Goal: Task Accomplishment & Management: Manage account settings

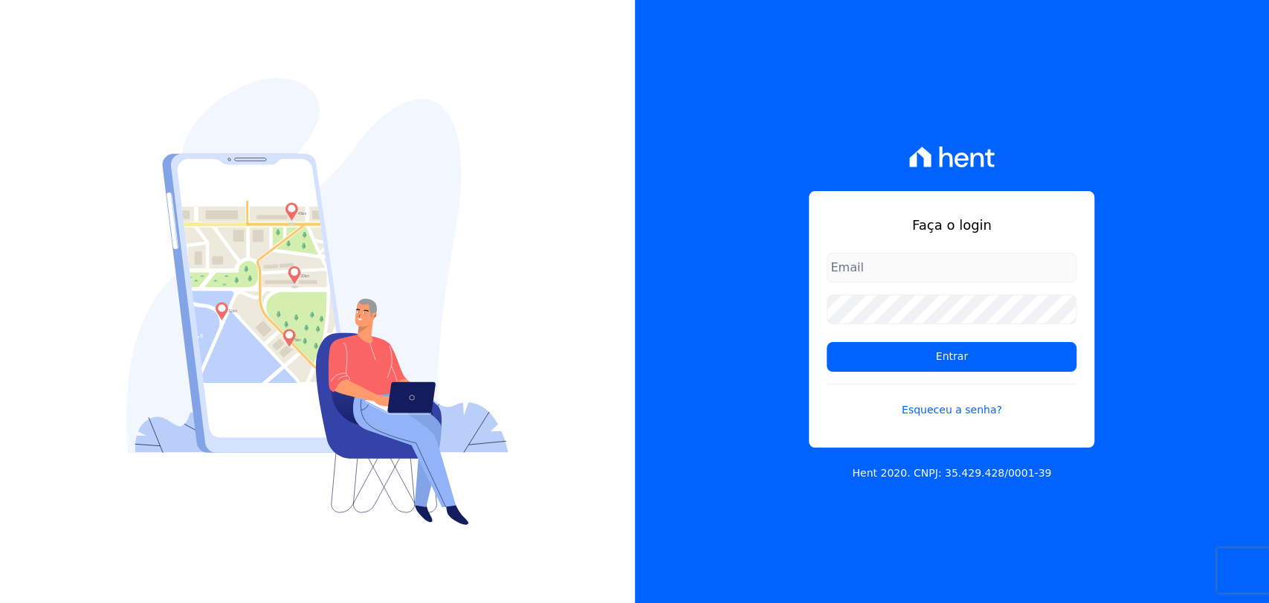
type input "[PERSON_NAME][EMAIL_ADDRESS][PERSON_NAME][DOMAIN_NAME]"
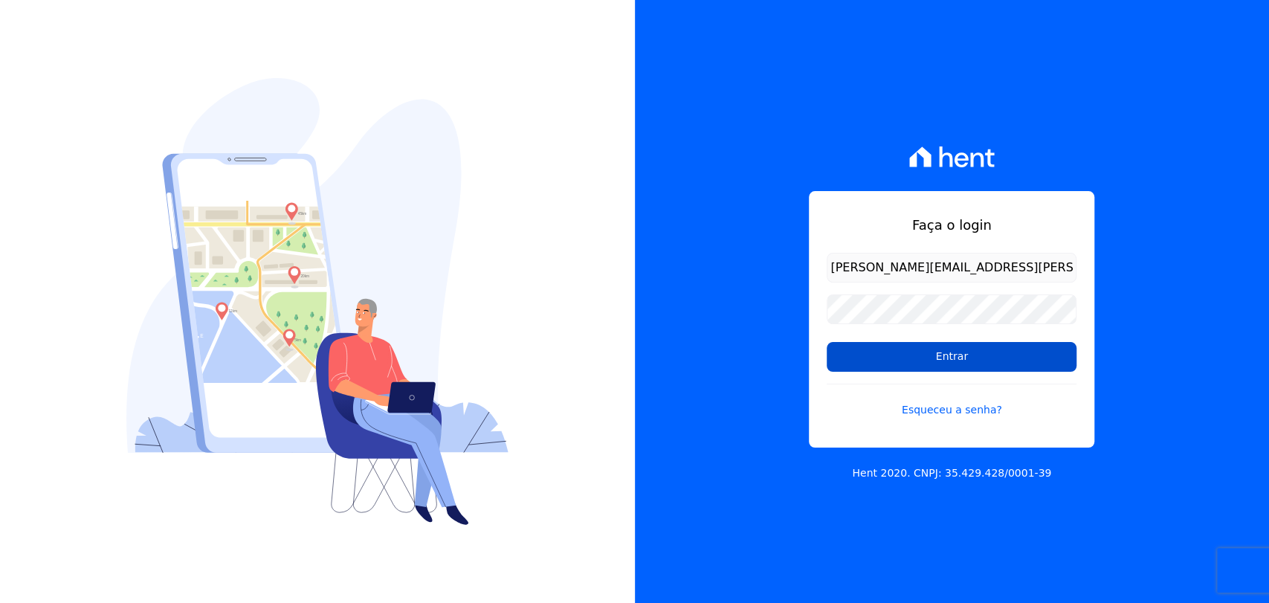
click at [872, 364] on input "Entrar" at bounding box center [952, 357] width 250 height 30
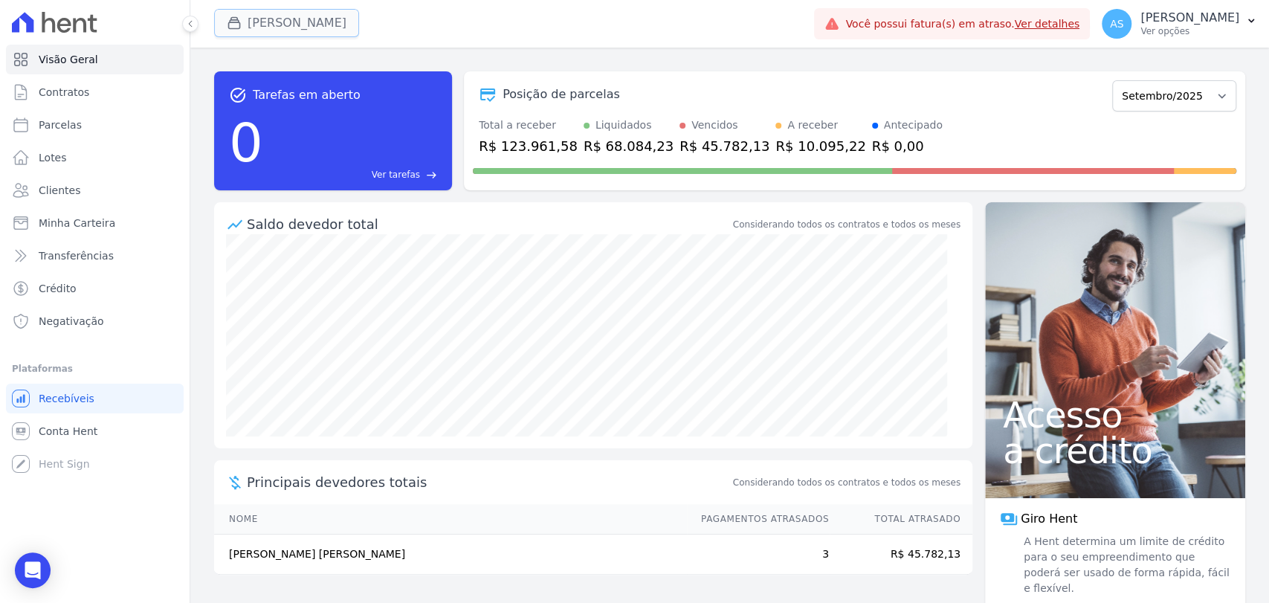
click at [266, 26] on button "Amaré Arpoador" at bounding box center [286, 23] width 145 height 28
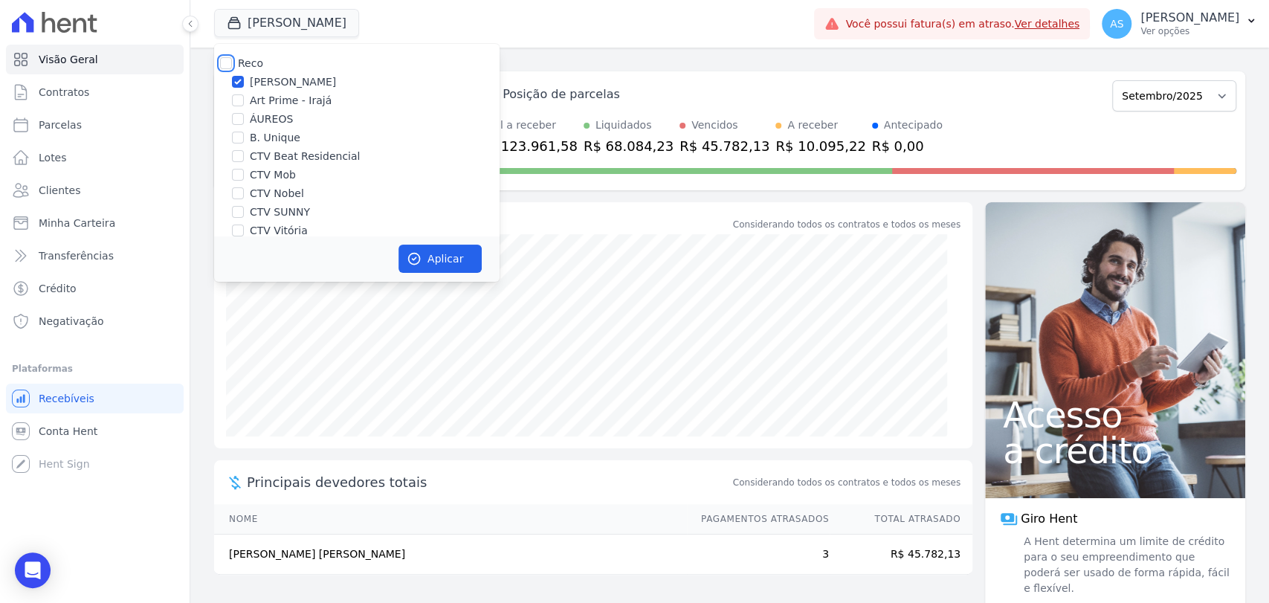
click at [223, 64] on input "Reco" at bounding box center [226, 63] width 12 height 12
checkbox input "true"
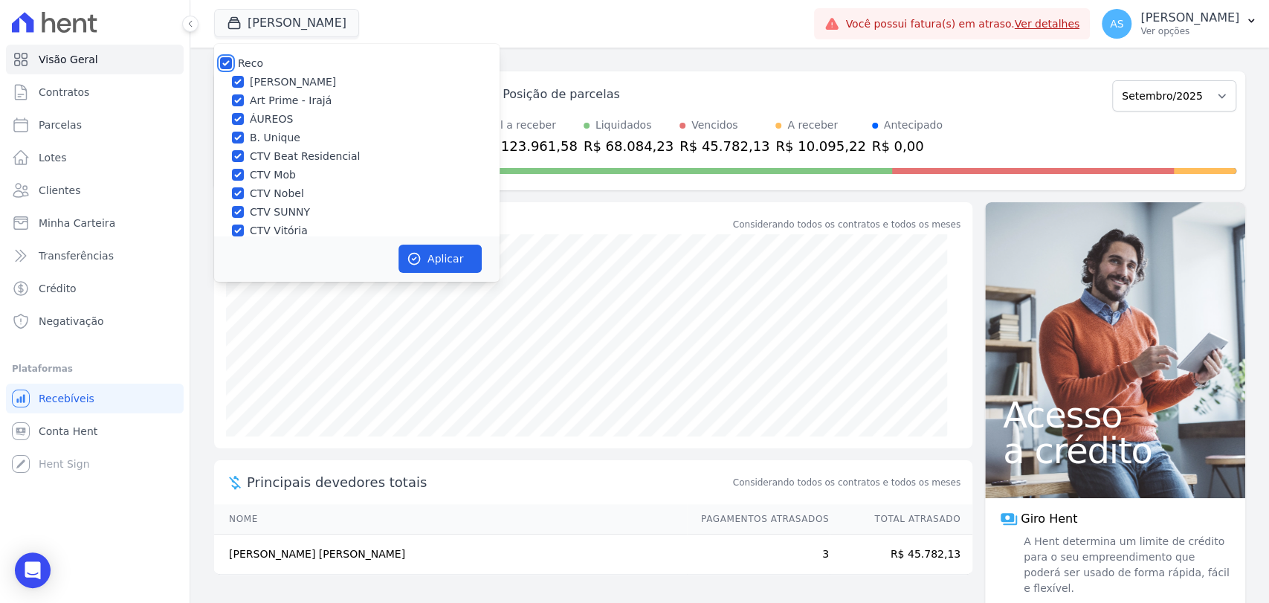
checkbox input "true"
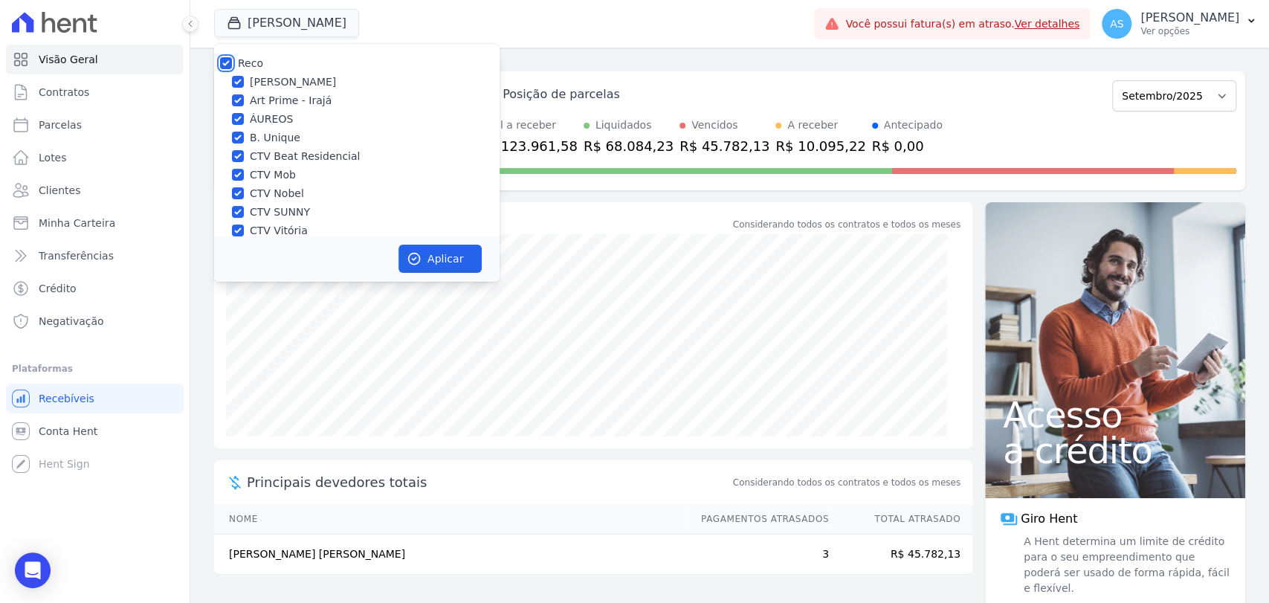
checkbox input "true"
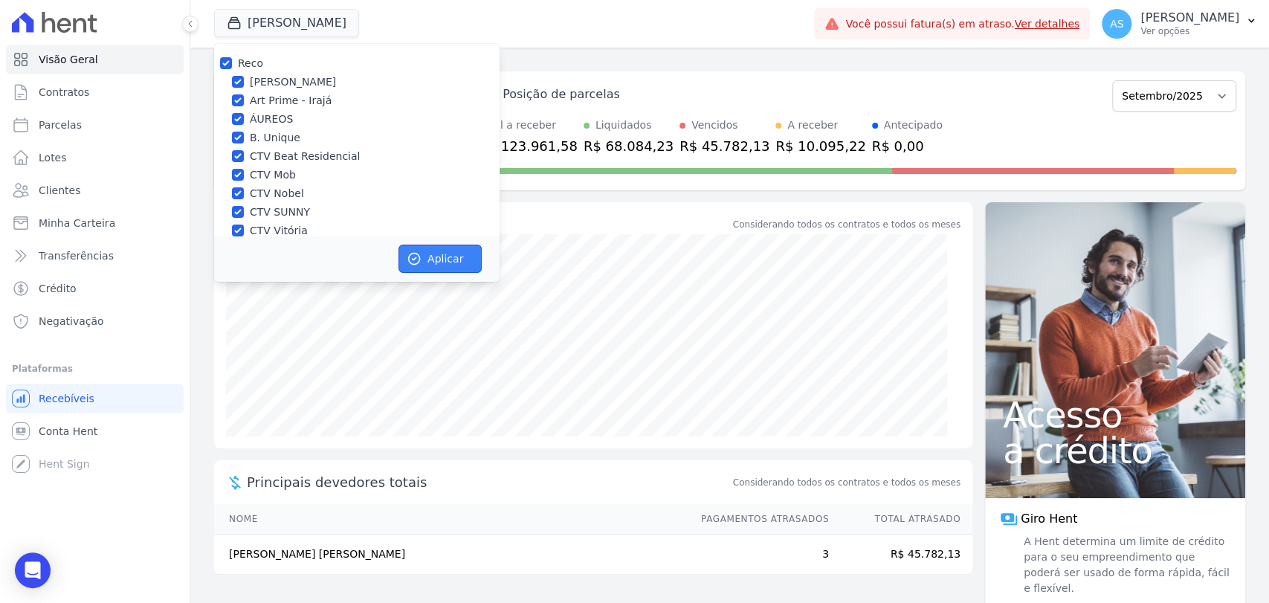
click at [439, 253] on button "Aplicar" at bounding box center [439, 259] width 83 height 28
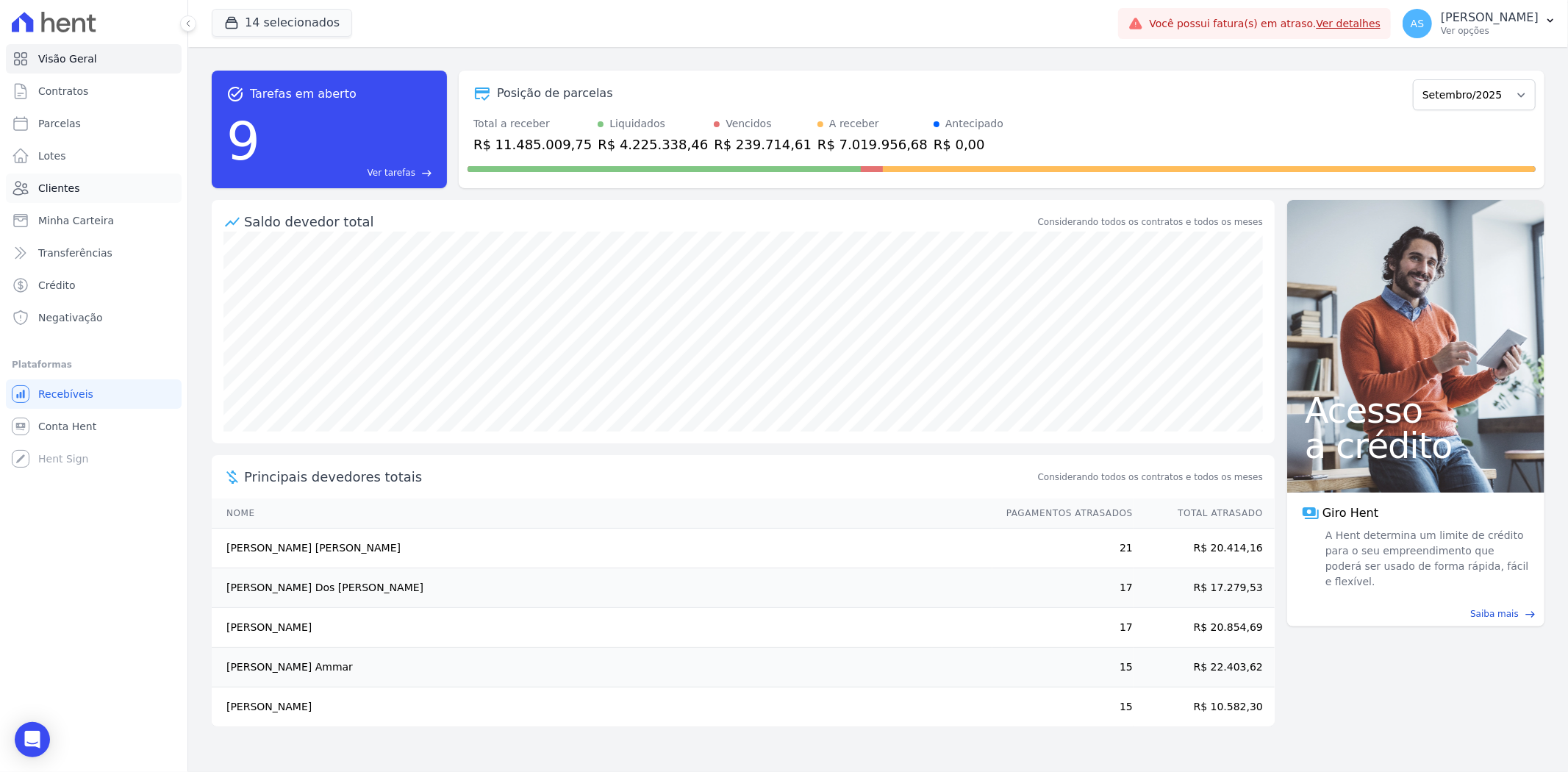
click at [52, 189] on span "Clientes" at bounding box center [59, 188] width 42 height 15
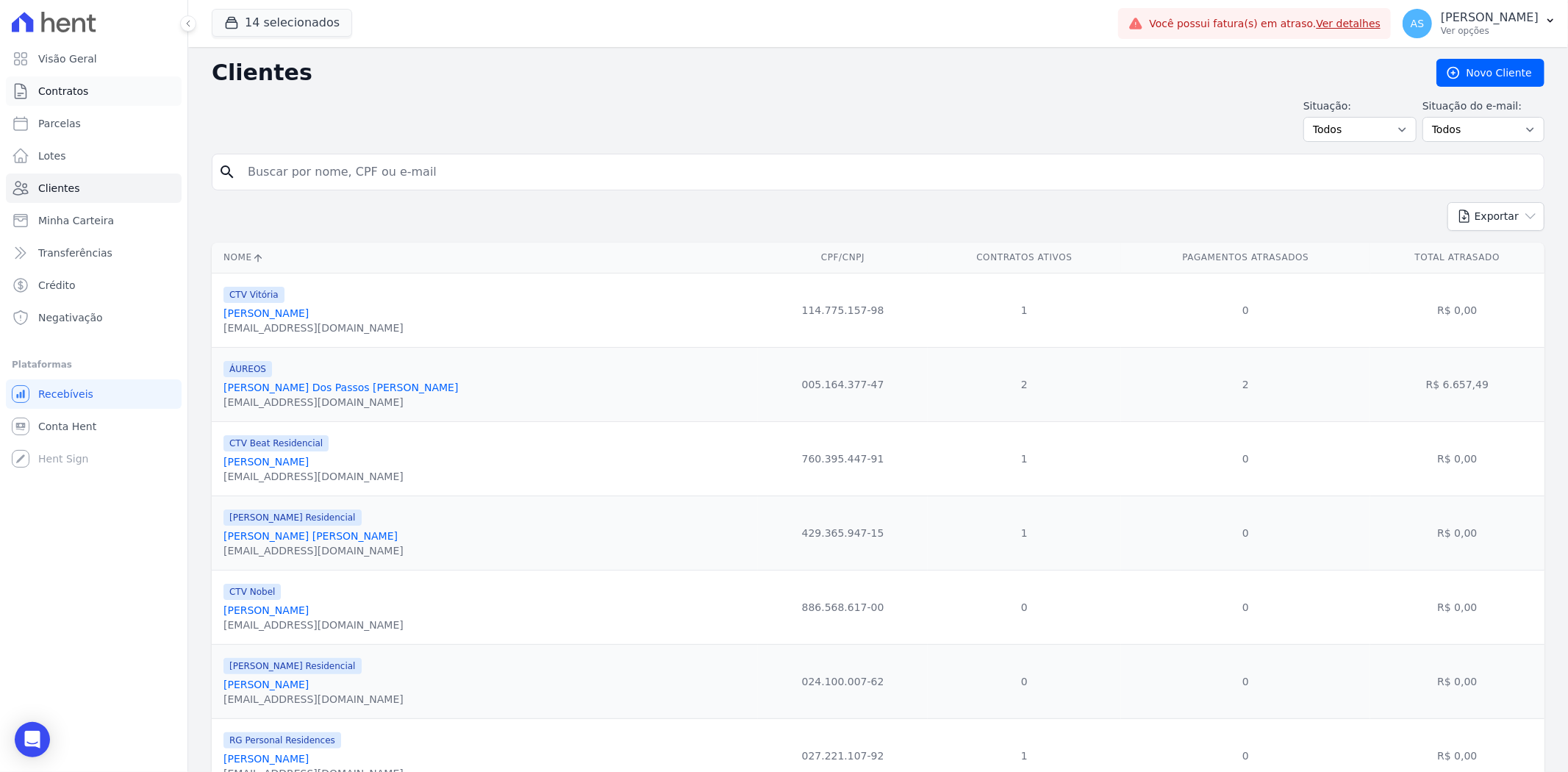
click at [50, 88] on span "Contratos" at bounding box center [63, 91] width 50 height 15
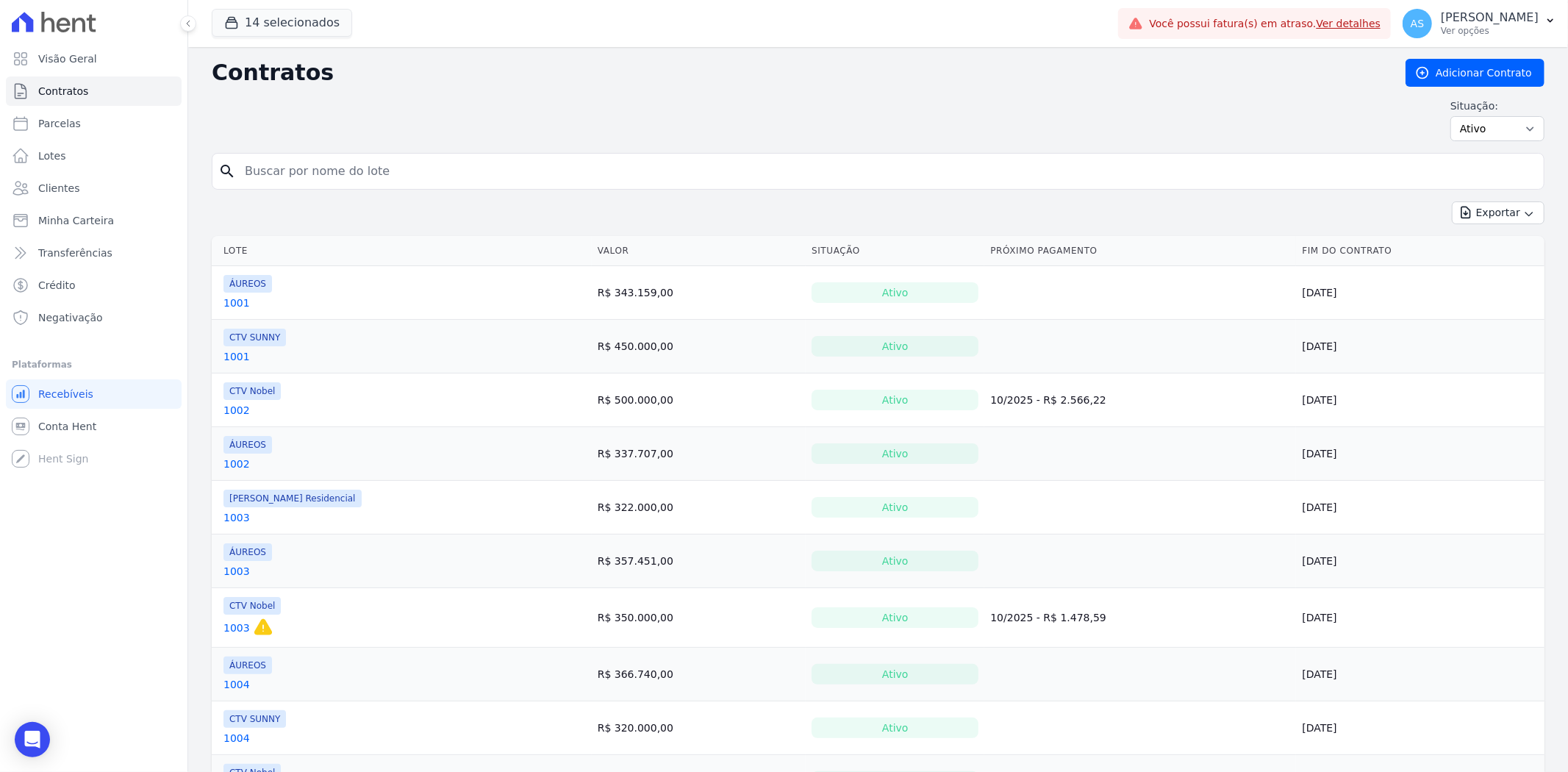
click at [297, 164] on input "search" at bounding box center [887, 171] width 1301 height 30
type input "711"
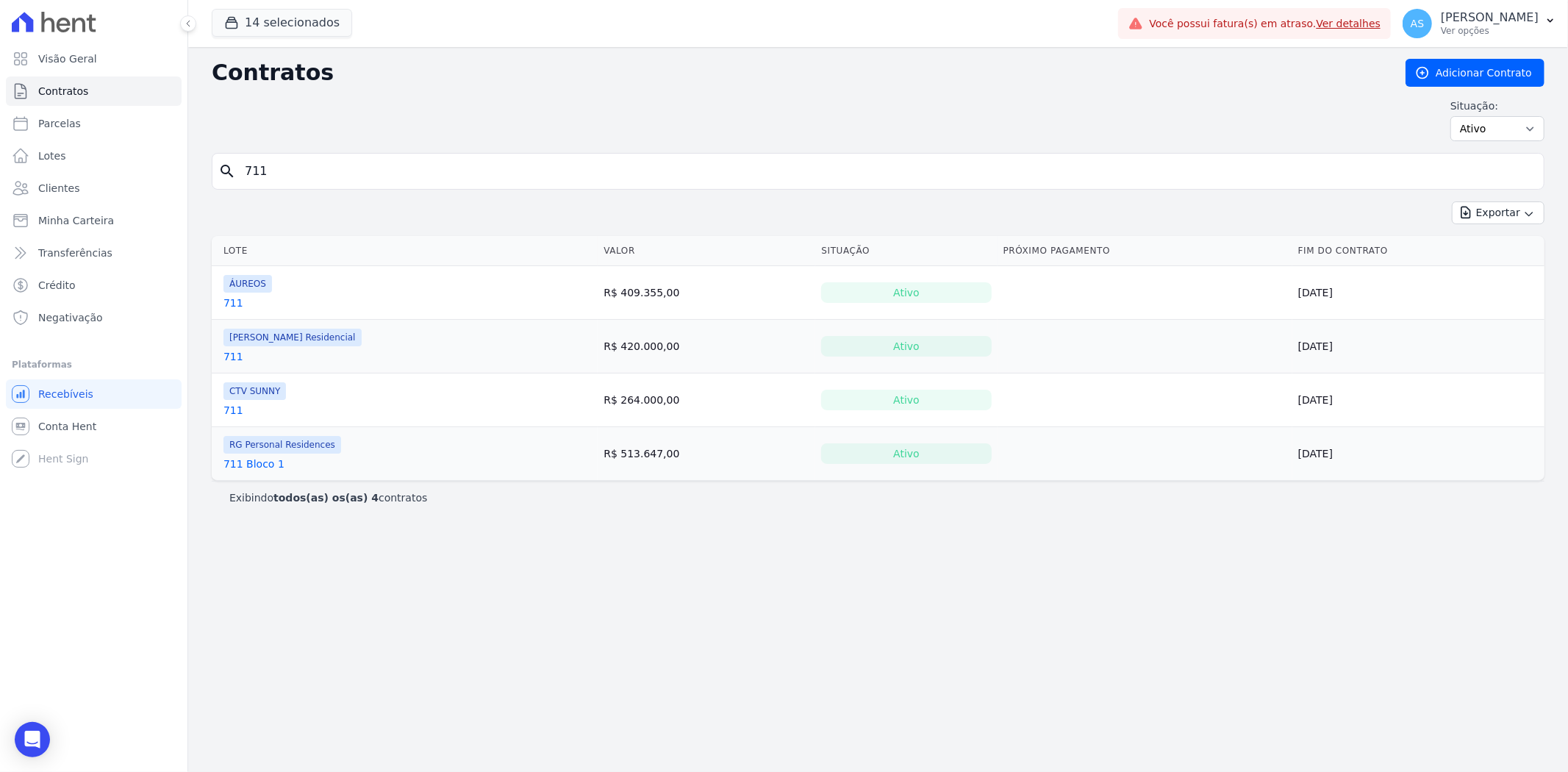
click at [228, 300] on link "711" at bounding box center [233, 302] width 20 height 15
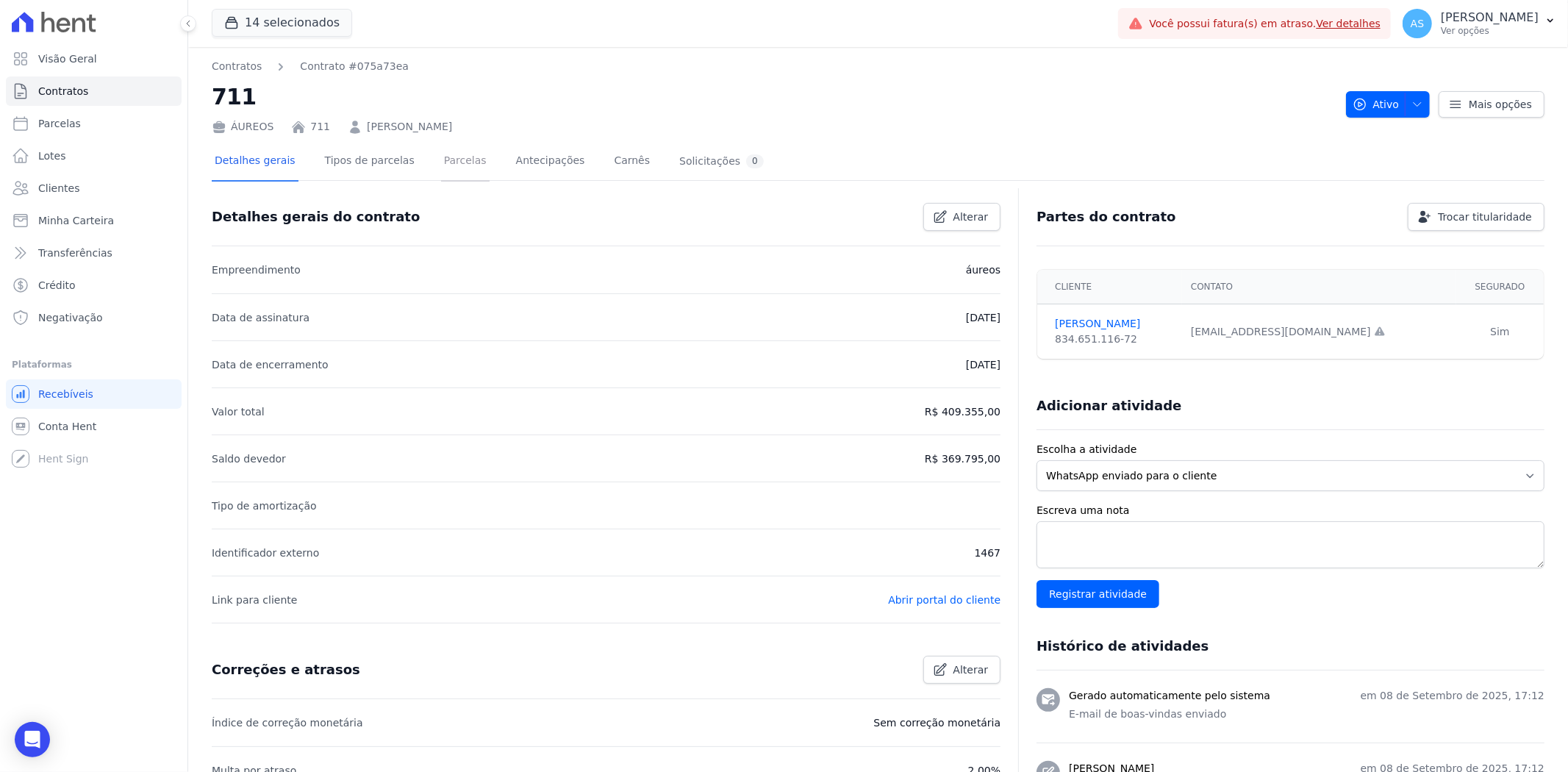
click at [442, 158] on link "Parcelas" at bounding box center [465, 161] width 48 height 39
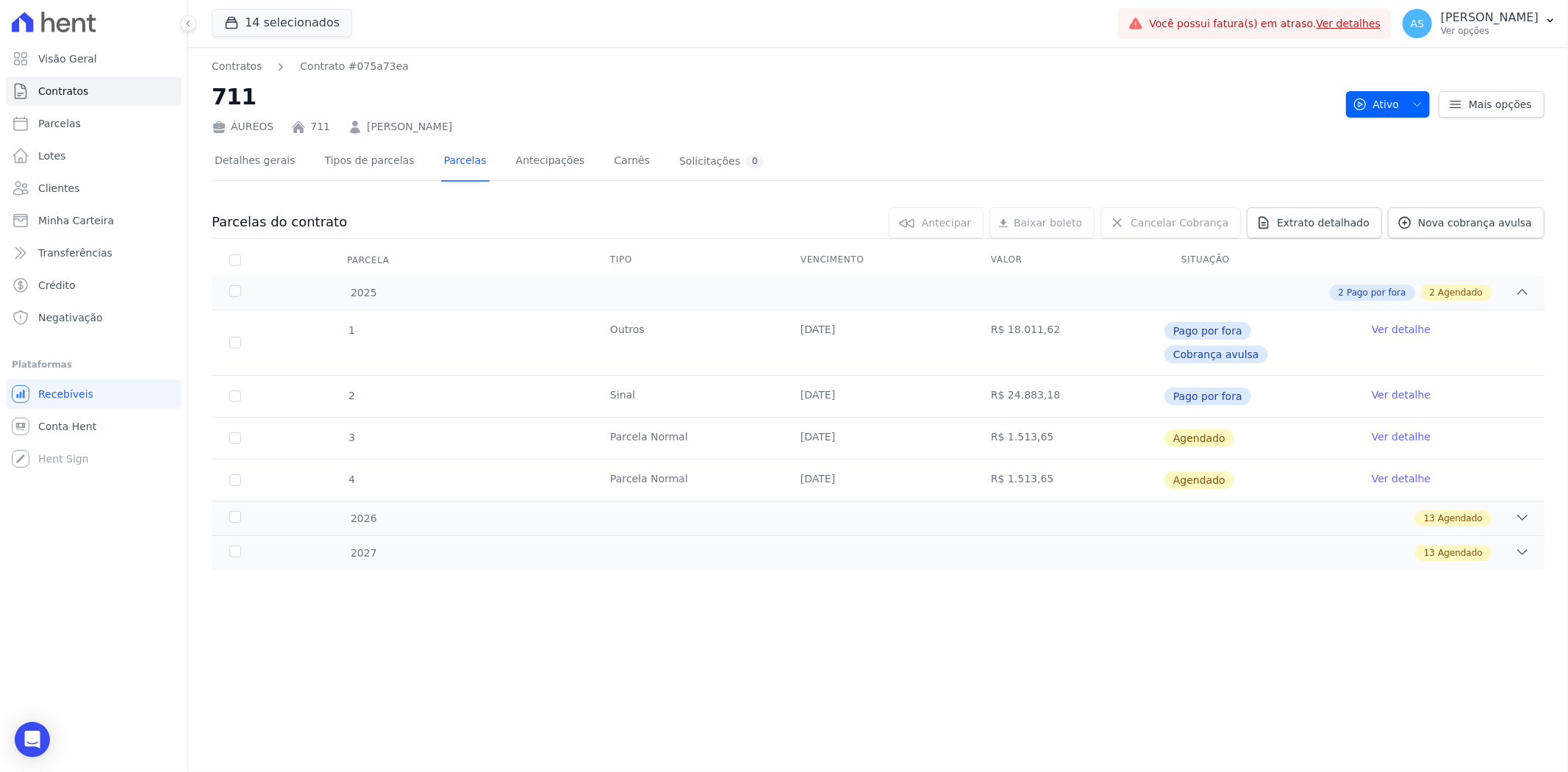
drag, startPoint x: 488, startPoint y: 128, endPoint x: 358, endPoint y: 130, distance: 130.0
click at [358, 130] on div "ÁUREOS 711 Augusto Rocha Coelho" at bounding box center [772, 124] width 1122 height 22
copy link "Augusto Rocha Coelho"
click at [52, 186] on span "Clientes" at bounding box center [59, 188] width 42 height 15
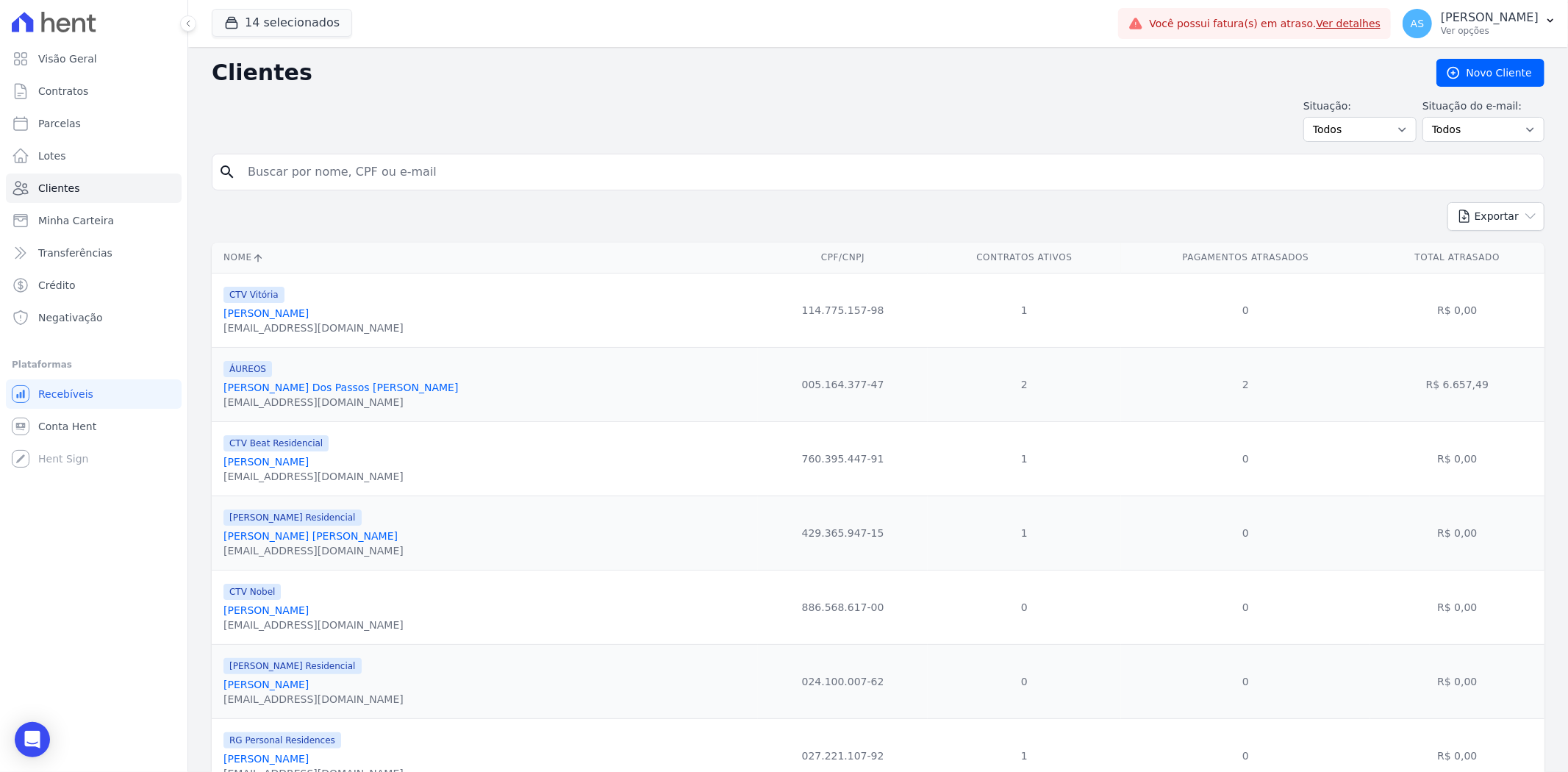
click at [319, 179] on input "search" at bounding box center [888, 172] width 1298 height 30
type input "cleyss"
click at [297, 167] on input "cleyss" at bounding box center [888, 172] width 1298 height 30
type input "Cleyssiane Oliveira da Silva"
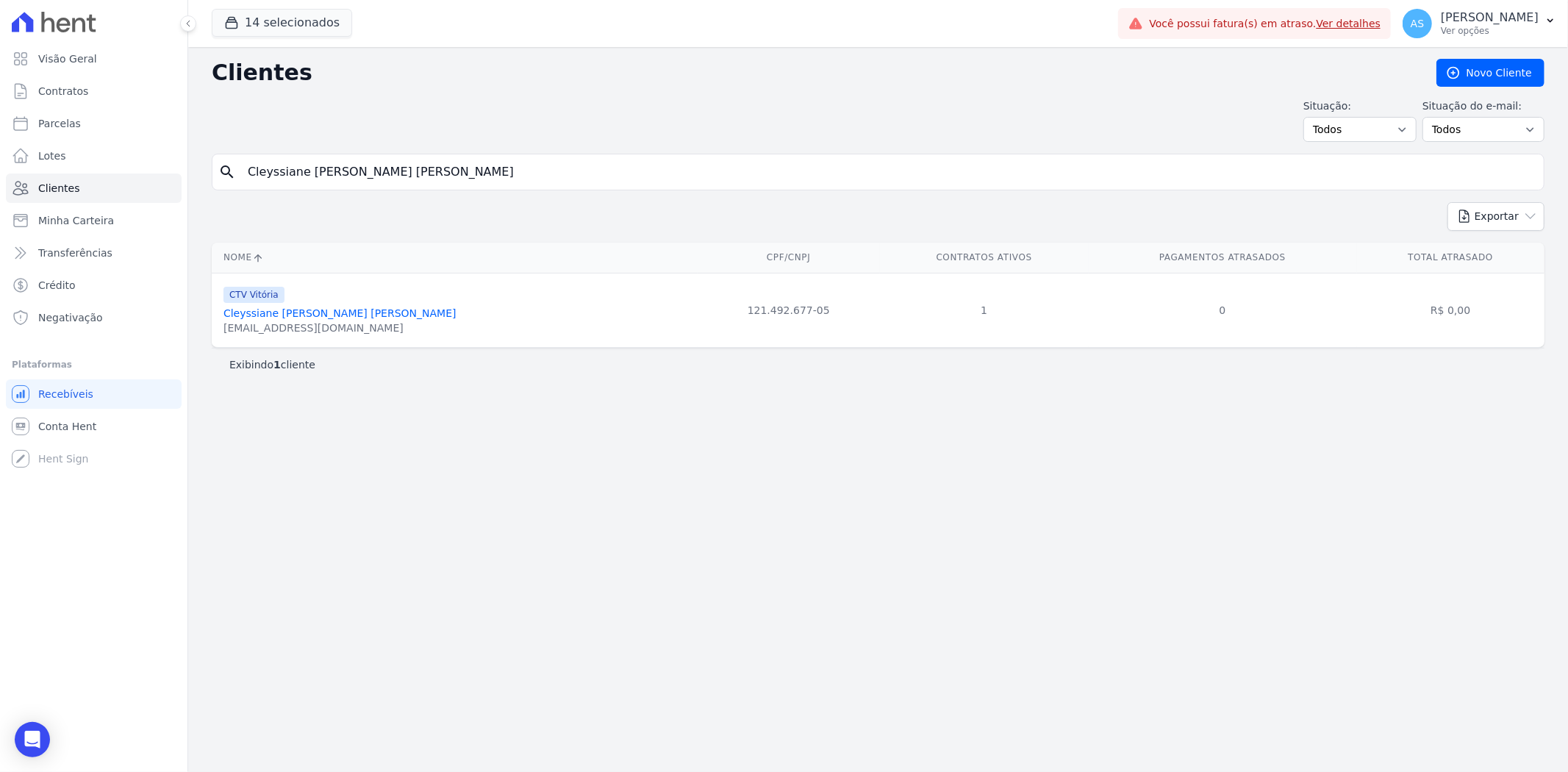
click at [305, 316] on link "Cleyssiane Oliveira Da Silva" at bounding box center [340, 313] width 233 height 12
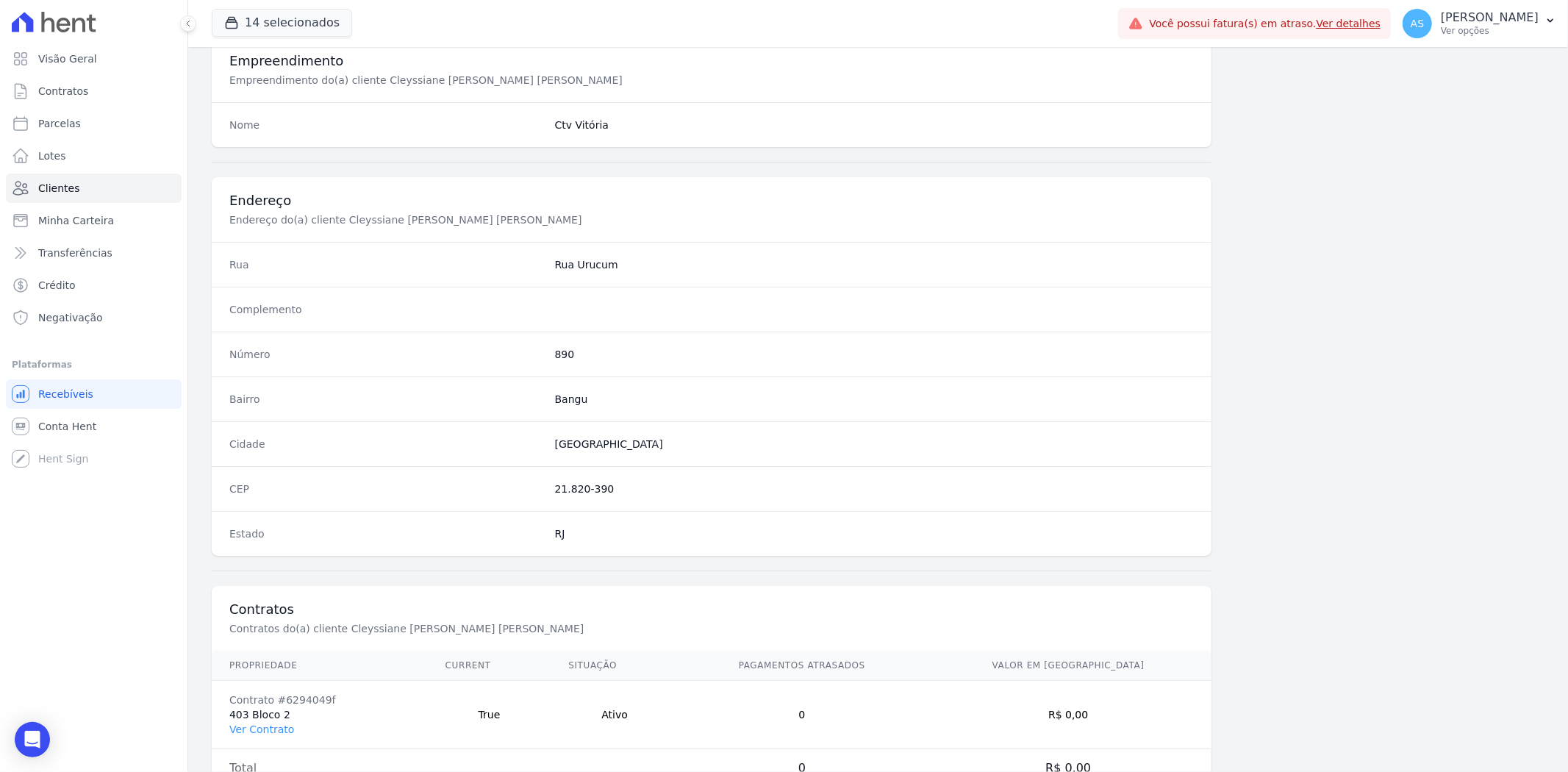
scroll to position [606, 0]
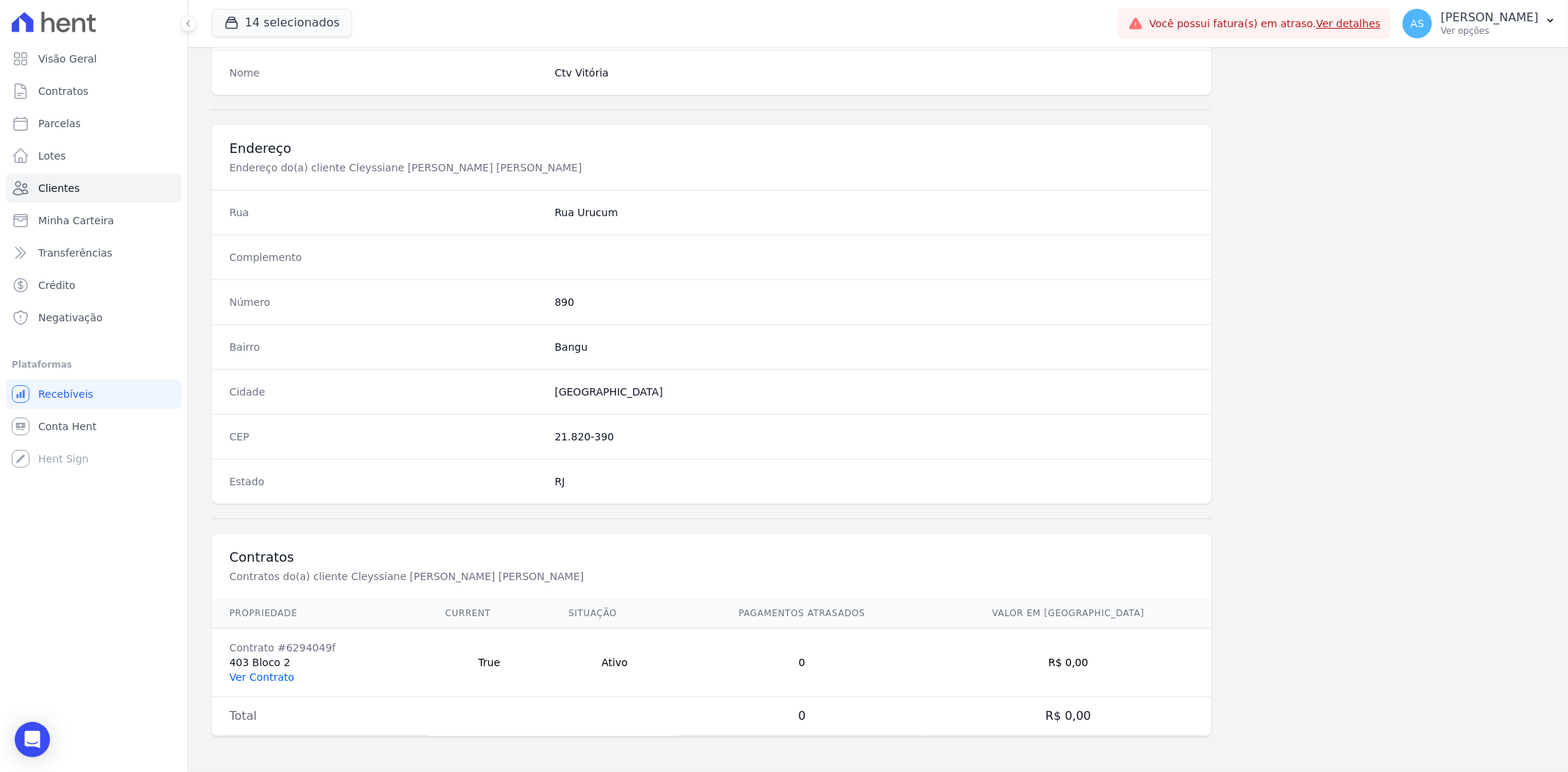
click at [260, 595] on link "Ver Contrato" at bounding box center [261, 677] width 64 height 12
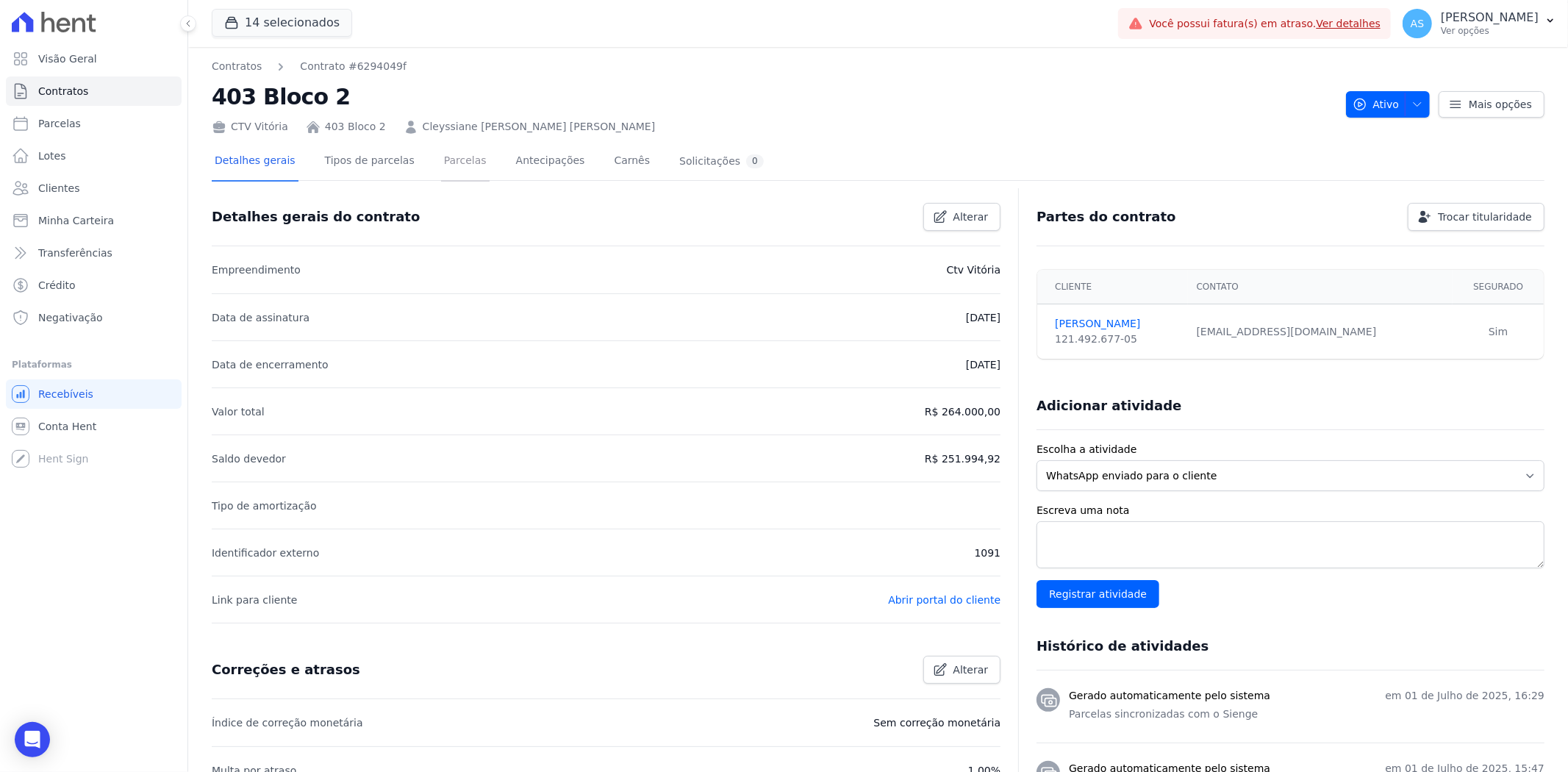
click at [444, 157] on link "Parcelas" at bounding box center [465, 161] width 48 height 39
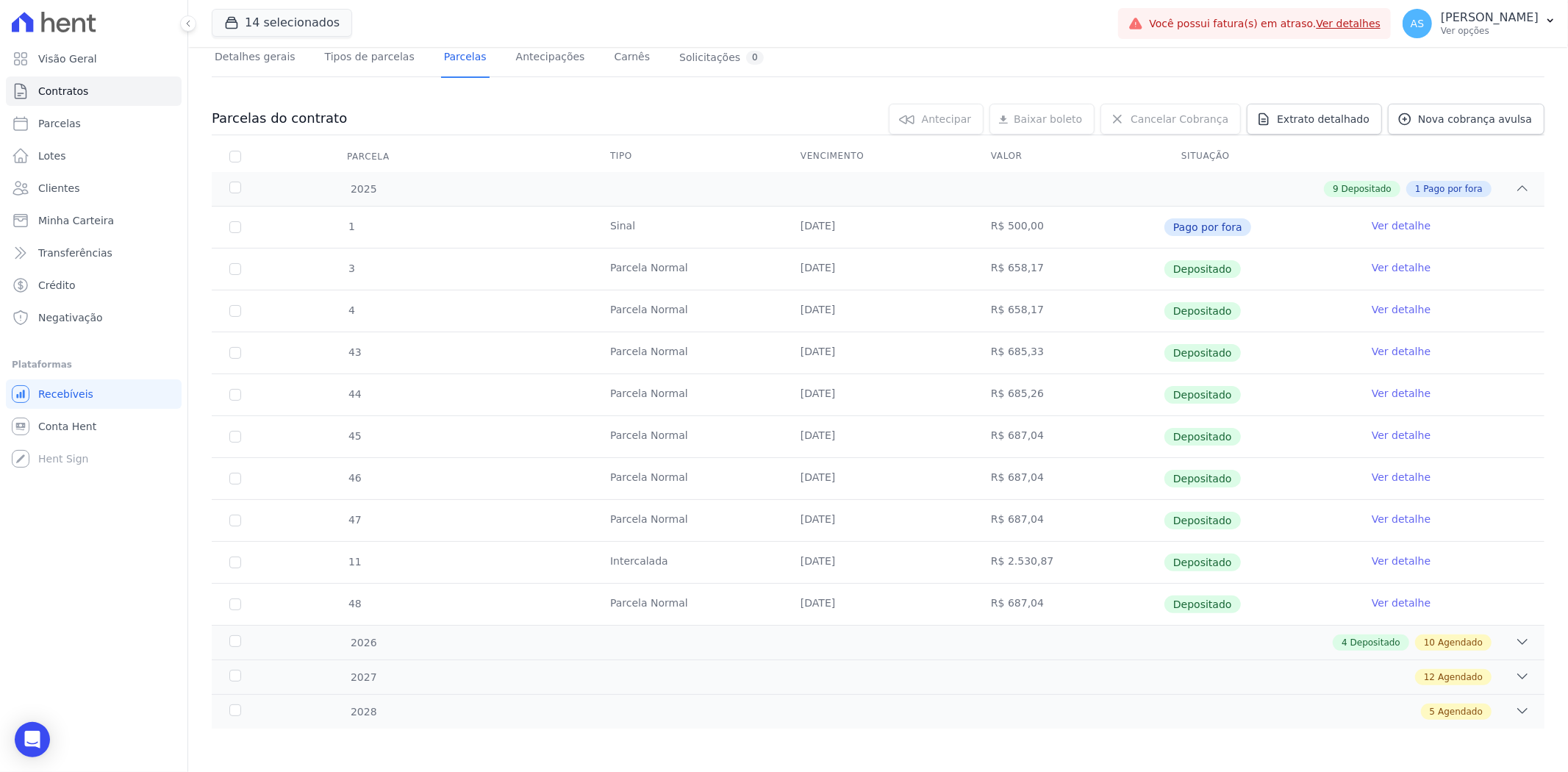
scroll to position [105, 0]
click at [1254, 595] on icon at bounding box center [1522, 641] width 15 height 15
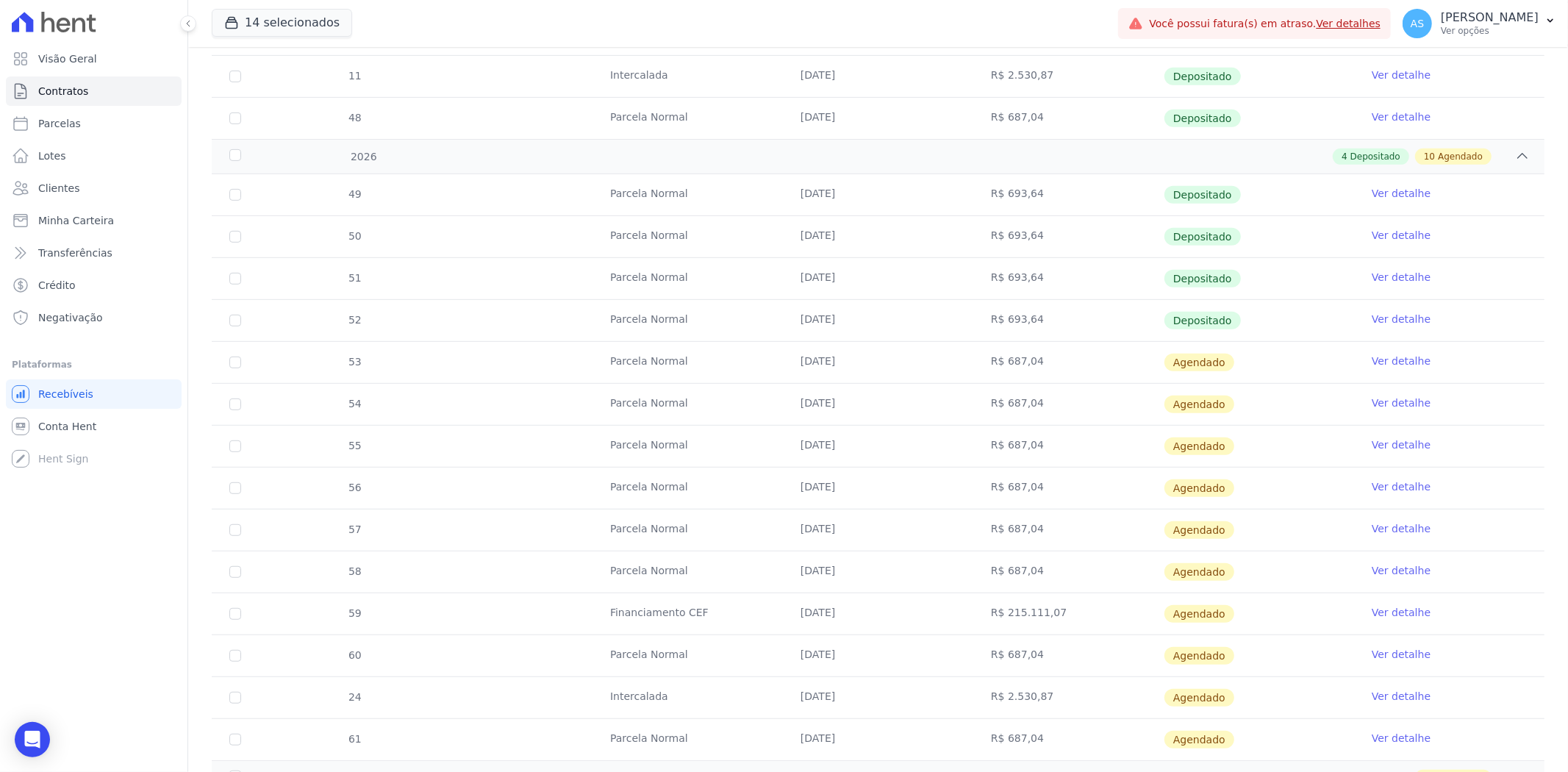
scroll to position [594, 0]
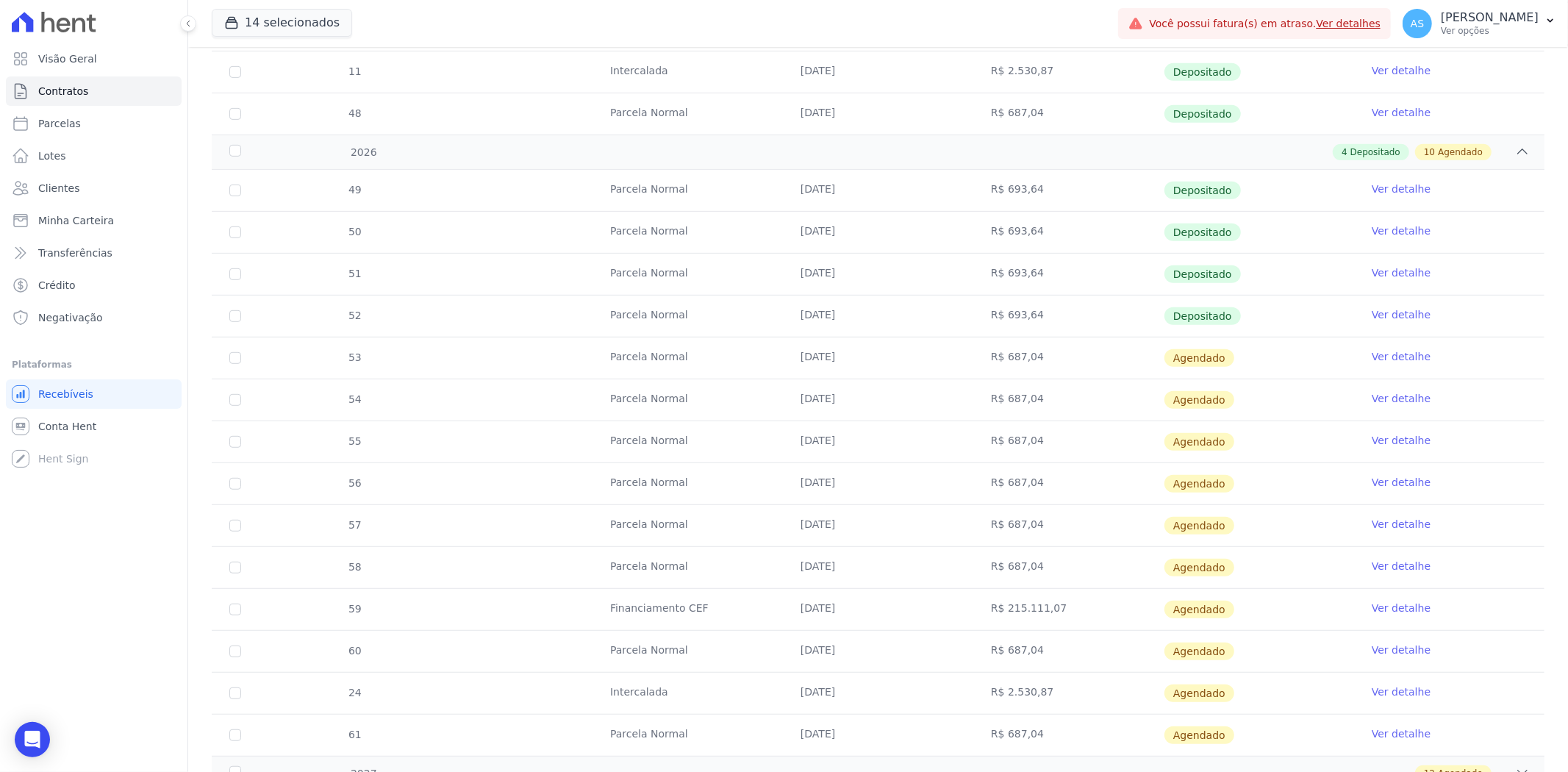
click at [1254, 356] on link "Ver detalhe" at bounding box center [1400, 356] width 58 height 15
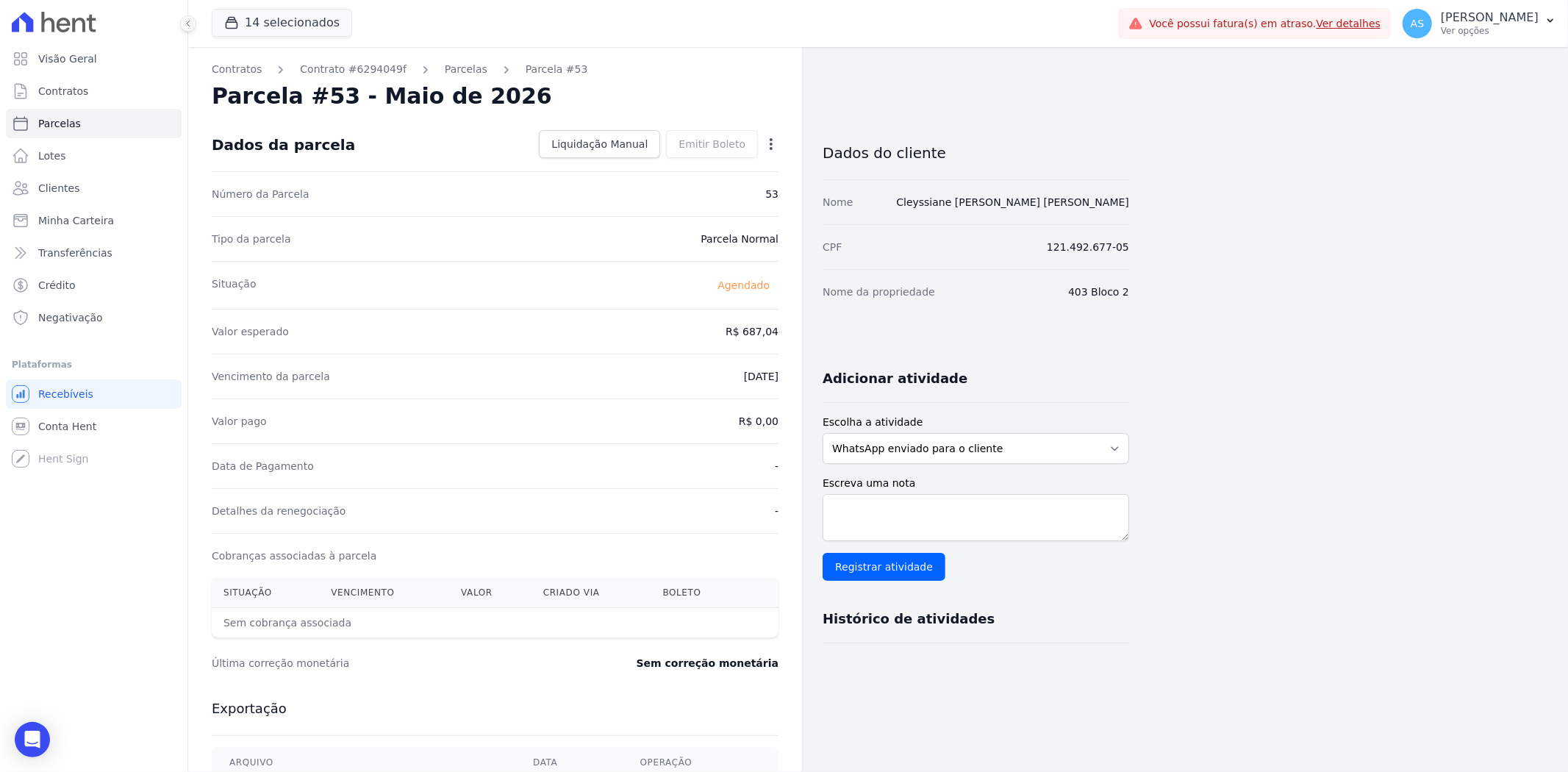
click at [770, 141] on icon "button" at bounding box center [770, 143] width 15 height 15
click at [665, 165] on link "Alterar" at bounding box center [707, 163] width 130 height 27
drag, startPoint x: 698, startPoint y: 338, endPoint x: 788, endPoint y: 336, distance: 90.0
click at [788, 336] on div "Contratos Contrato #6294049f Parcelas Parcela #53 Parcela #53 - Maio de 2026 Co…" at bounding box center [494, 519] width 614 height 943
type input "699.95"
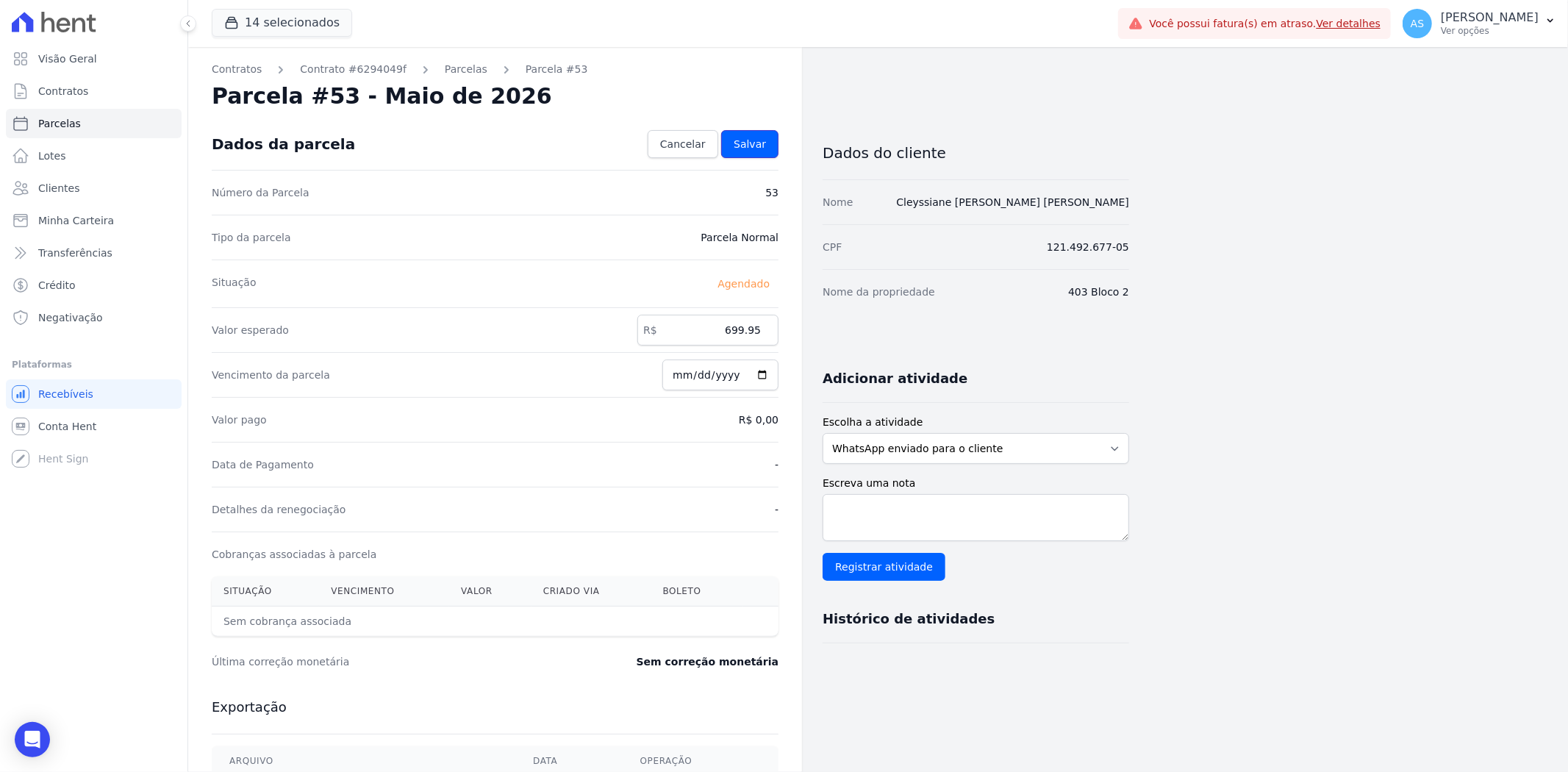
click at [760, 135] on link "Salvar" at bounding box center [749, 144] width 57 height 28
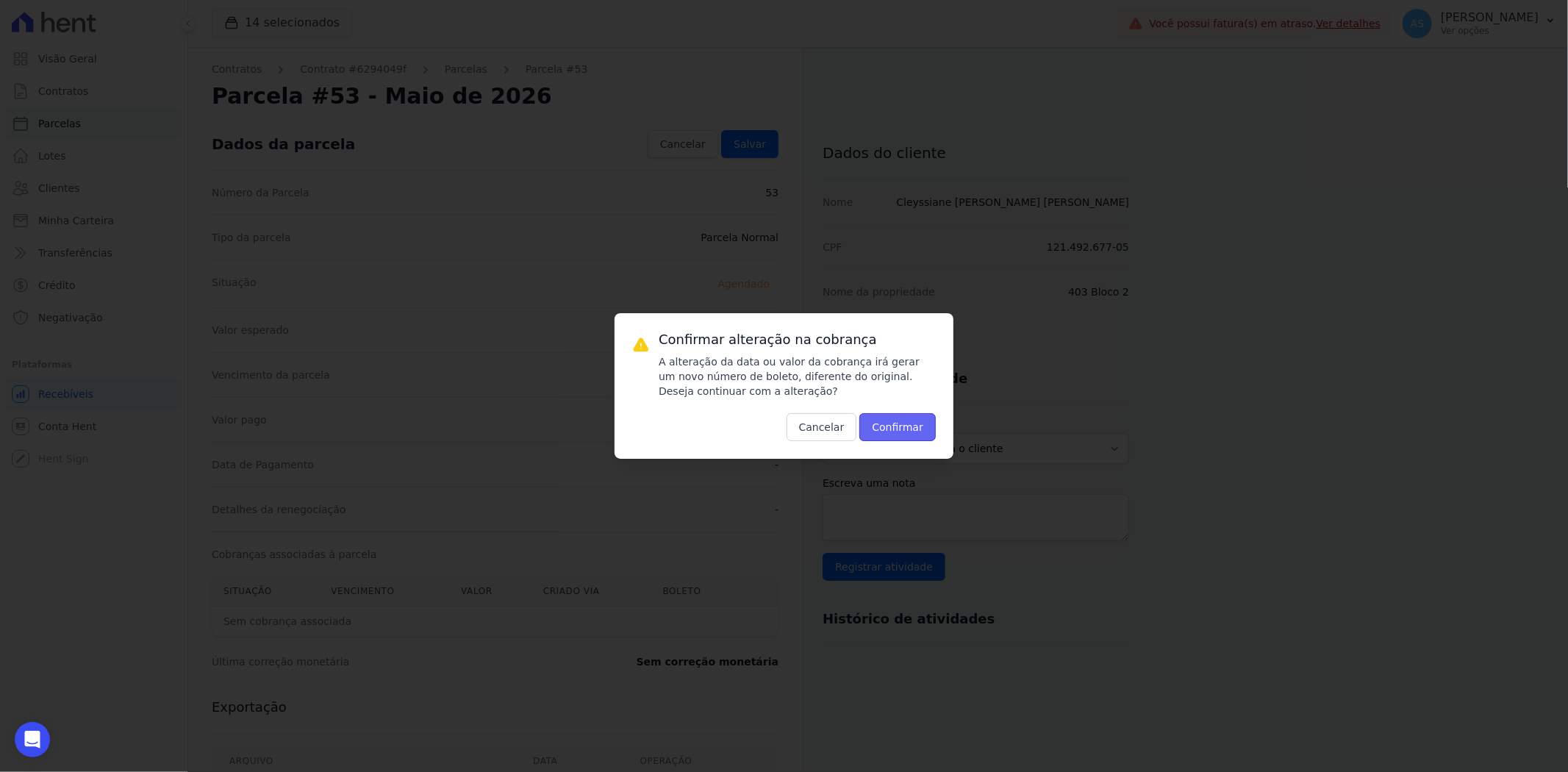
click at [895, 432] on button "Confirmar" at bounding box center [897, 427] width 76 height 28
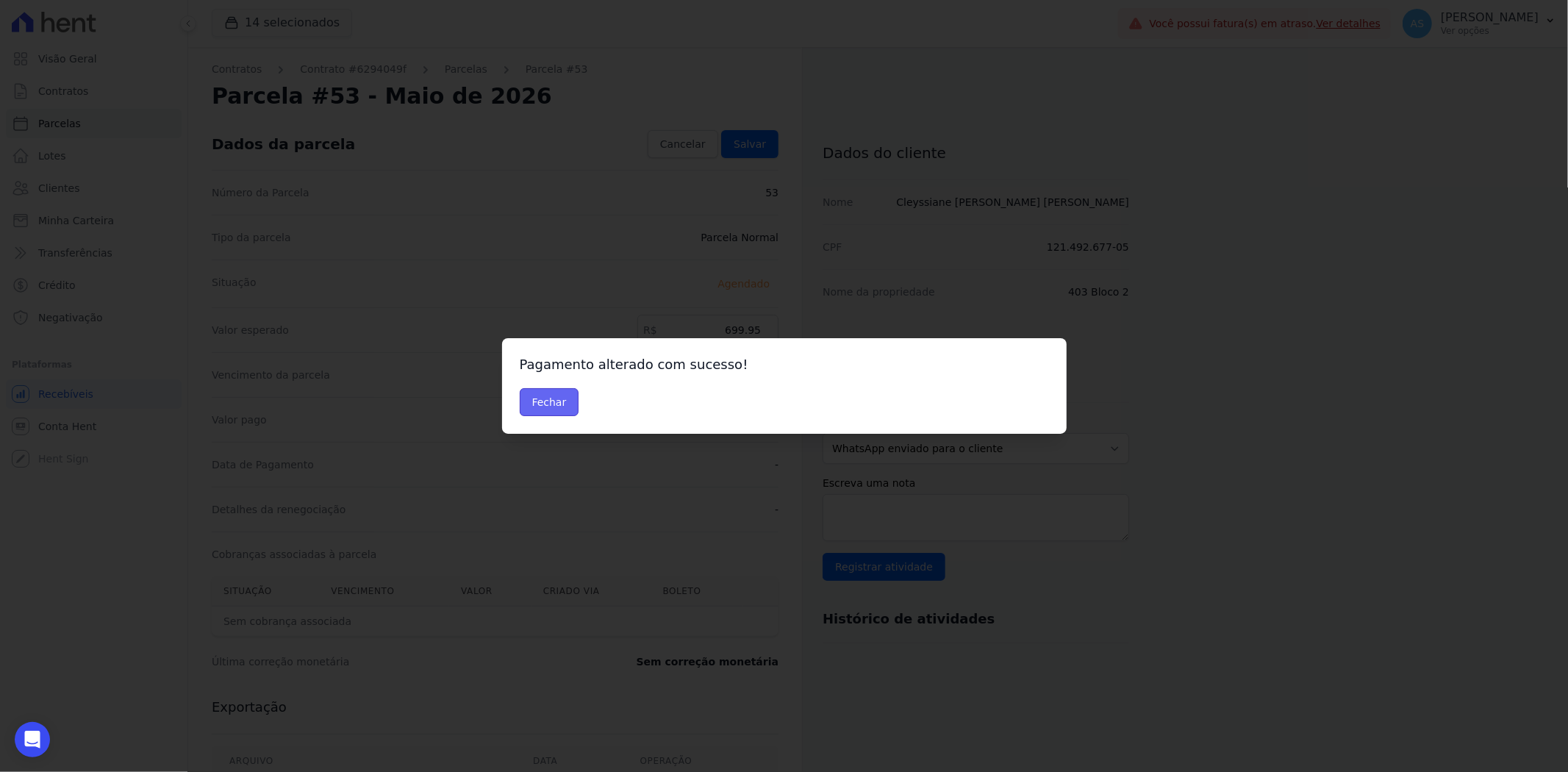
click at [535, 399] on button "Fechar" at bounding box center [550, 401] width 59 height 28
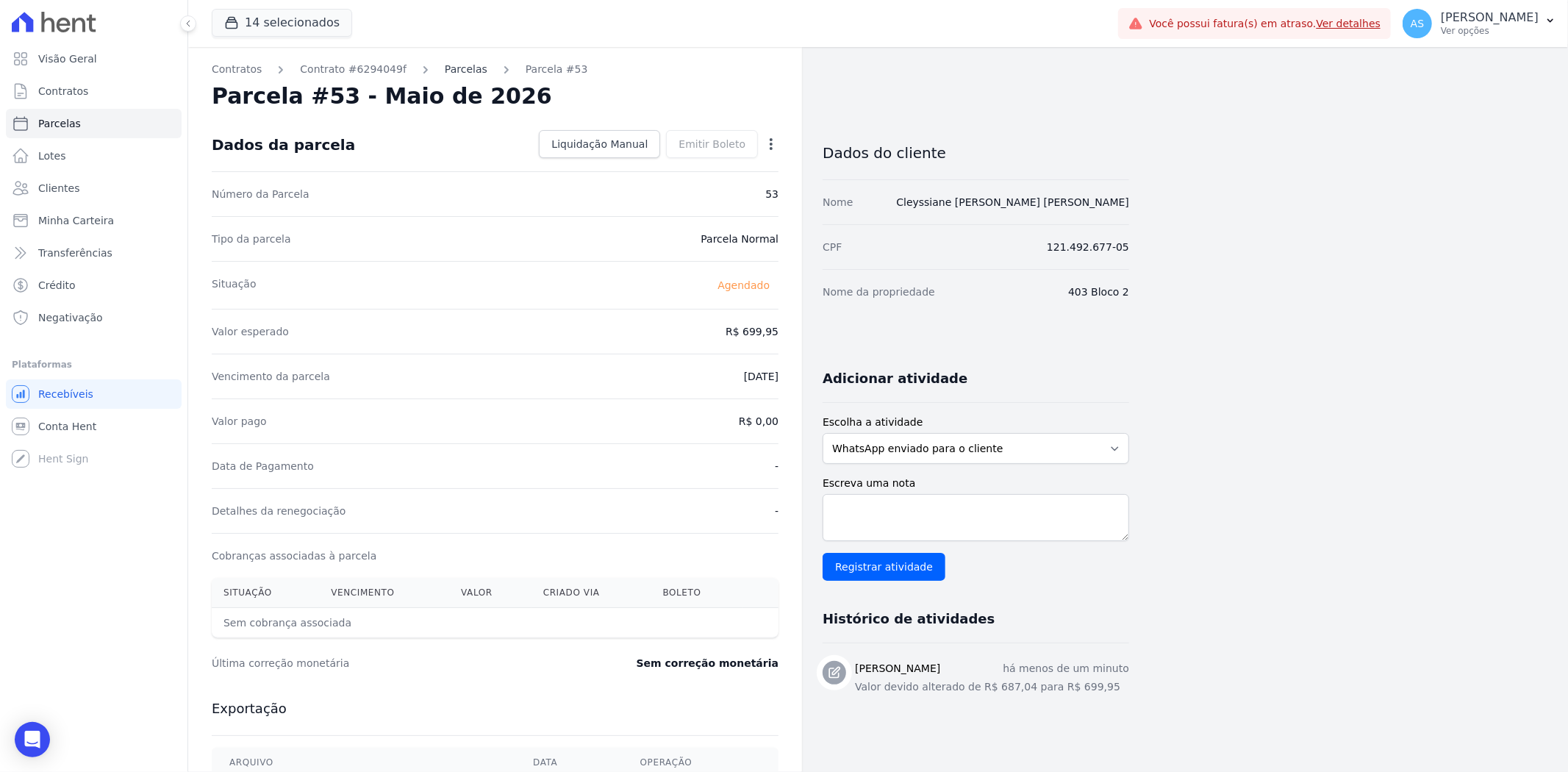
click at [446, 64] on link "Parcelas" at bounding box center [466, 69] width 43 height 16
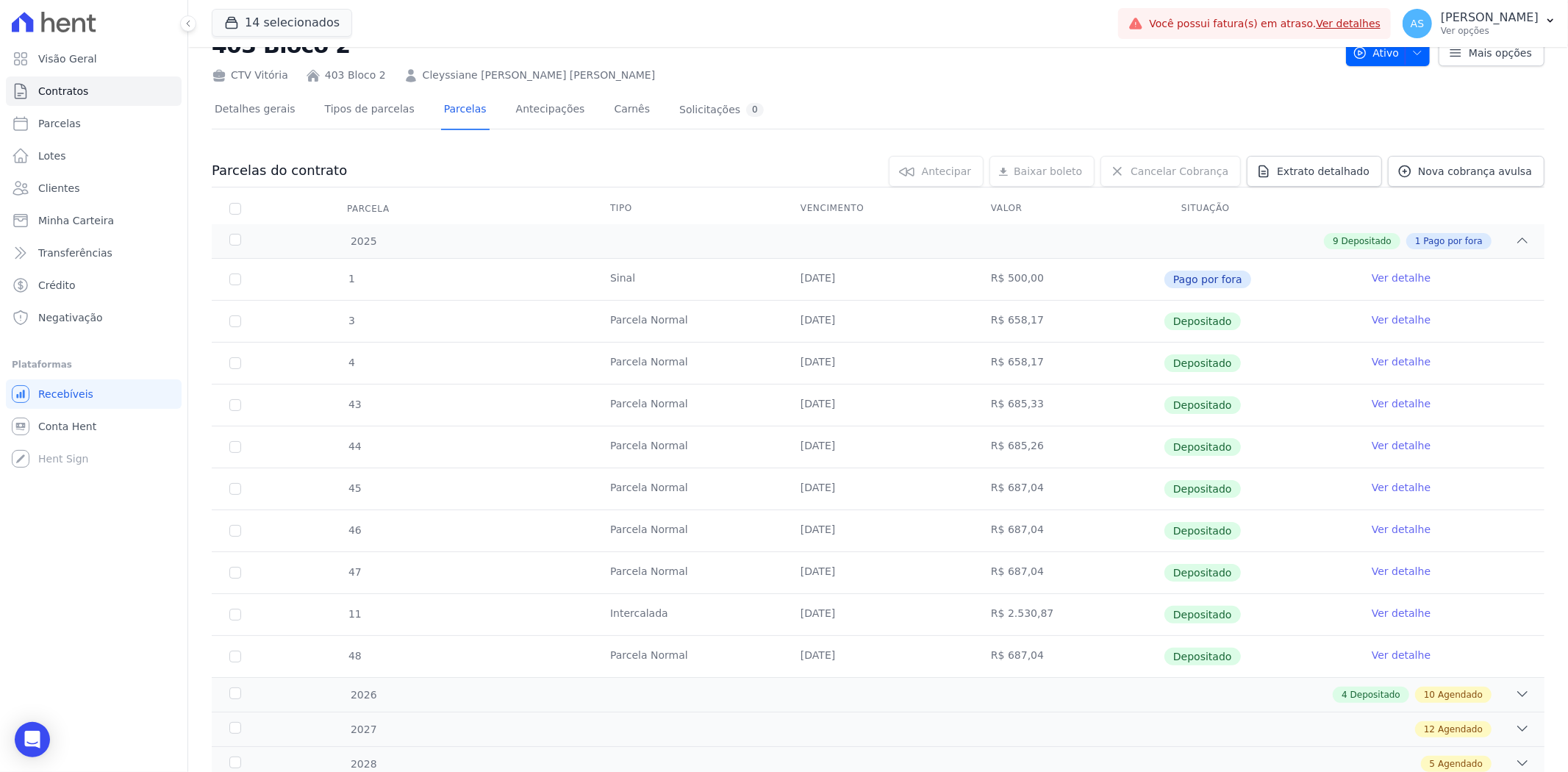
scroll to position [105, 0]
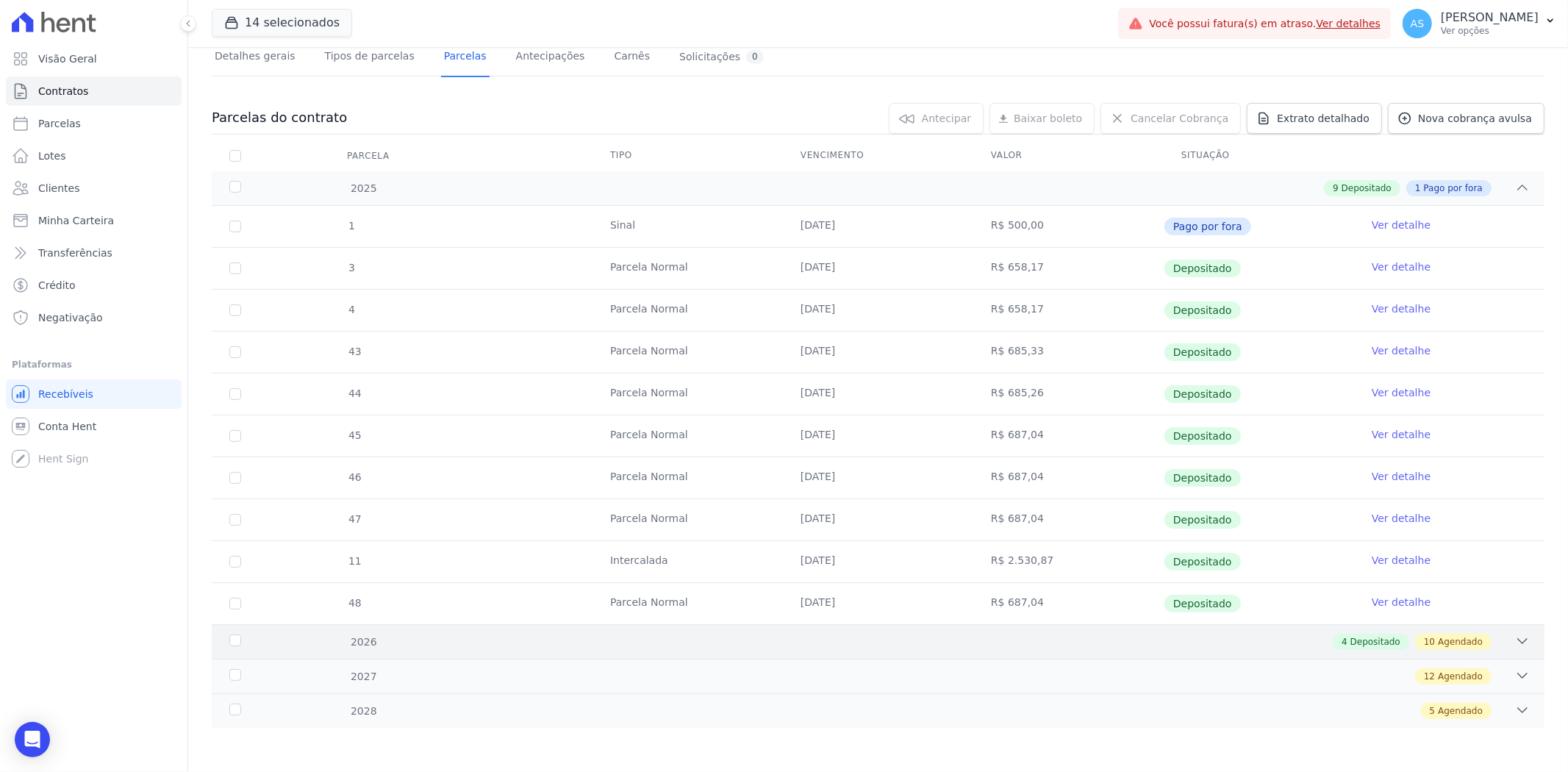
click at [1518, 640] on icon at bounding box center [1523, 641] width 10 height 4
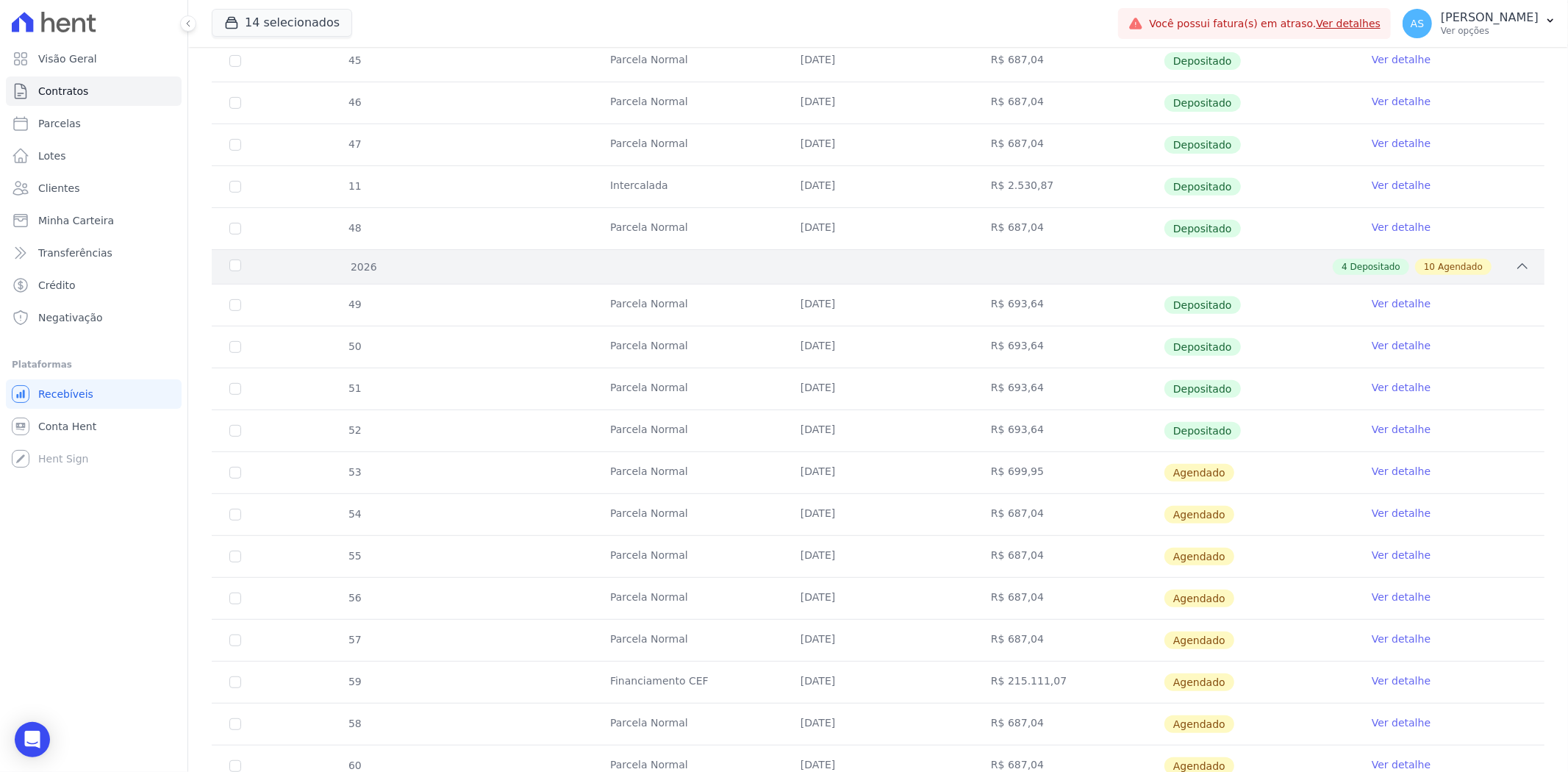
scroll to position [512, 0]
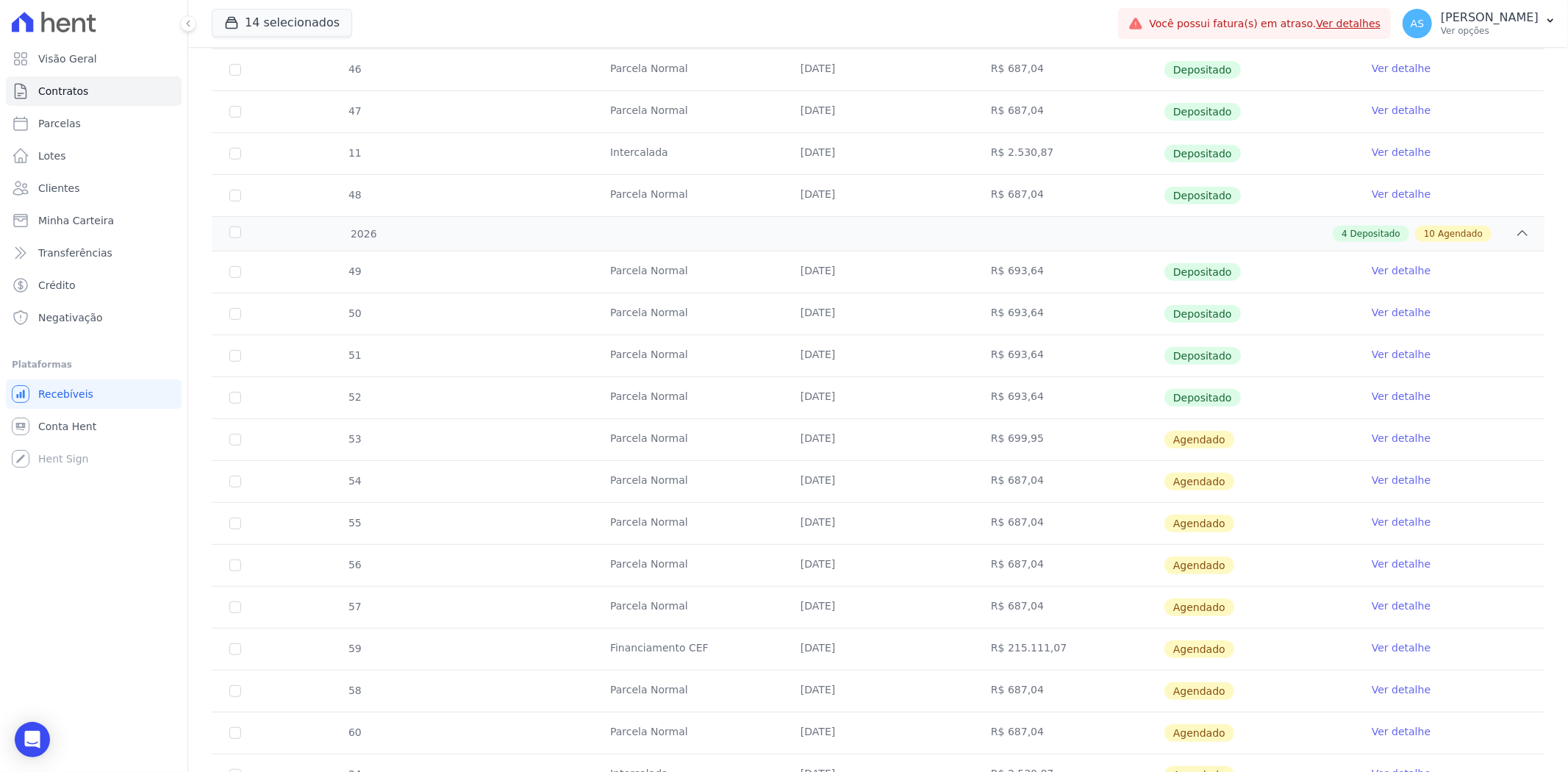
click at [1371, 481] on link "Ver detalhe" at bounding box center [1400, 479] width 58 height 15
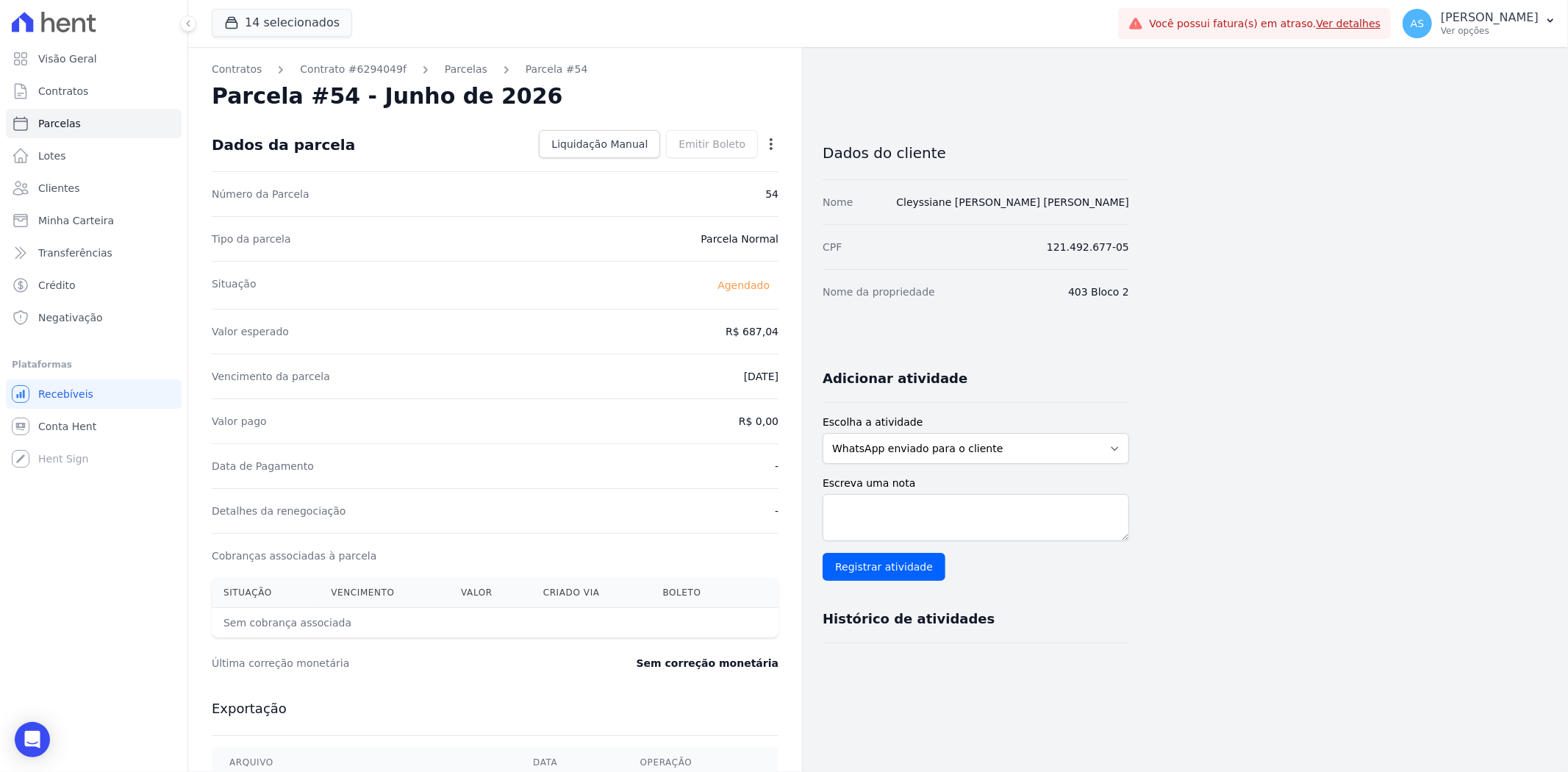
click at [772, 145] on icon "button" at bounding box center [770, 143] width 15 height 15
click at [686, 164] on link "Alterar" at bounding box center [707, 163] width 130 height 27
drag, startPoint x: 700, startPoint y: 332, endPoint x: 788, endPoint y: 333, distance: 88.0
click at [788, 333] on div "Contratos Contrato #6294049f Parcelas Parcela #54 Parcela #54 - Junho de 2026 C…" at bounding box center [494, 519] width 614 height 943
type input "699.95"
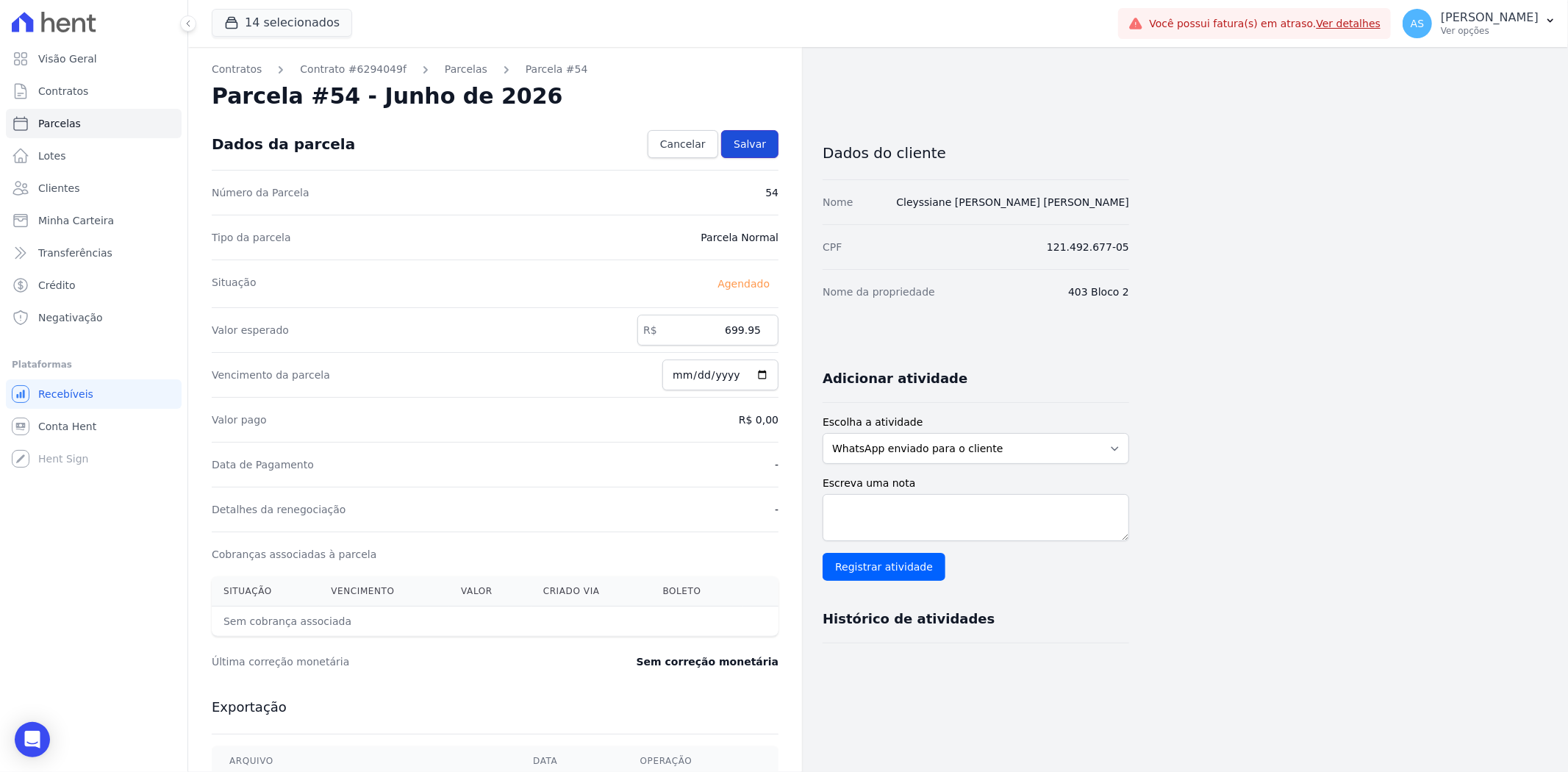
click at [752, 134] on link "Salvar" at bounding box center [749, 144] width 57 height 28
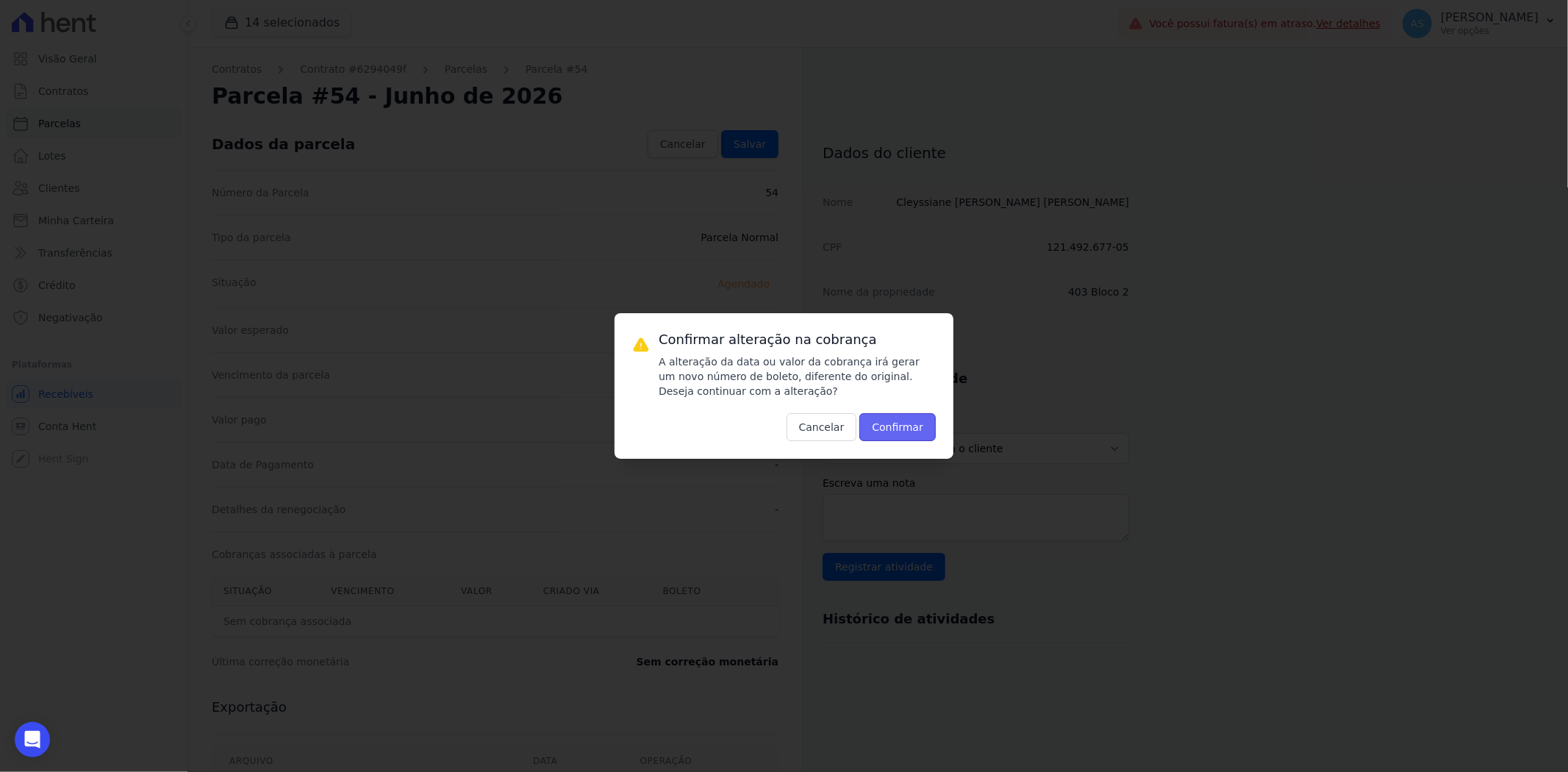
click at [899, 421] on button "Confirmar" at bounding box center [897, 427] width 76 height 28
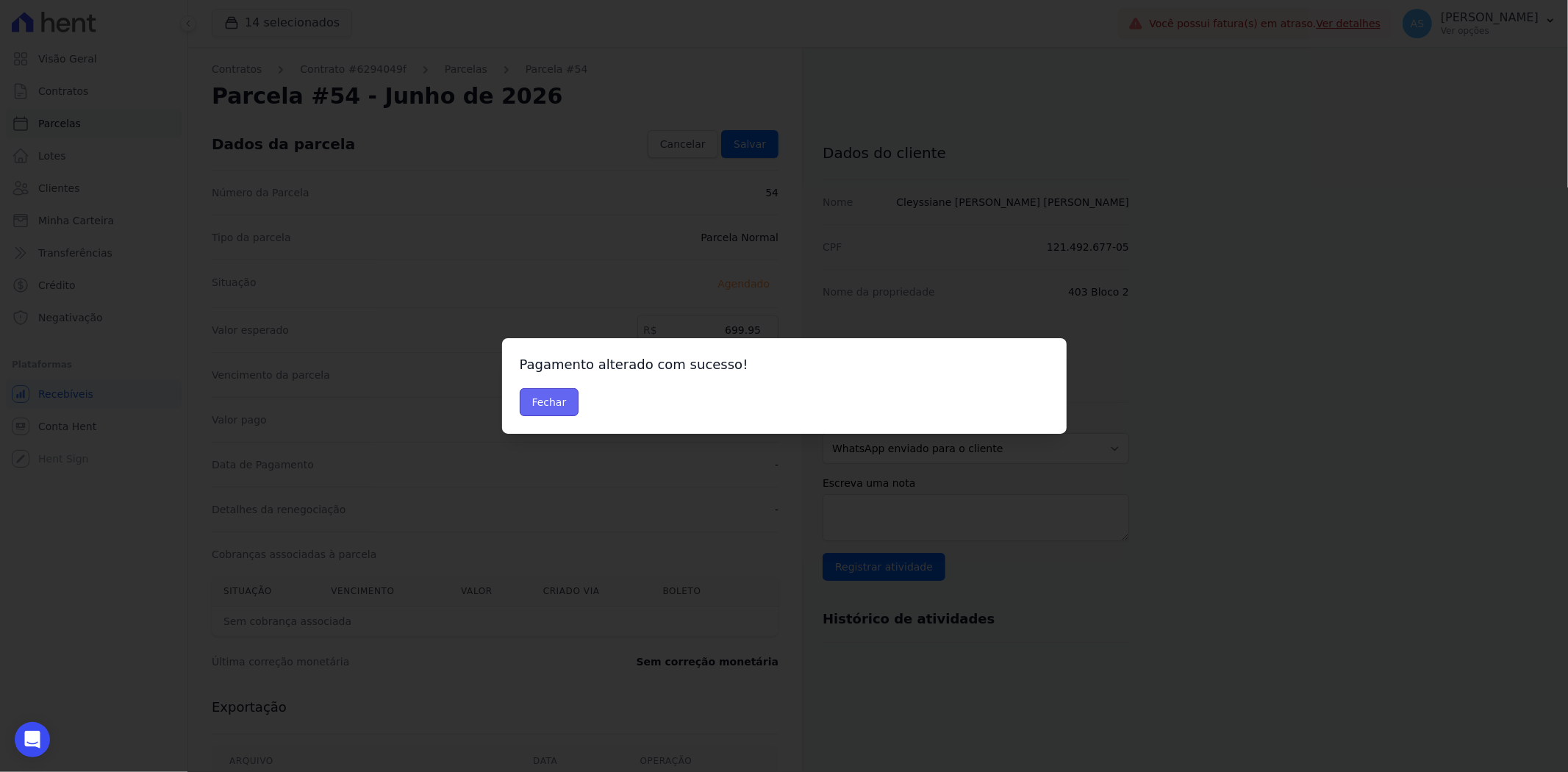
click at [549, 399] on button "Fechar" at bounding box center [550, 401] width 59 height 28
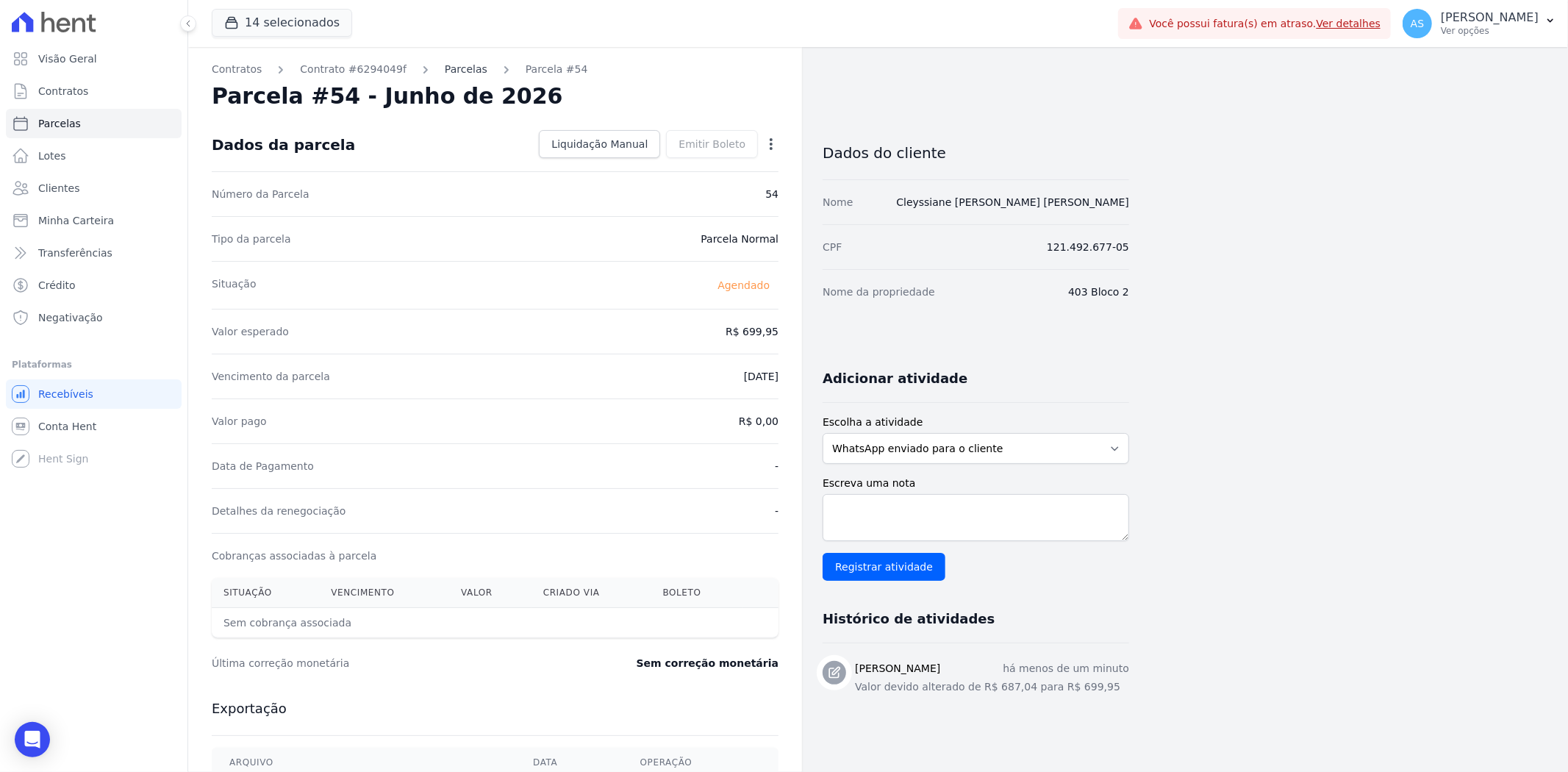
click at [445, 67] on link "Parcelas" at bounding box center [466, 69] width 43 height 16
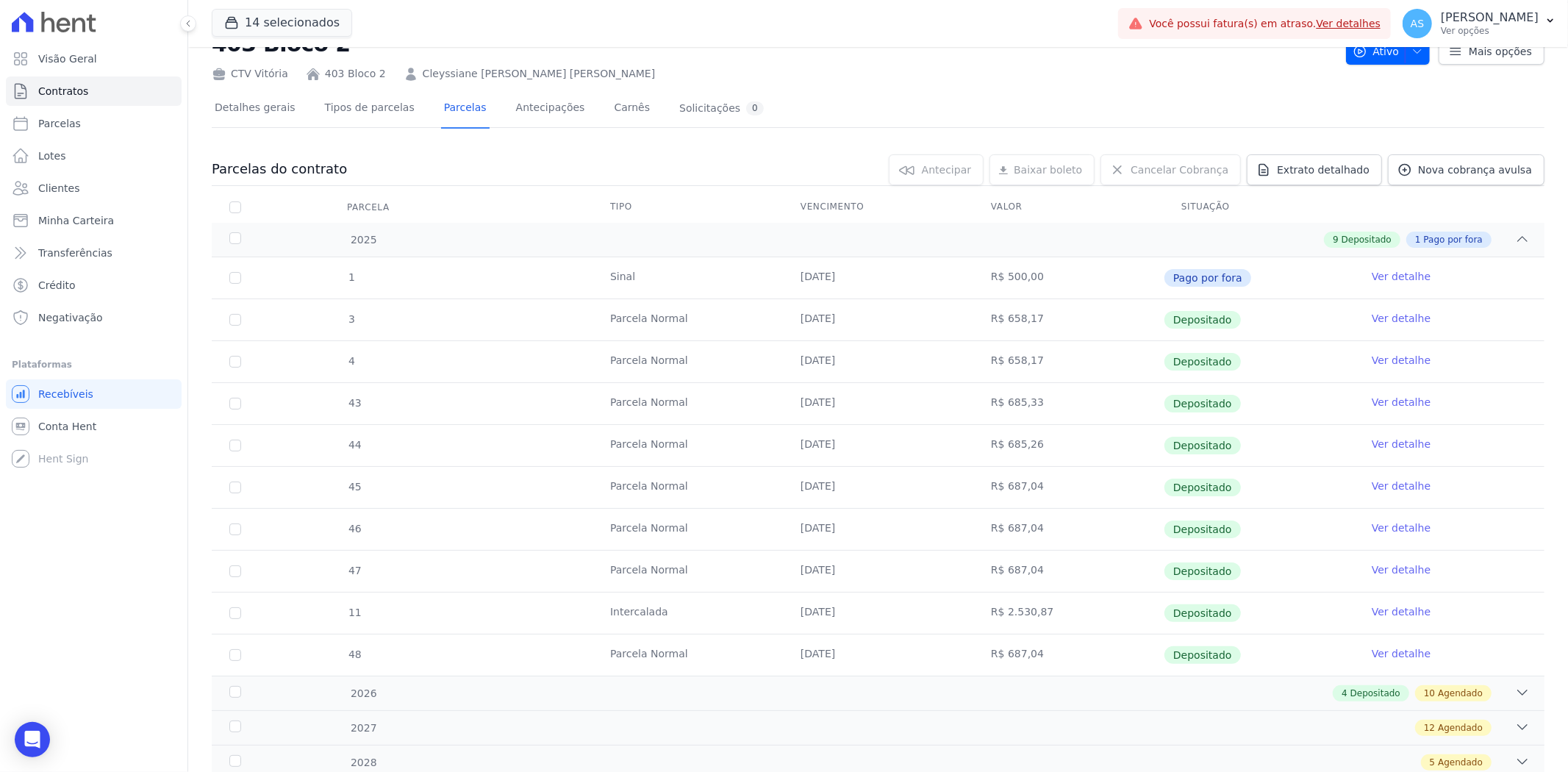
scroll to position [105, 0]
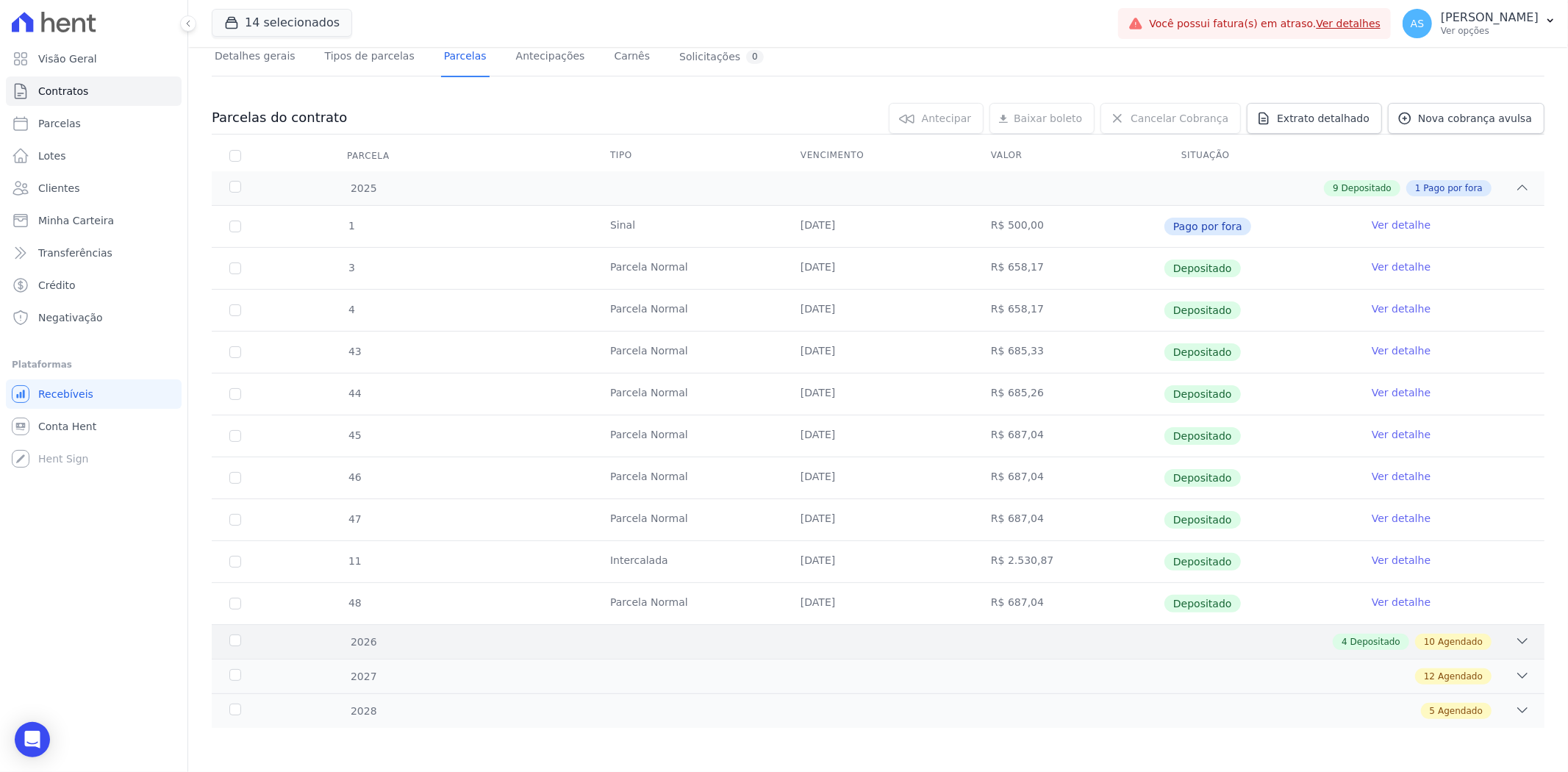
click at [1515, 643] on icon at bounding box center [1522, 641] width 15 height 15
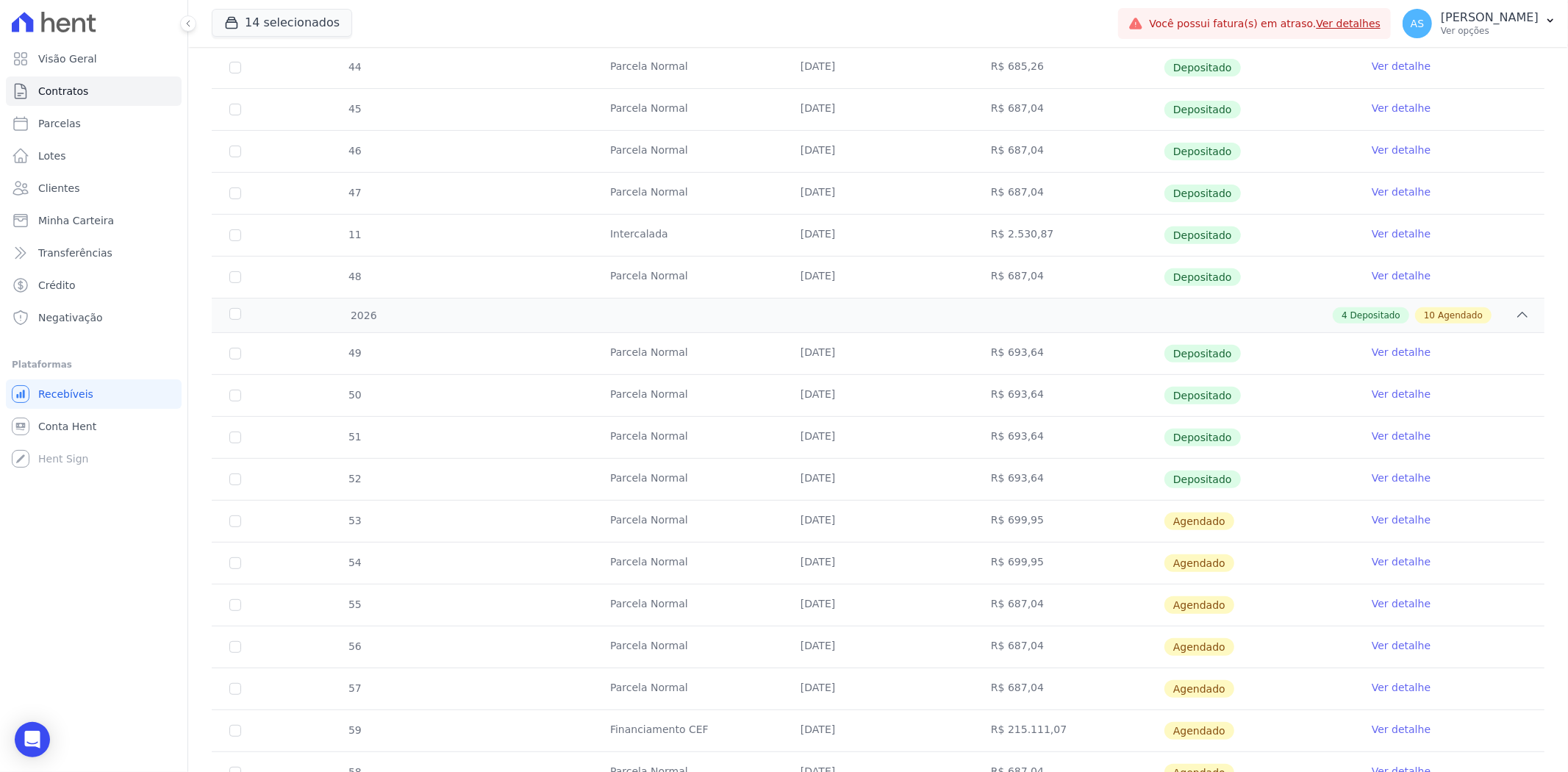
scroll to position [512, 0]
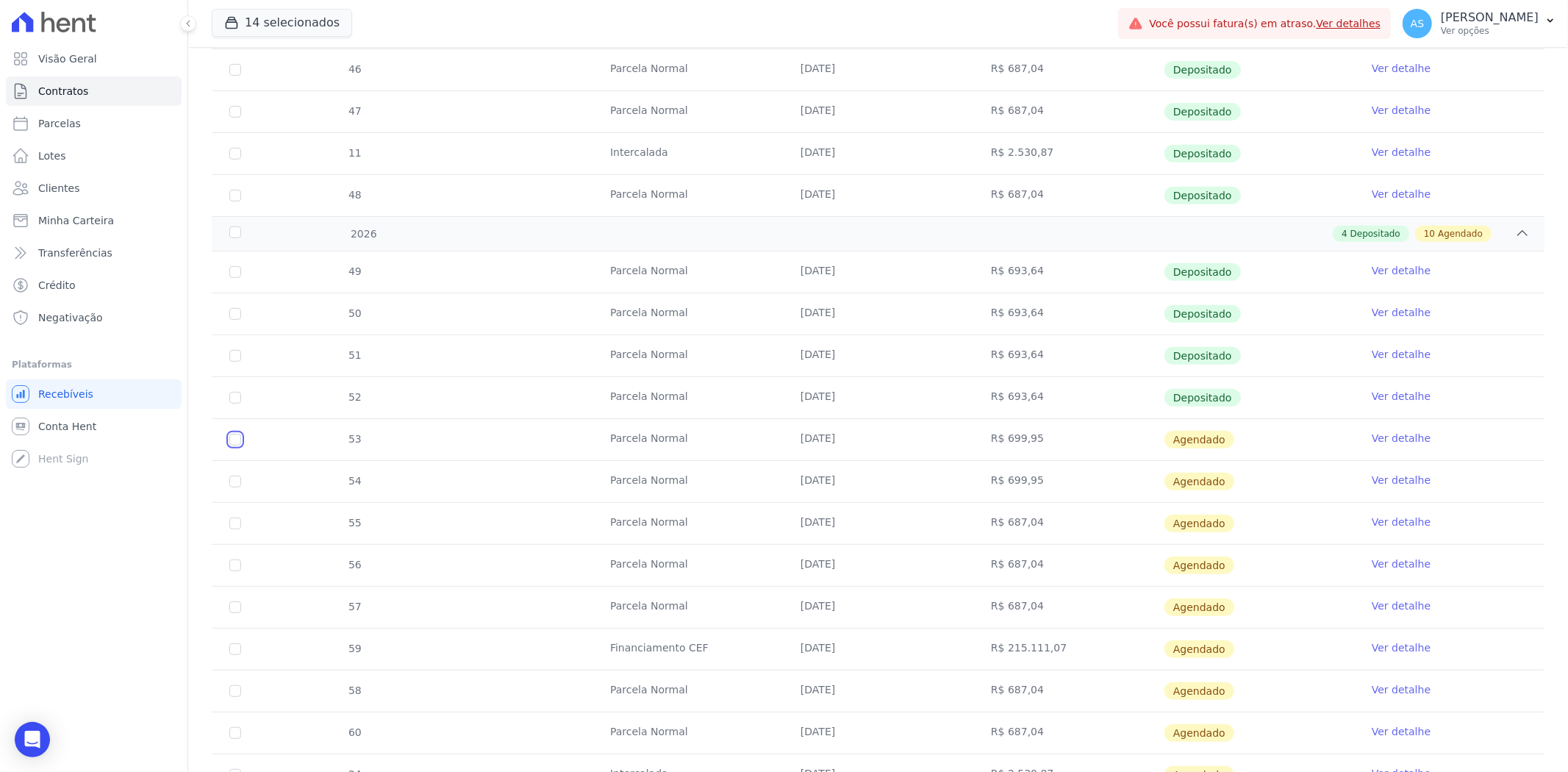
click at [231, 442] on input "checkbox" at bounding box center [235, 440] width 12 height 12
checkbox input "true"
click at [230, 482] on input "checkbox" at bounding box center [235, 481] width 12 height 12
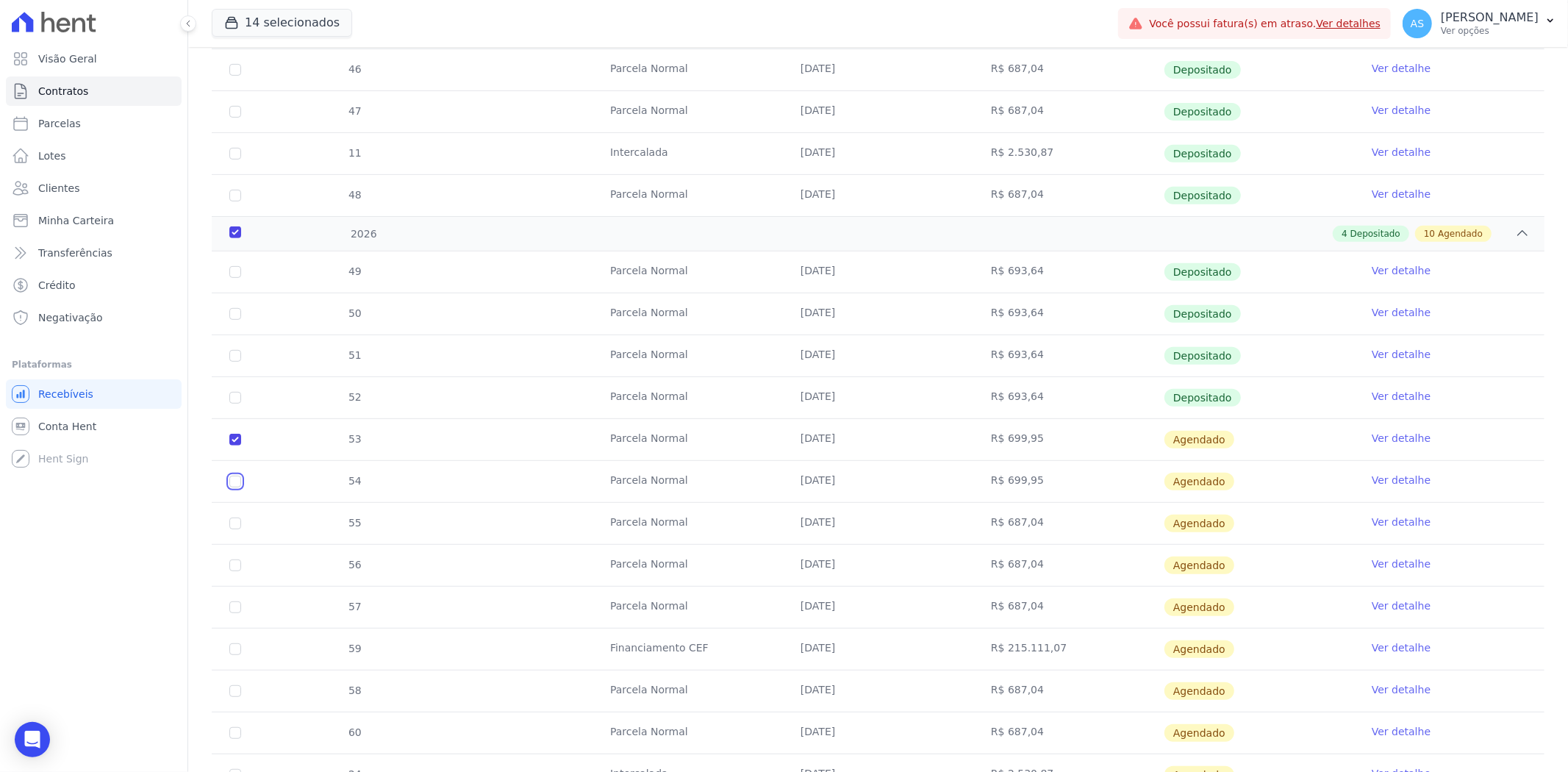
checkbox input "true"
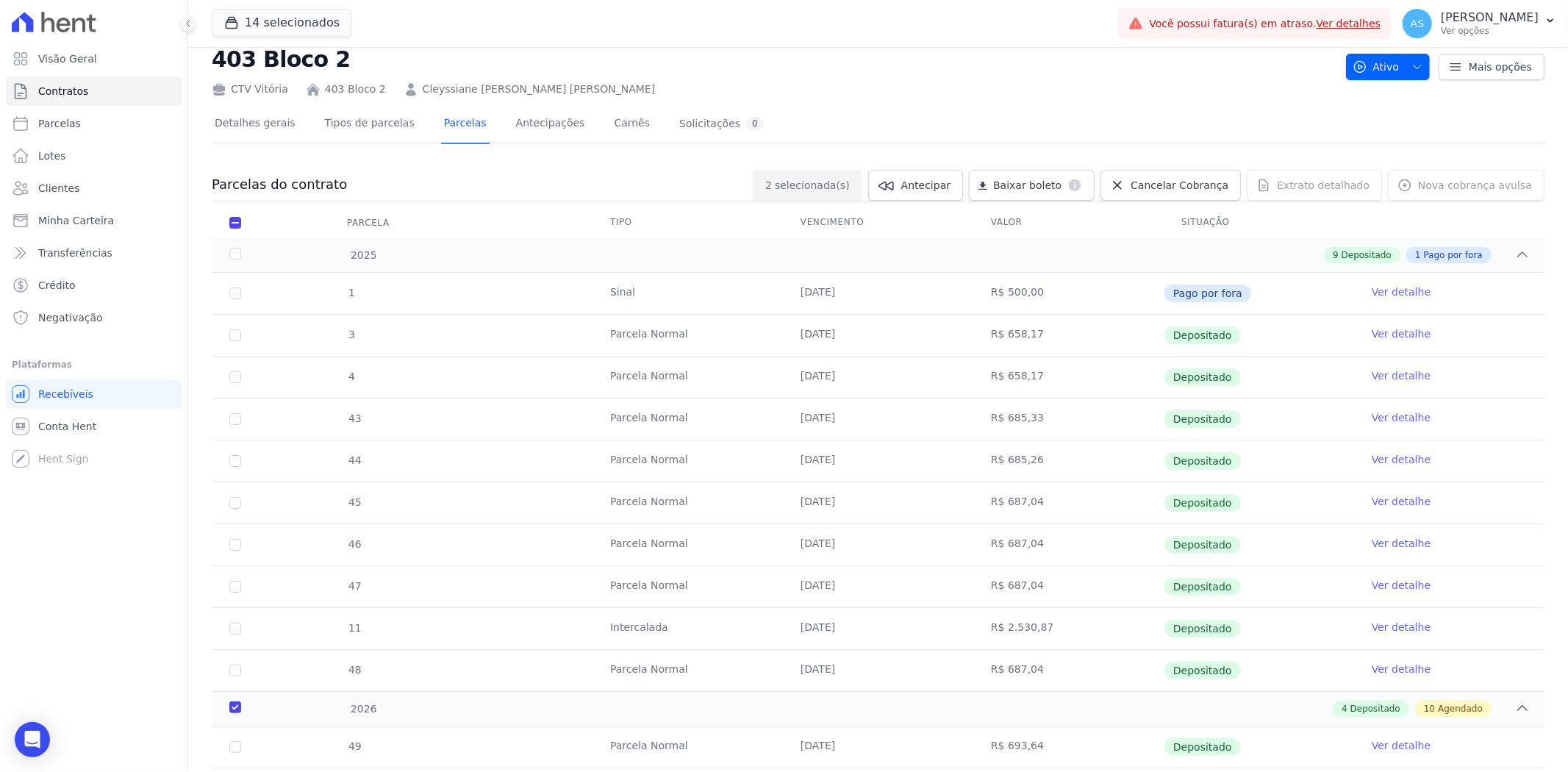
scroll to position [23, 0]
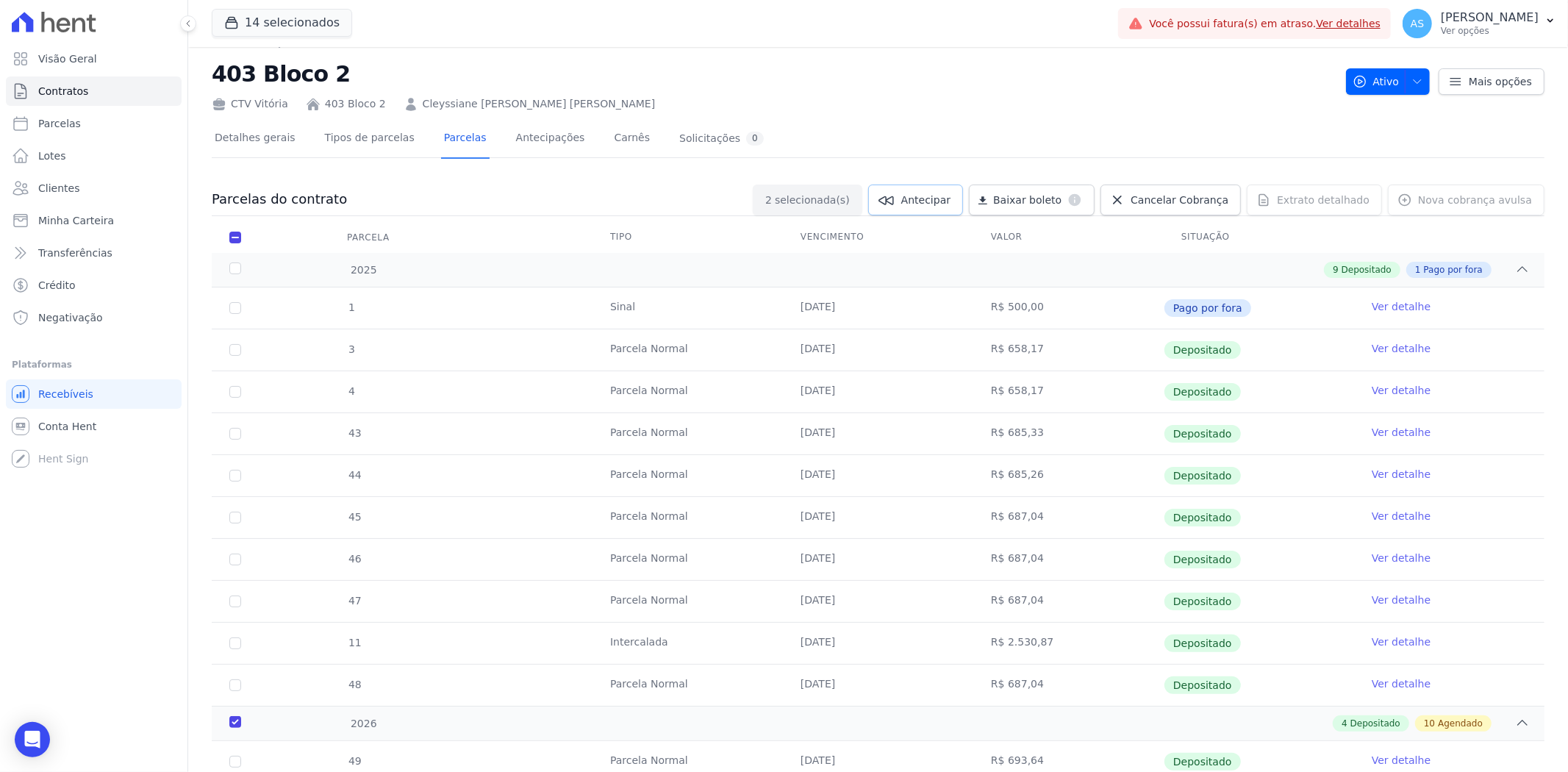
click at [950, 202] on span "Antecipar" at bounding box center [925, 200] width 49 height 15
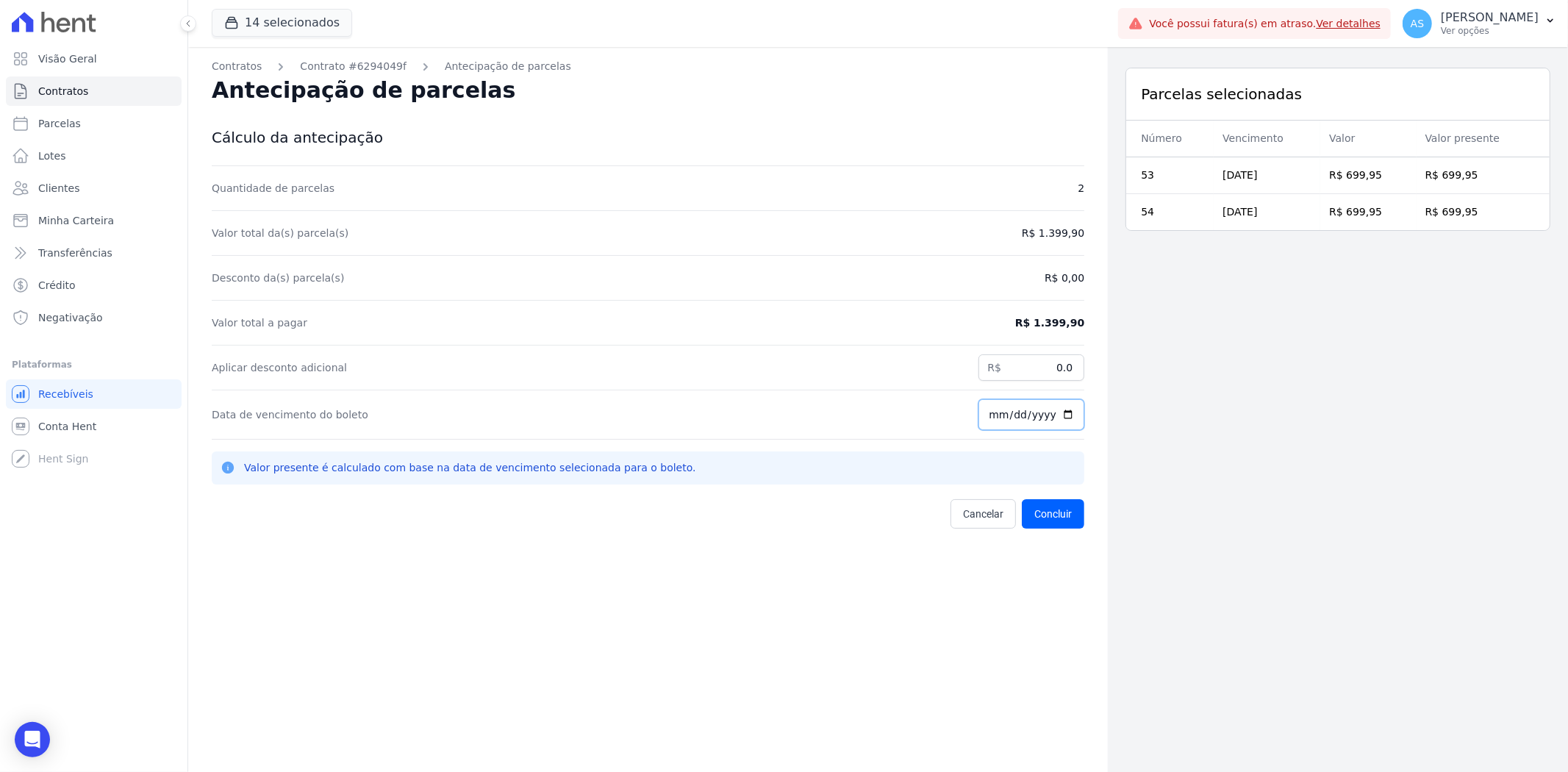
click at [1055, 412] on input "[DATE]" at bounding box center [1030, 414] width 106 height 31
type input "2025-09-26"
click at [1054, 511] on button "Concluir" at bounding box center [1052, 514] width 62 height 30
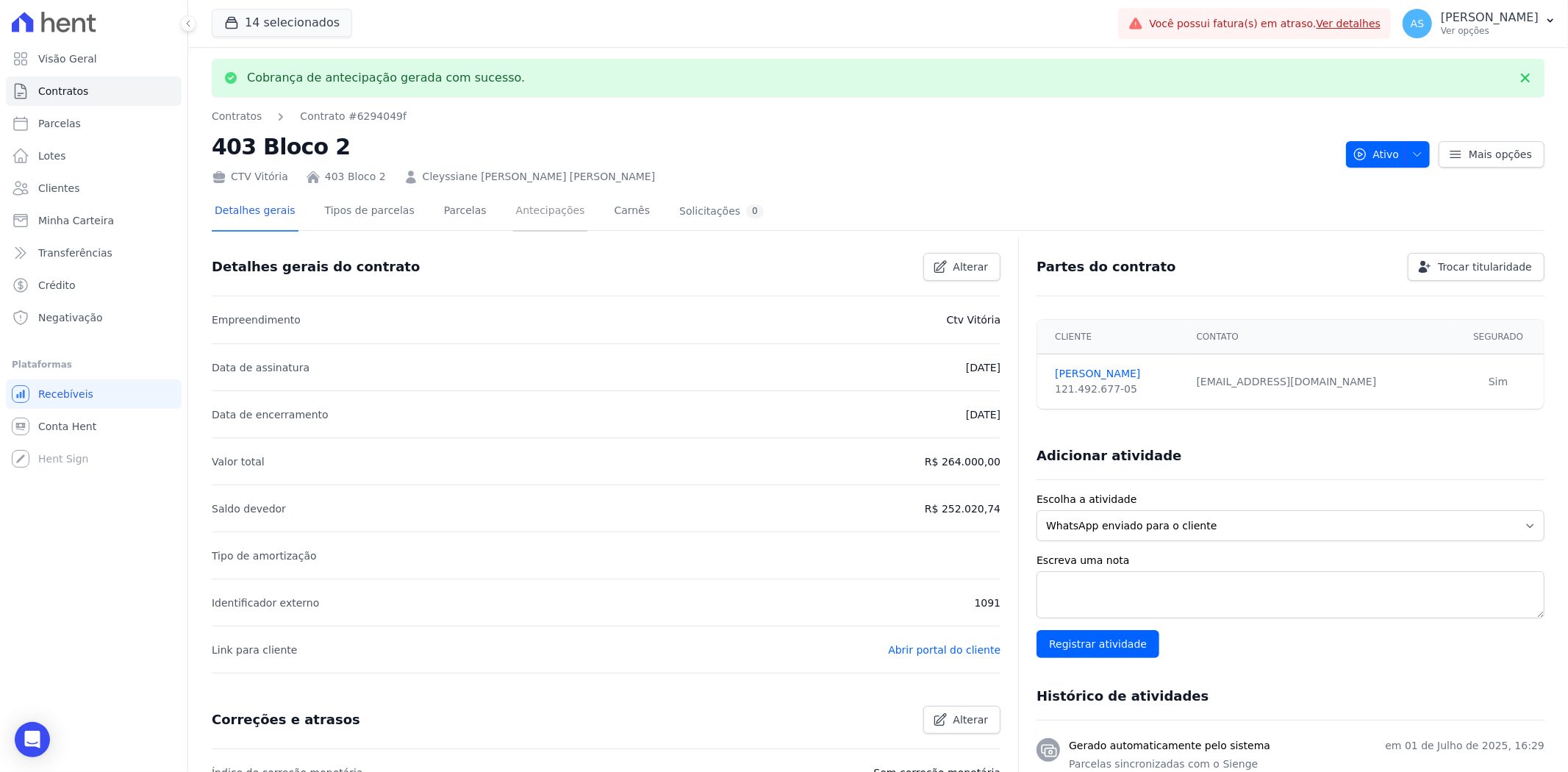
click at [513, 208] on link "Antecipações" at bounding box center [551, 212] width 75 height 39
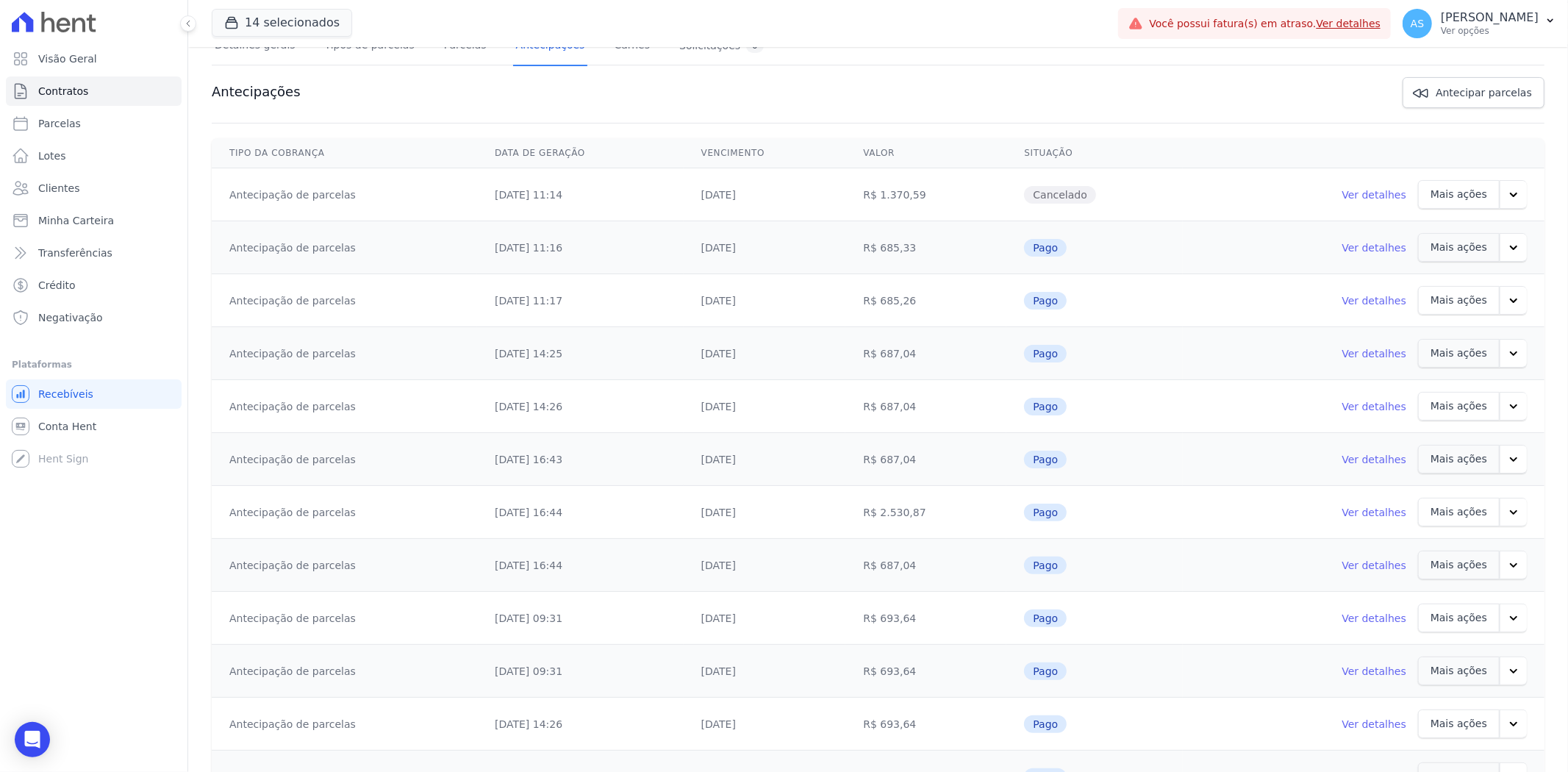
scroll to position [237, 0]
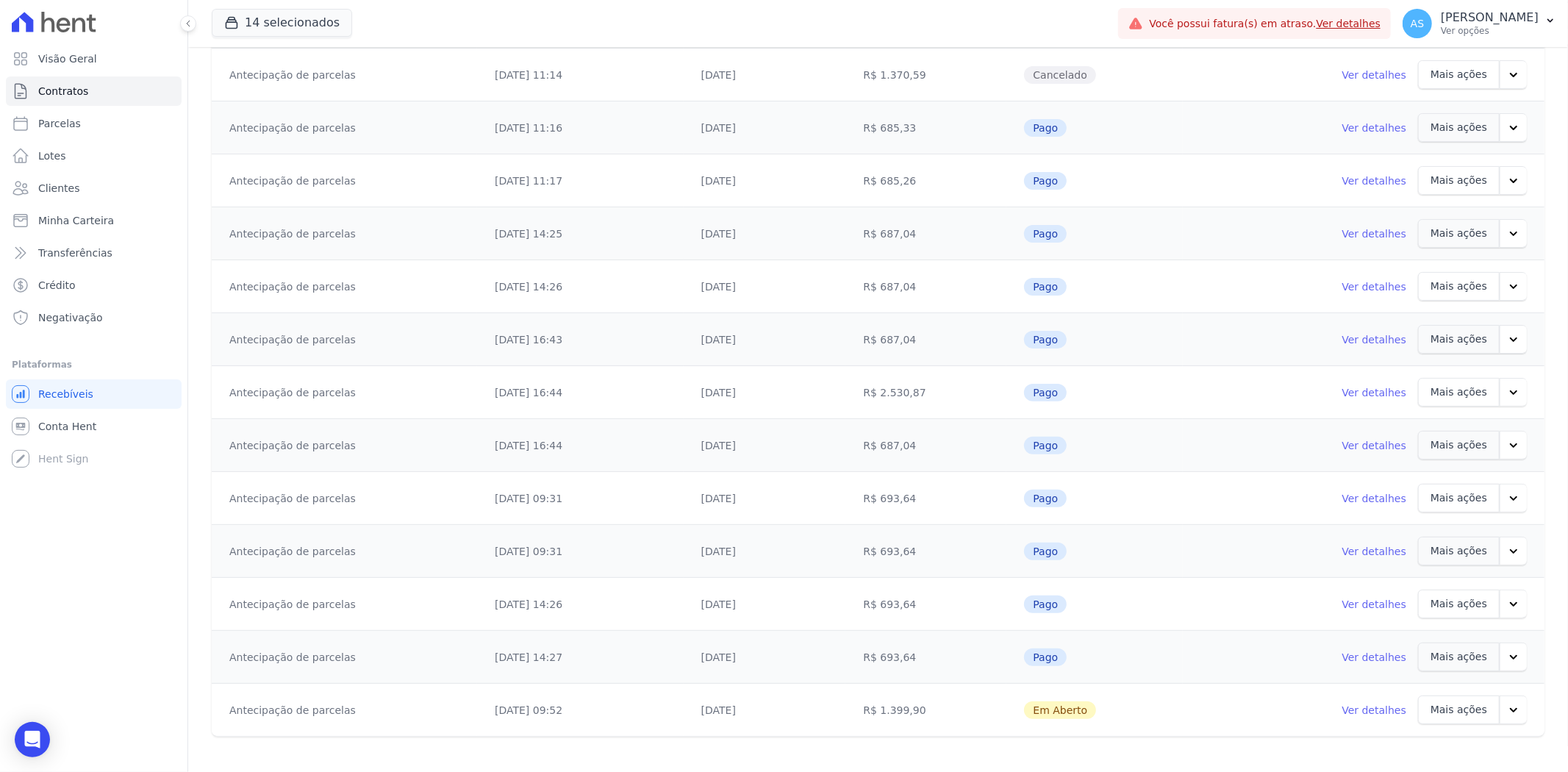
click at [1367, 712] on link "Ver detalhes" at bounding box center [1373, 710] width 64 height 15
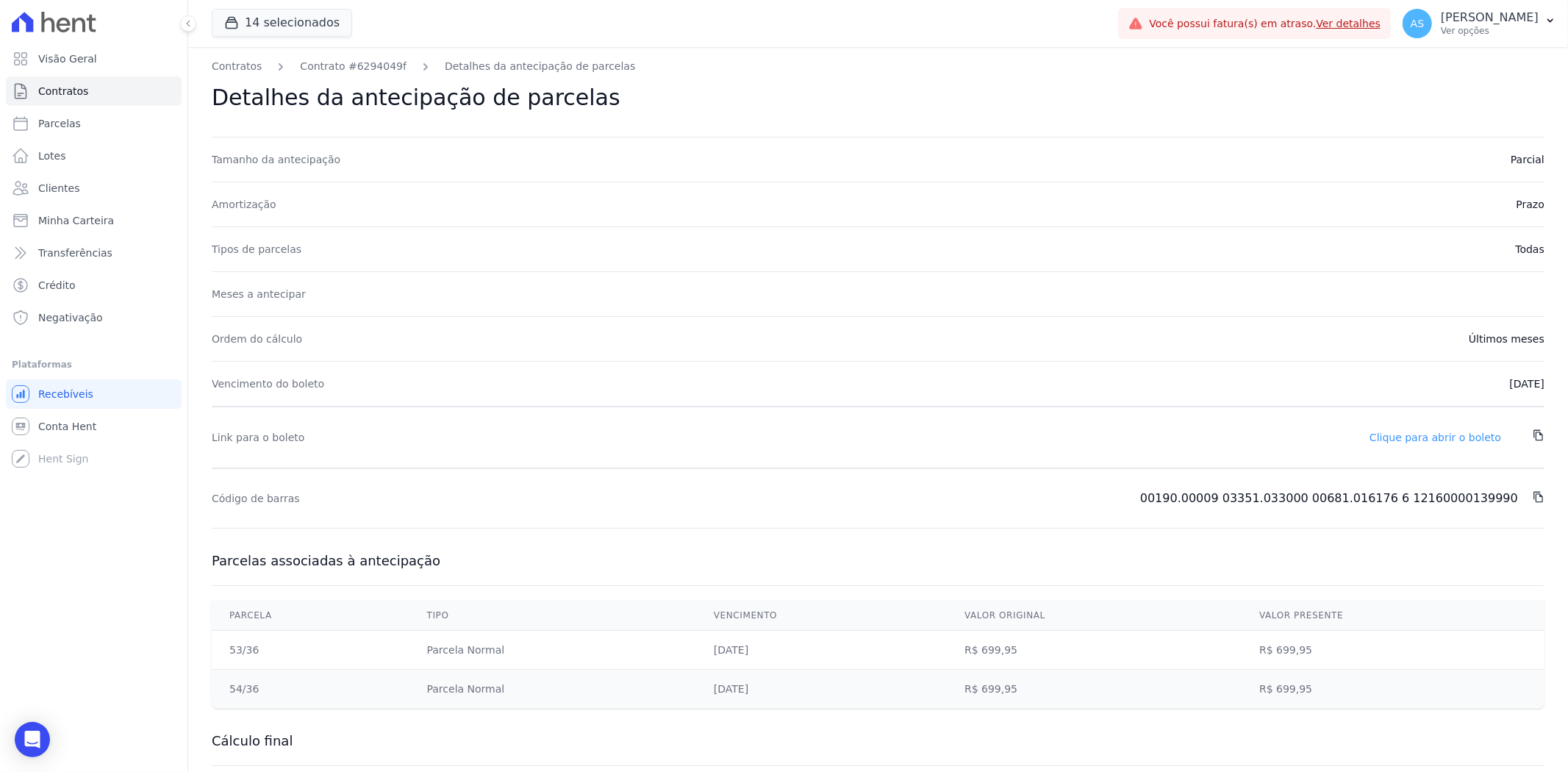
click at [1444, 437] on link "Clique para abrir o boleto" at bounding box center [1435, 437] width 131 height 12
click at [53, 90] on span "Contratos" at bounding box center [63, 91] width 50 height 15
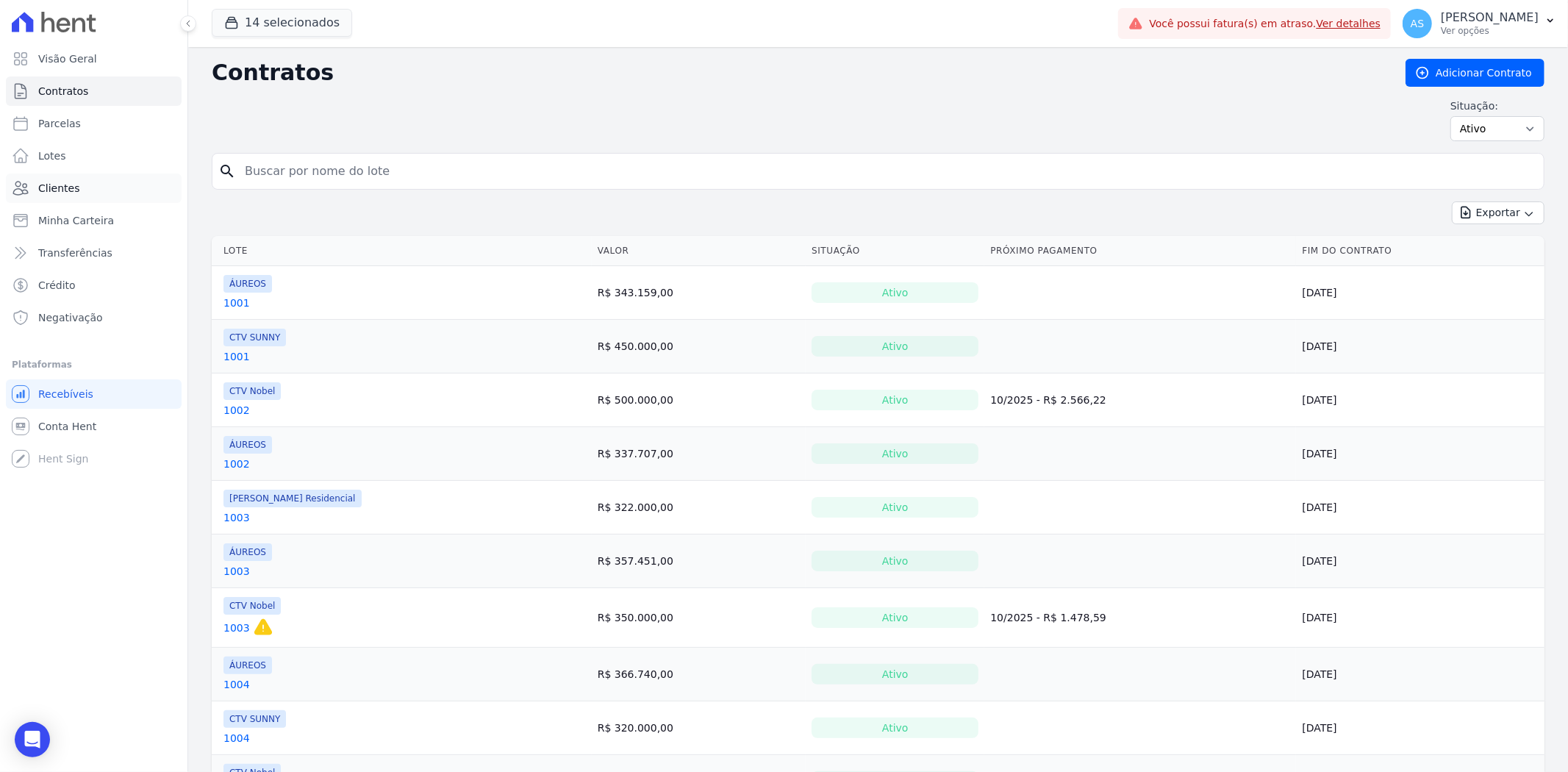
click at [47, 185] on span "Clientes" at bounding box center [59, 188] width 42 height 15
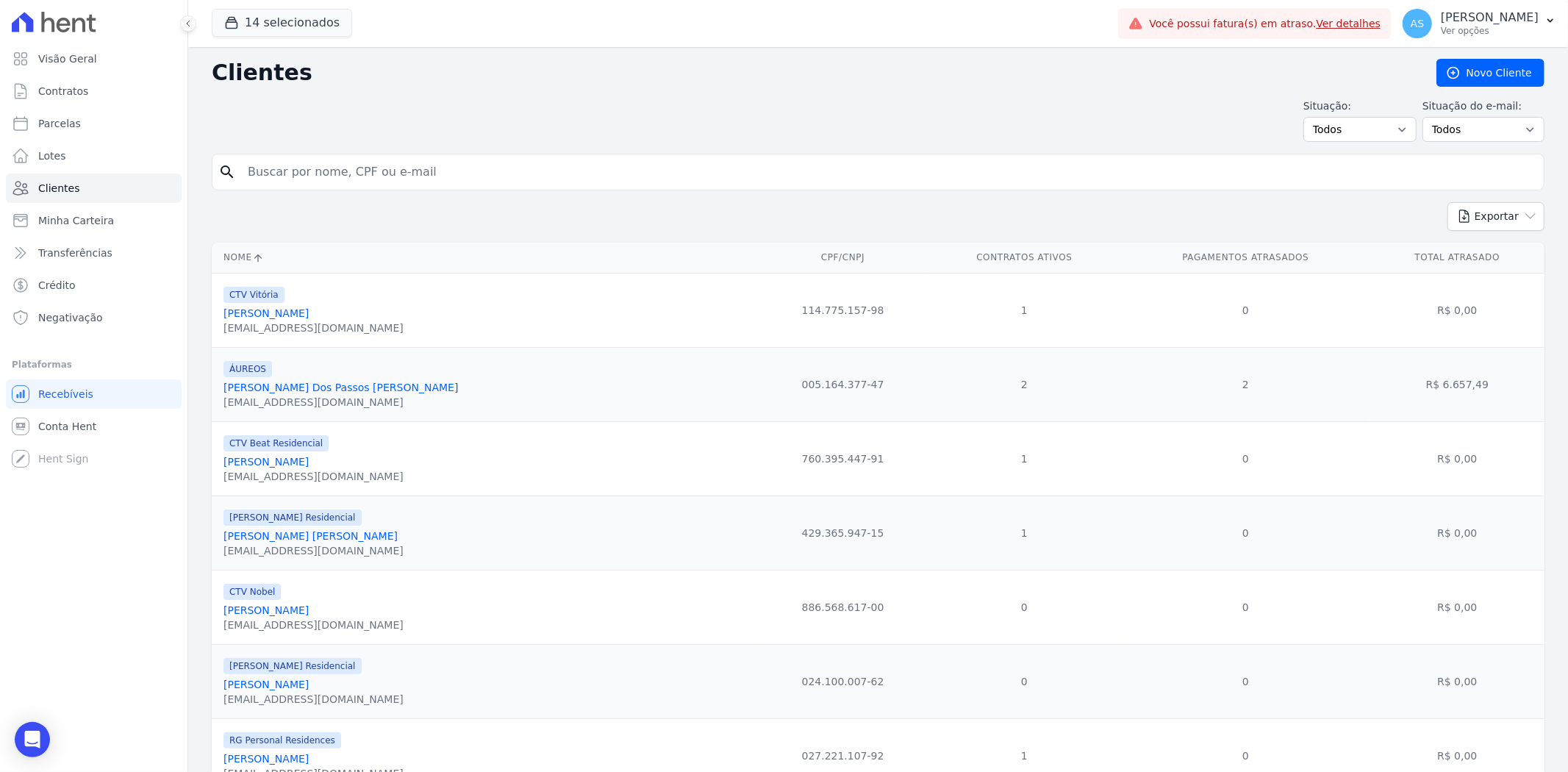
click at [278, 171] on input "search" at bounding box center [888, 172] width 1298 height 30
type input "adelmo"
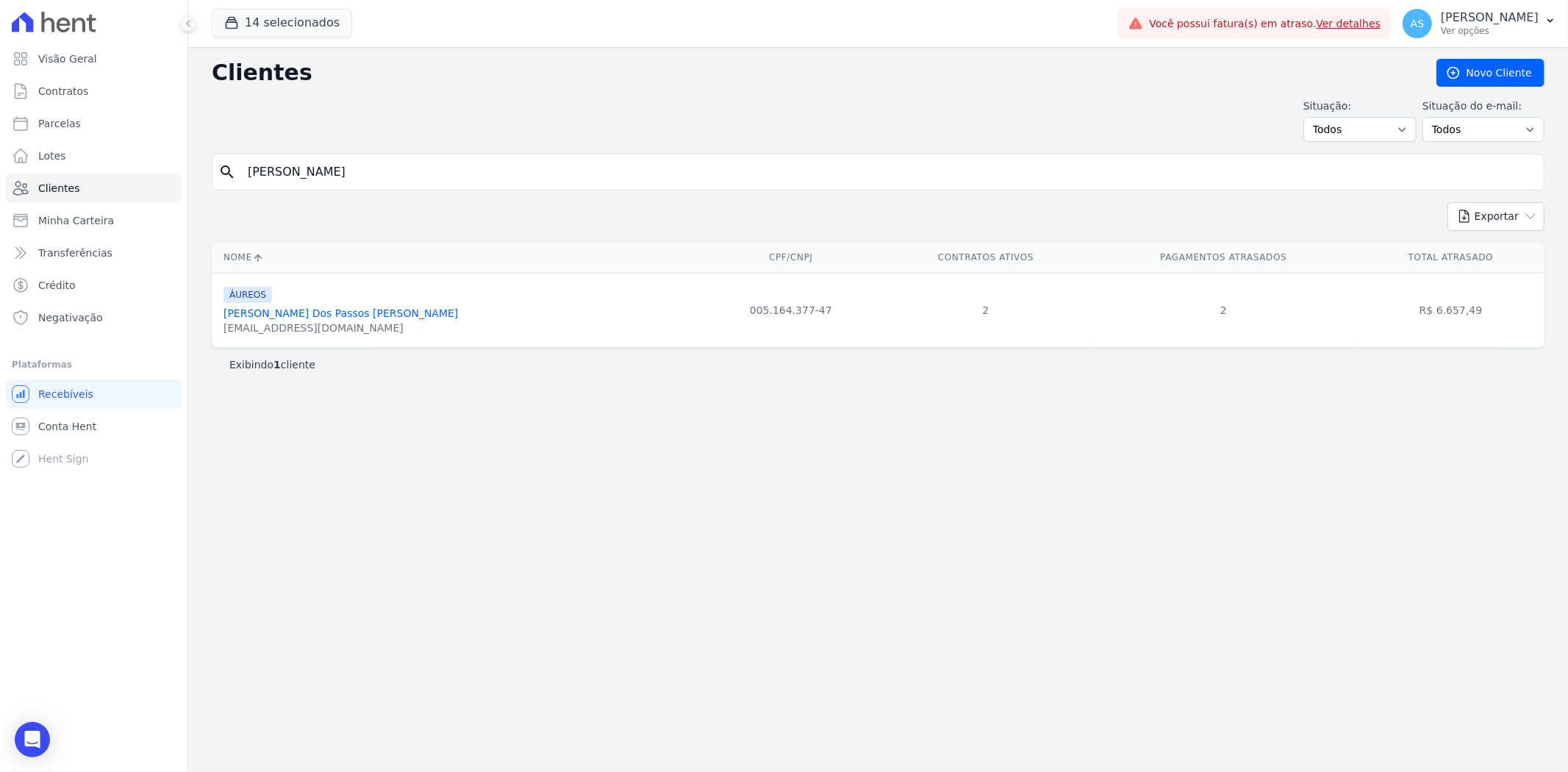
click at [283, 311] on link "Adelmo Dos Passos Rocha" at bounding box center [340, 313] width 234 height 12
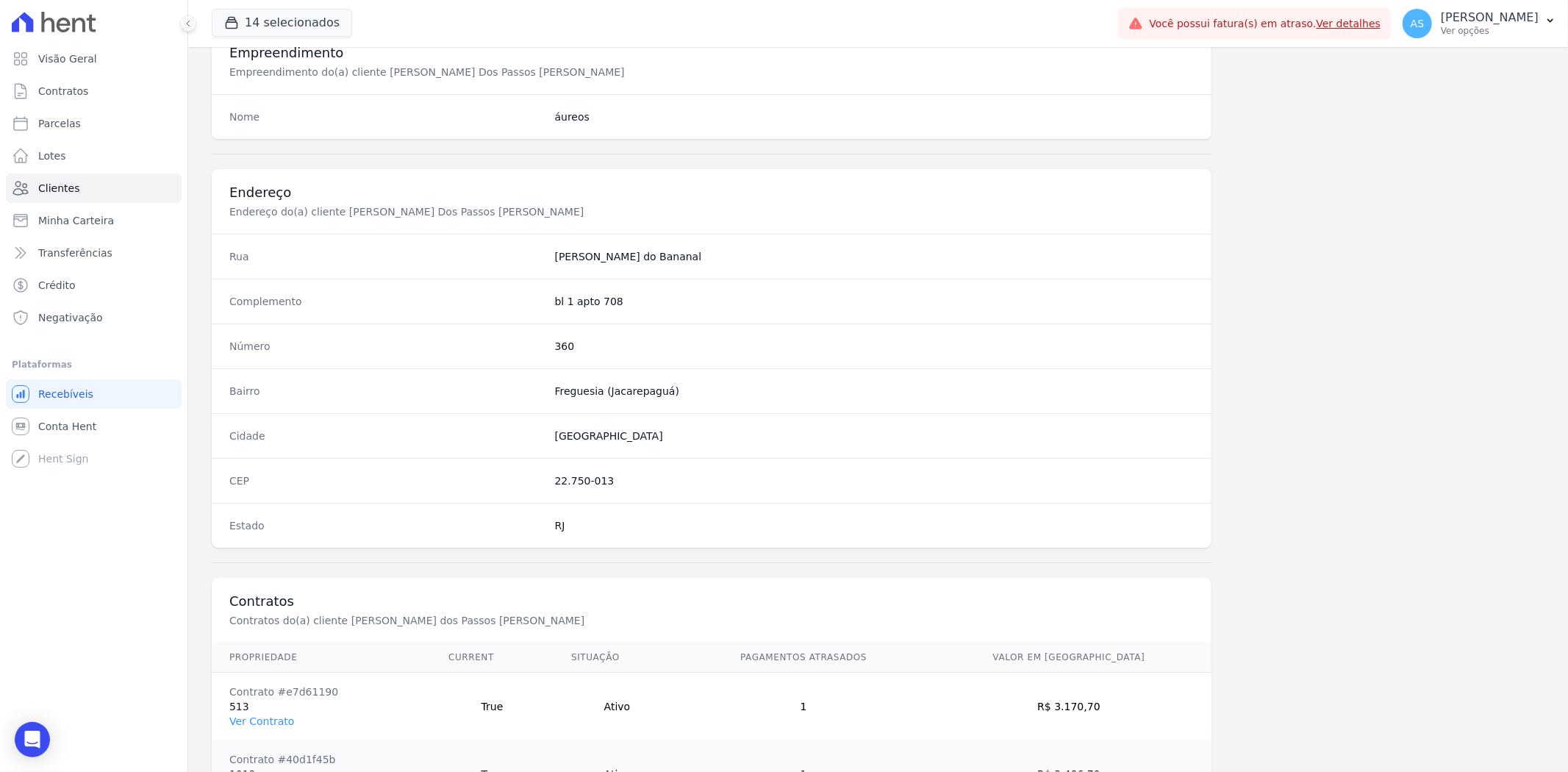
scroll to position [672, 0]
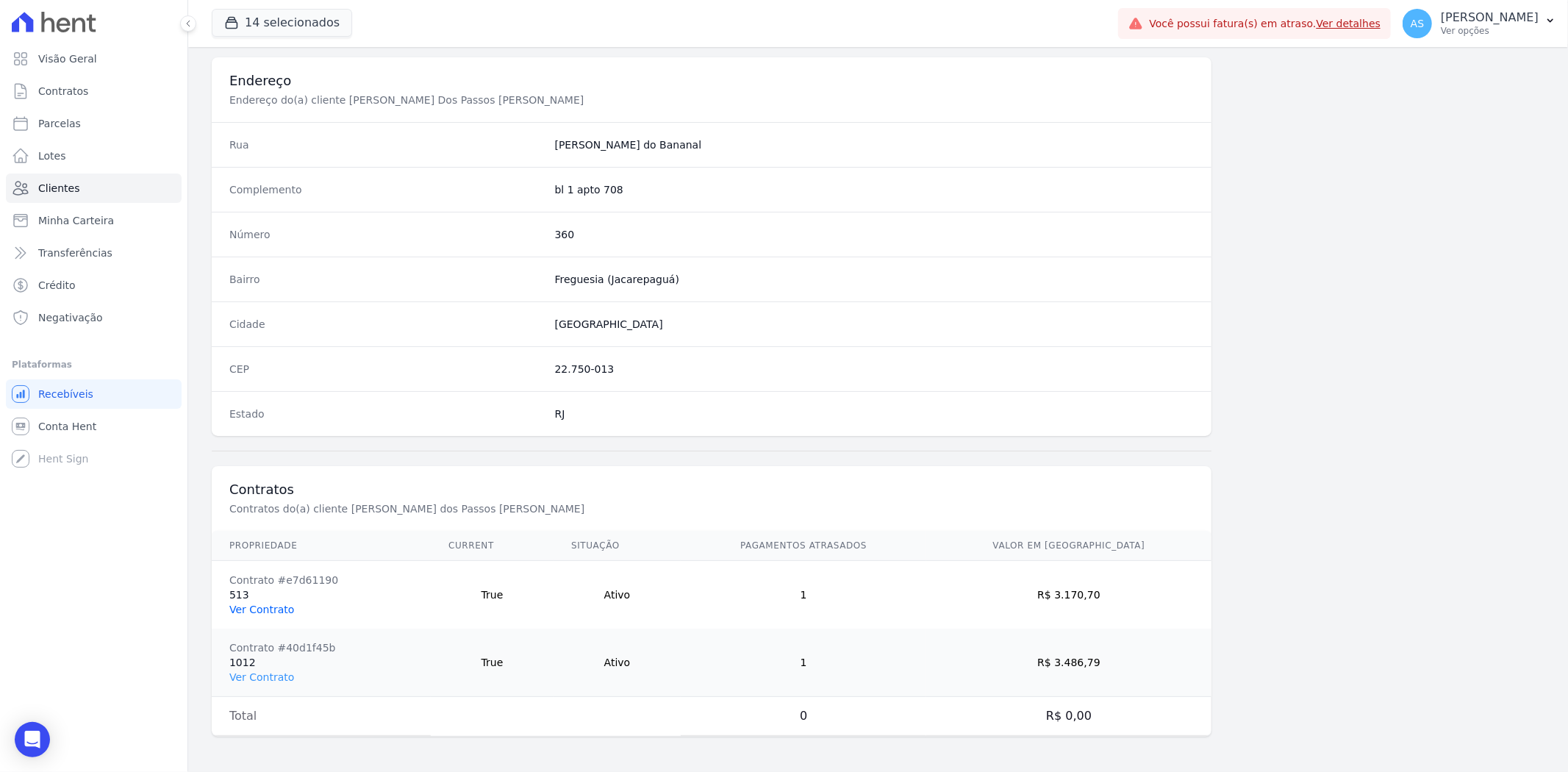
click at [251, 608] on link "Ver Contrato" at bounding box center [261, 609] width 64 height 12
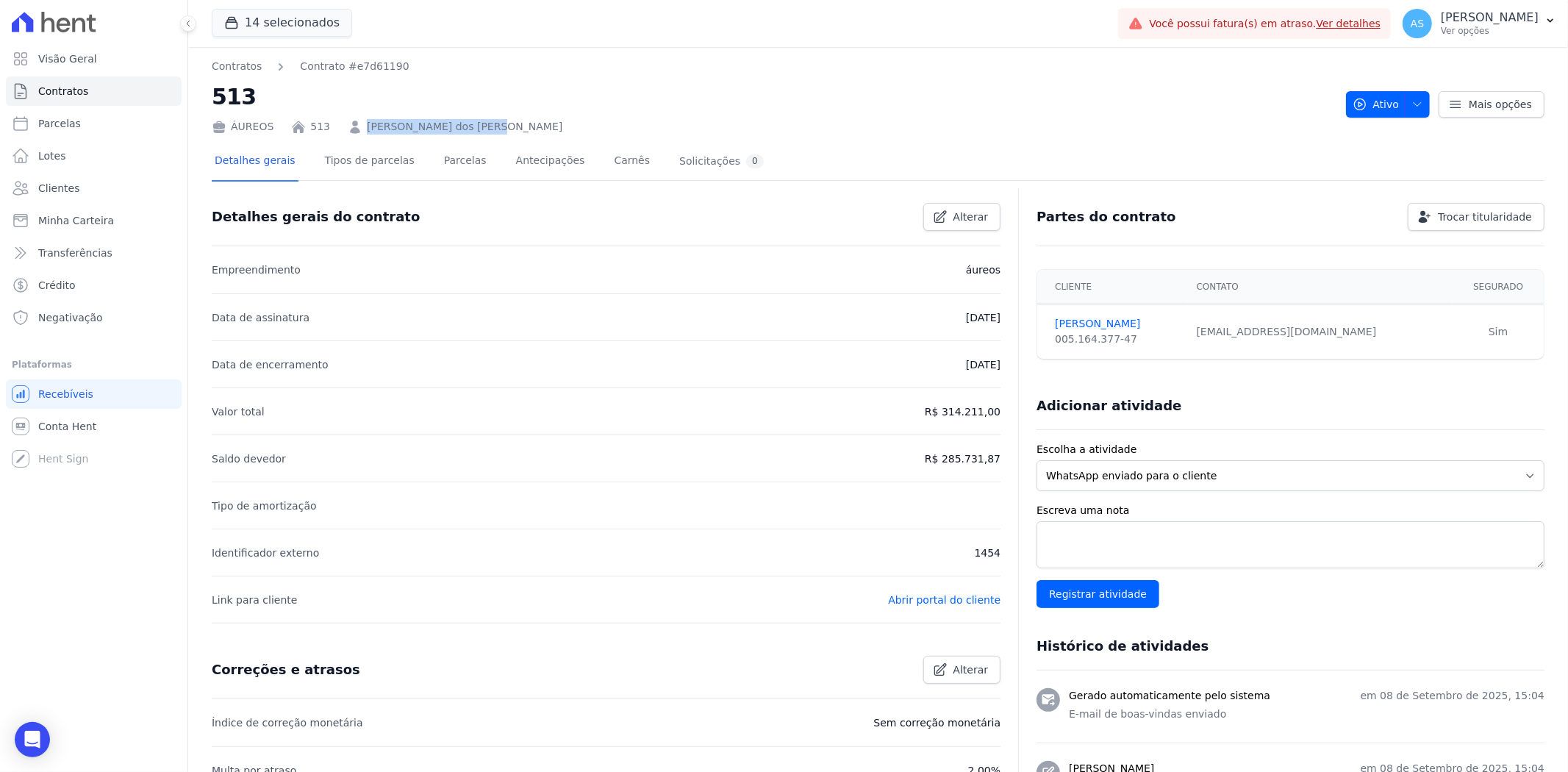
drag, startPoint x: 486, startPoint y: 122, endPoint x: 349, endPoint y: 133, distance: 137.4
click at [349, 133] on div "ÁUREOS 513 Adelmo dos Passos Rocha" at bounding box center [772, 124] width 1122 height 22
copy link "Adelmo dos Passos Rocha"
click at [443, 163] on link "Parcelas" at bounding box center [465, 161] width 48 height 39
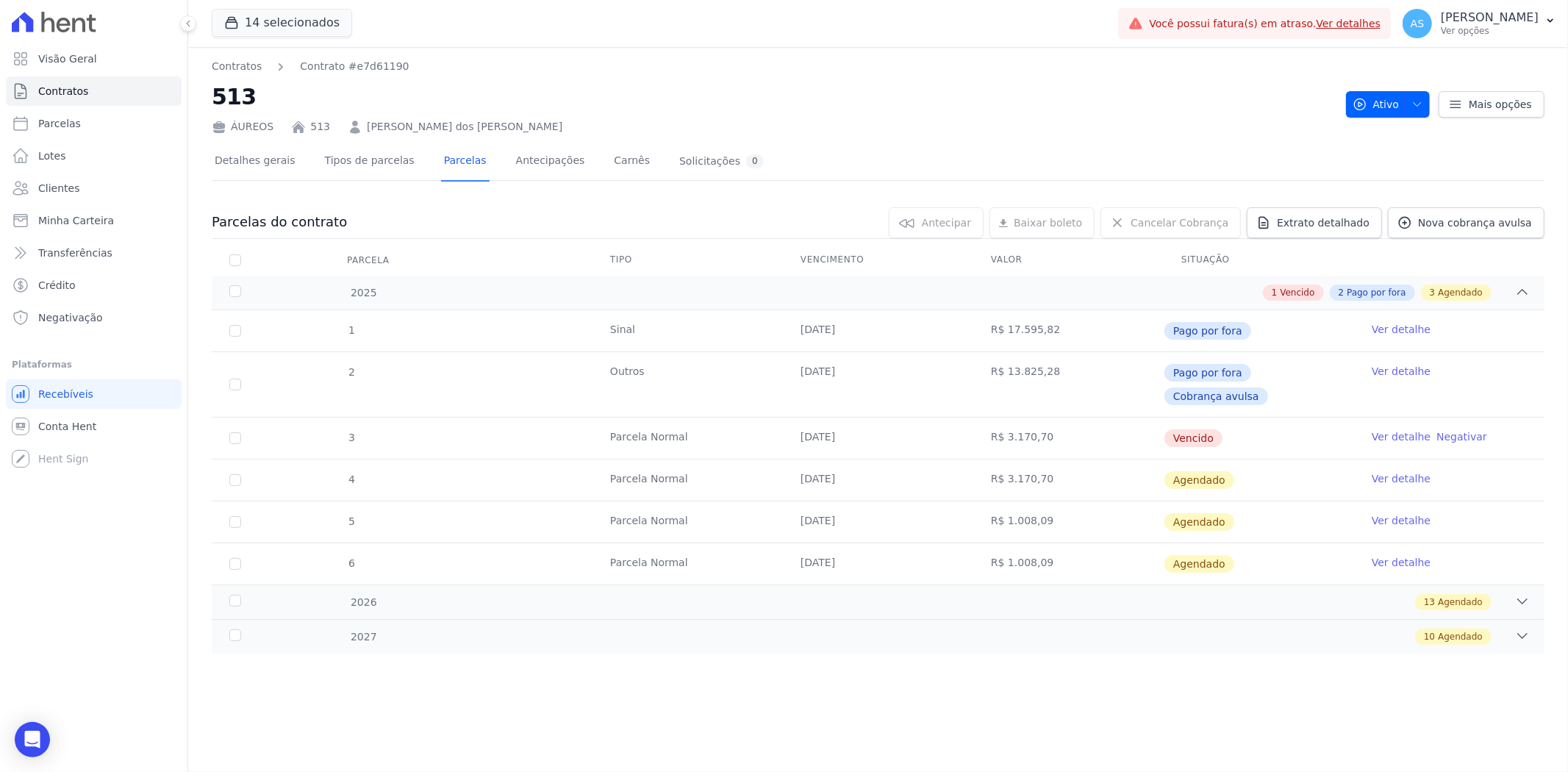
click at [1398, 429] on link "Ver detalhe" at bounding box center [1400, 436] width 58 height 15
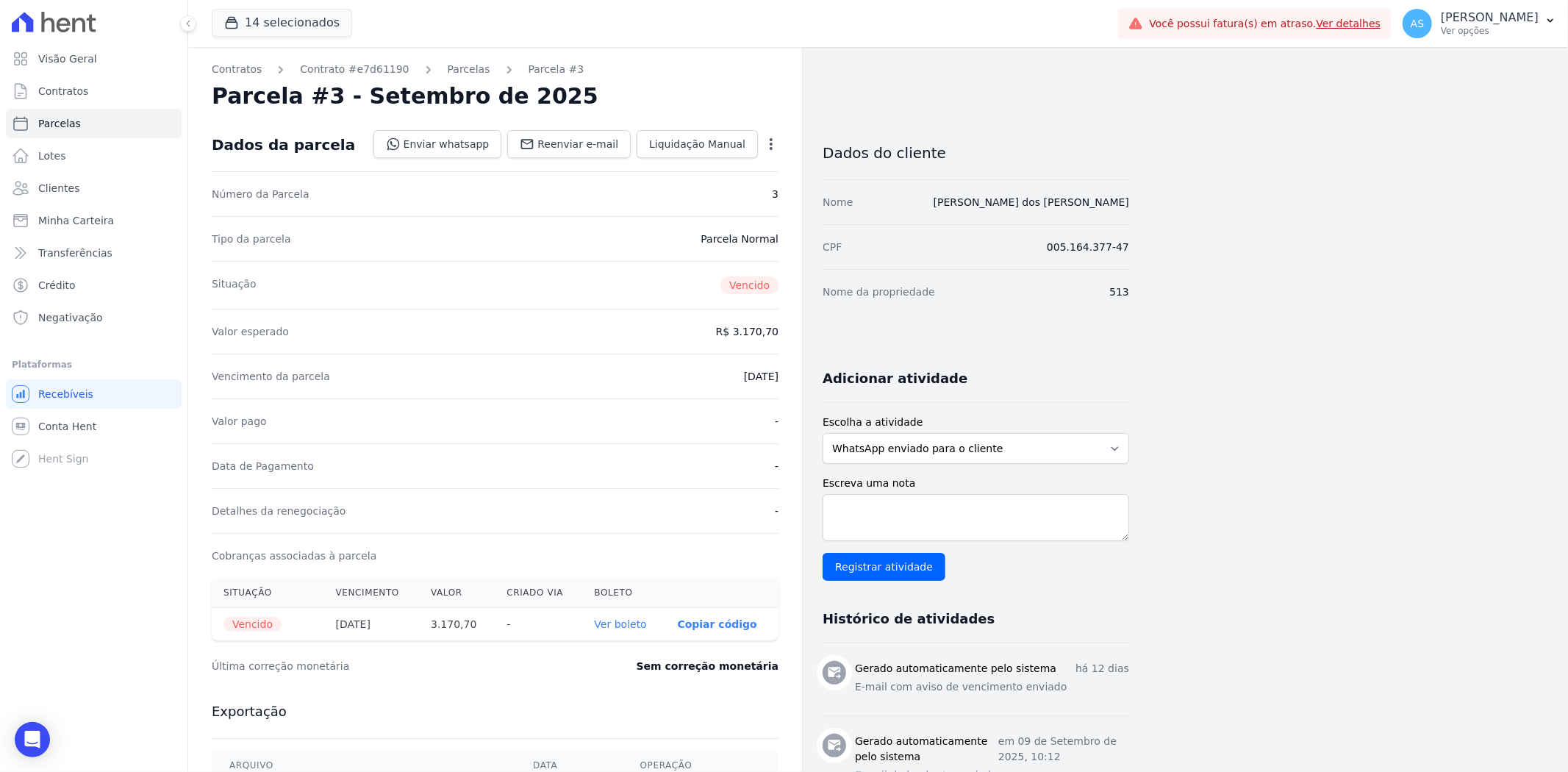
click at [772, 138] on icon "button" at bounding box center [770, 143] width 15 height 15
click at [677, 163] on link "Alterar" at bounding box center [707, 163] width 130 height 27
click at [764, 374] on input "2025-09-10" at bounding box center [720, 374] width 116 height 31
type input "2025-09-26"
click at [759, 138] on span "Salvar" at bounding box center [749, 143] width 33 height 15
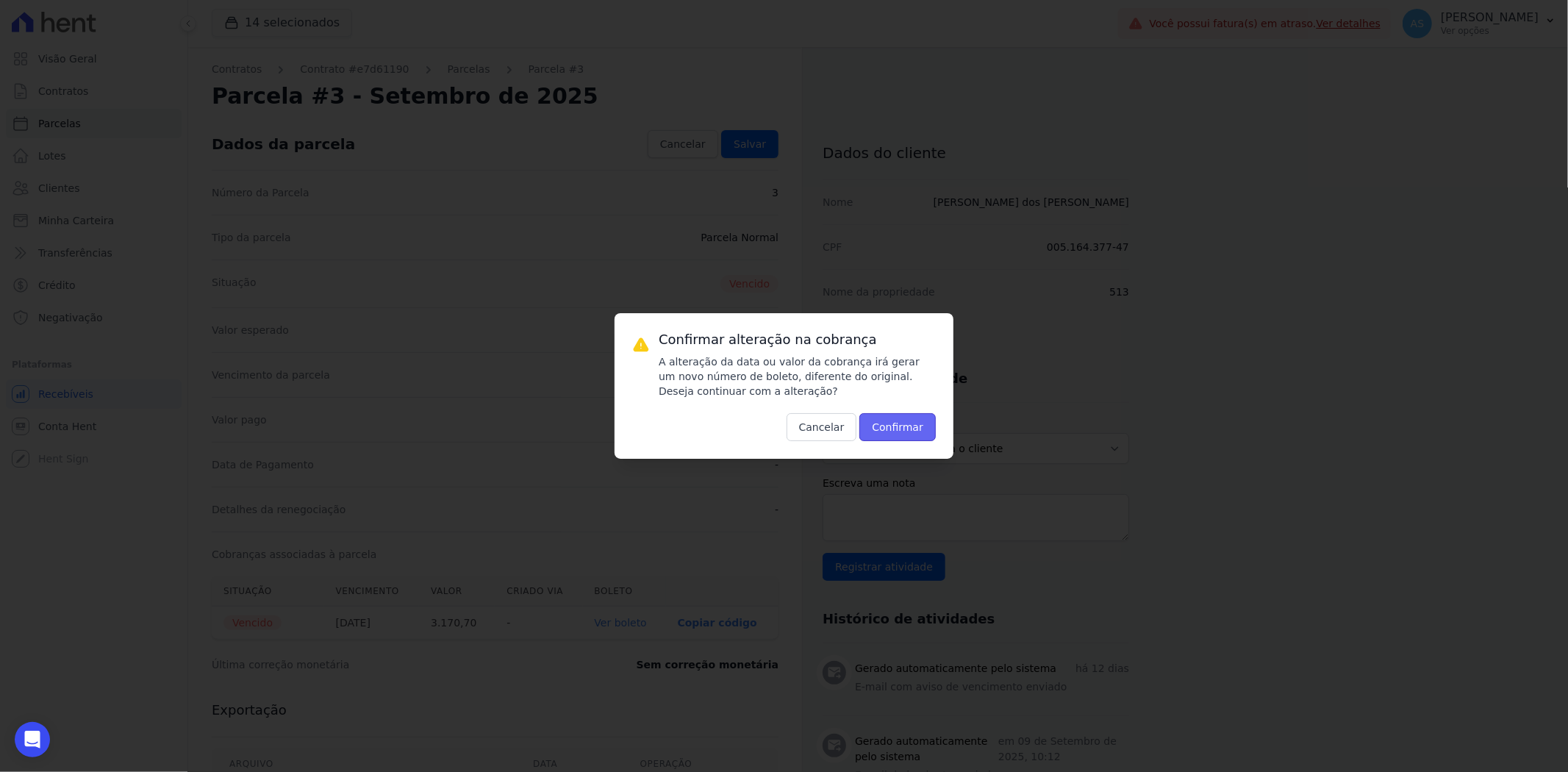
click at [910, 425] on button "Confirmar" at bounding box center [897, 427] width 76 height 28
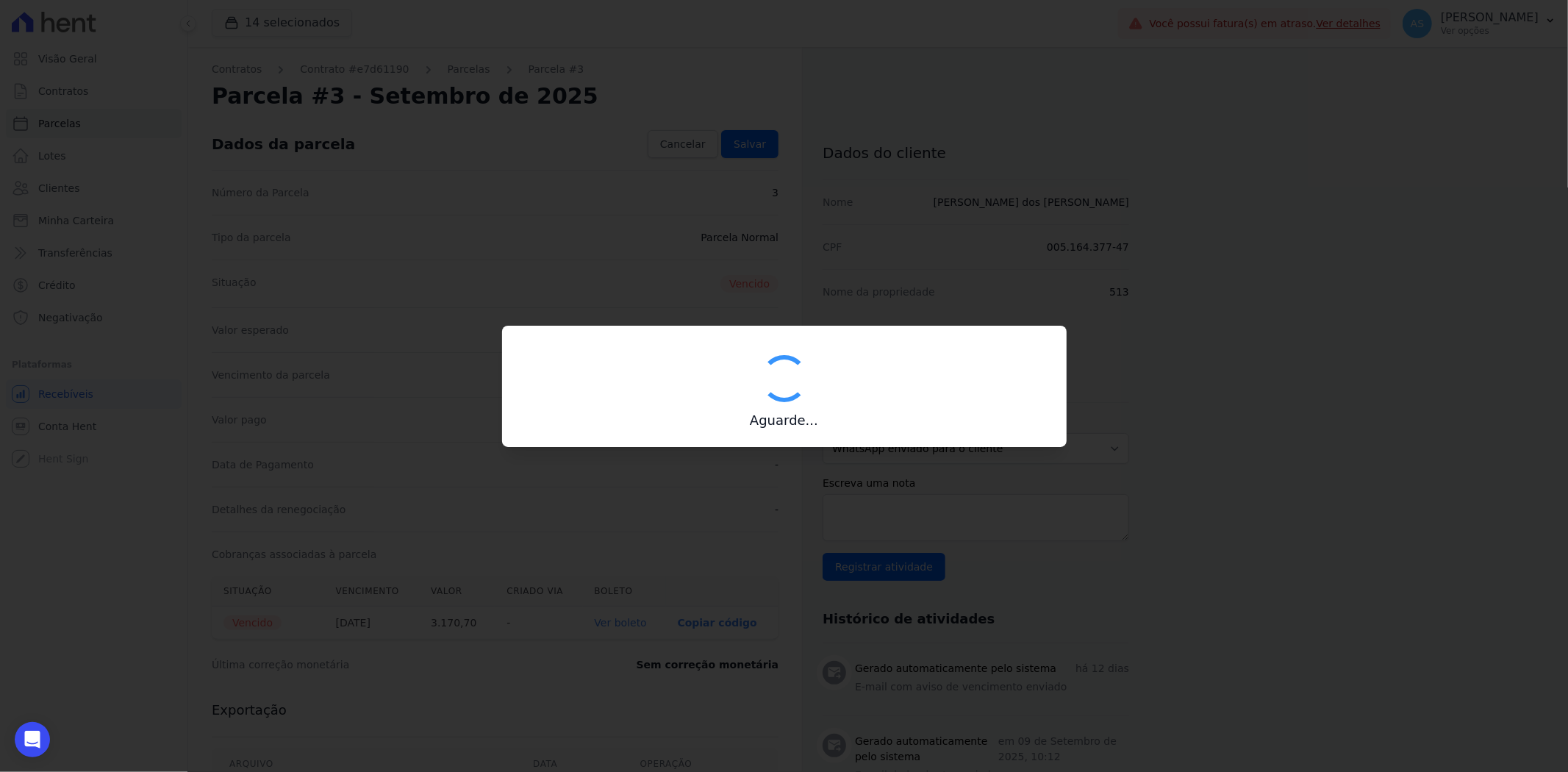
type input "00190000090335103300000673334173212000000317070"
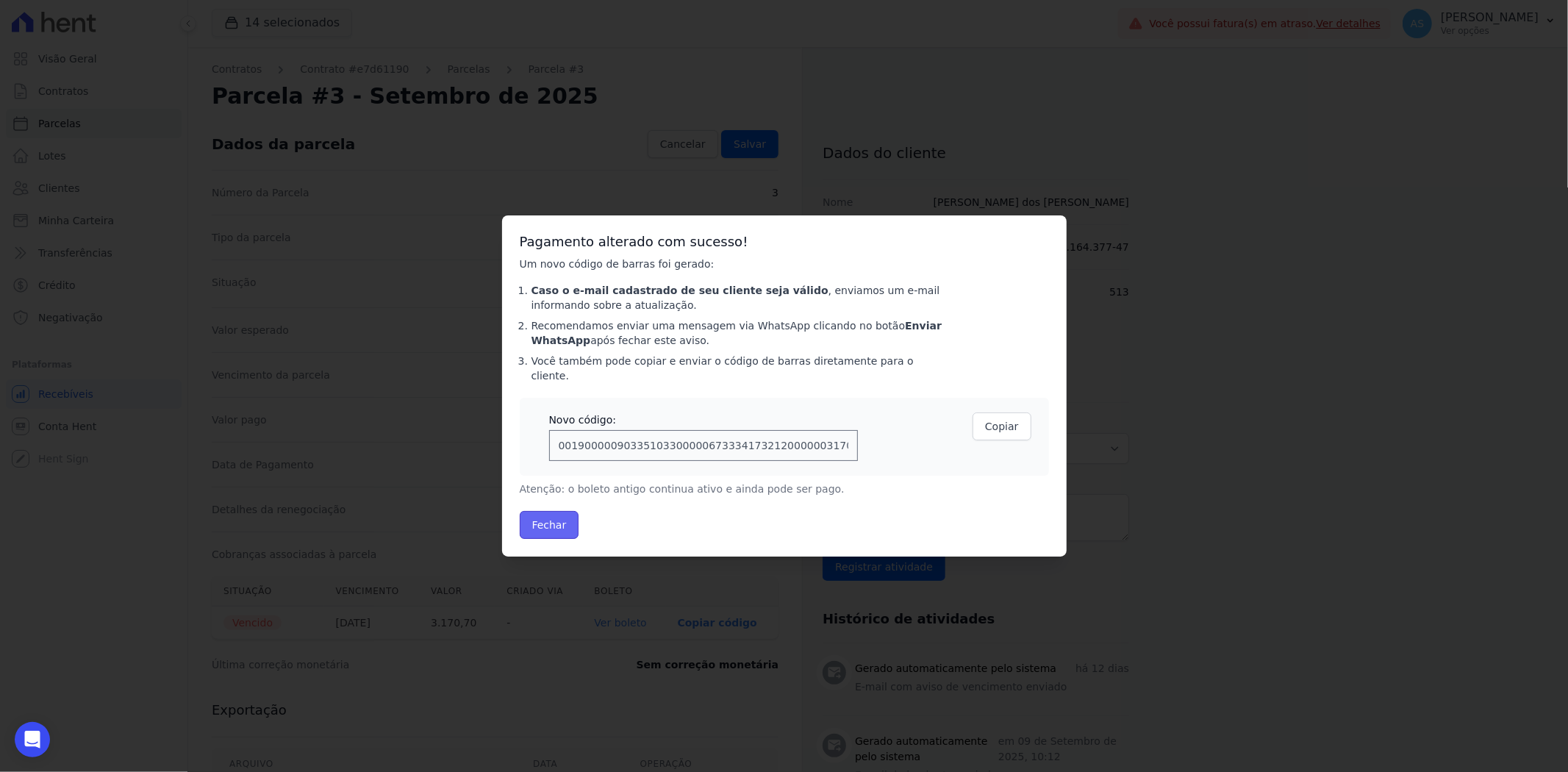
click at [548, 524] on button "Fechar" at bounding box center [550, 525] width 59 height 28
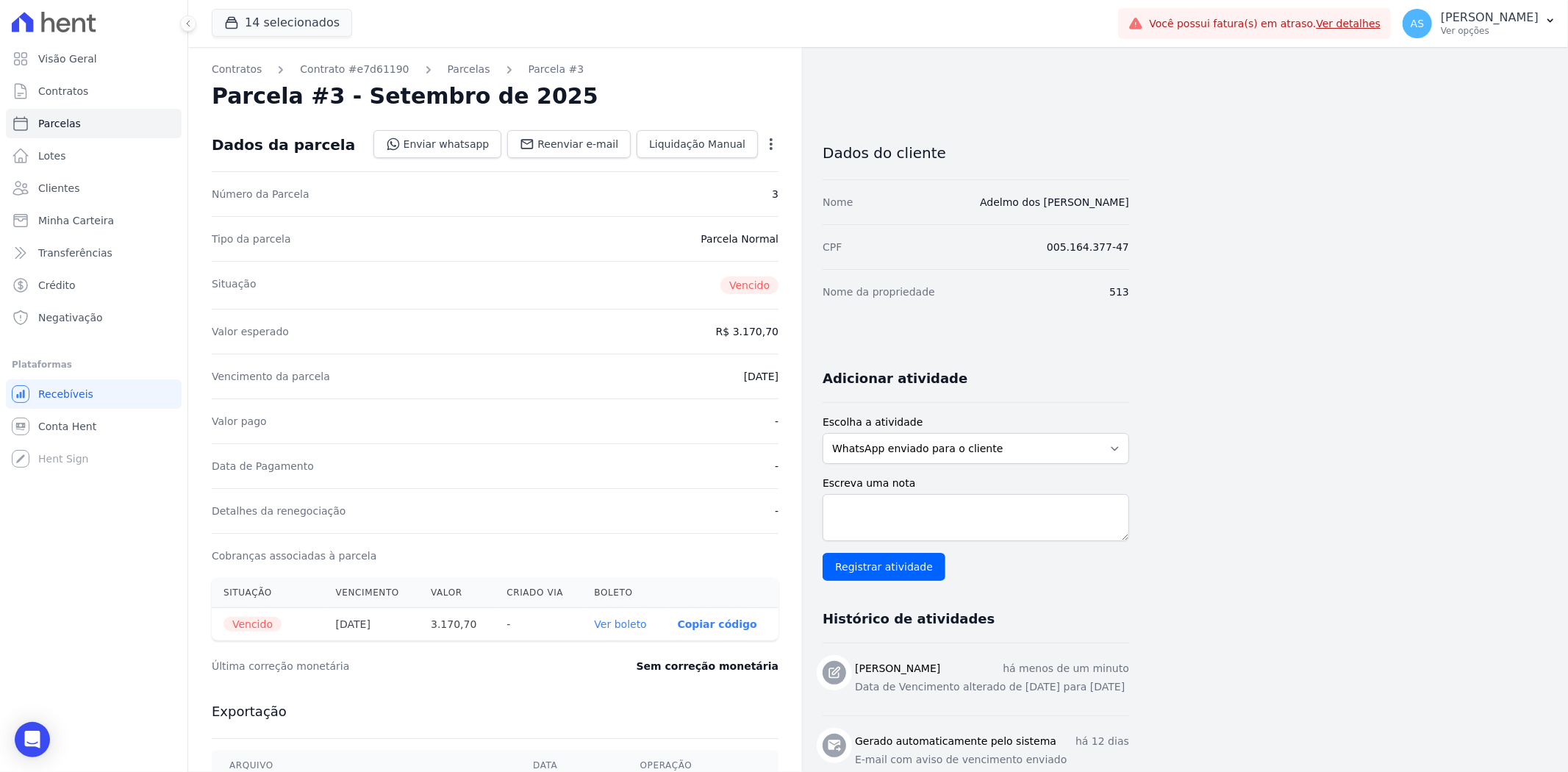
click at [627, 626] on link "Ver boleto" at bounding box center [620, 624] width 52 height 12
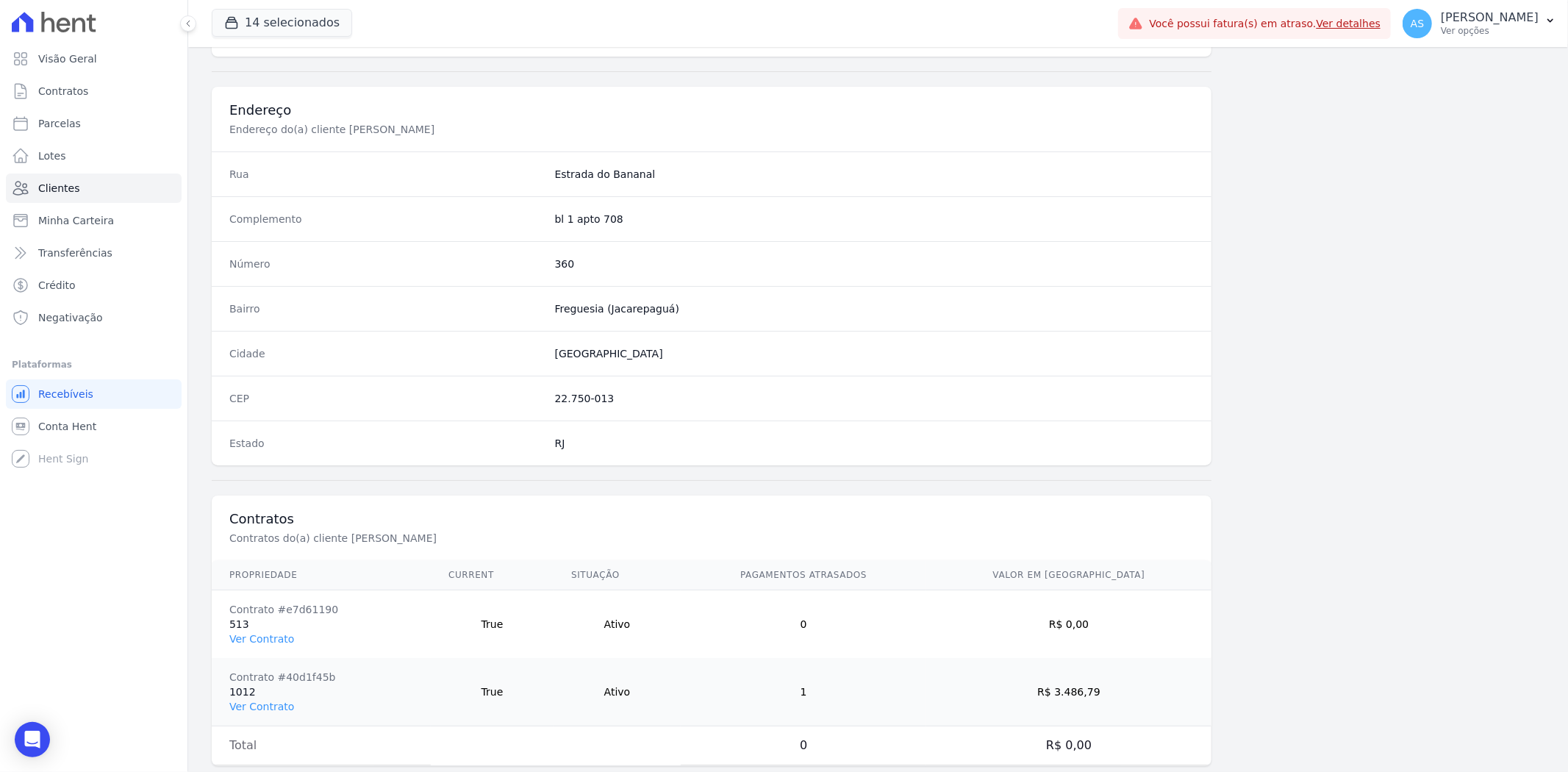
scroll to position [672, 0]
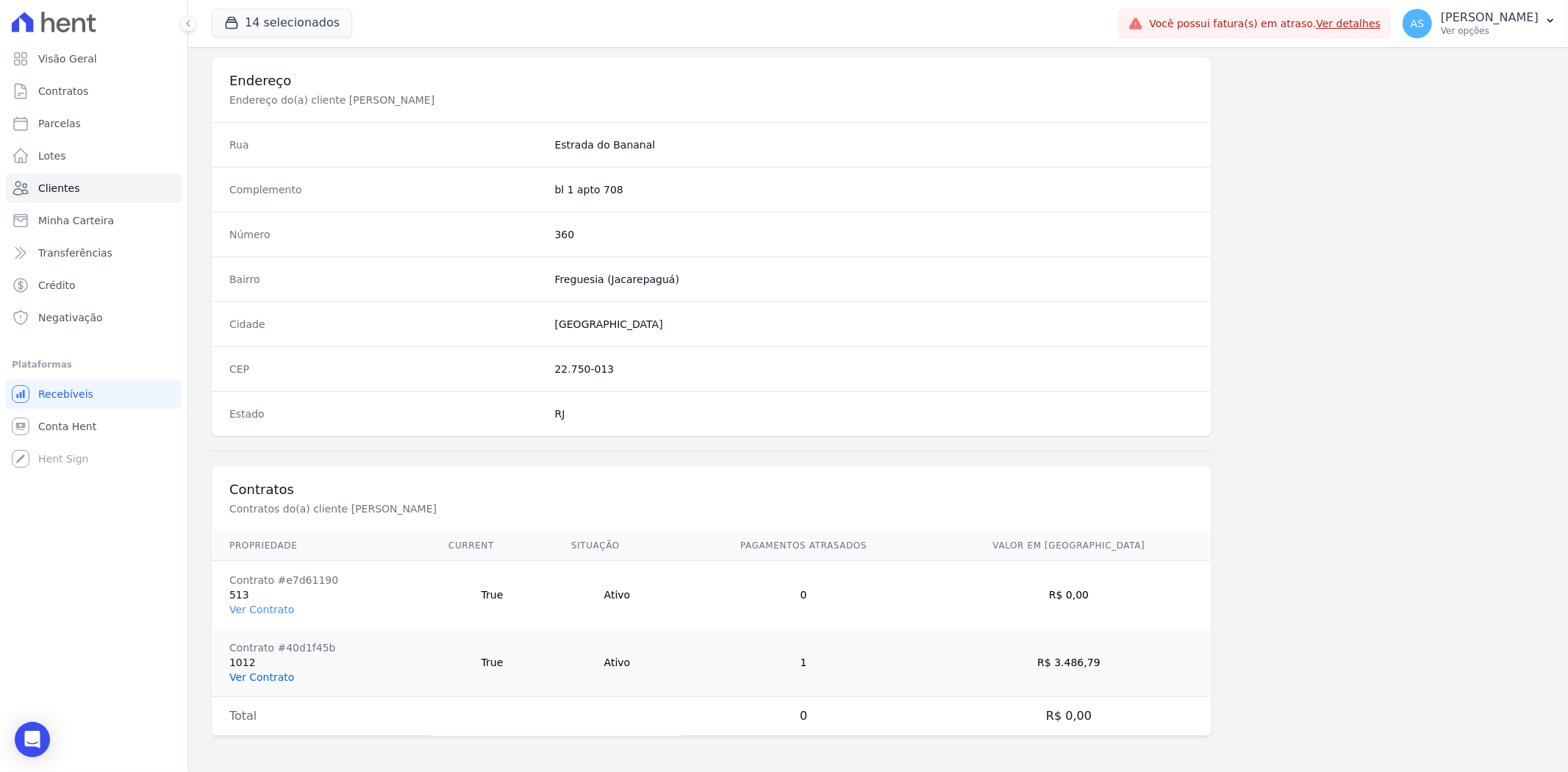
click at [236, 680] on link "Ver Contrato" at bounding box center [261, 677] width 64 height 12
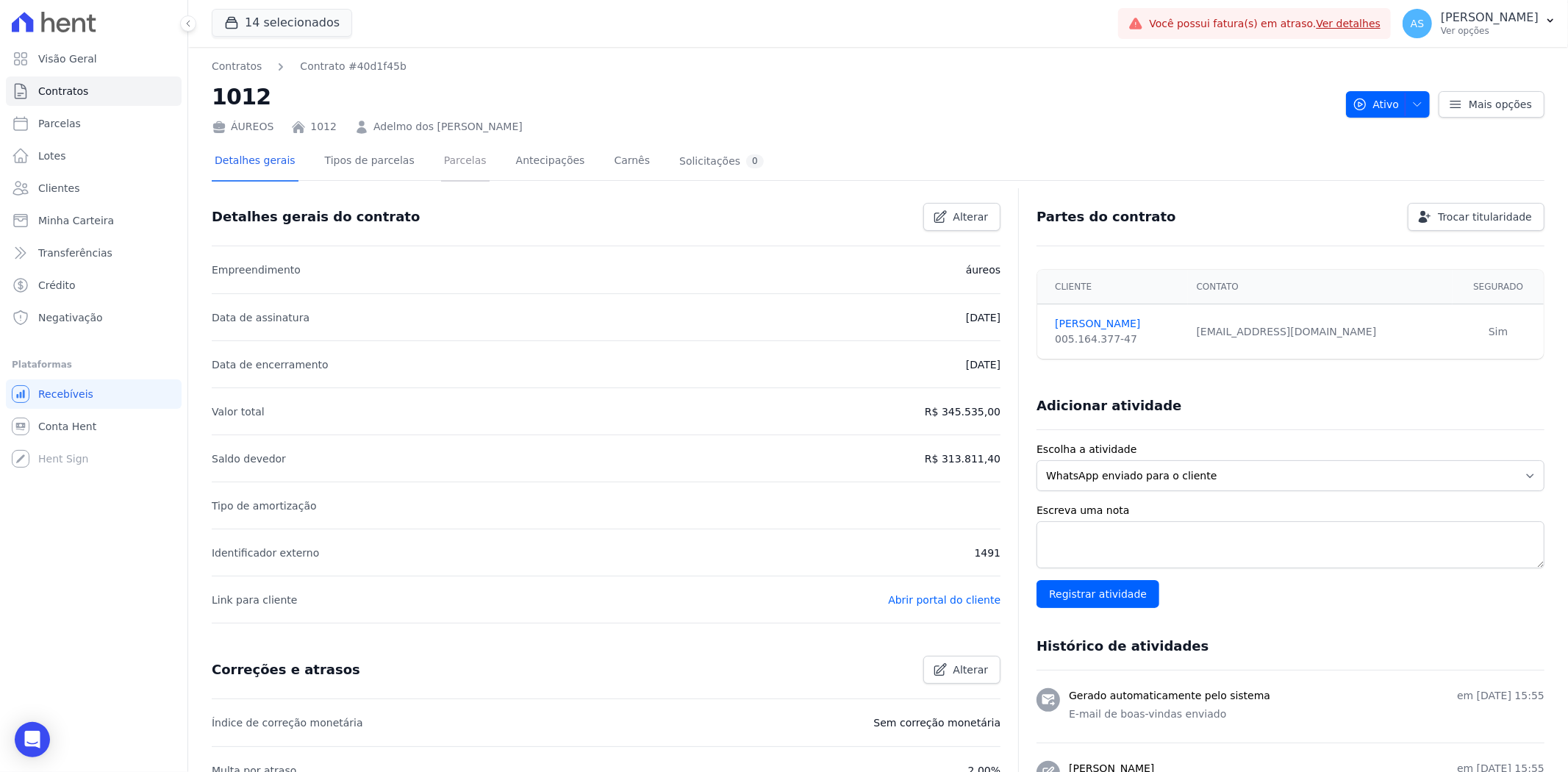
click at [443, 159] on link "Parcelas" at bounding box center [465, 161] width 48 height 39
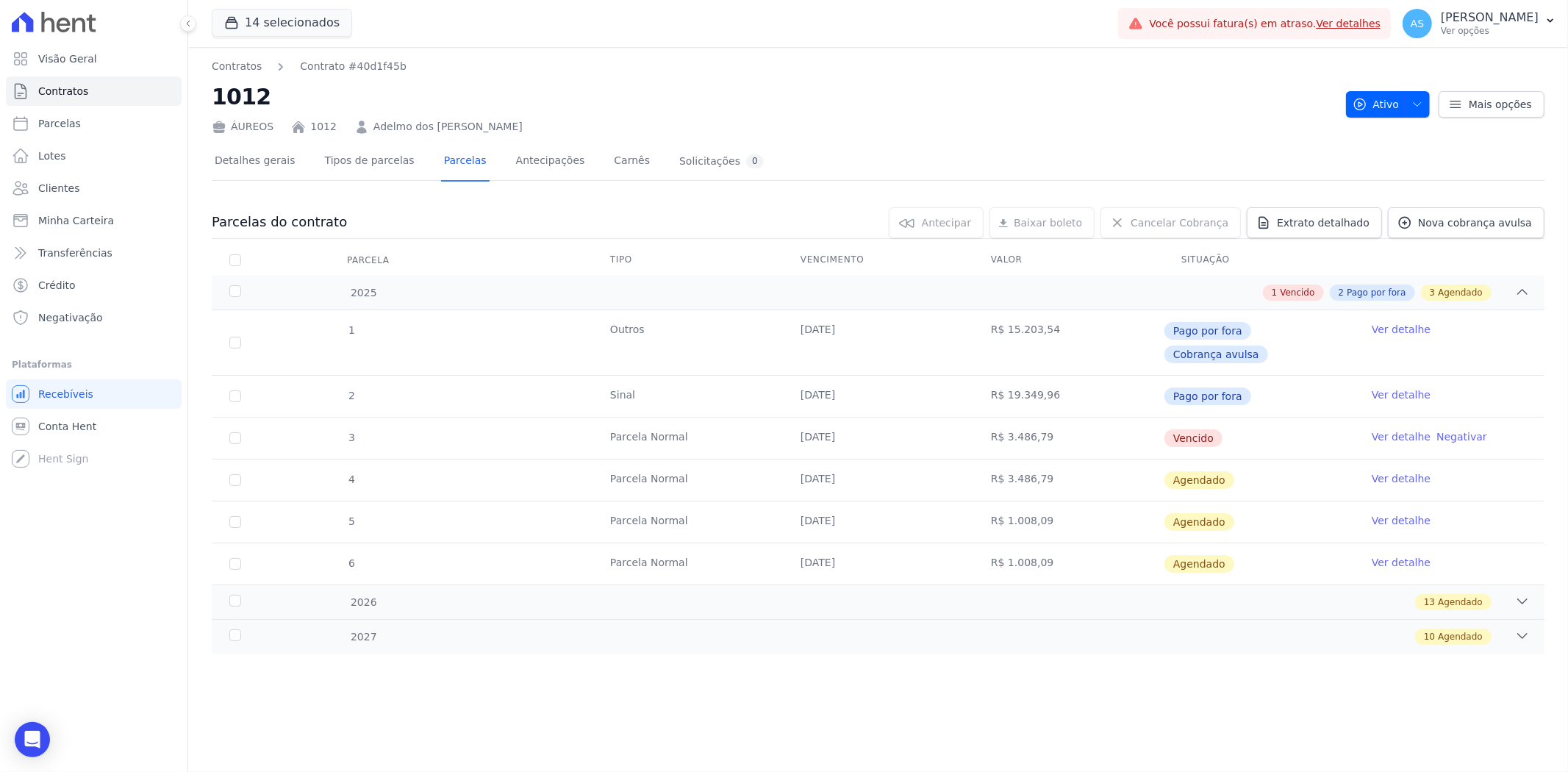
click at [1409, 429] on link "Ver detalhe" at bounding box center [1400, 436] width 58 height 15
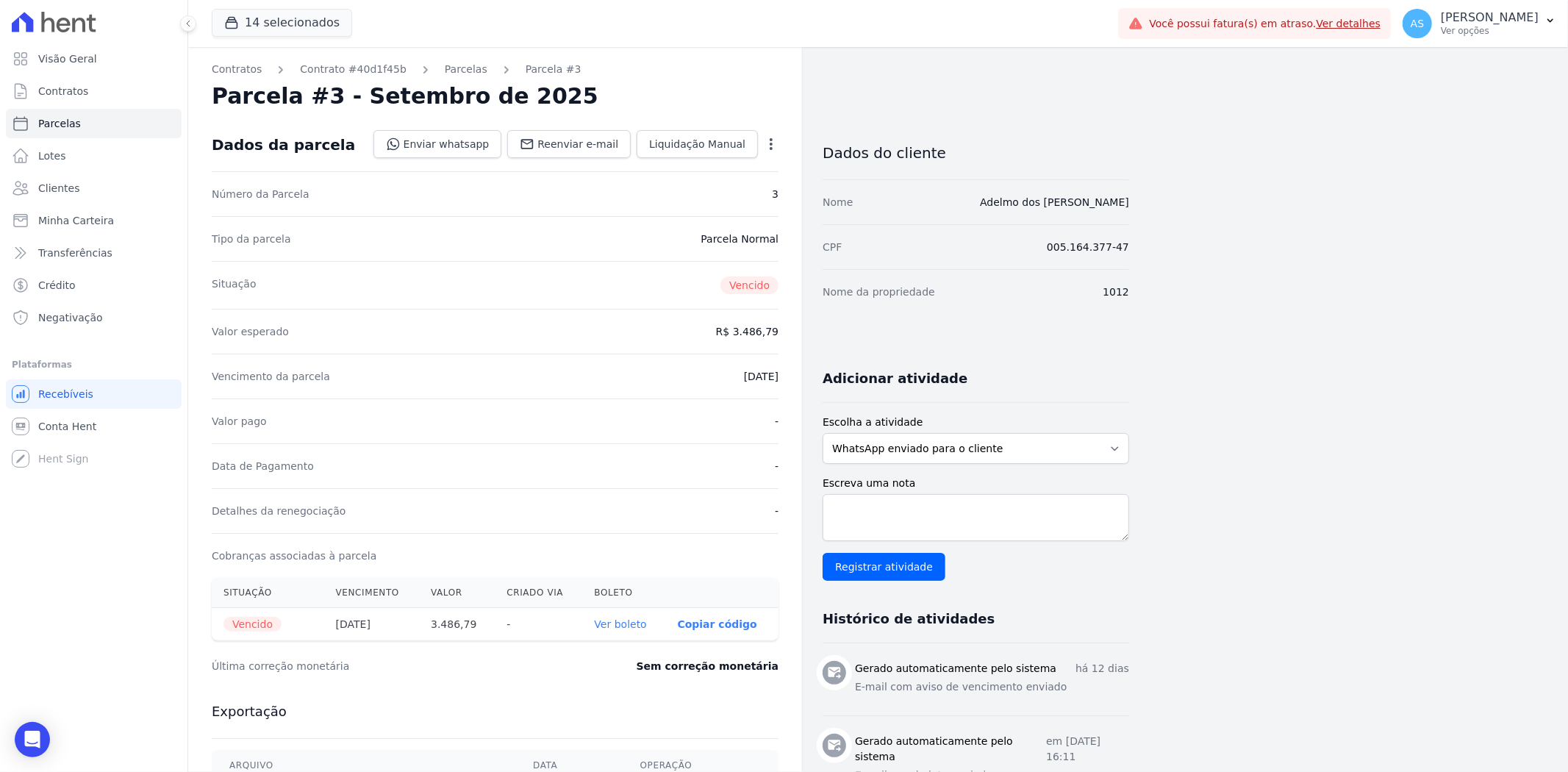
click at [767, 136] on icon "button" at bounding box center [770, 143] width 15 height 15
click at [681, 164] on link "Alterar" at bounding box center [707, 163] width 130 height 27
click at [763, 375] on input "[DATE]" at bounding box center [720, 374] width 116 height 31
type input "[DATE]"
click at [748, 140] on span "Salvar" at bounding box center [749, 143] width 33 height 15
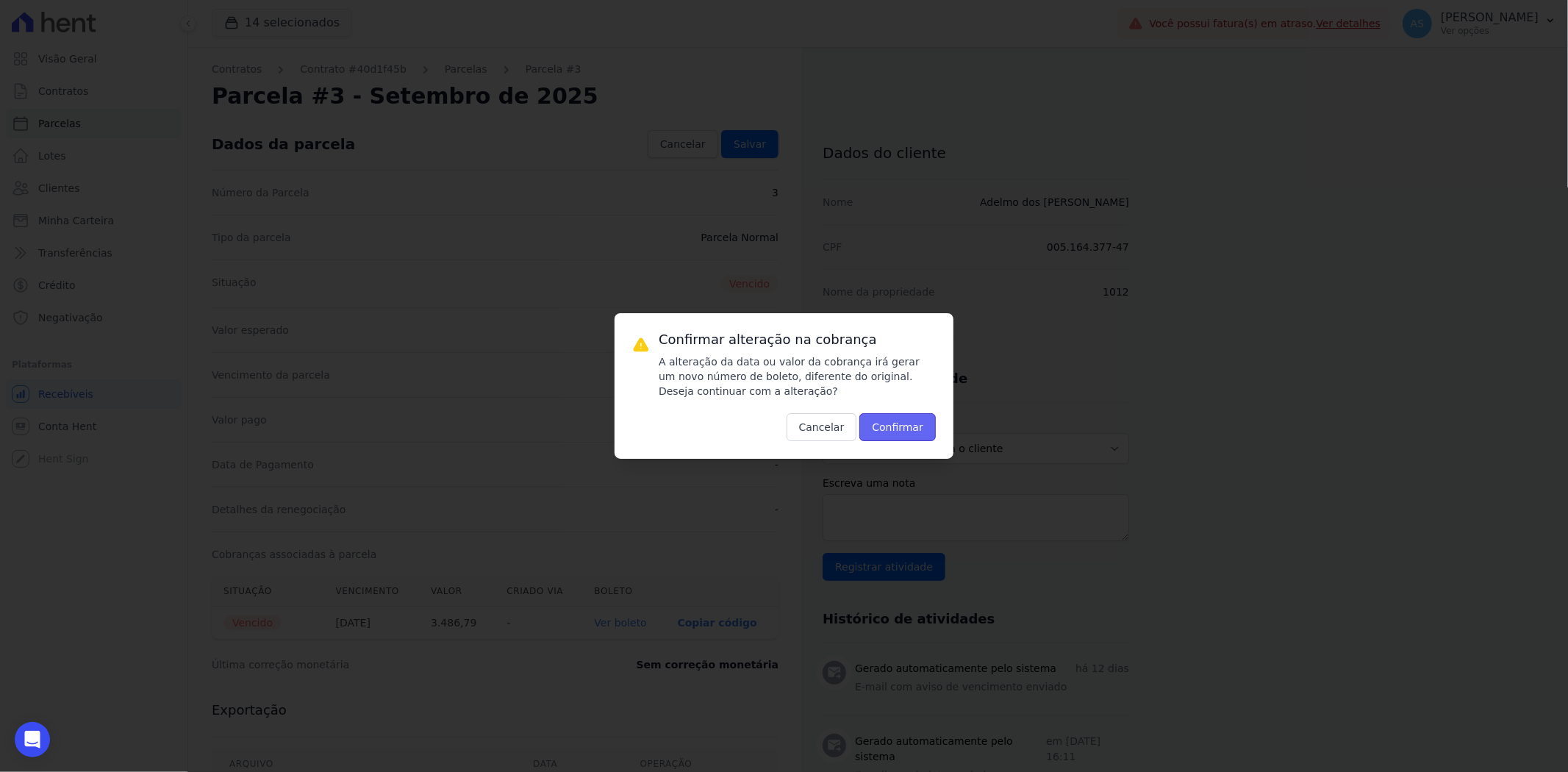
click at [903, 428] on button "Confirmar" at bounding box center [897, 427] width 76 height 28
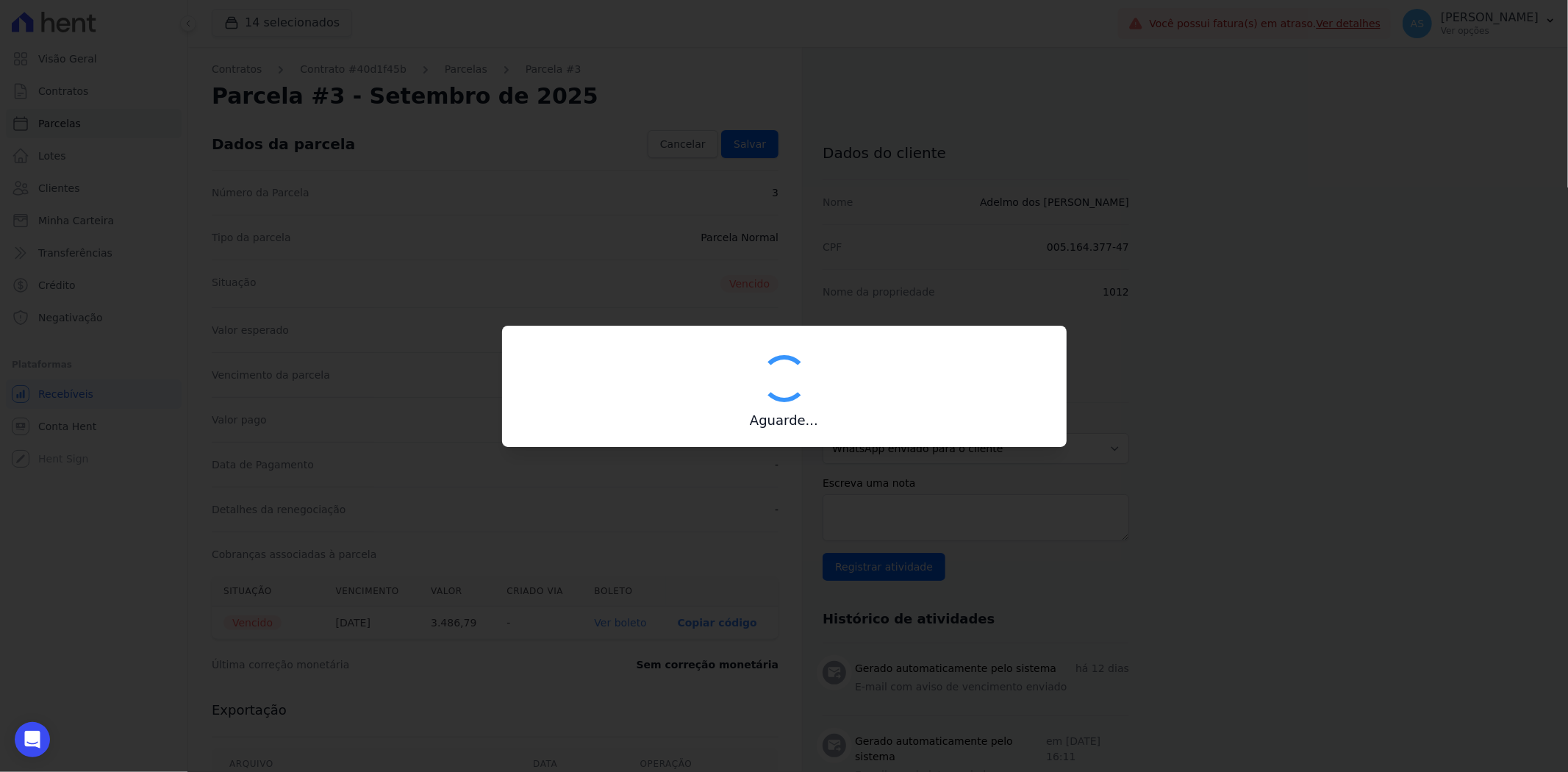
type input "00190000090335103300000673896171412000000348679"
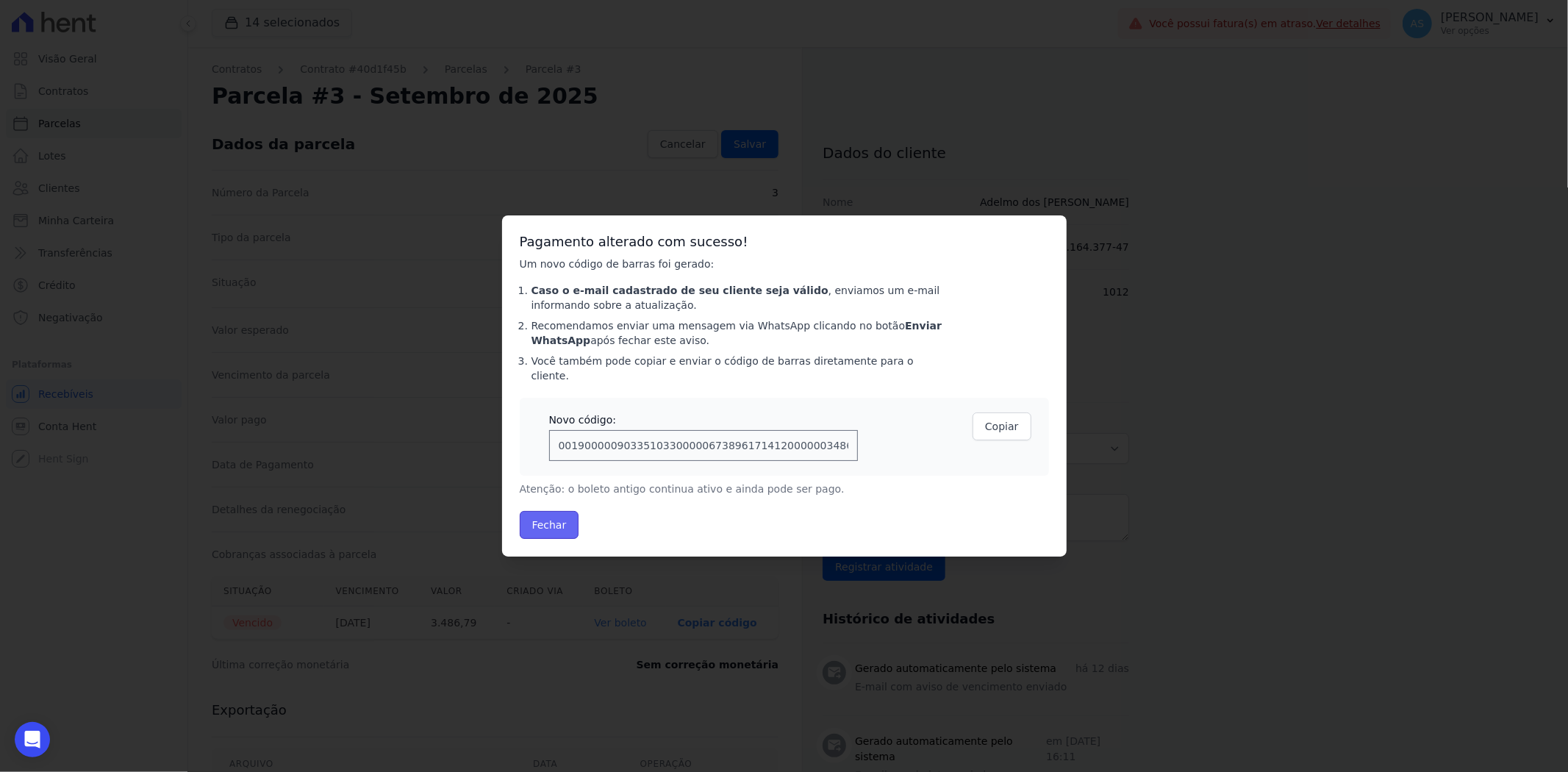
click at [549, 522] on button "Fechar" at bounding box center [550, 525] width 59 height 28
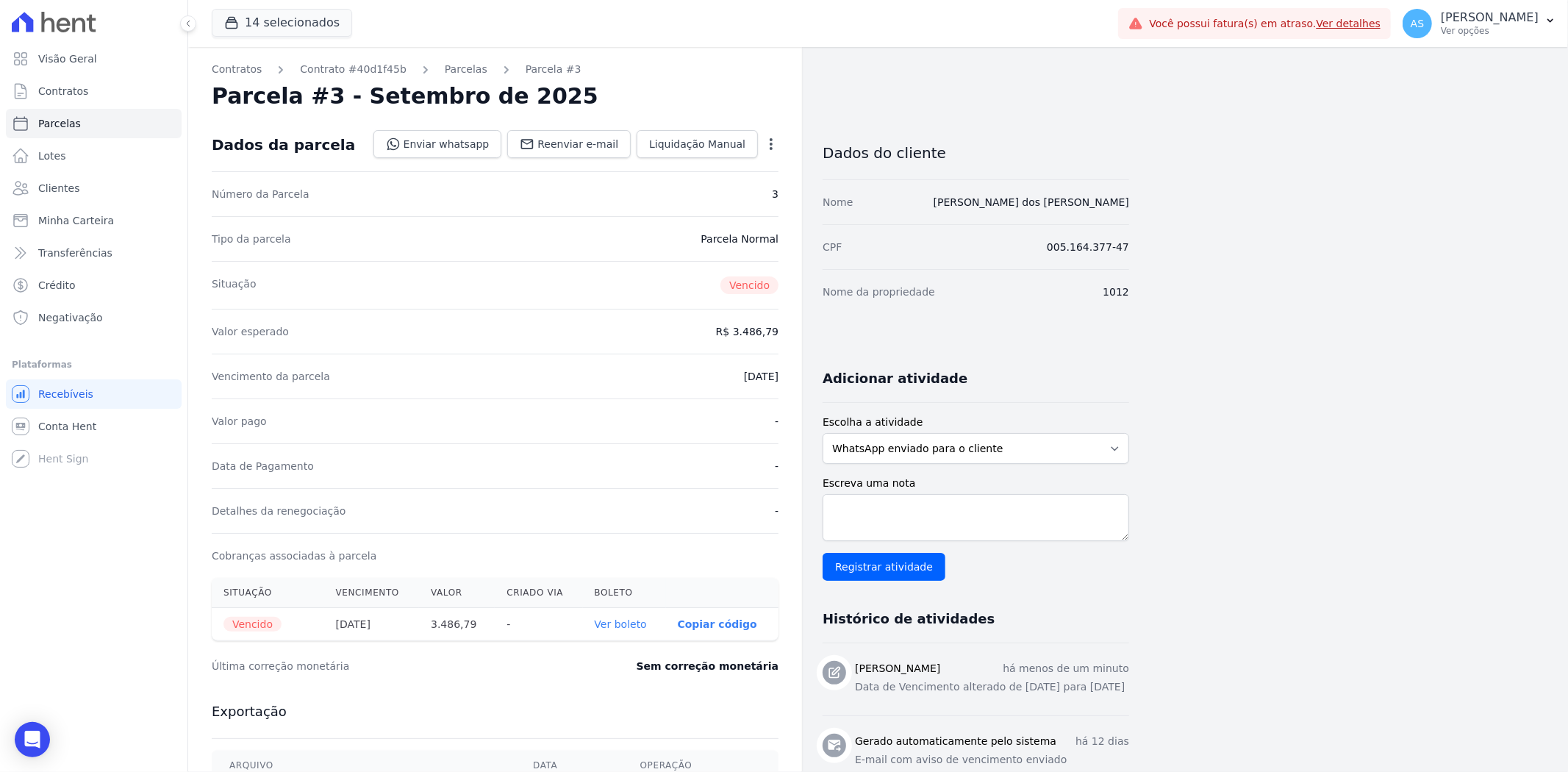
click at [621, 620] on link "Ver boleto" at bounding box center [620, 624] width 52 height 12
click at [55, 216] on span "Minha Carteira" at bounding box center [76, 220] width 76 height 15
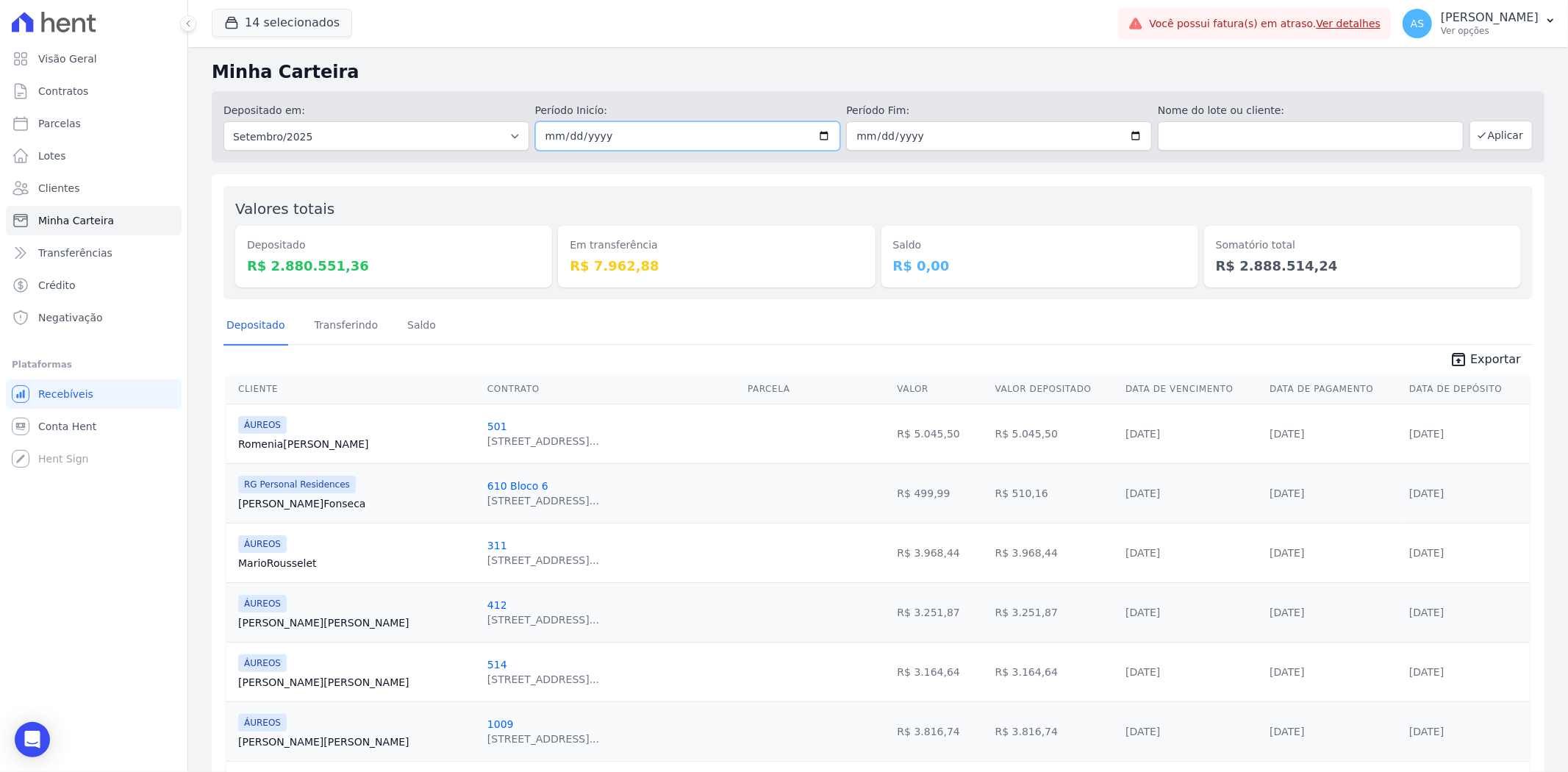
click at [818, 133] on input "2025-09-01" at bounding box center [687, 136] width 305 height 30
type input "2025-09-24"
click at [1127, 135] on input "2025-09-30" at bounding box center [999, 136] width 305 height 30
type input "2025-09-24"
click at [1476, 138] on icon "button" at bounding box center [1482, 135] width 12 height 12
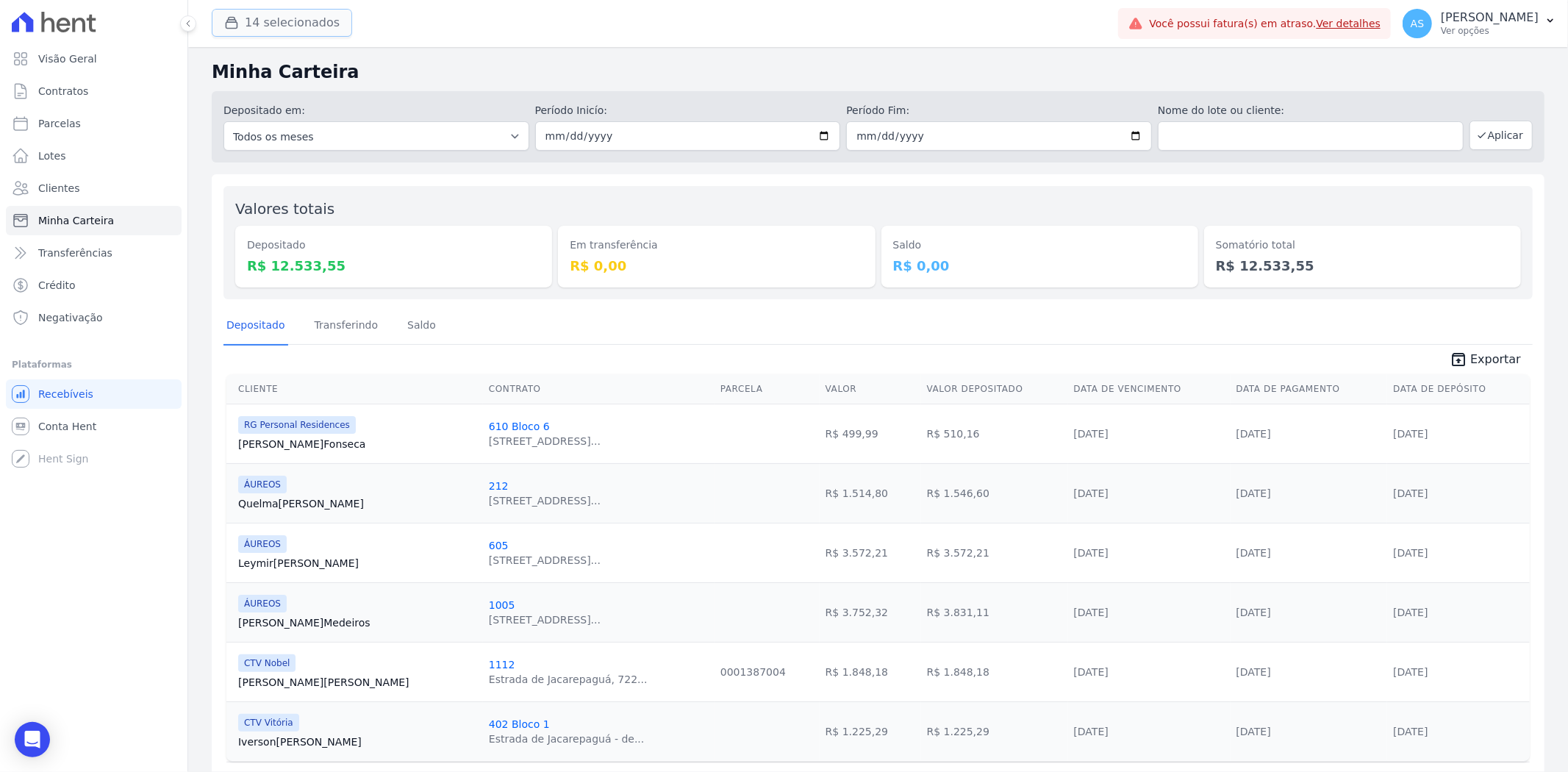
click at [267, 33] on button "14 selecionados" at bounding box center [282, 23] width 140 height 28
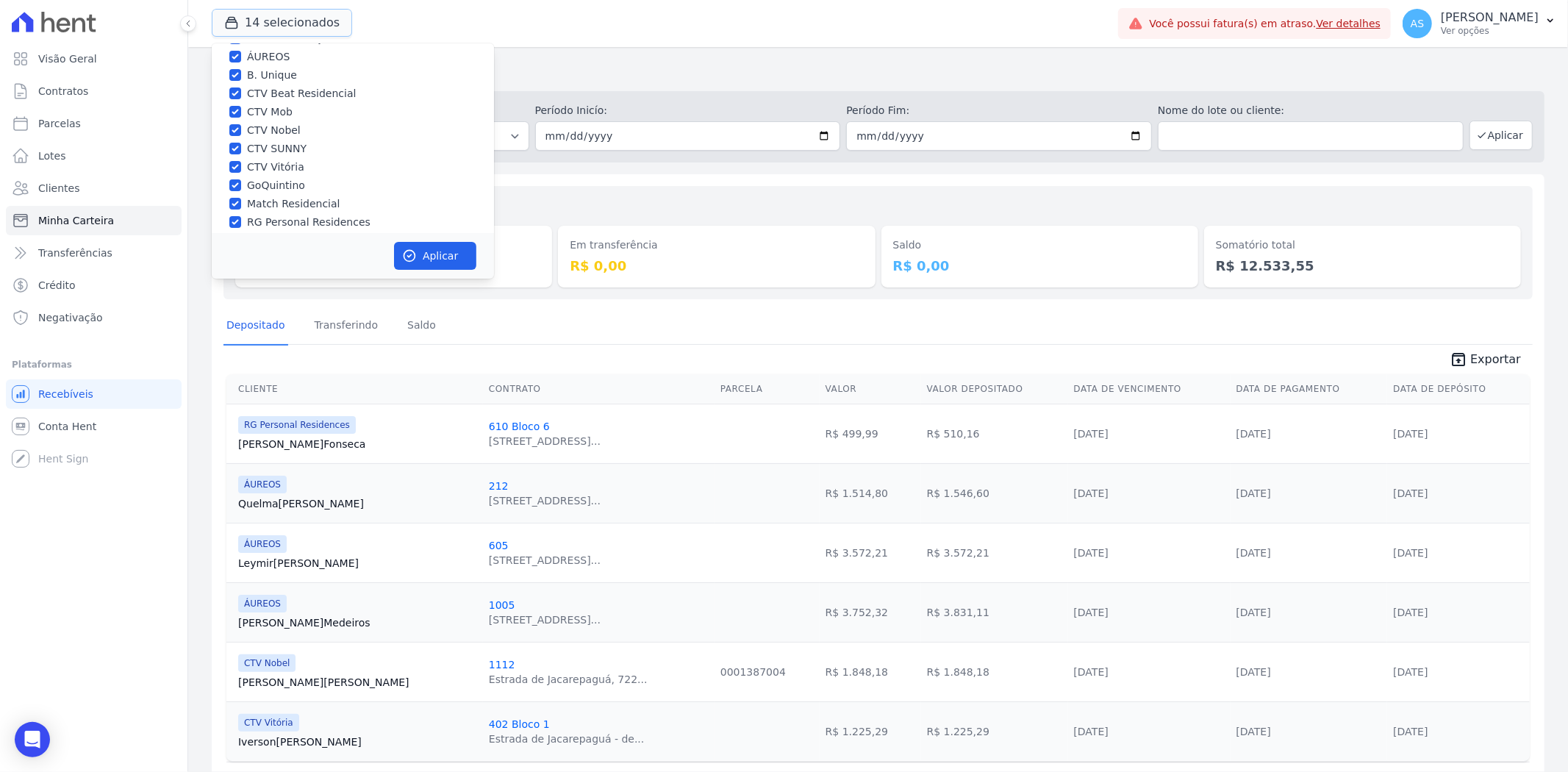
scroll to position [140, 0]
click at [232, 214] on input "Star Residencial Exclusivo - Ghia" at bounding box center [235, 214] width 12 height 12
checkbox input "true"
click at [445, 253] on button "Aplicar" at bounding box center [434, 256] width 82 height 28
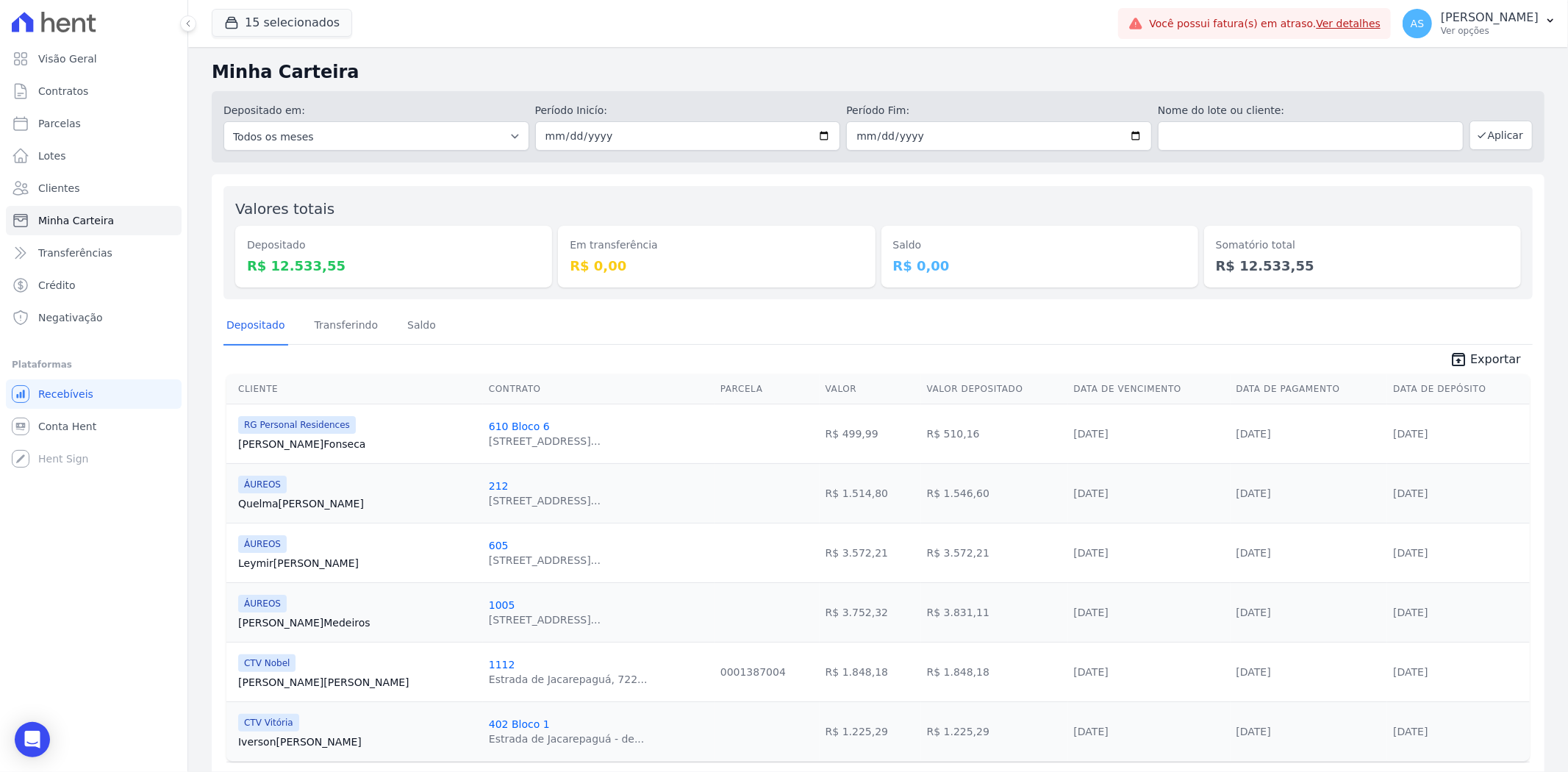
scroll to position [48, 0]
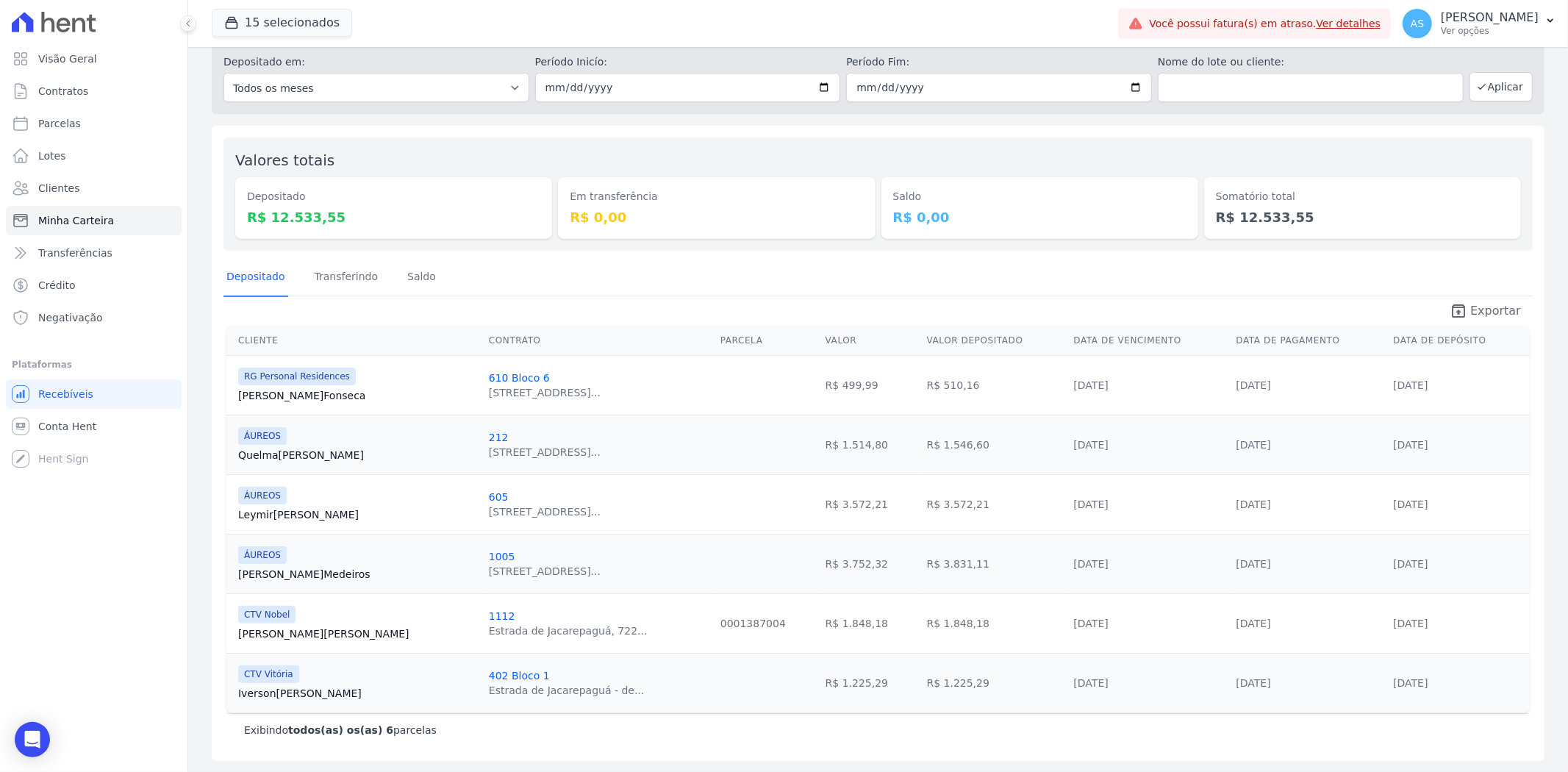
click at [1482, 309] on span "Exportar" at bounding box center [1495, 311] width 50 height 18
click at [817, 85] on input "[DATE]" at bounding box center [687, 88] width 305 height 30
type input "[DATE]"
click at [1122, 88] on input "[DATE]" at bounding box center [999, 88] width 305 height 30
type input "[DATE]"
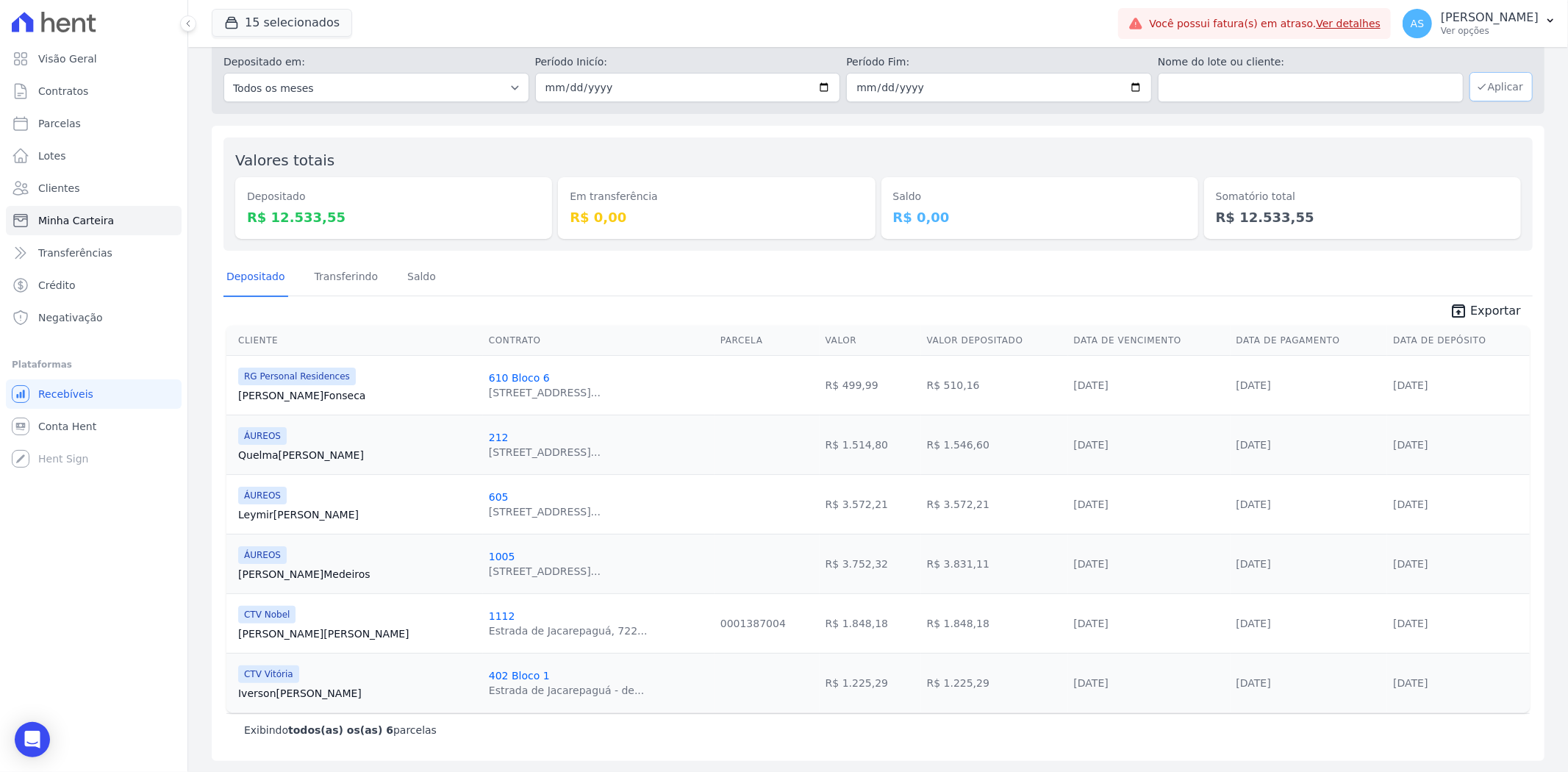
click at [1497, 81] on button "Aplicar" at bounding box center [1501, 87] width 63 height 30
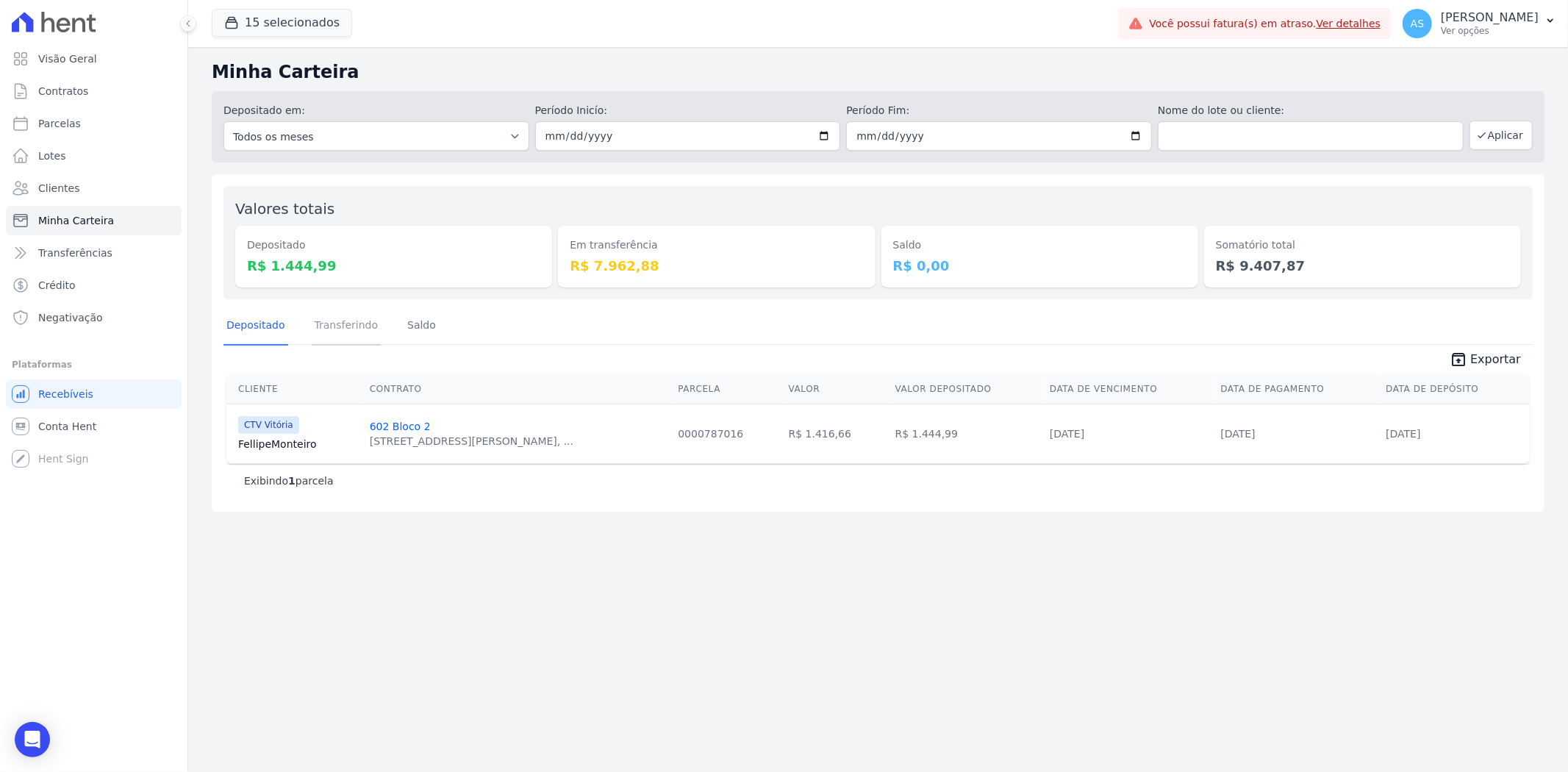
click at [322, 325] on link "Transferindo" at bounding box center [346, 326] width 70 height 39
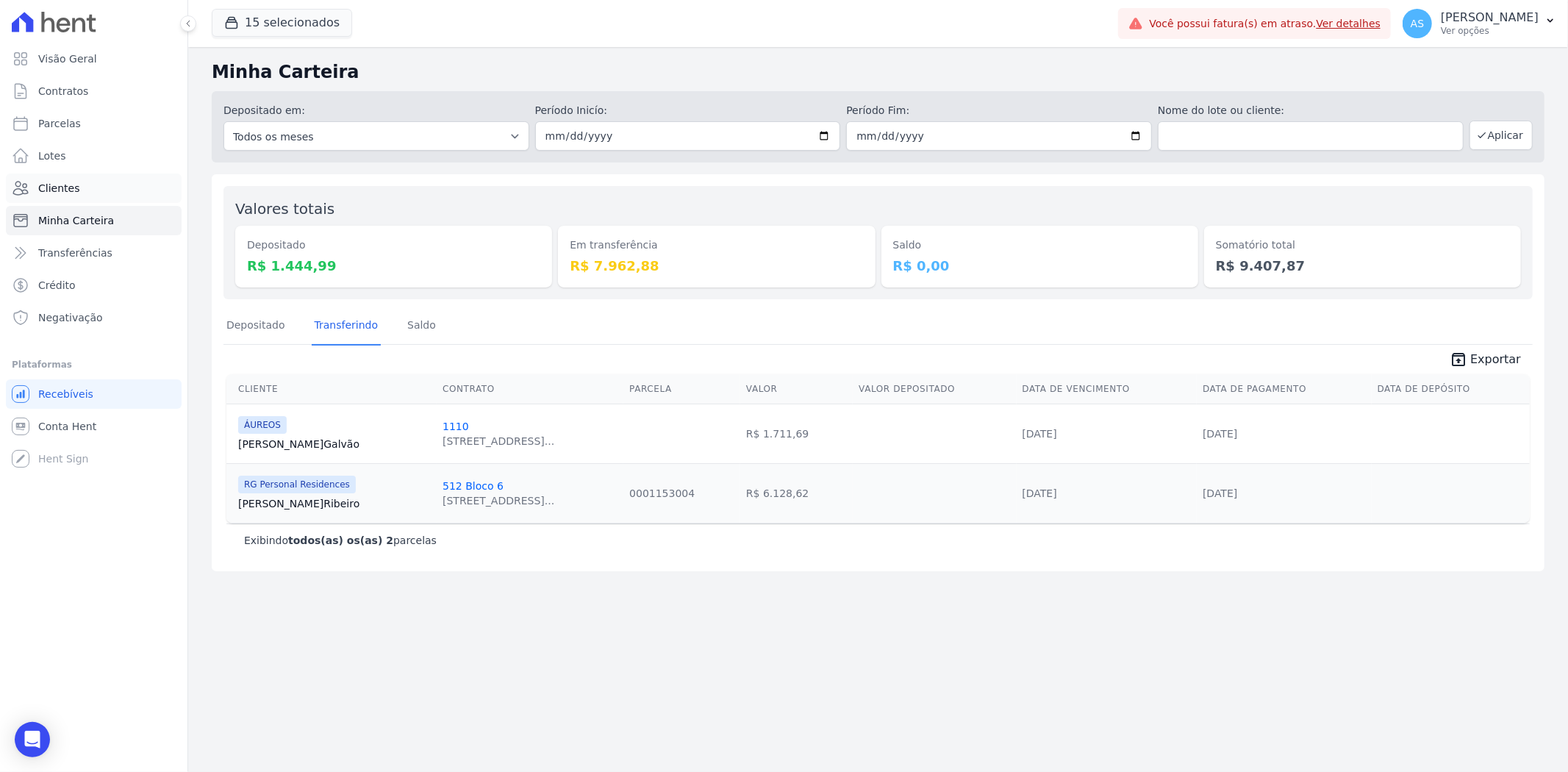
click at [56, 187] on span "Clientes" at bounding box center [59, 188] width 42 height 15
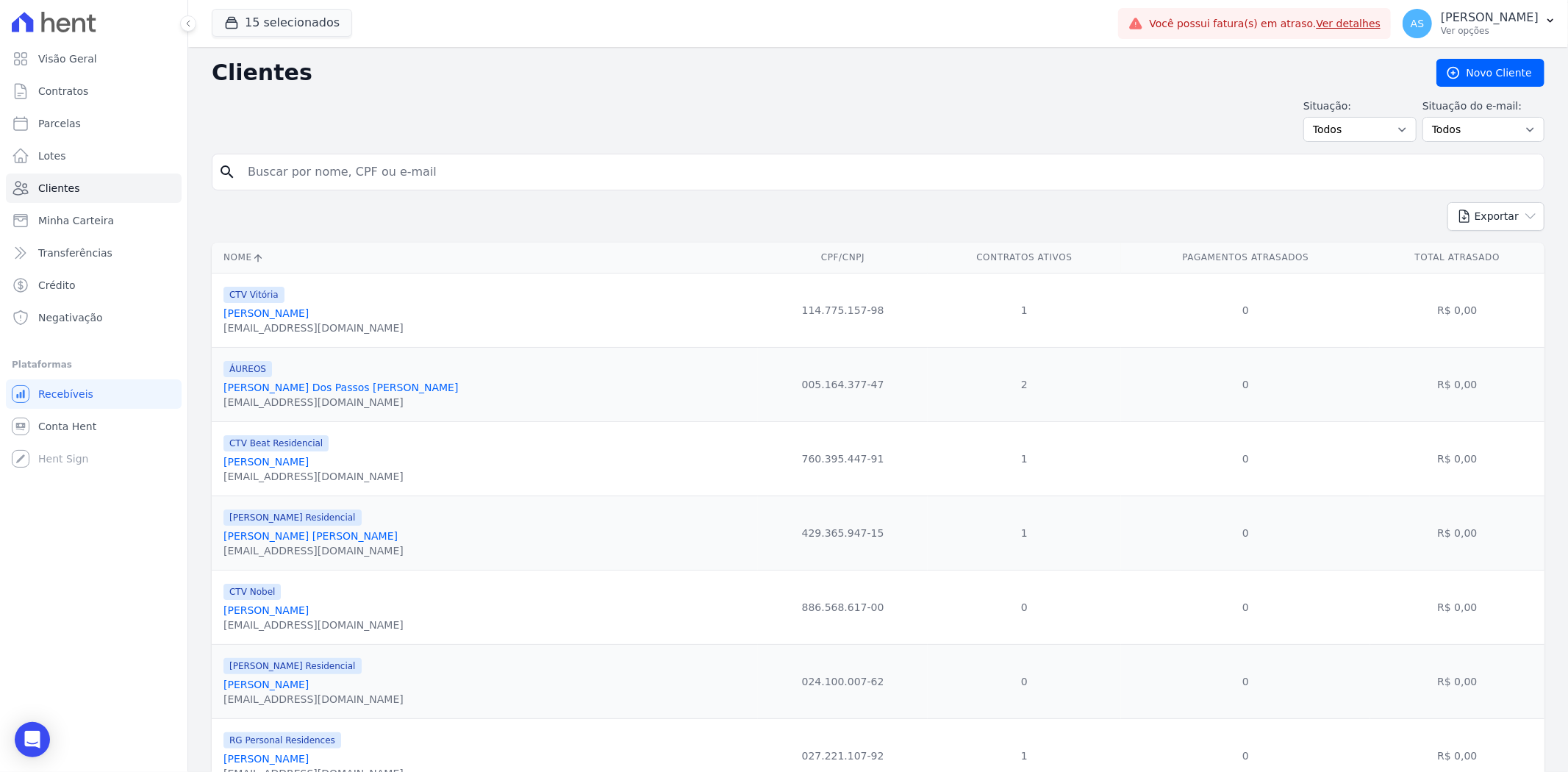
click at [313, 159] on input "search" at bounding box center [888, 172] width 1298 height 30
click at [298, 176] on input "cl" at bounding box center [888, 172] width 1298 height 30
type input "Cleyssiane Oliveira da Silva"
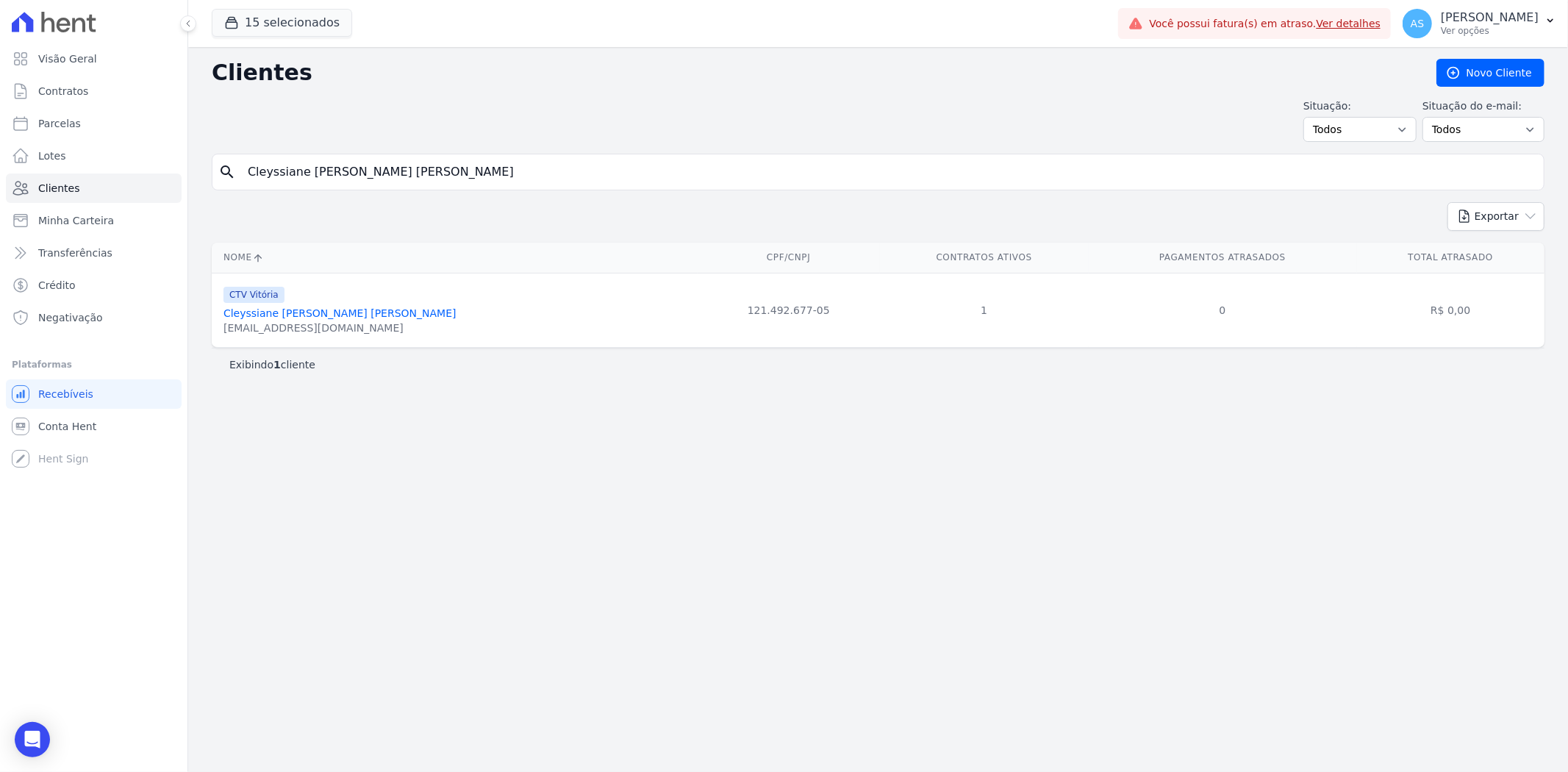
click at [294, 318] on link "Cleyssiane Oliveira Da Silva" at bounding box center [340, 313] width 233 height 12
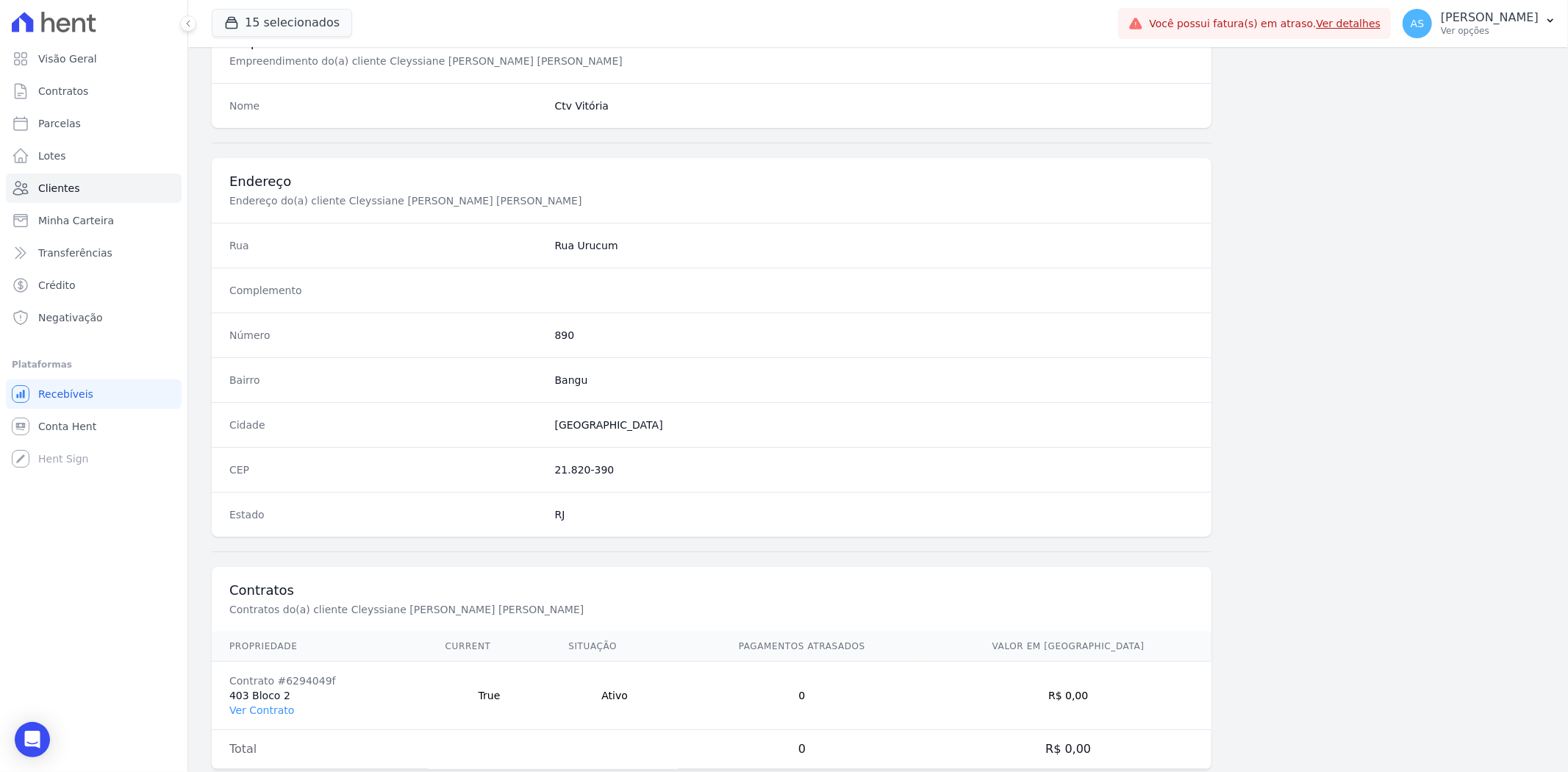
scroll to position [606, 0]
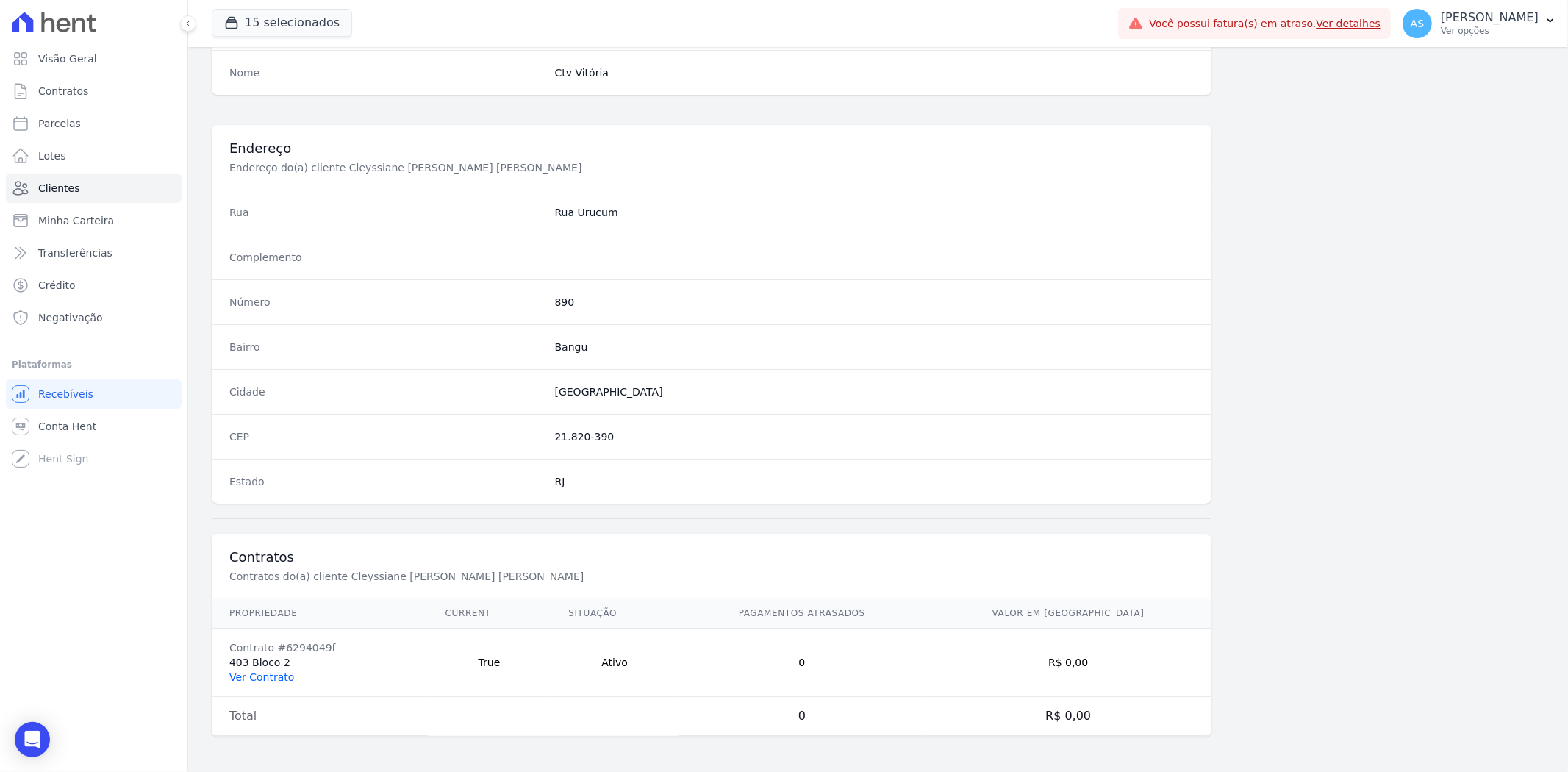
click at [261, 672] on link "Ver Contrato" at bounding box center [261, 677] width 64 height 12
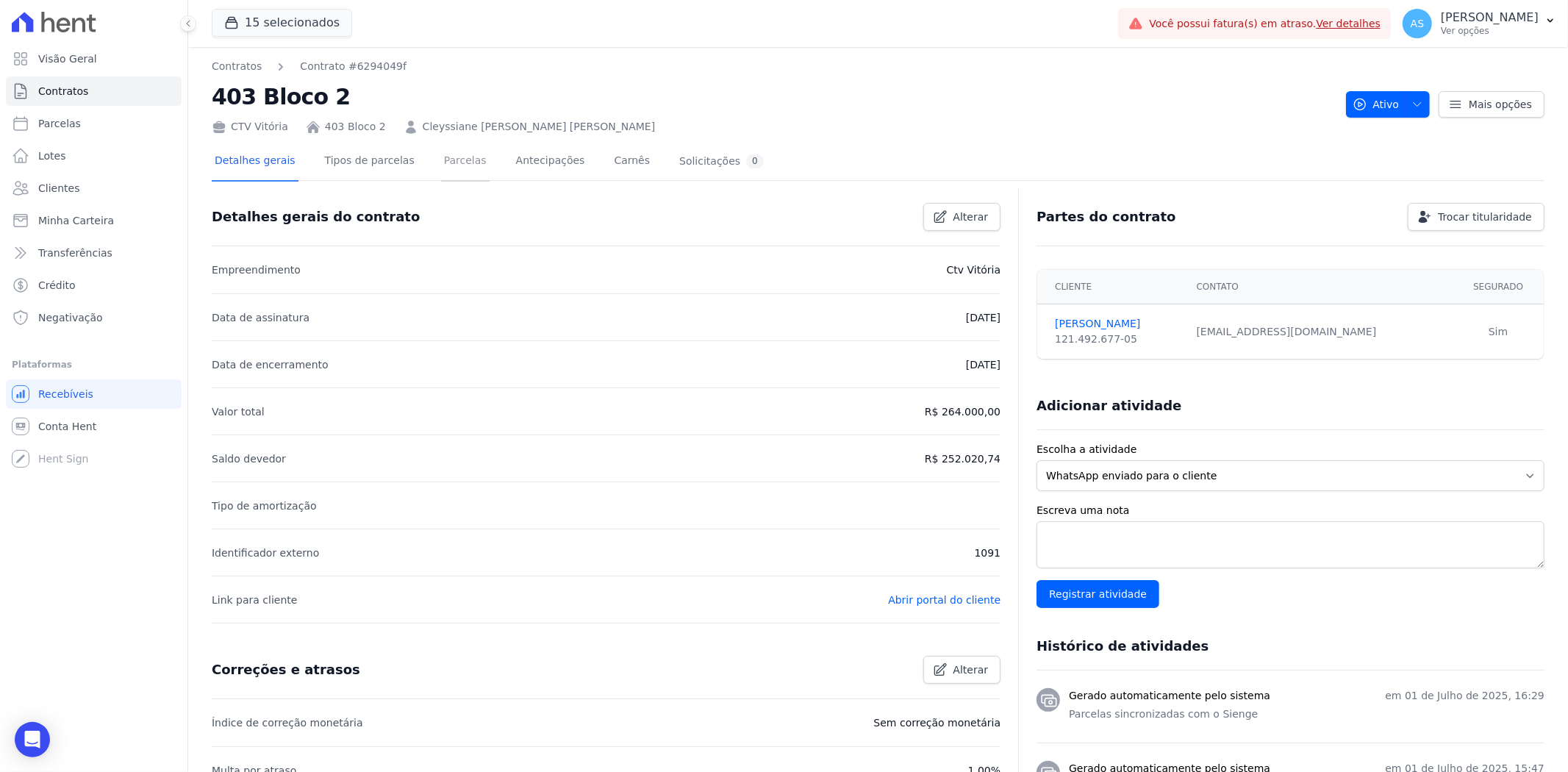
click at [446, 163] on link "Parcelas" at bounding box center [465, 161] width 48 height 39
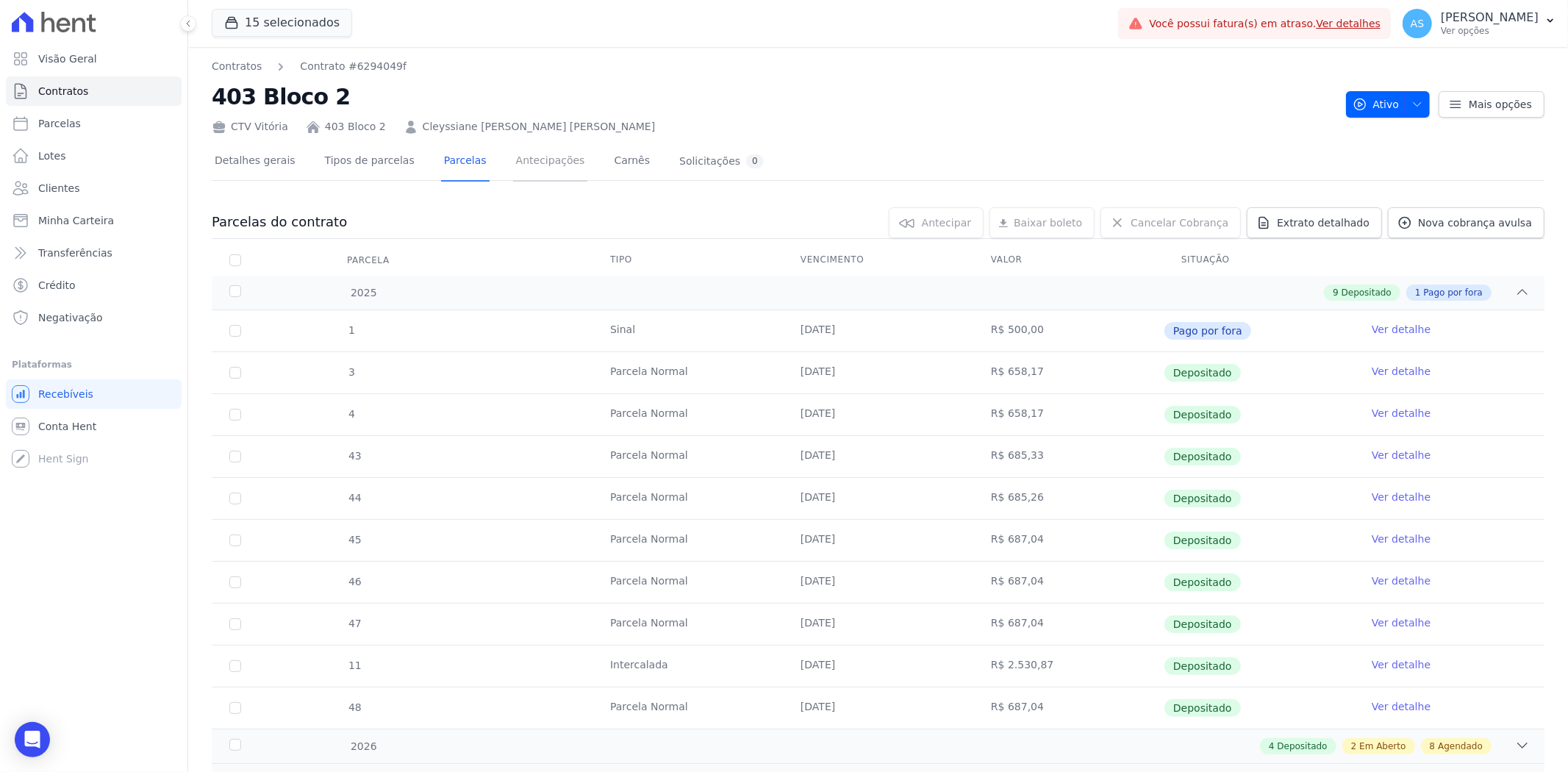
click at [523, 162] on link "Antecipações" at bounding box center [551, 161] width 75 height 39
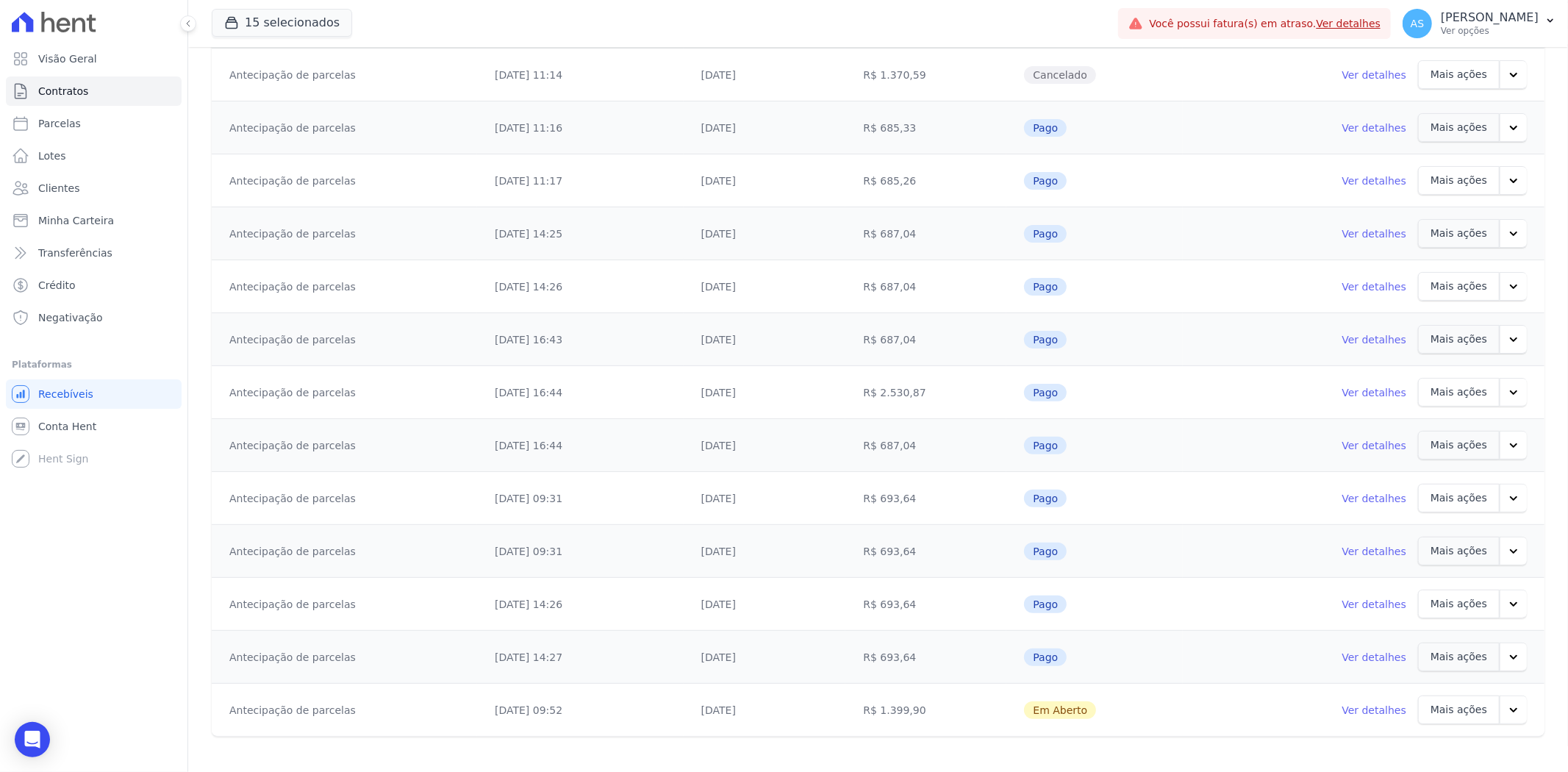
scroll to position [237, 0]
click at [1506, 714] on icon "button" at bounding box center [1513, 710] width 15 height 15
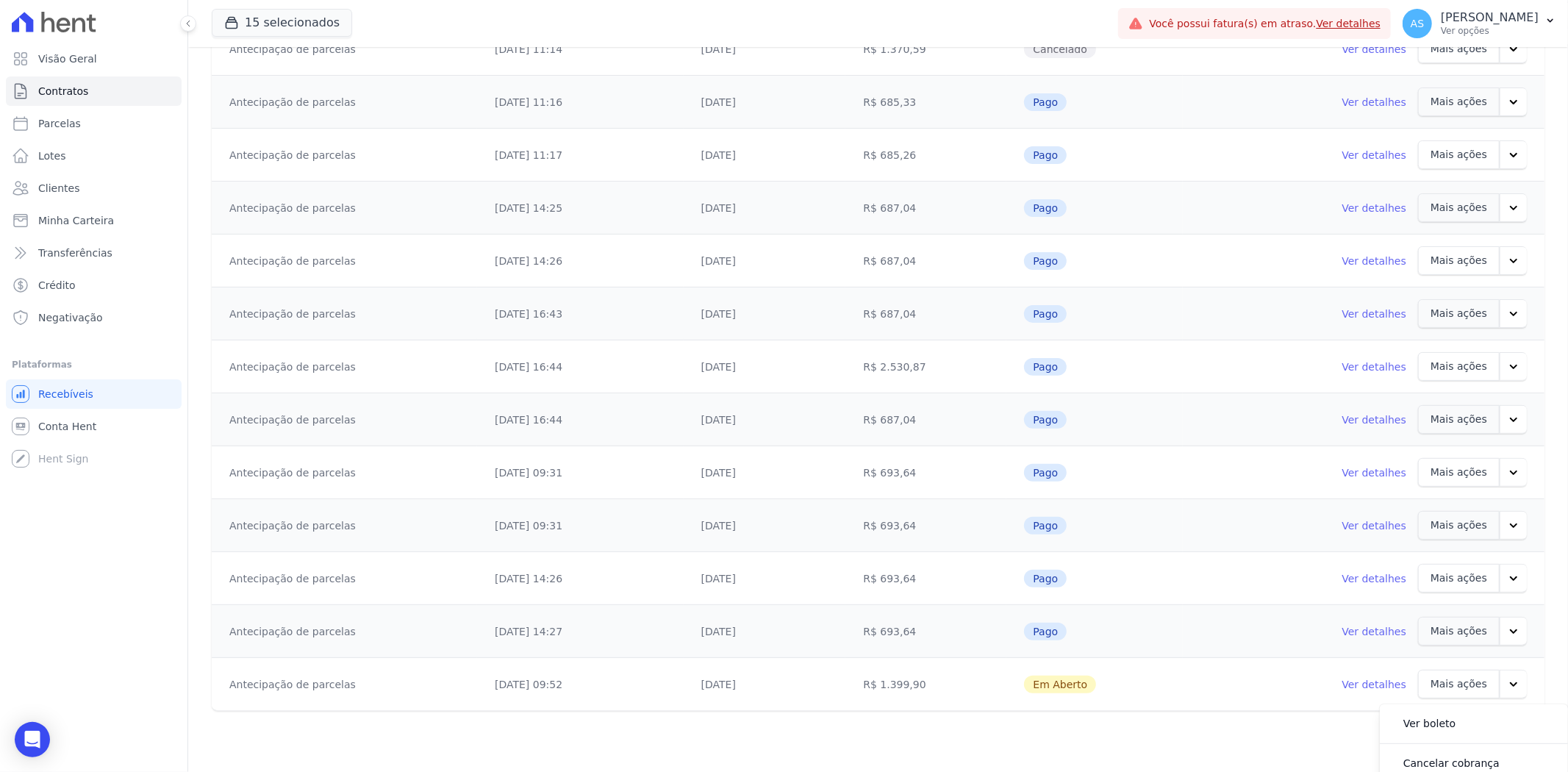
scroll to position [274, 0]
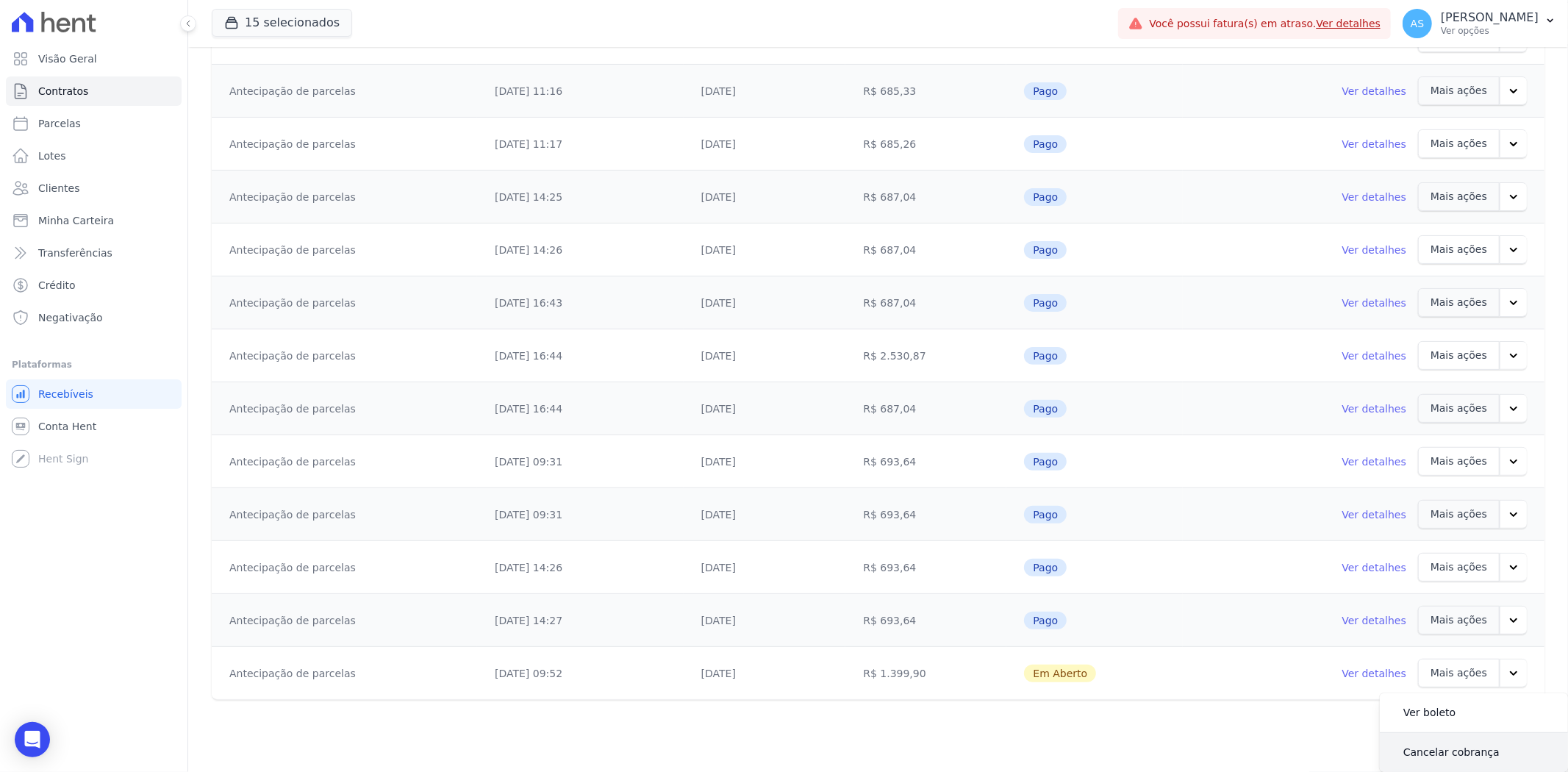
click at [1429, 754] on link "Cancelar cobrança" at bounding box center [1450, 752] width 120 height 36
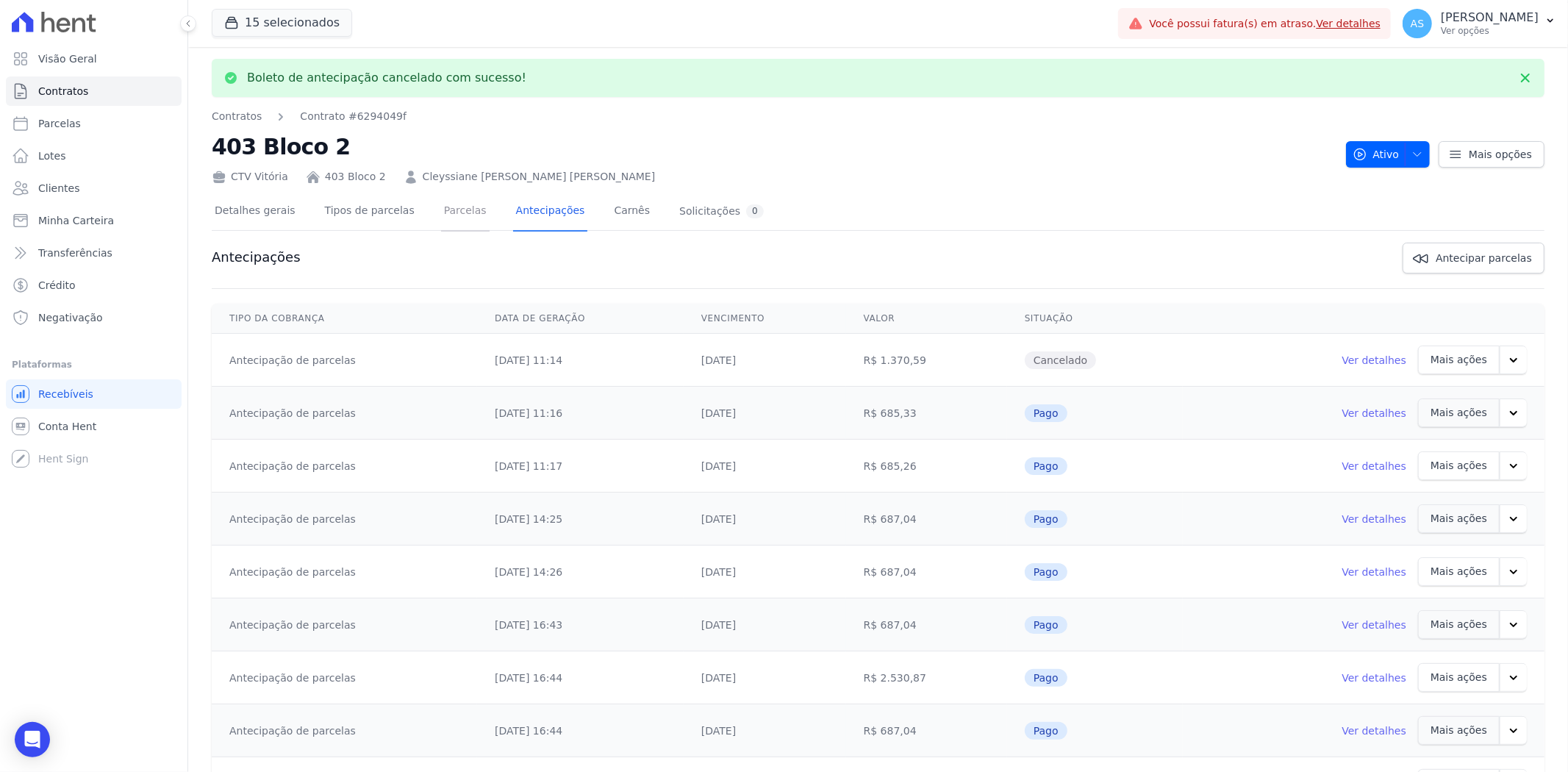
click at [442, 211] on link "Parcelas" at bounding box center [465, 212] width 48 height 39
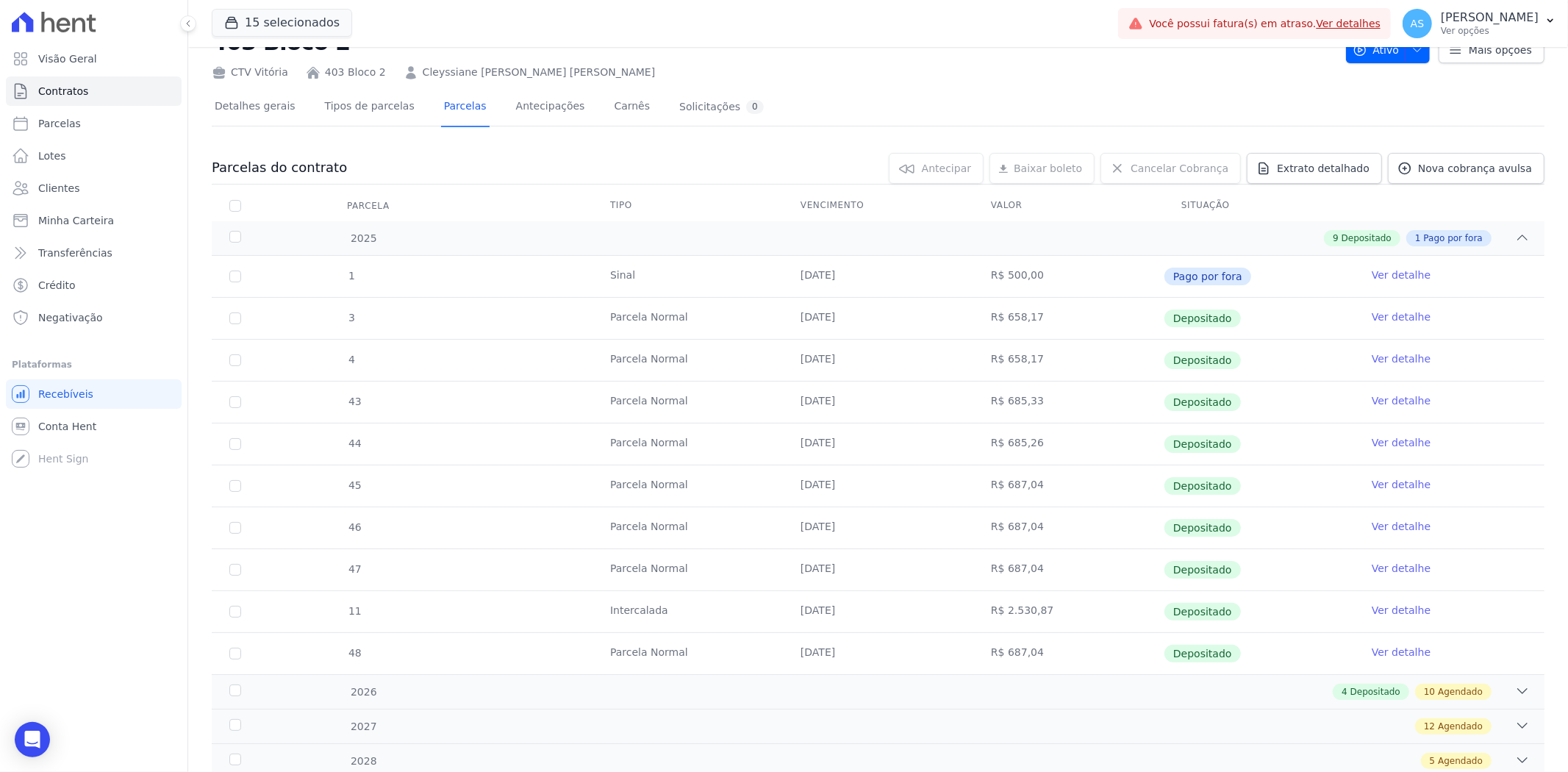
scroll to position [105, 0]
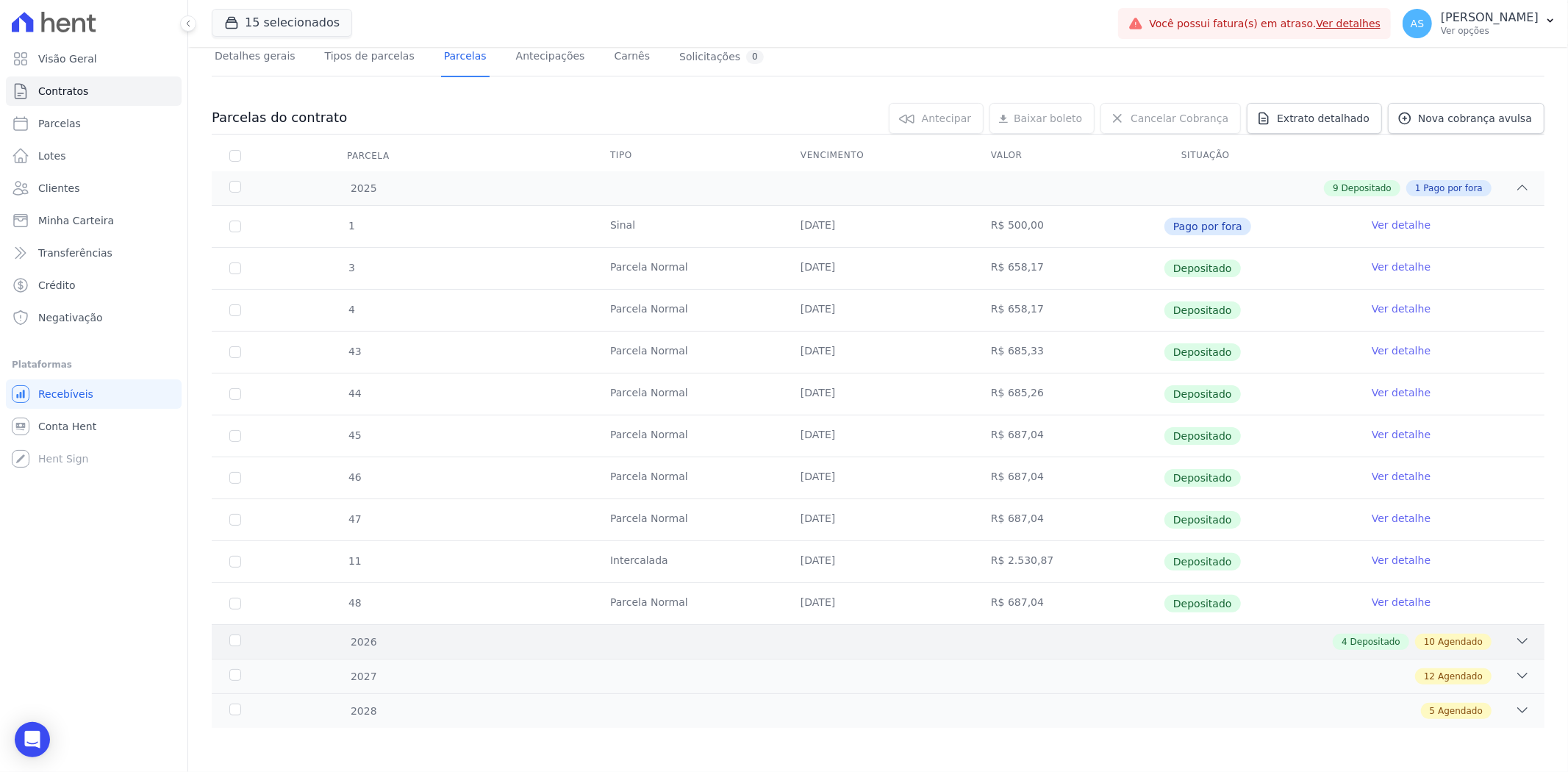
click at [1517, 640] on icon at bounding box center [1522, 641] width 15 height 15
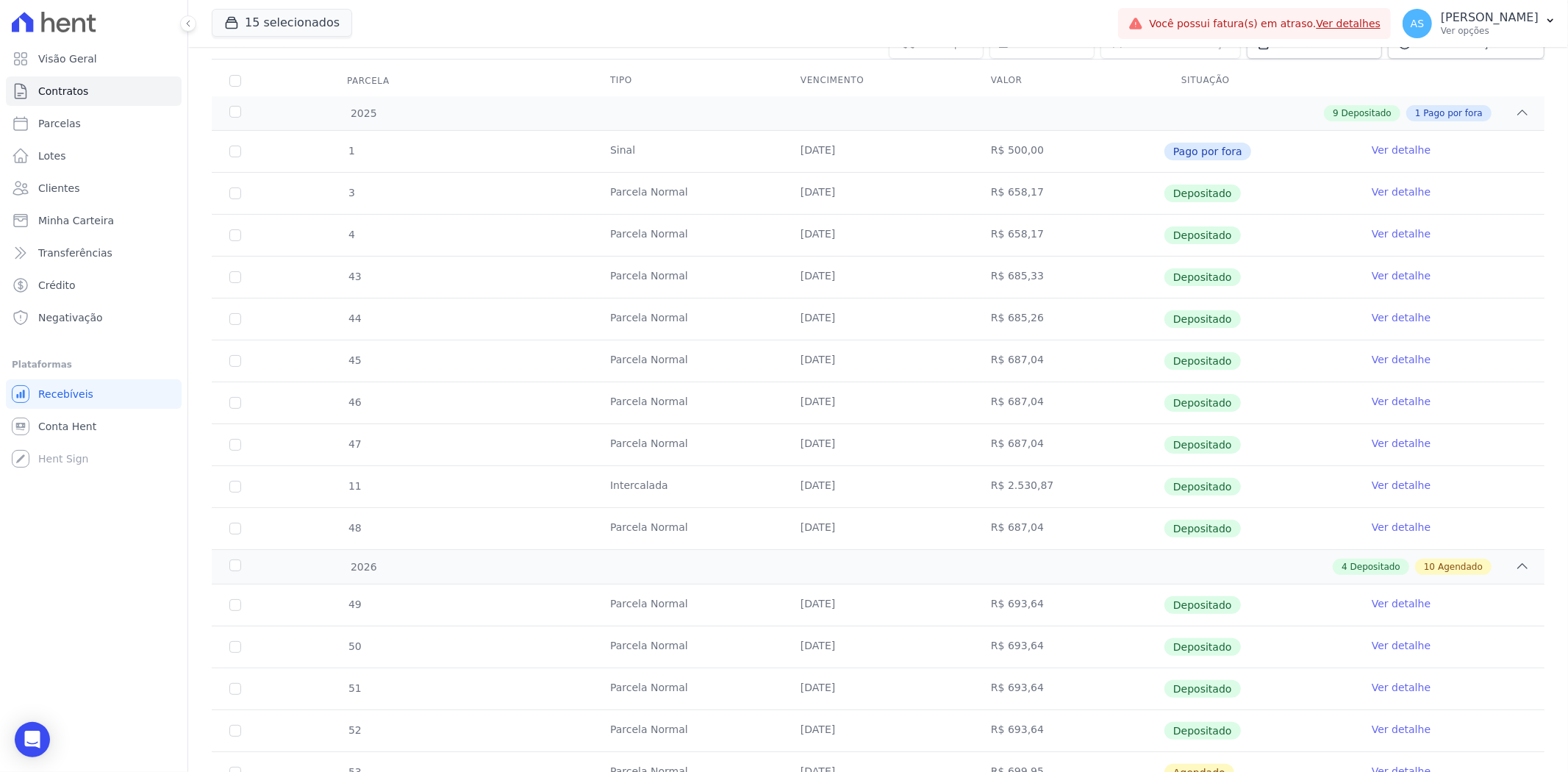
scroll to position [512, 0]
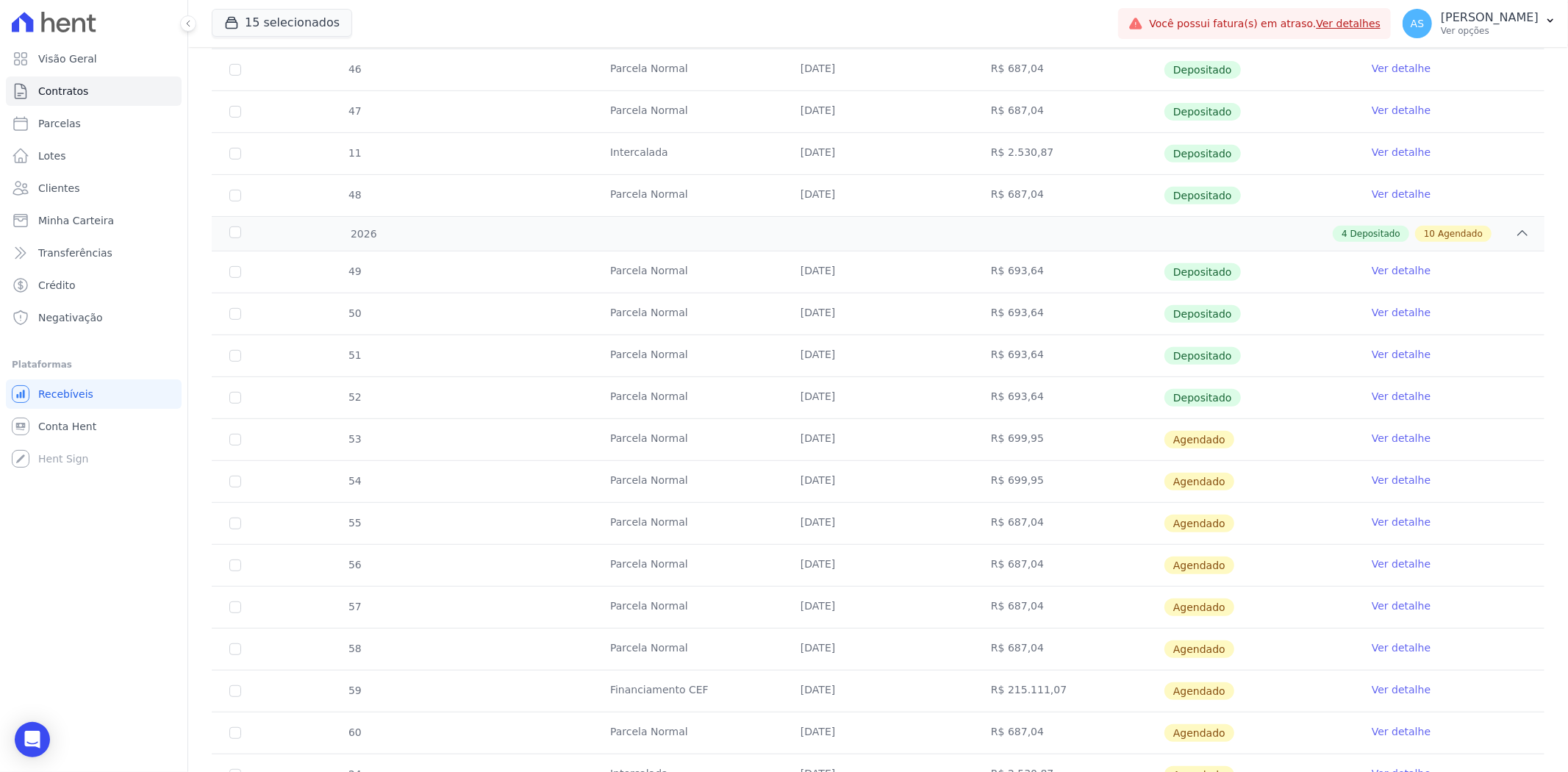
click at [1371, 436] on link "Ver detalhe" at bounding box center [1400, 438] width 58 height 15
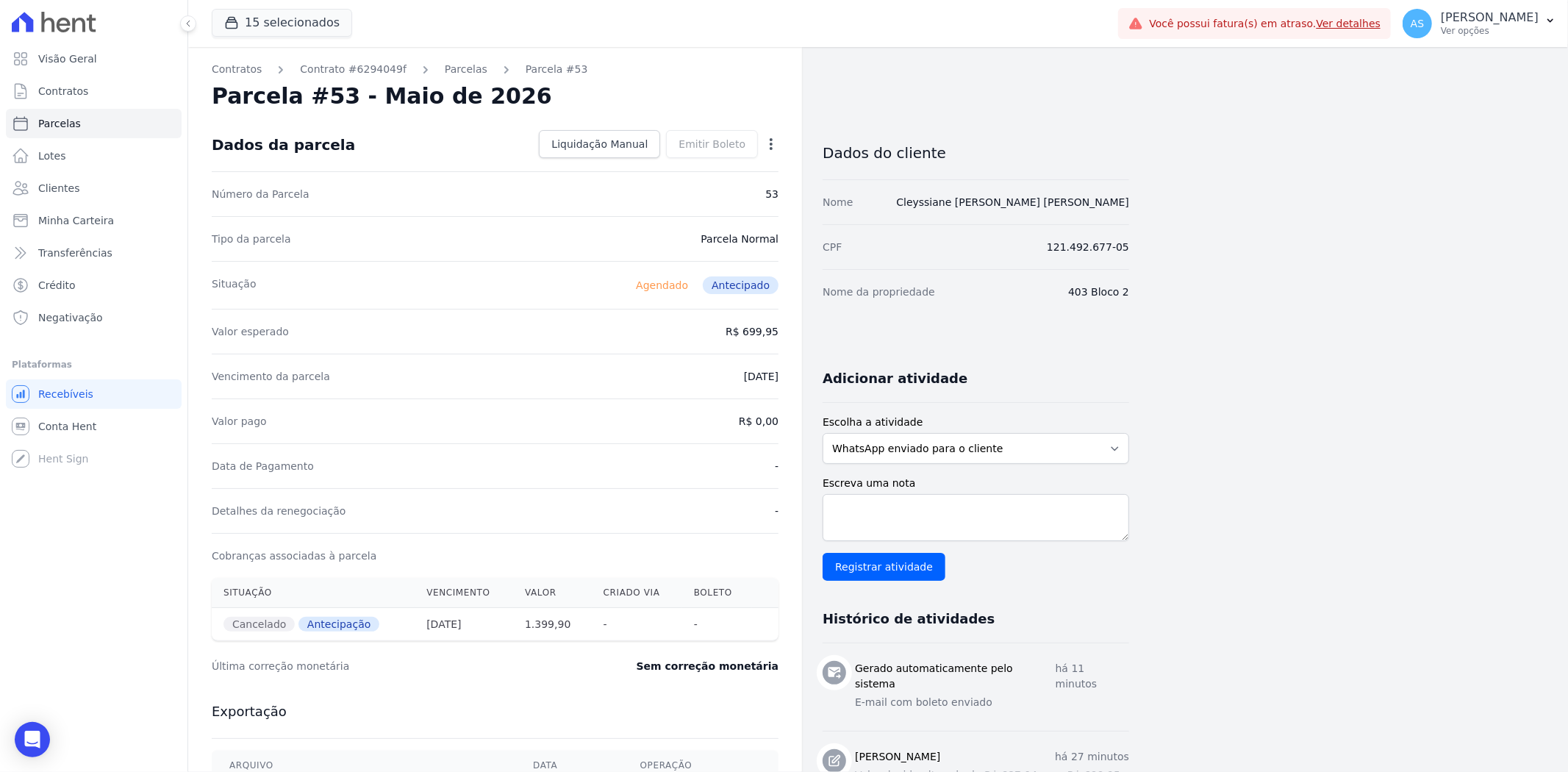
click at [773, 144] on icon "button" at bounding box center [770, 143] width 15 height 15
click at [618, 244] on div "Tipo da parcela Parcela Normal" at bounding box center [494, 238] width 566 height 44
click at [772, 141] on icon "button" at bounding box center [770, 143] width 15 height 15
click at [600, 259] on div "Tipo da parcela Parcela Normal" at bounding box center [494, 238] width 566 height 44
click at [449, 70] on link "Parcelas" at bounding box center [466, 69] width 43 height 16
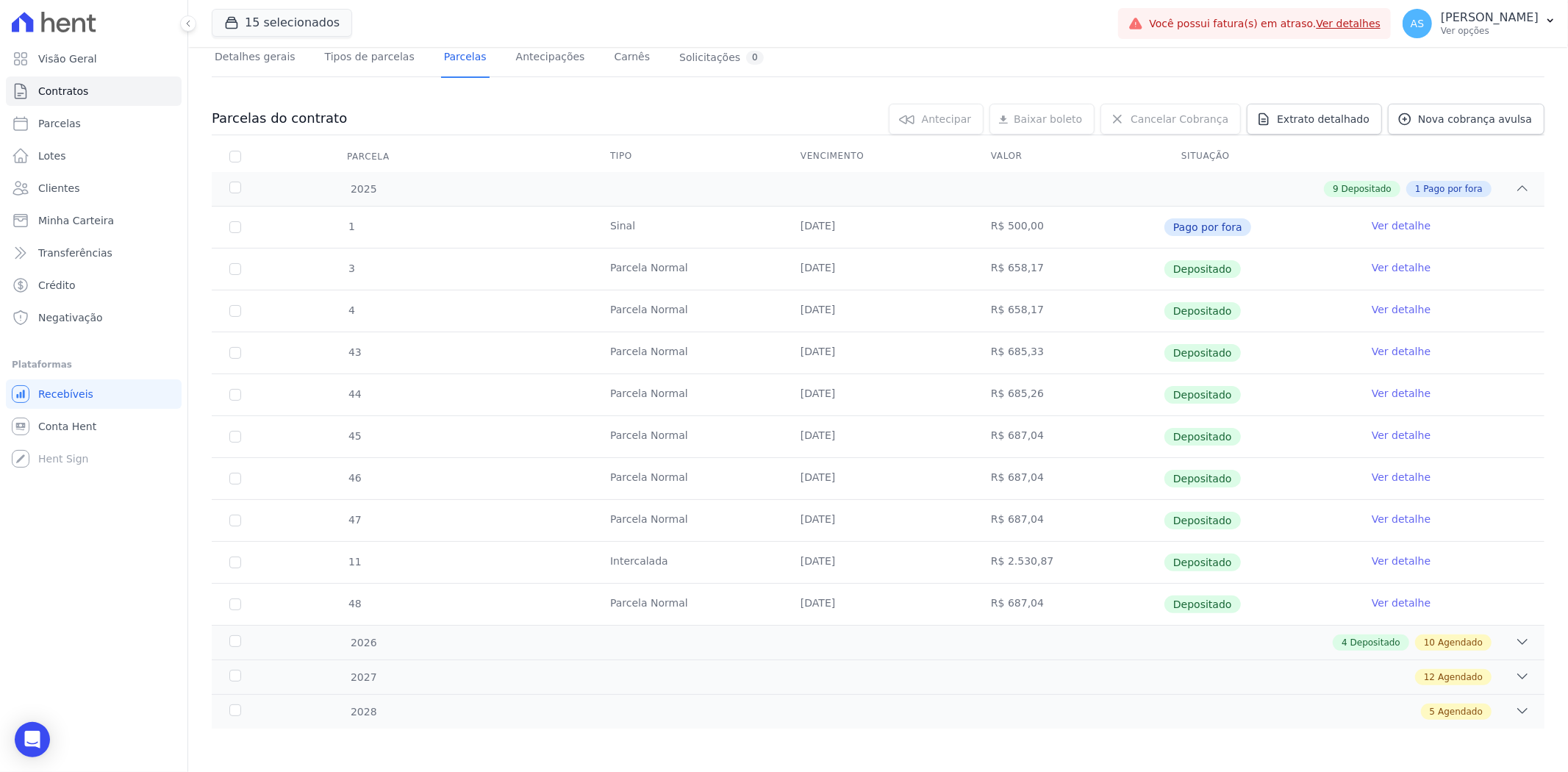
scroll to position [105, 0]
click at [1515, 635] on icon at bounding box center [1522, 641] width 15 height 15
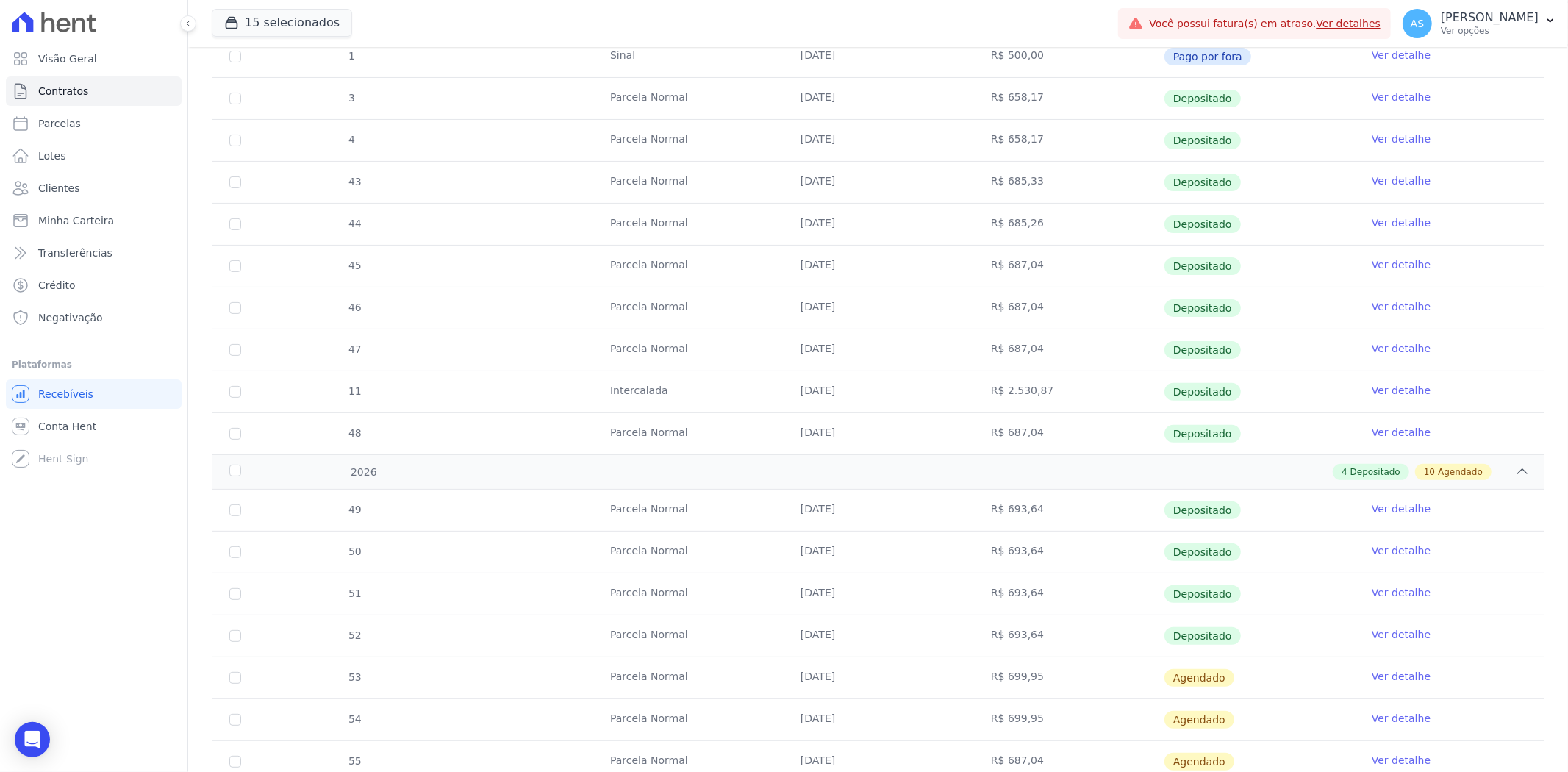
scroll to position [349, 0]
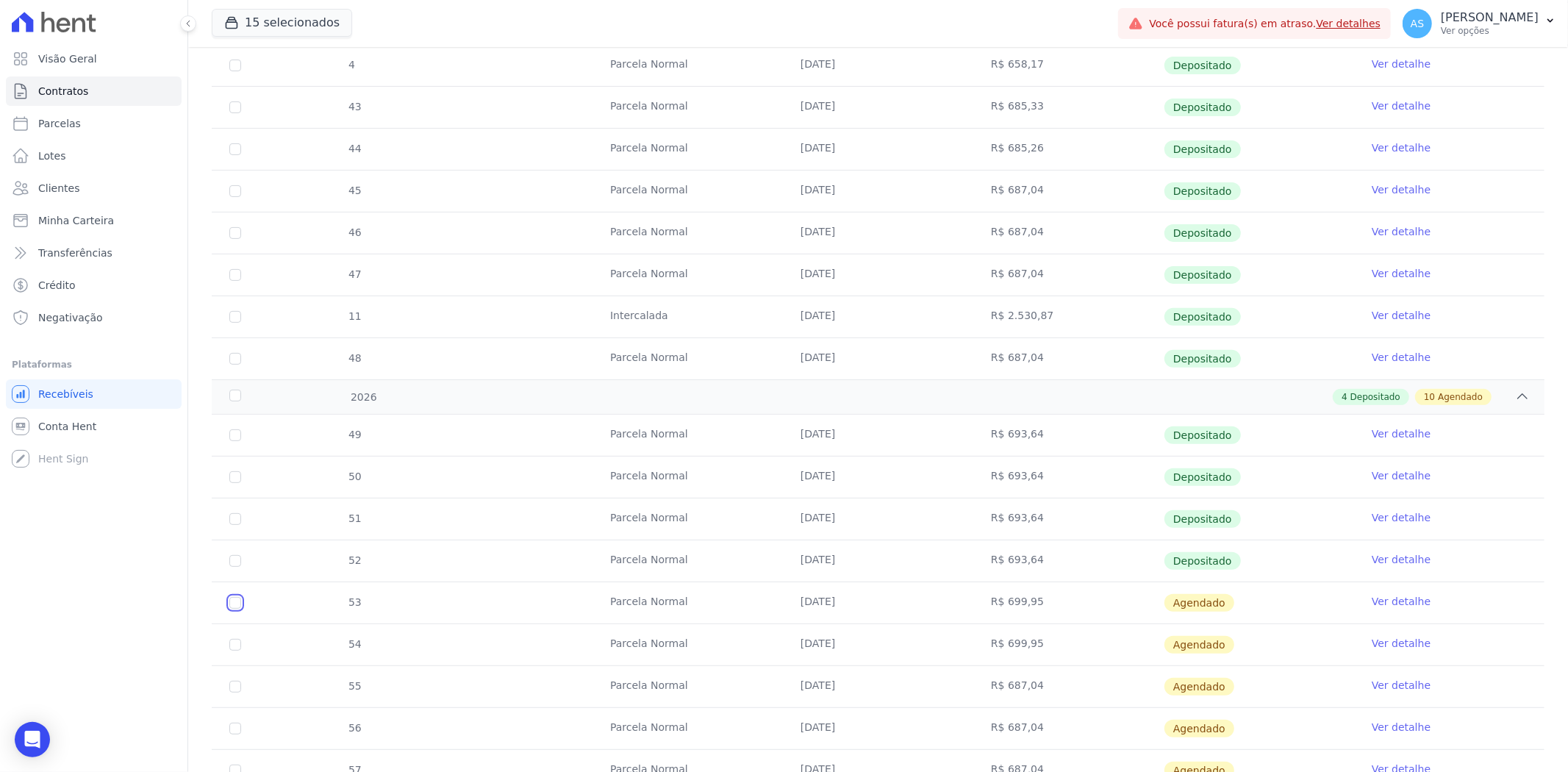
click at [232, 606] on input "checkbox" at bounding box center [235, 603] width 12 height 12
checkbox input "true"
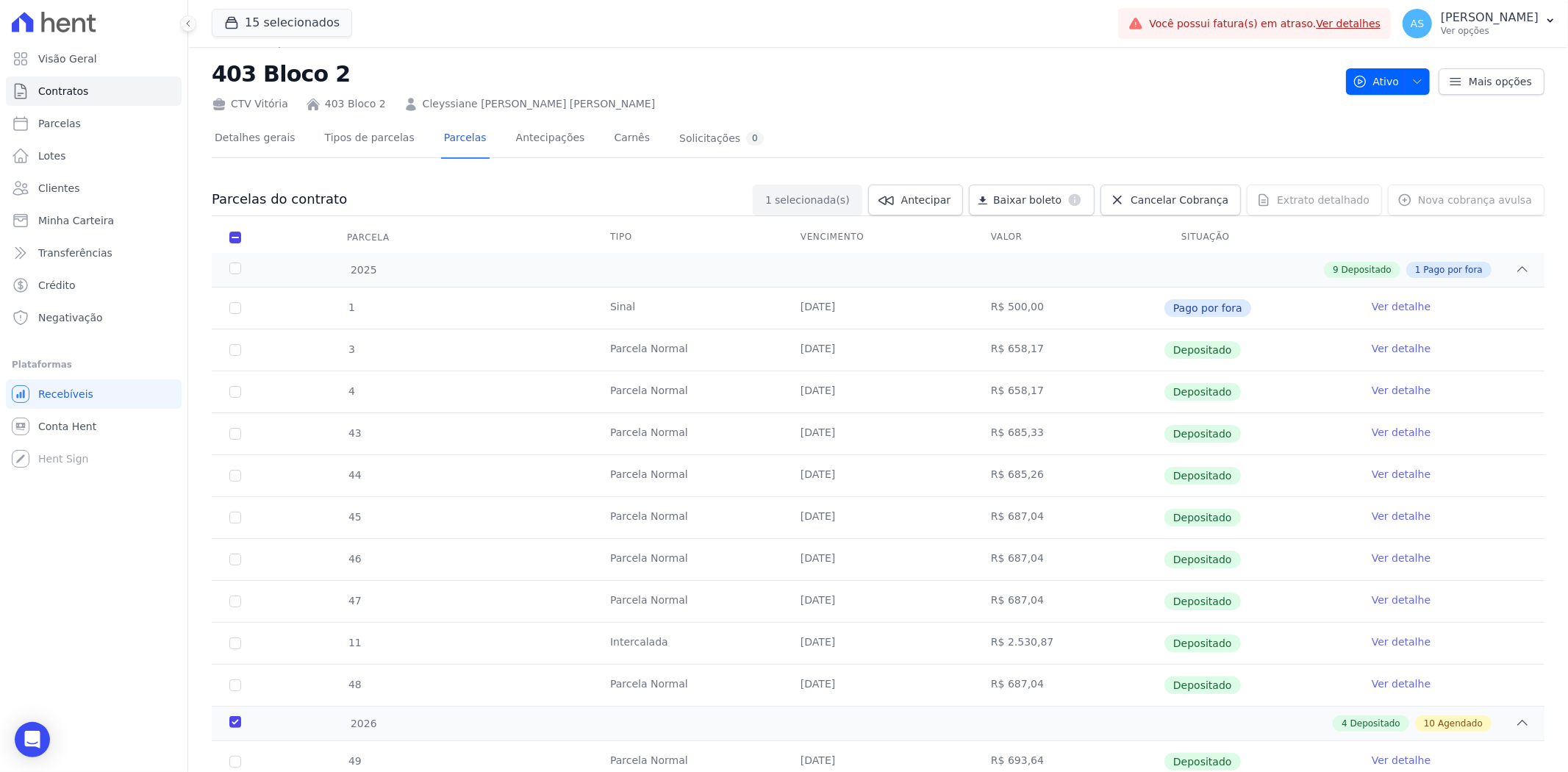
scroll to position [0, 0]
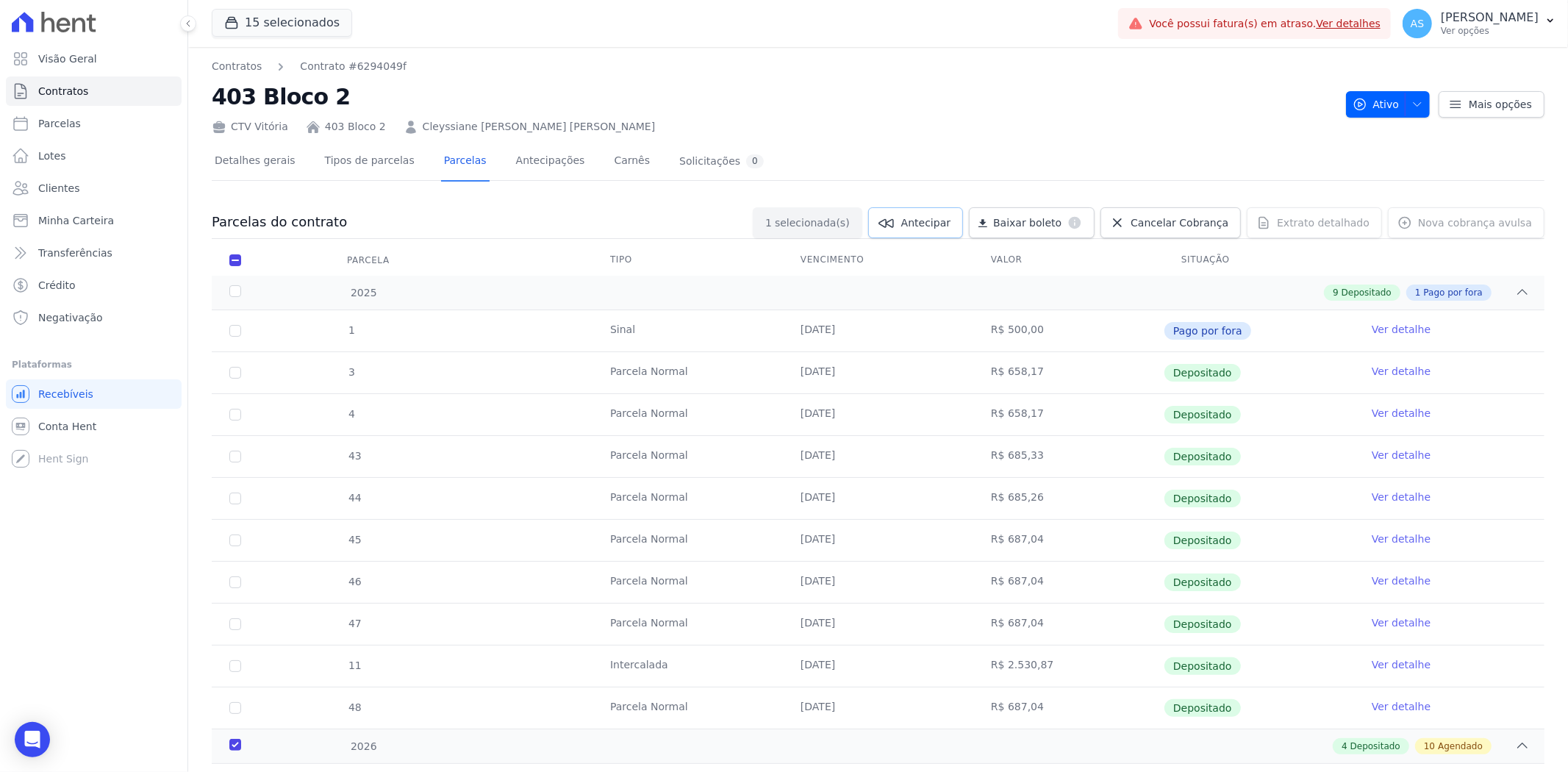
click at [945, 223] on span "Antecipar" at bounding box center [925, 222] width 49 height 15
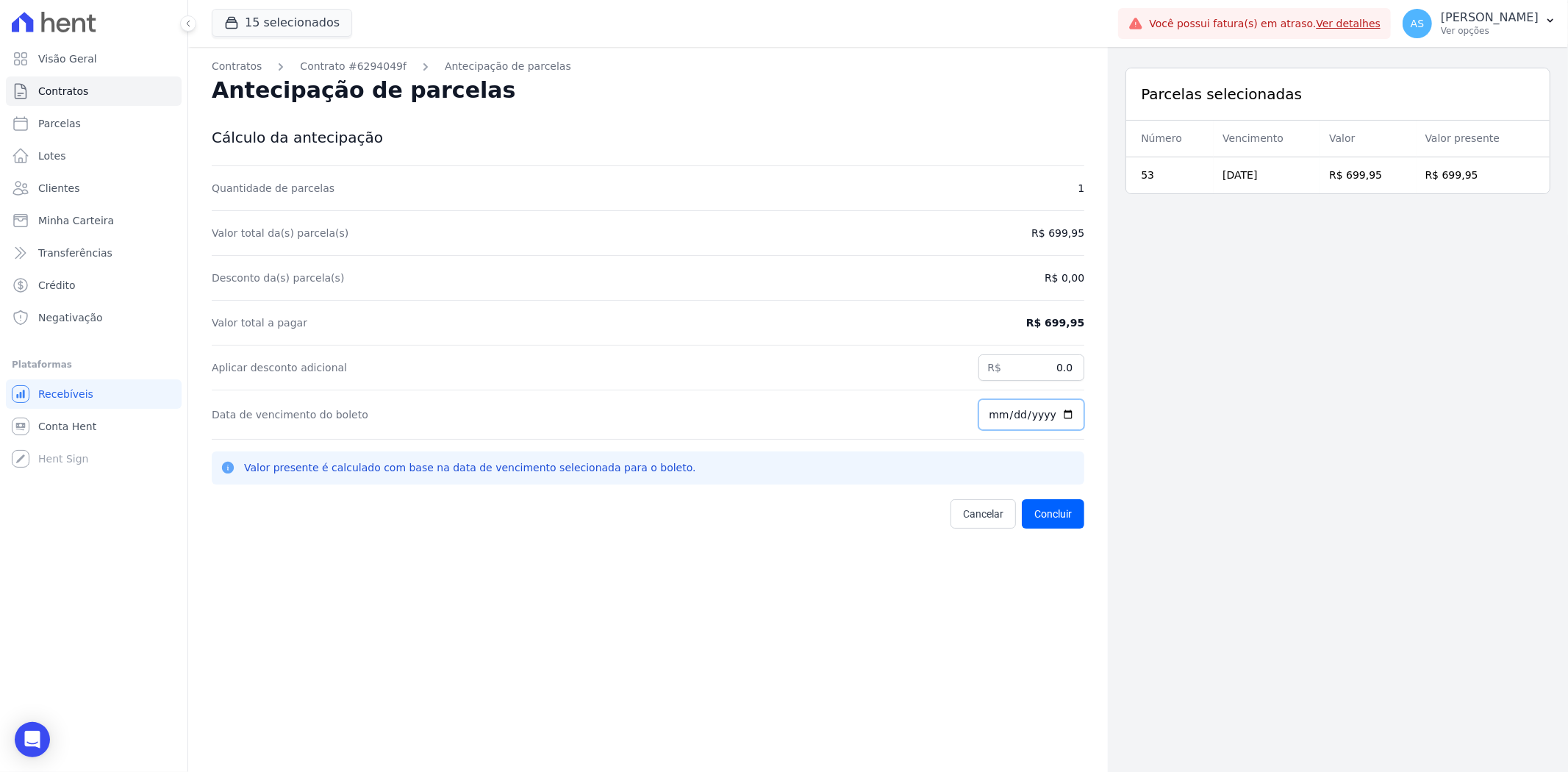
click at [1064, 414] on input "[DATE]" at bounding box center [1030, 414] width 106 height 31
type input "2025-09-26"
click at [1042, 515] on button "Concluir" at bounding box center [1052, 514] width 62 height 30
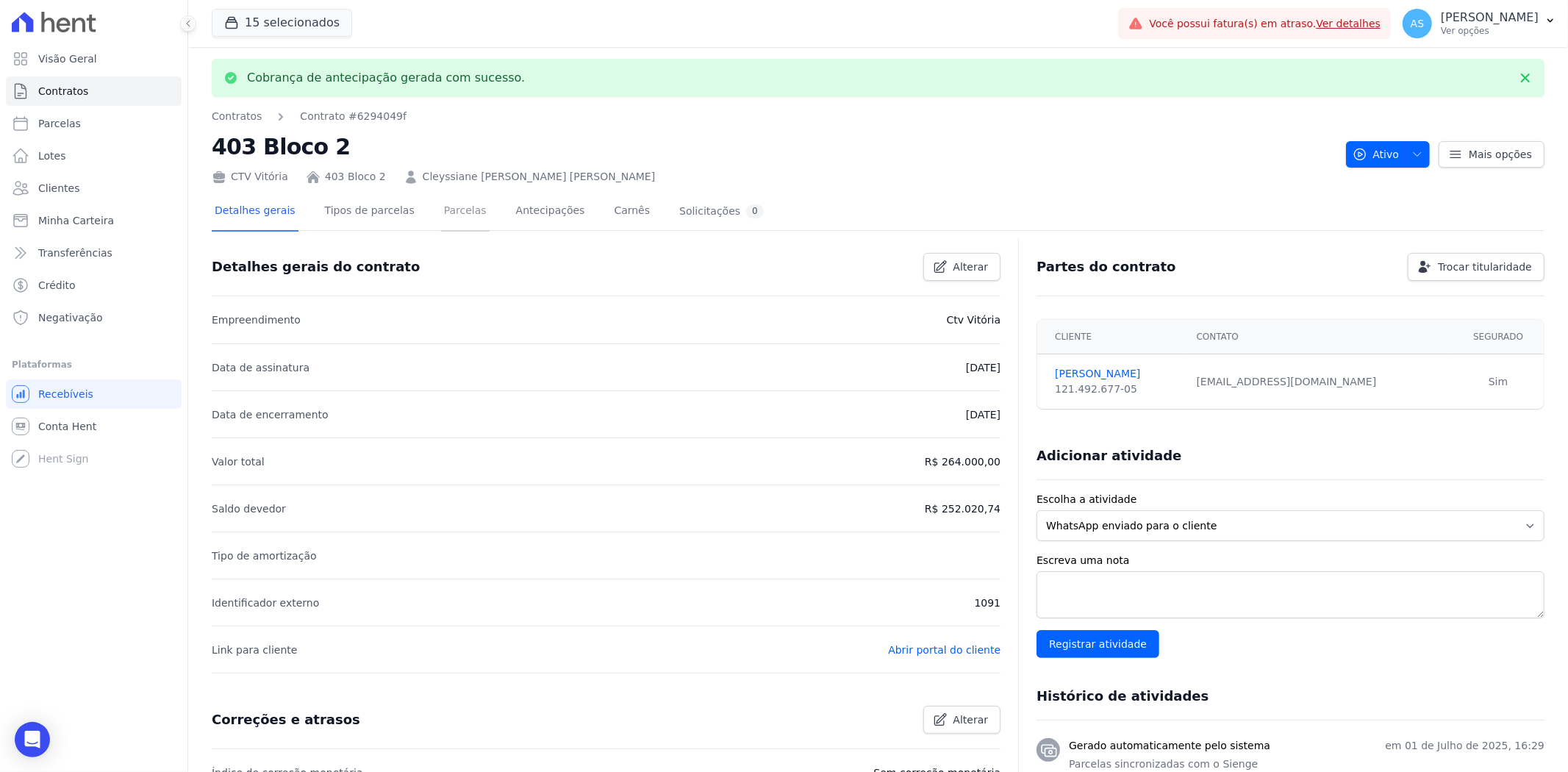
click at [441, 207] on link "Parcelas" at bounding box center [465, 212] width 48 height 39
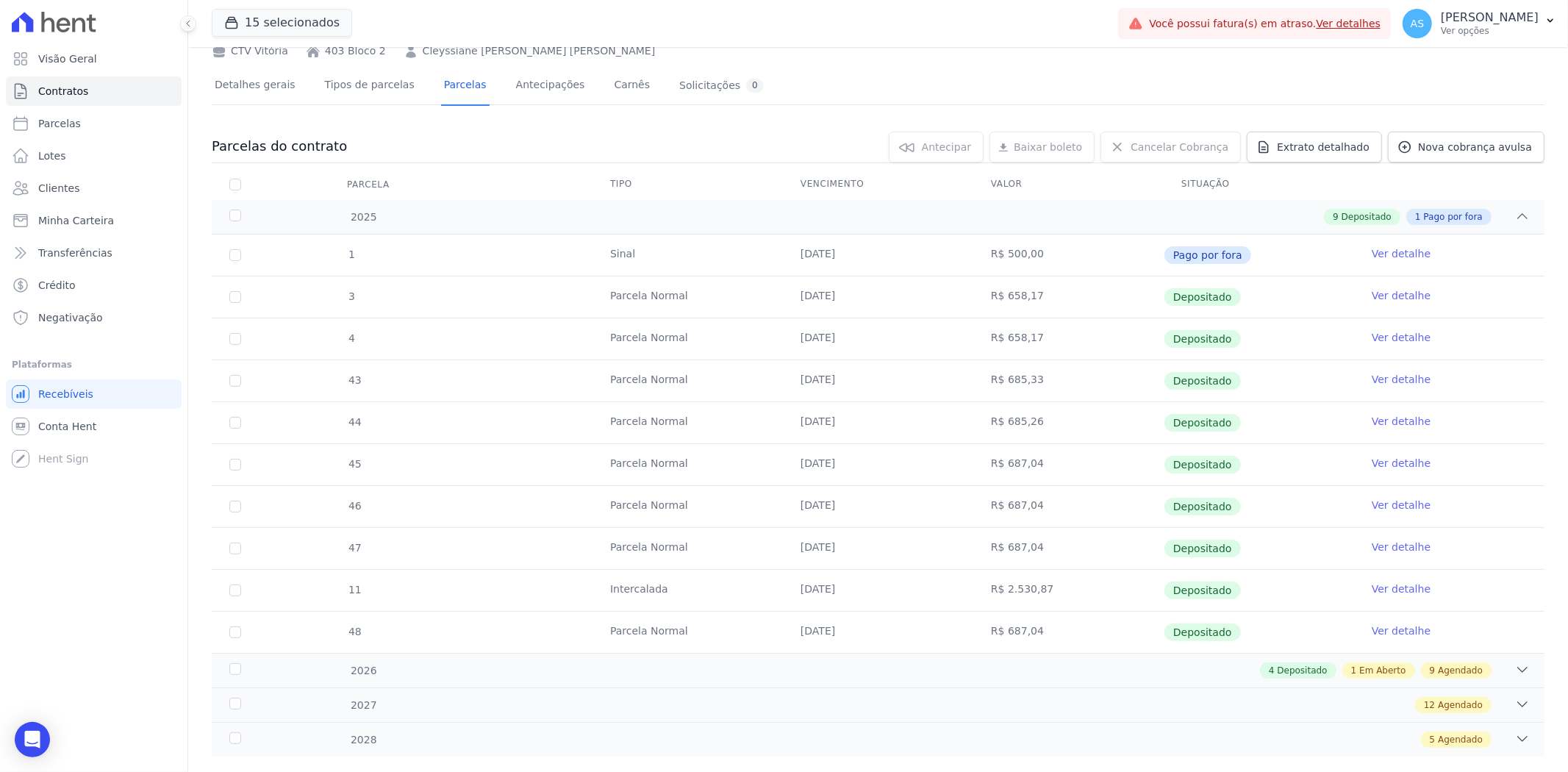
scroll to position [105, 0]
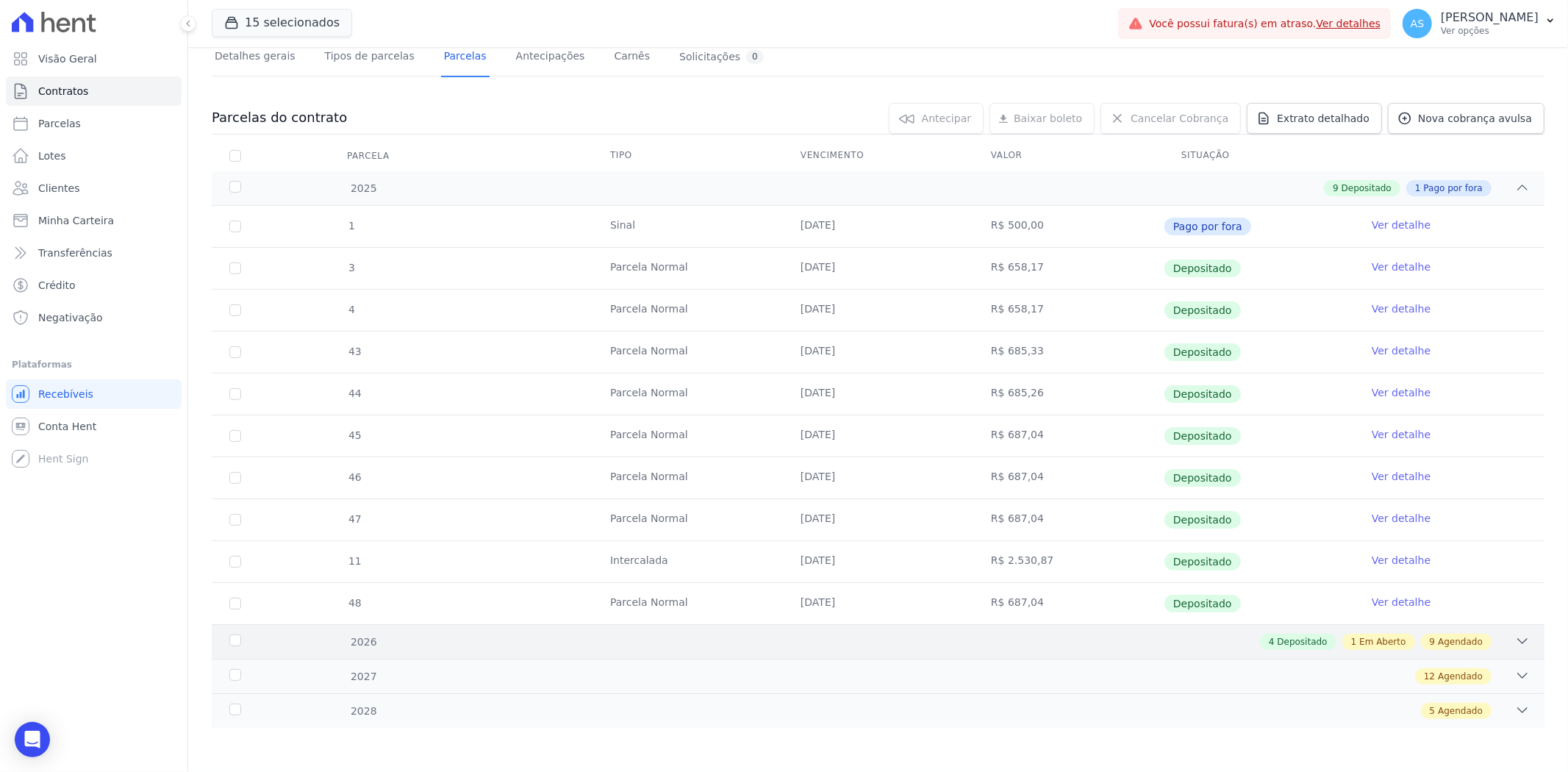
click at [1515, 640] on icon at bounding box center [1522, 641] width 15 height 15
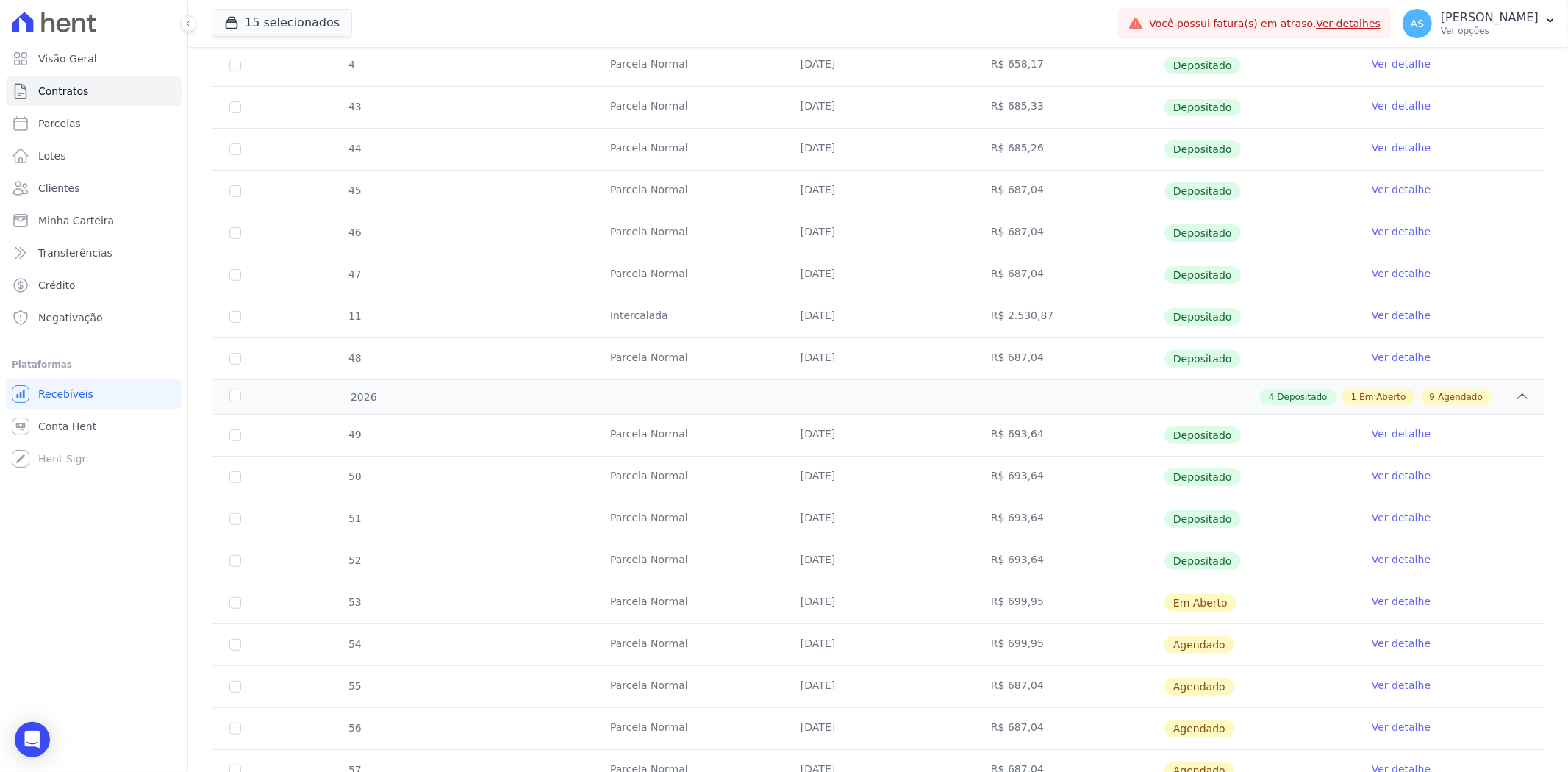
scroll to position [431, 0]
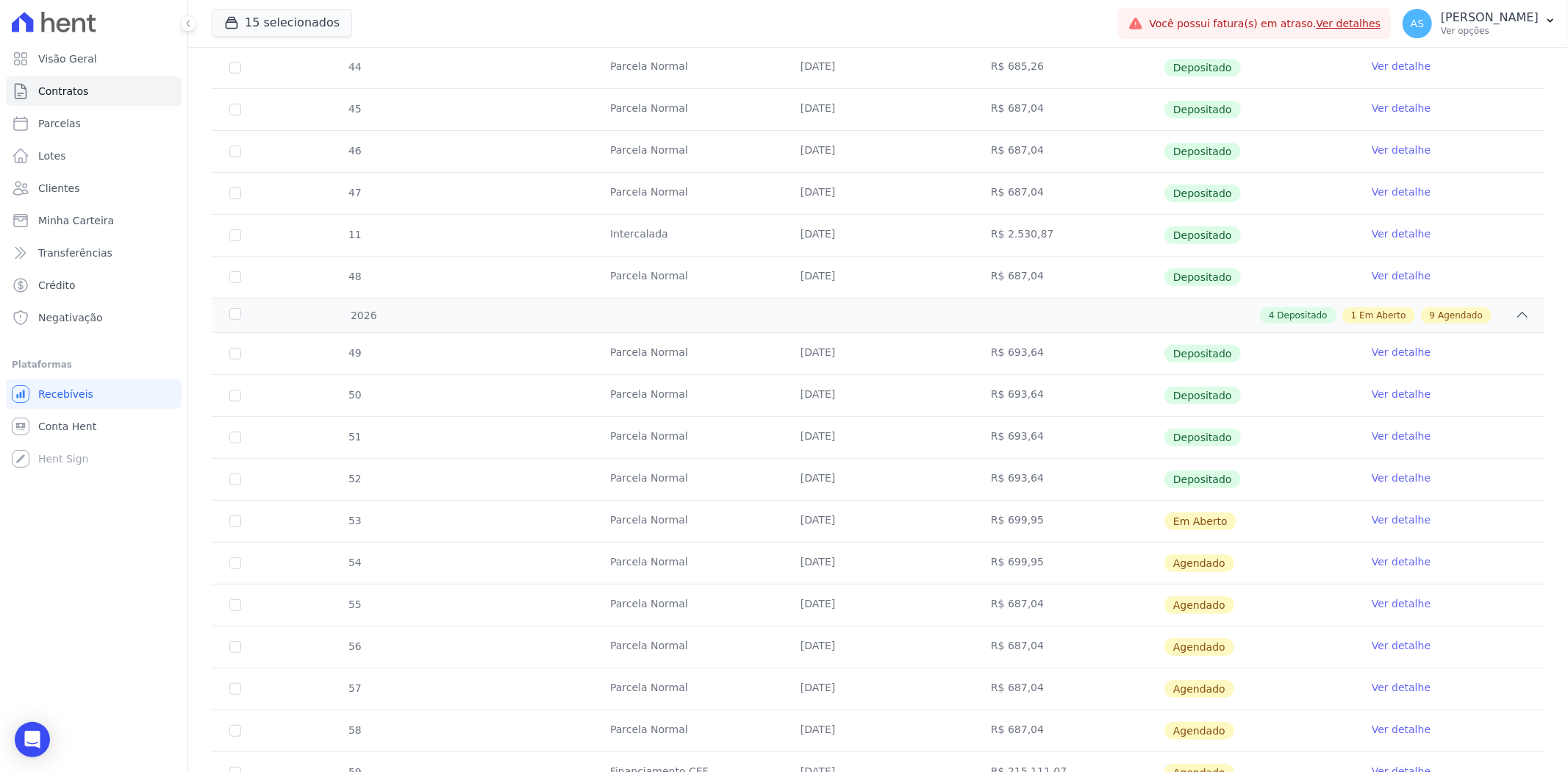
click at [1382, 515] on link "Ver detalhe" at bounding box center [1400, 519] width 58 height 15
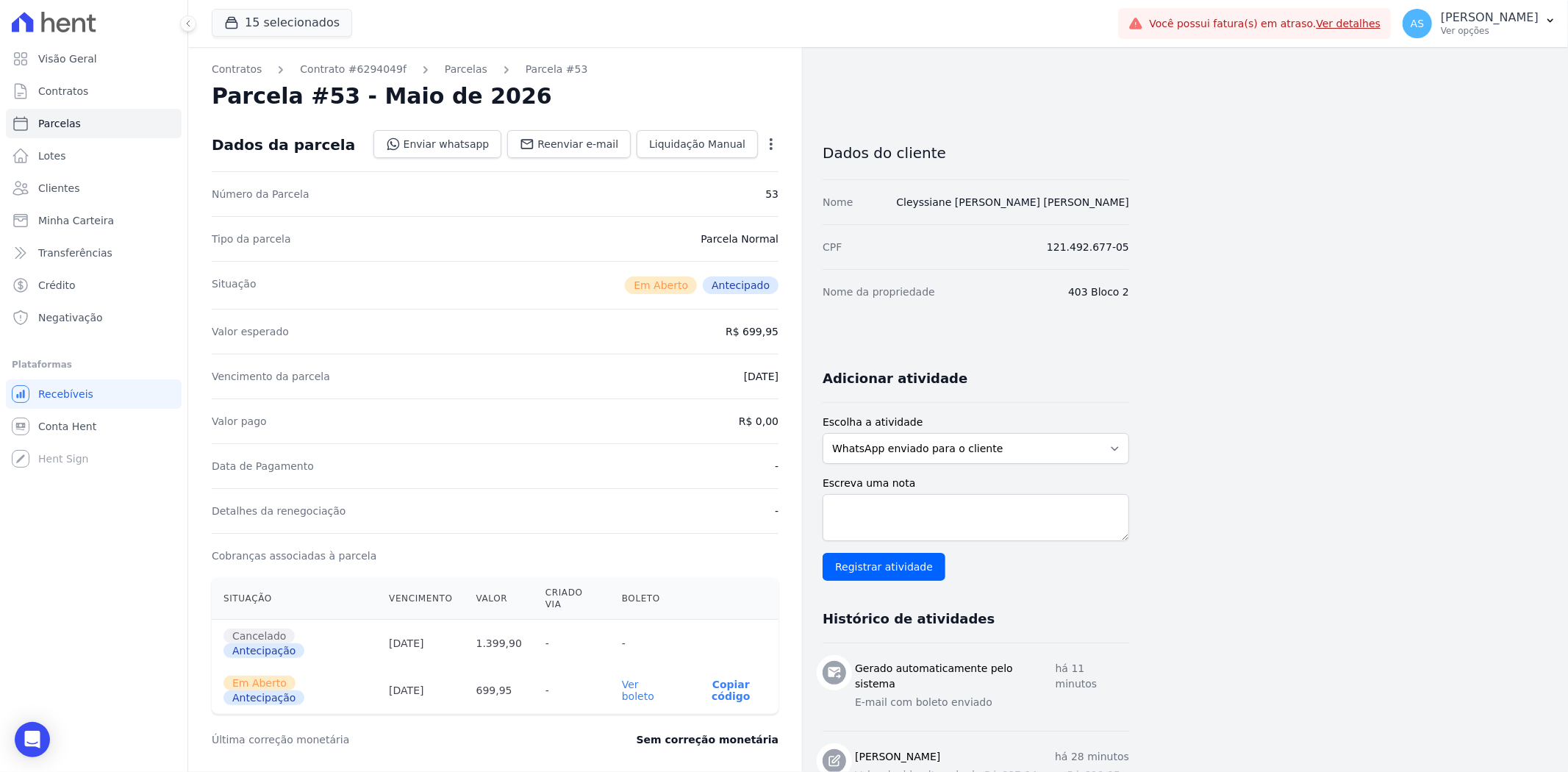
click at [638, 678] on link "Ver boleto" at bounding box center [638, 690] width 33 height 24
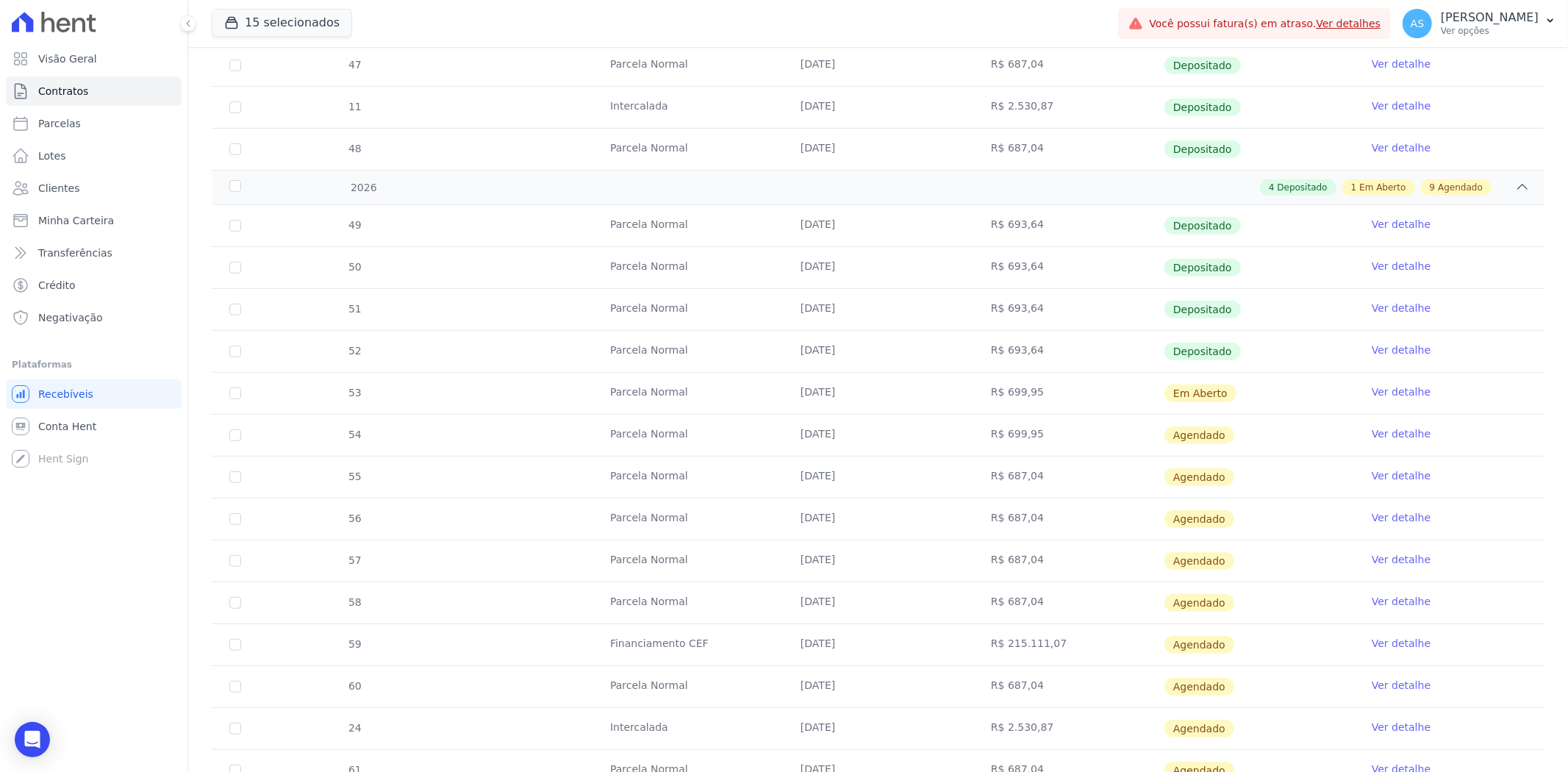
scroll to position [652, 0]
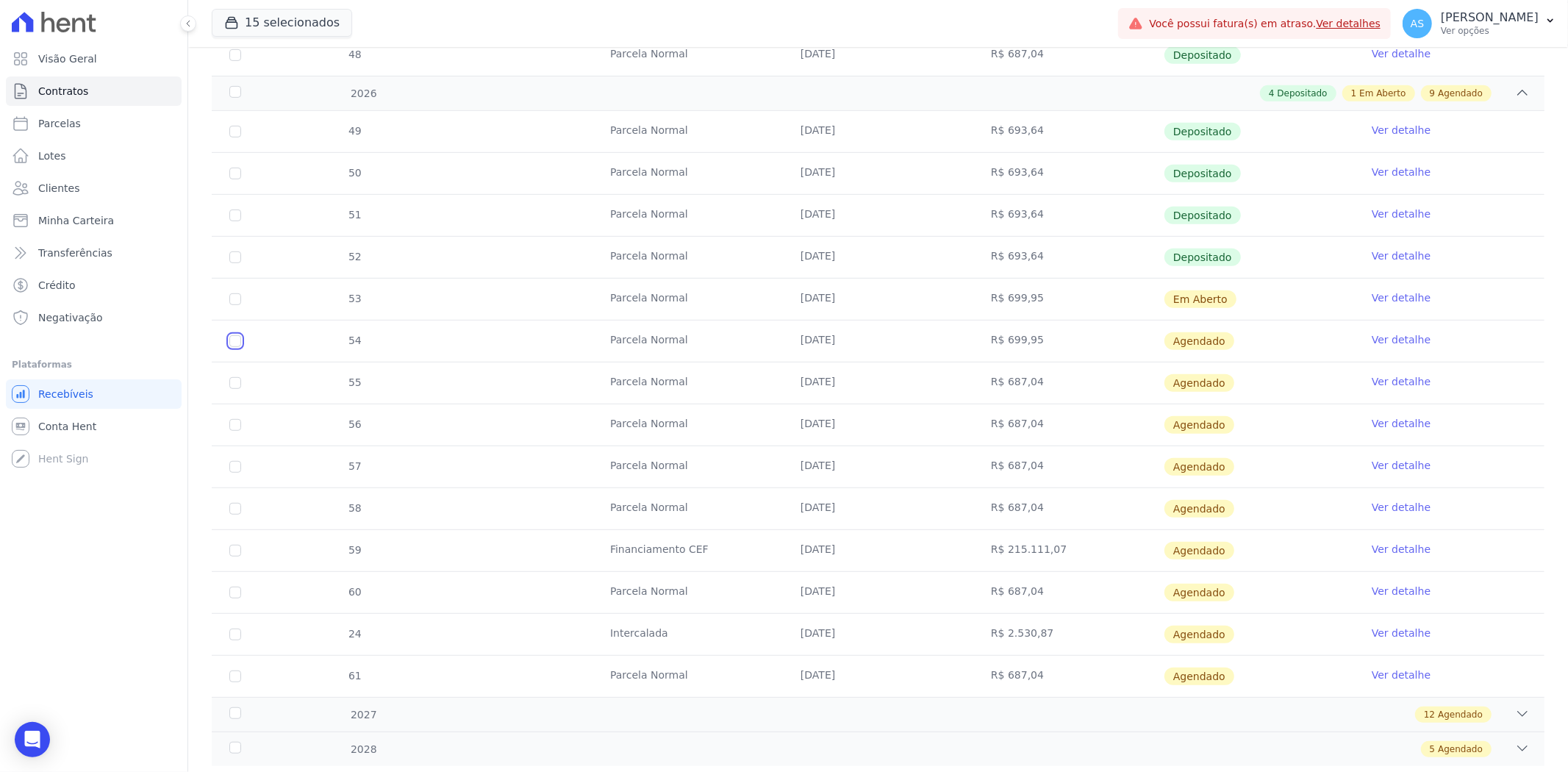
click at [233, 339] on input "checkbox" at bounding box center [235, 341] width 12 height 12
checkbox input "true"
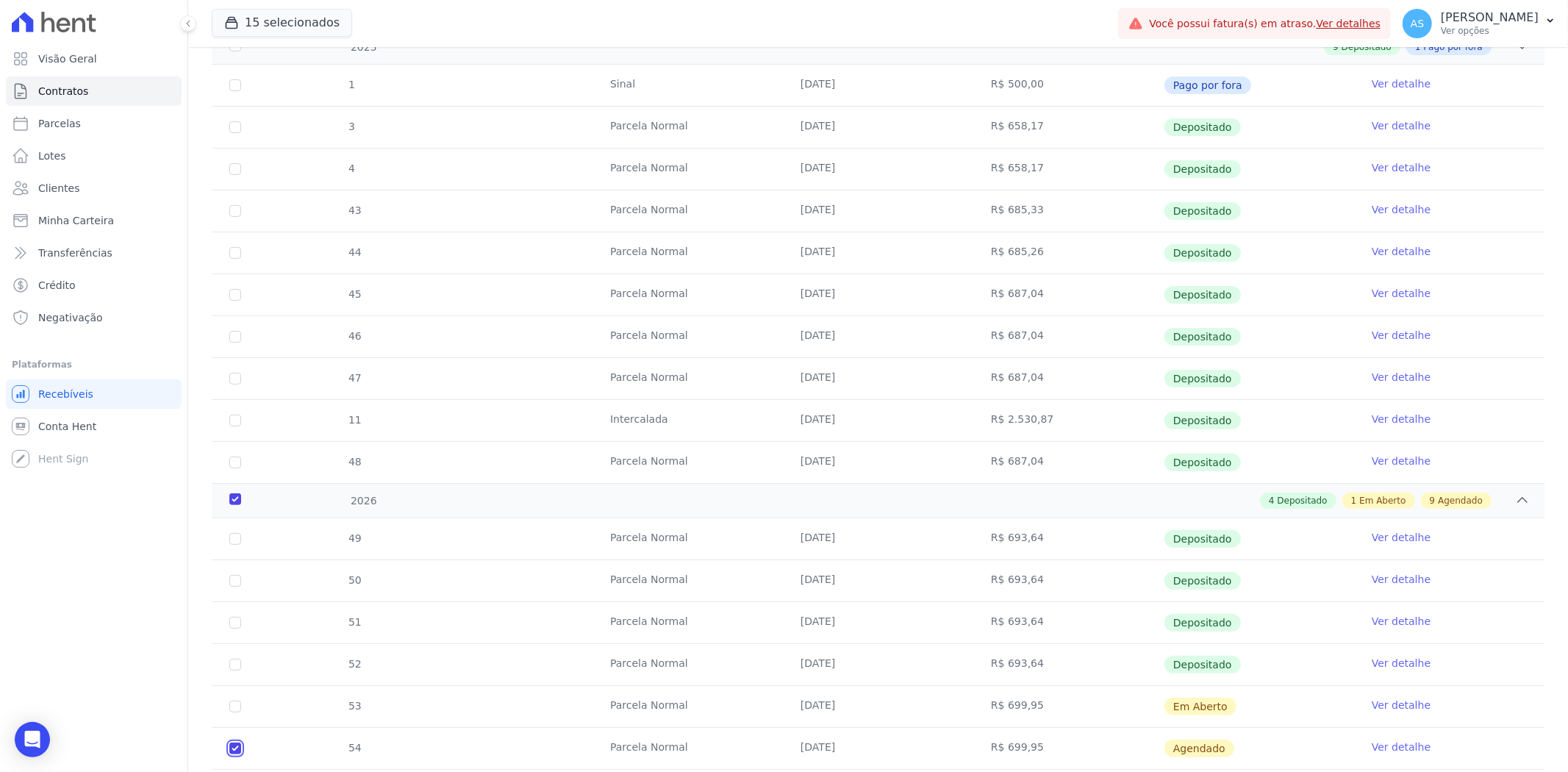
scroll to position [0, 0]
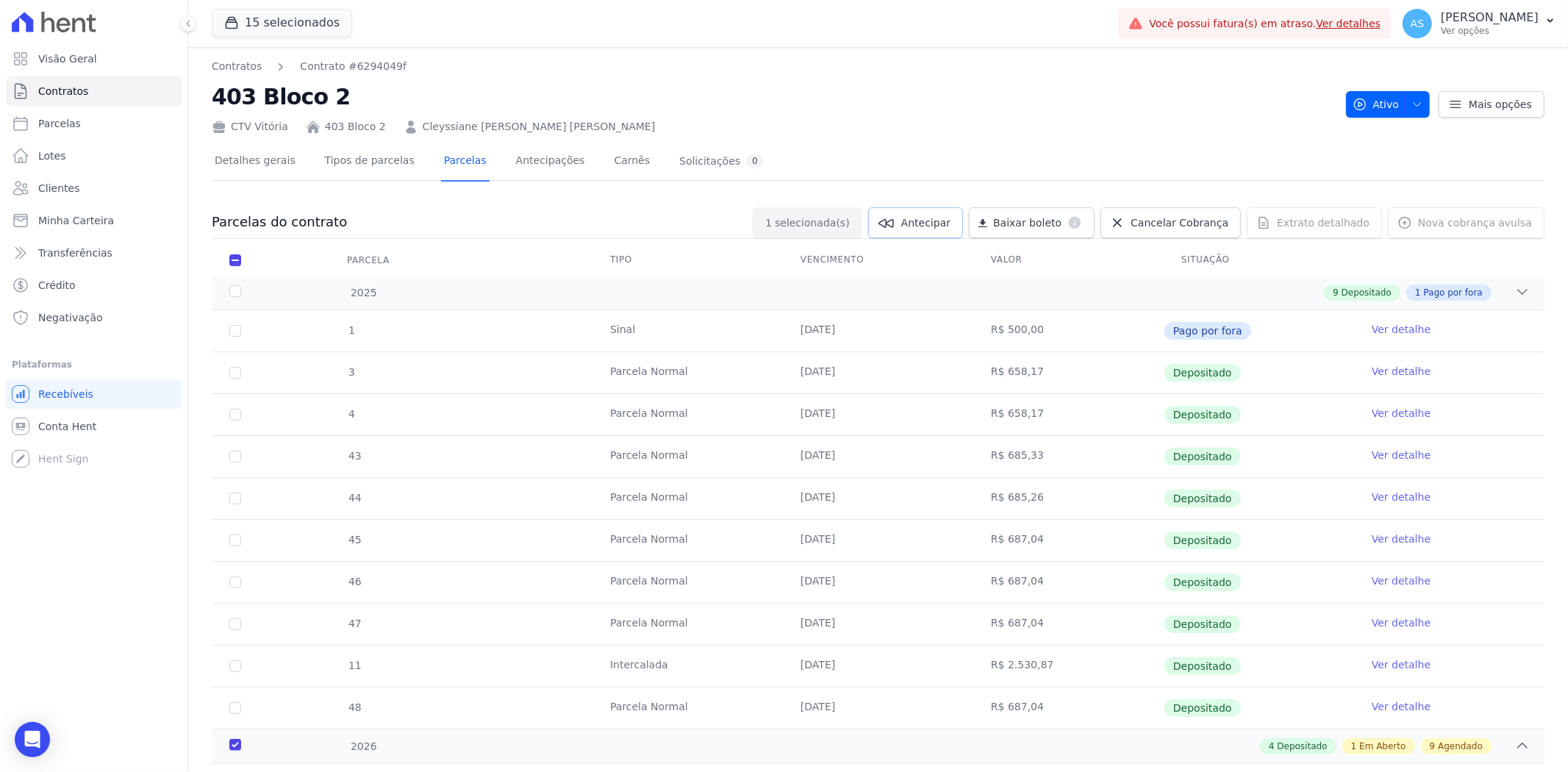
click at [933, 223] on span "Antecipar" at bounding box center [925, 222] width 49 height 15
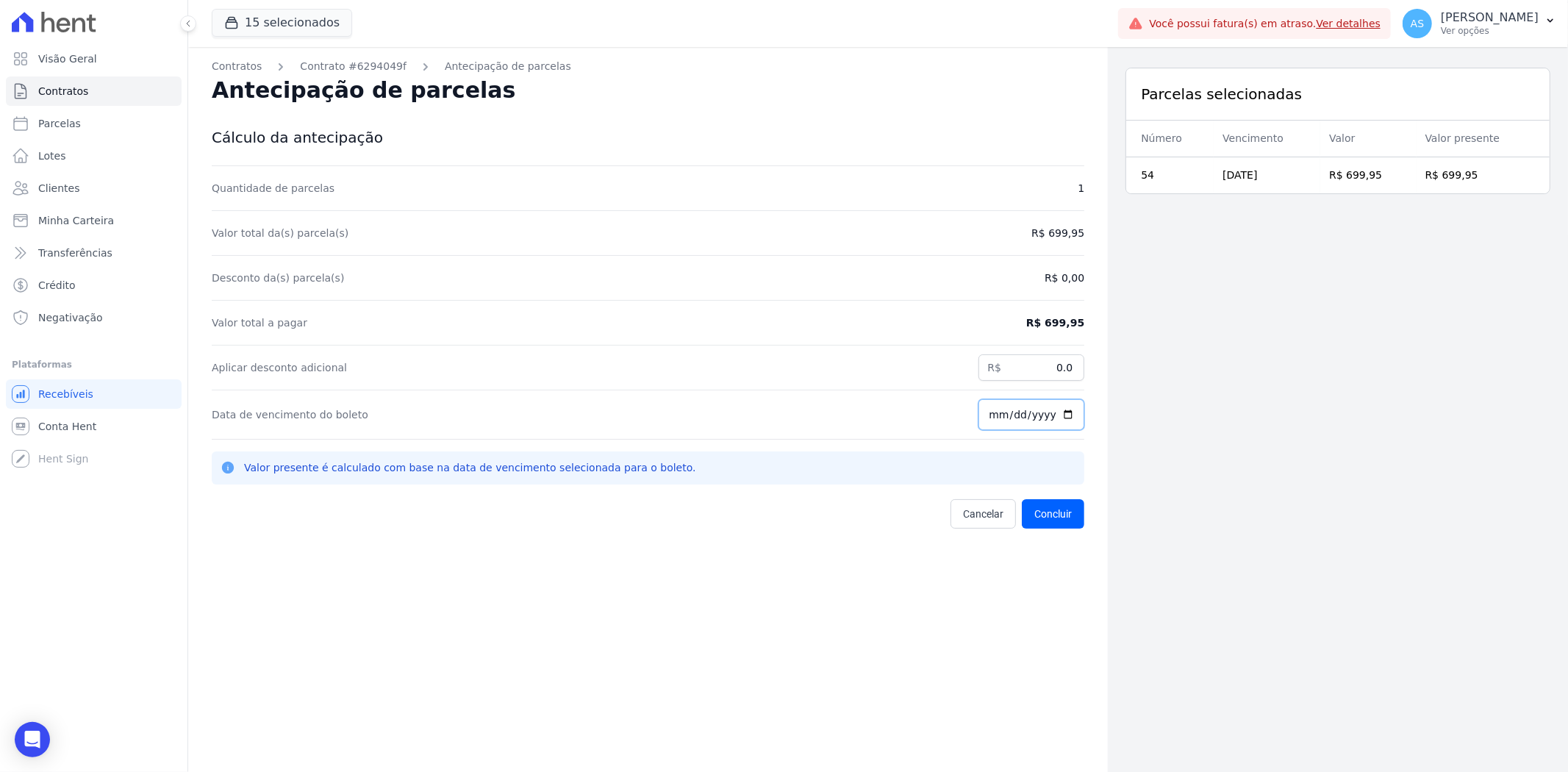
click at [1059, 413] on input "[DATE]" at bounding box center [1030, 414] width 106 height 31
type input "2025-09-26"
click at [1053, 520] on button "Concluir" at bounding box center [1052, 514] width 62 height 30
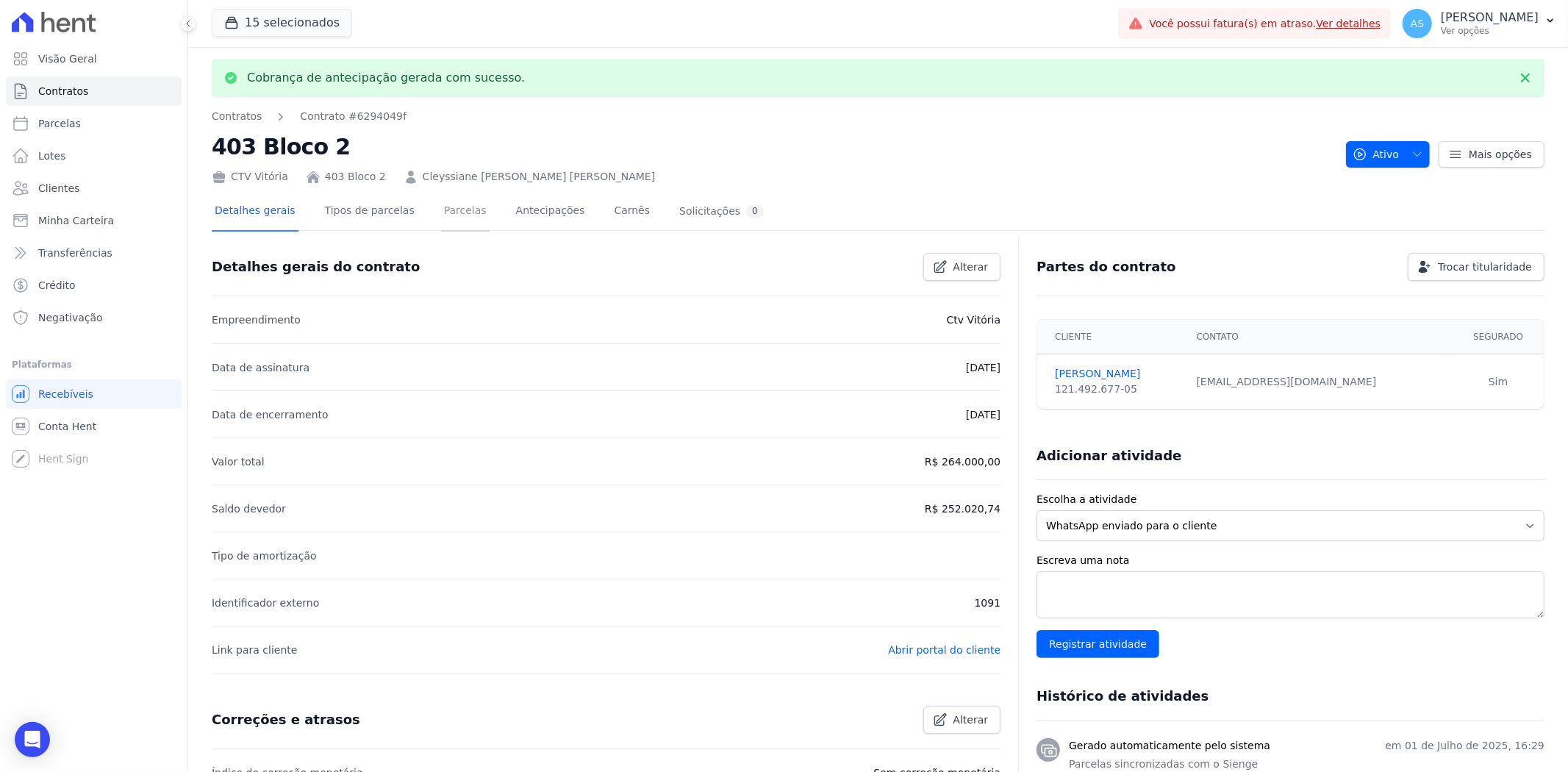
click at [441, 208] on link "Parcelas" at bounding box center [465, 212] width 48 height 39
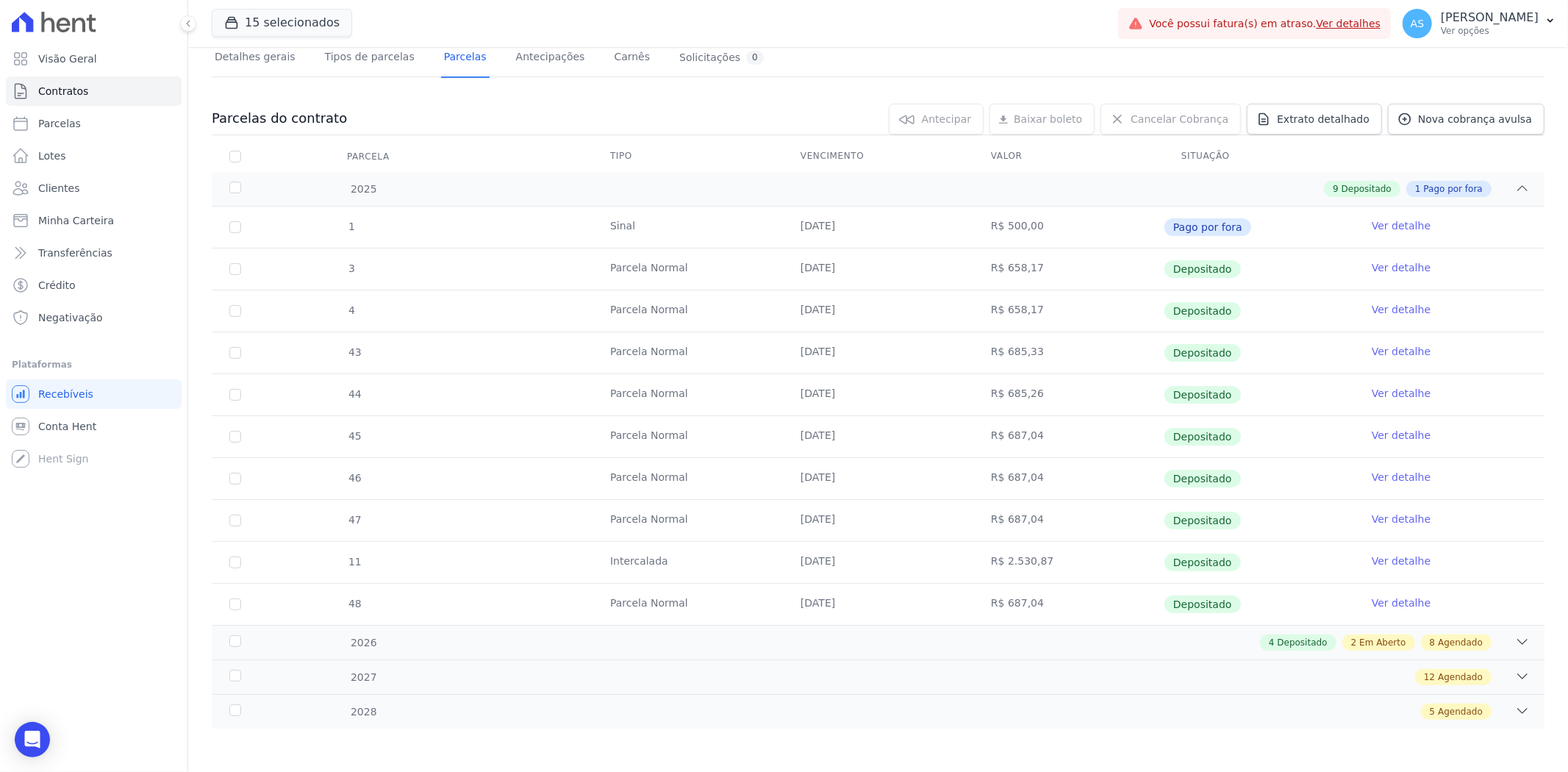
scroll to position [105, 0]
click at [1515, 637] on icon at bounding box center [1522, 641] width 15 height 15
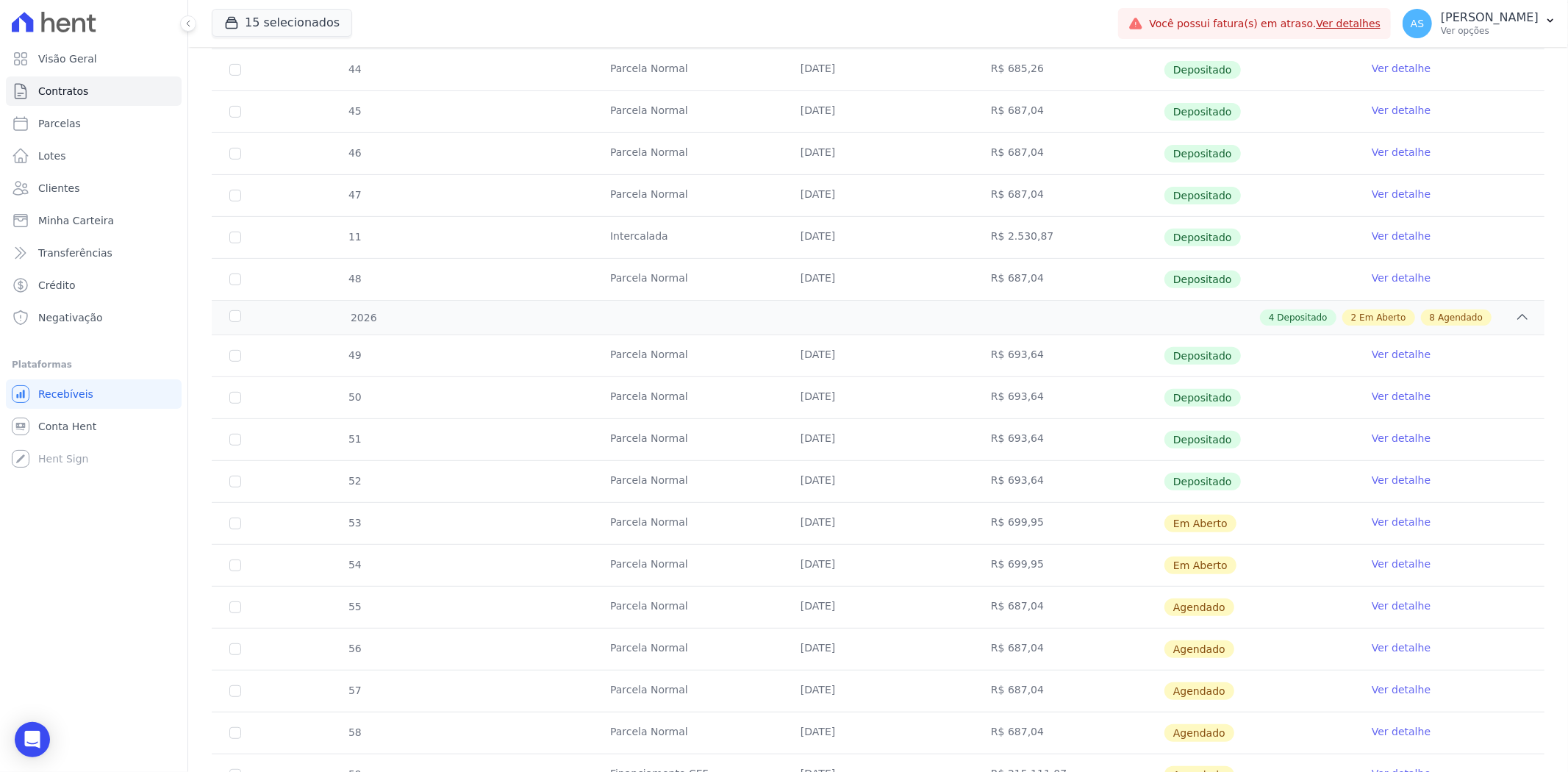
scroll to position [594, 0]
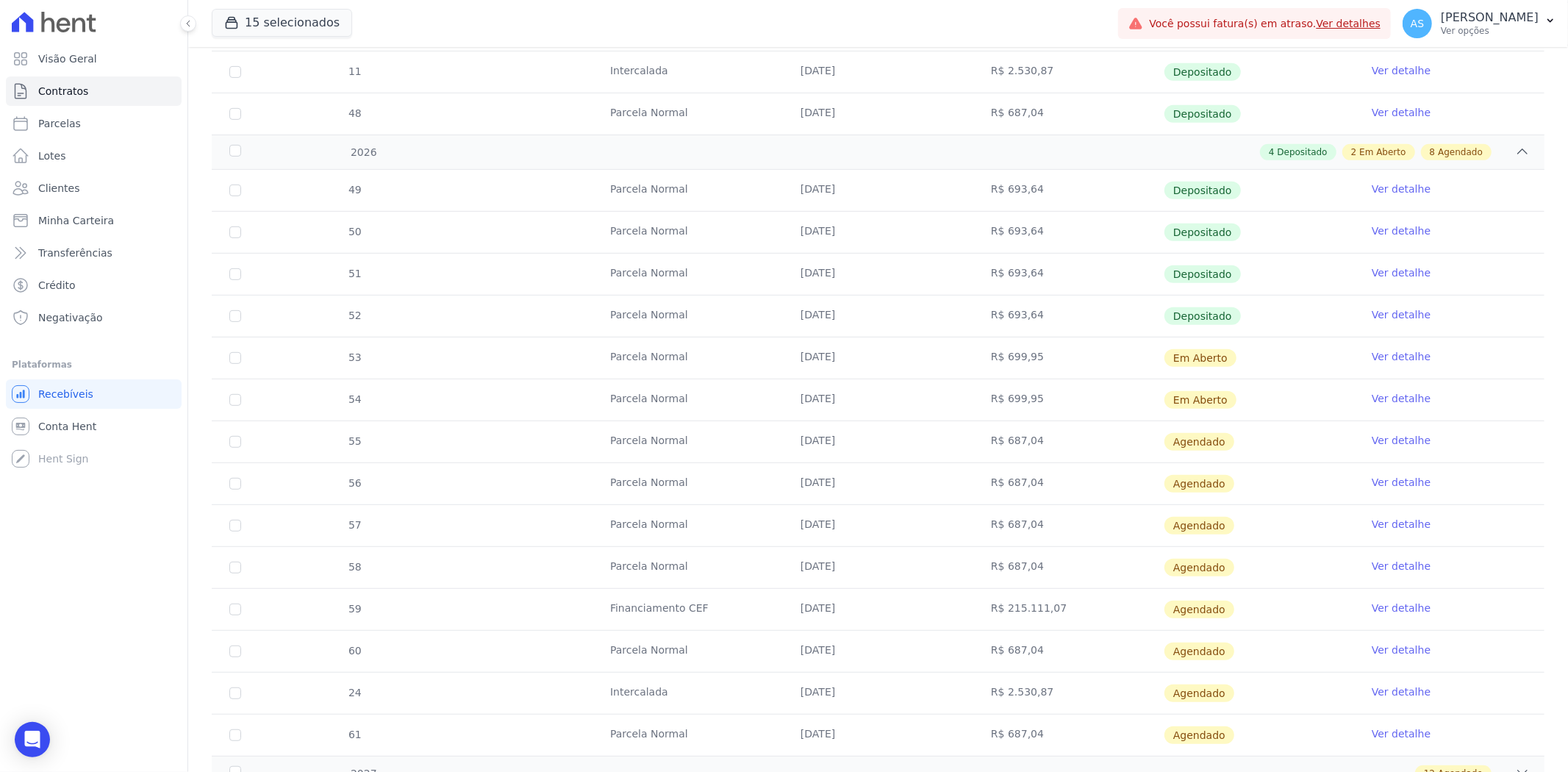
click at [1389, 398] on link "Ver detalhe" at bounding box center [1400, 397] width 58 height 15
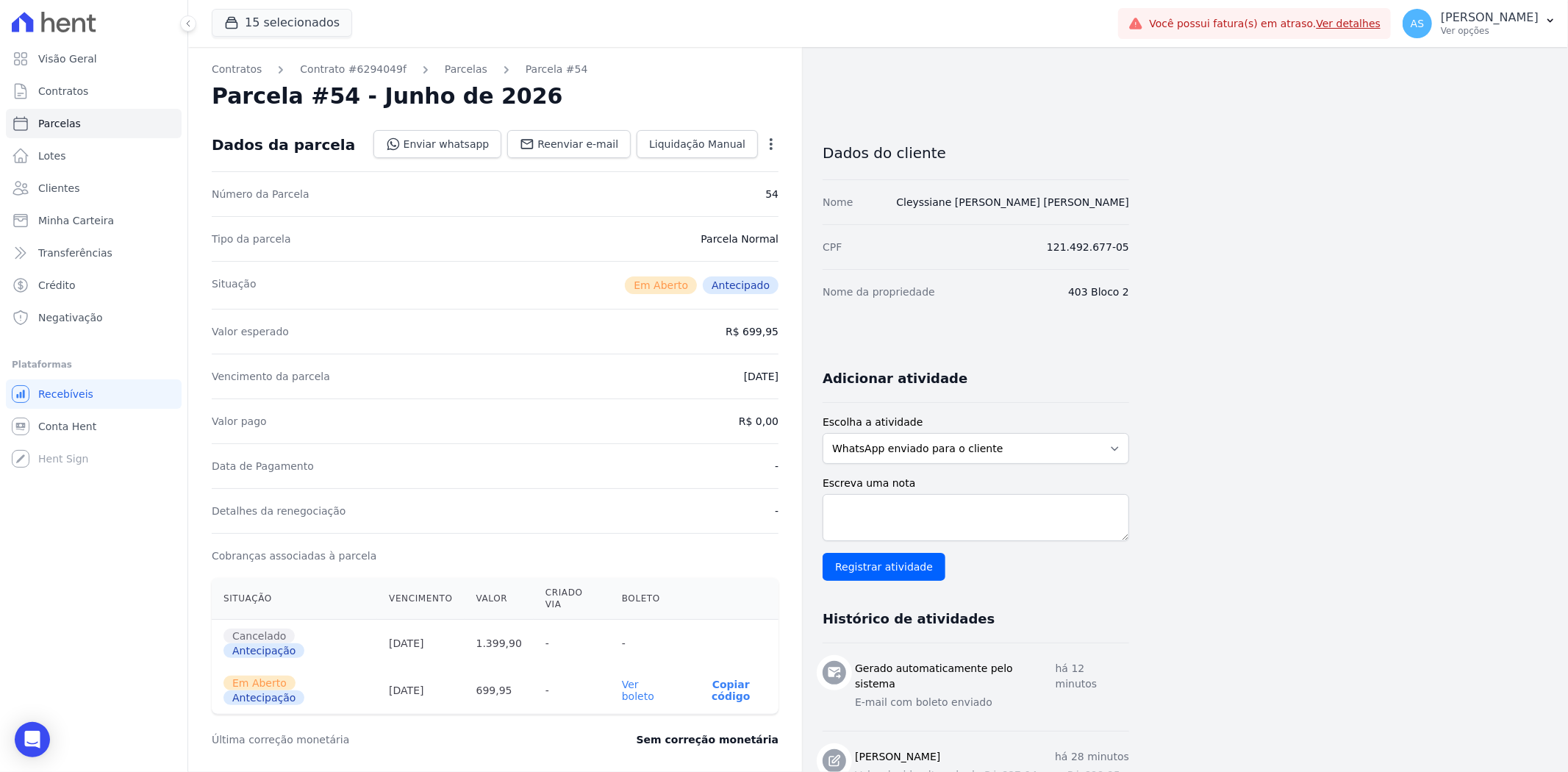
click at [654, 678] on link "Ver boleto" at bounding box center [638, 690] width 33 height 24
click at [72, 93] on span "Contratos" at bounding box center [63, 91] width 50 height 15
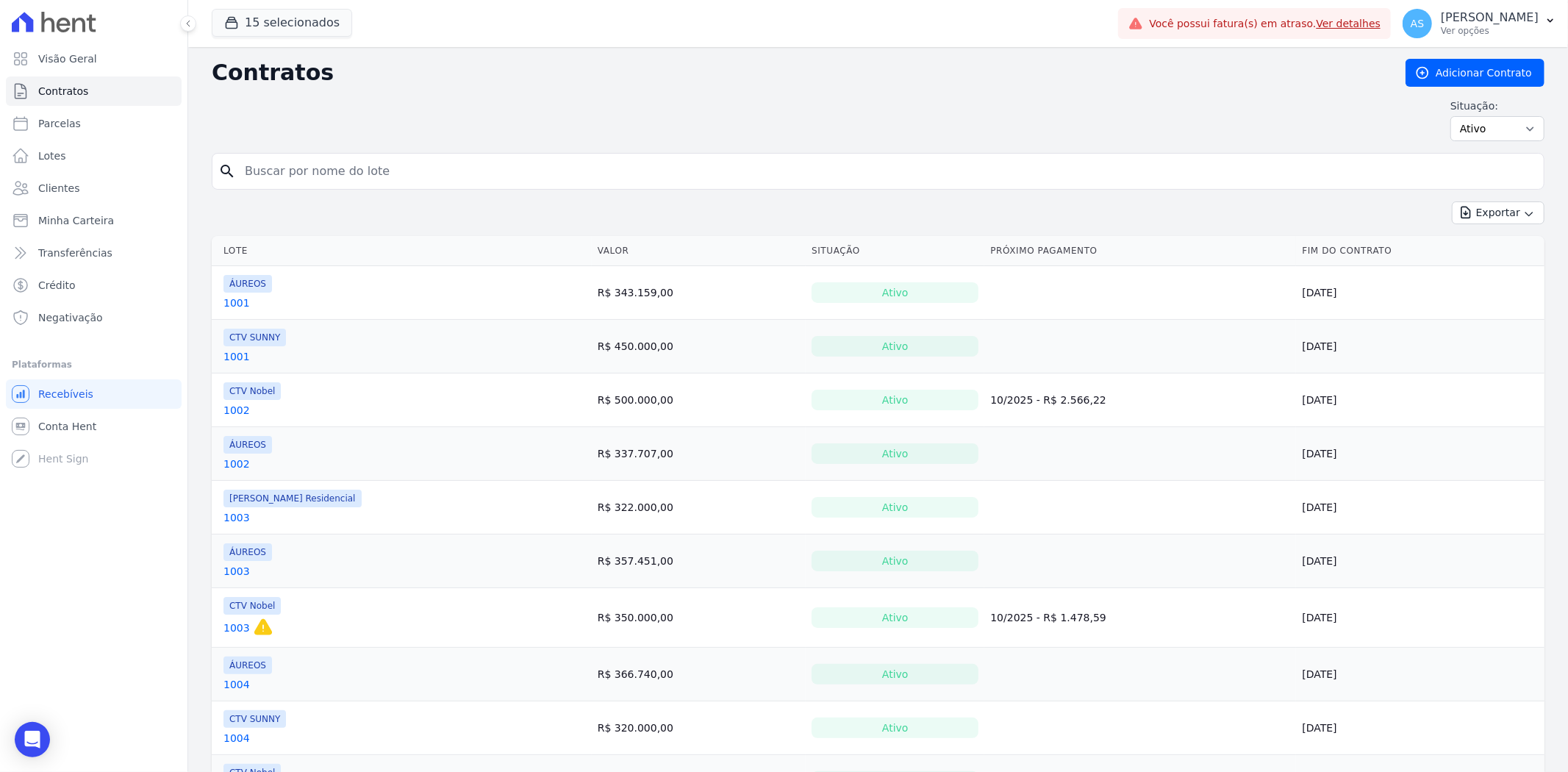
click at [246, 166] on input "search" at bounding box center [887, 171] width 1301 height 30
type input "1112"
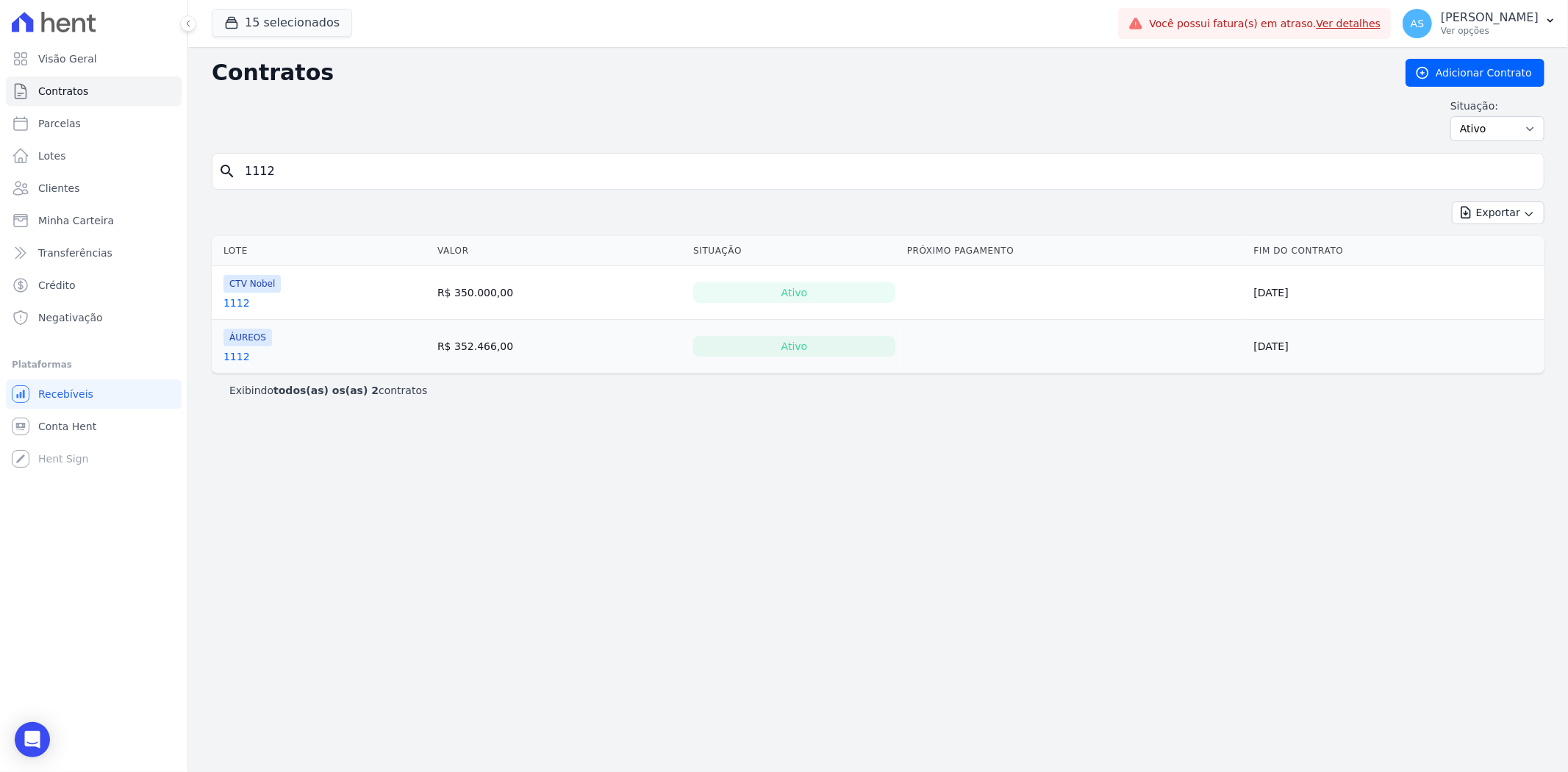
click at [230, 356] on link "1112" at bounding box center [236, 356] width 27 height 15
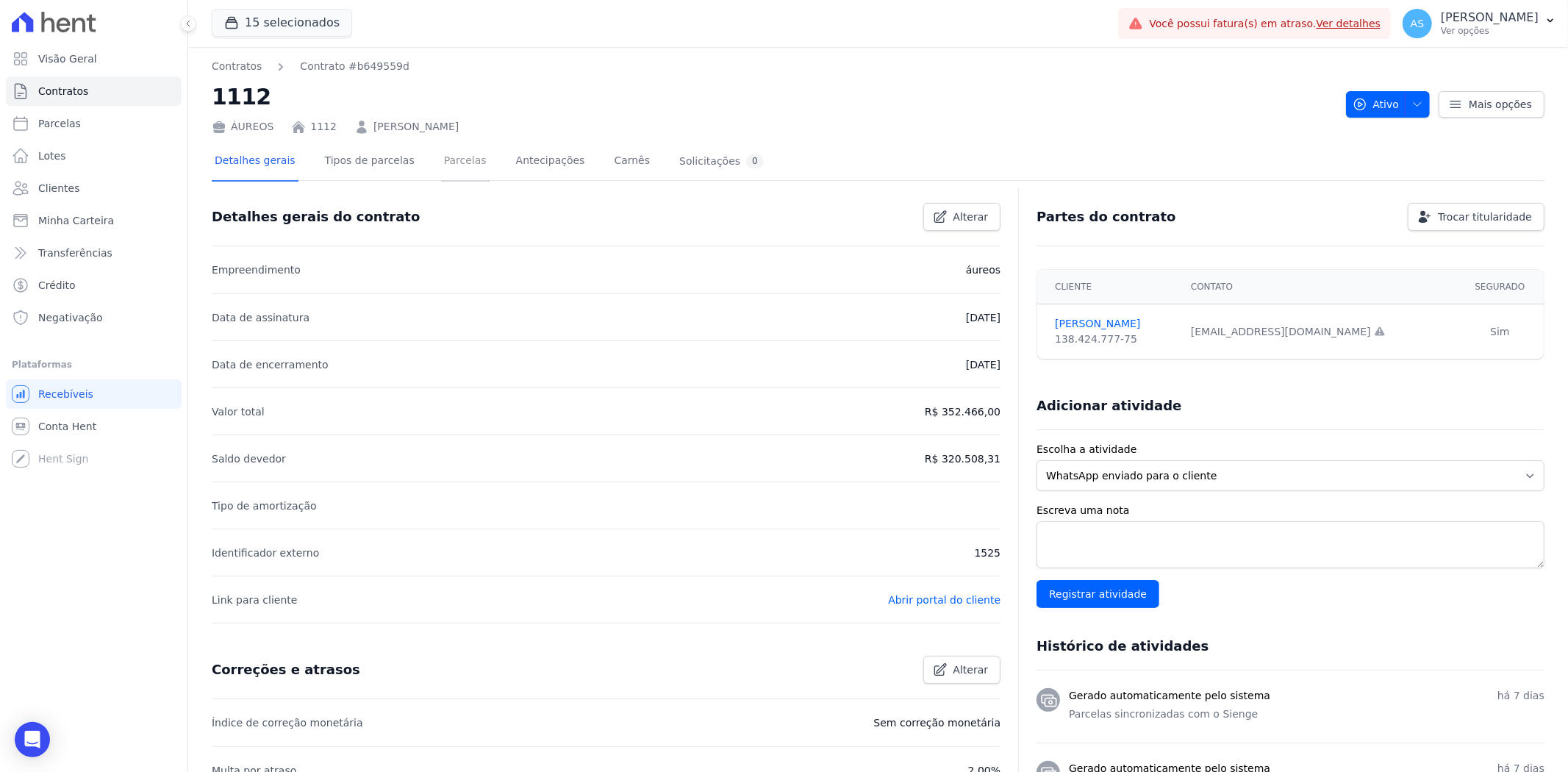
click at [442, 156] on link "Parcelas" at bounding box center [465, 161] width 48 height 39
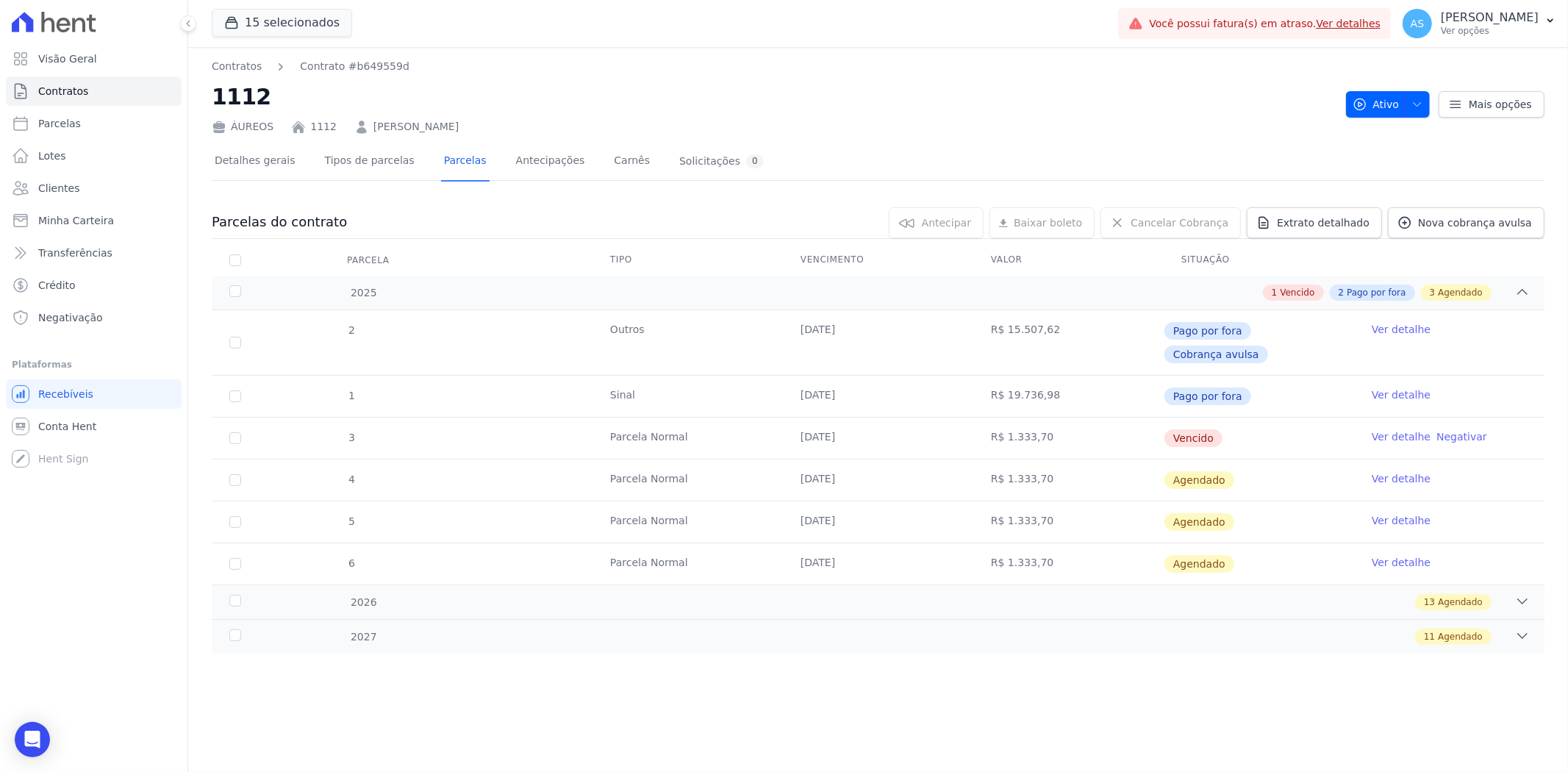
click at [1384, 429] on link "Ver detalhe" at bounding box center [1400, 436] width 58 height 15
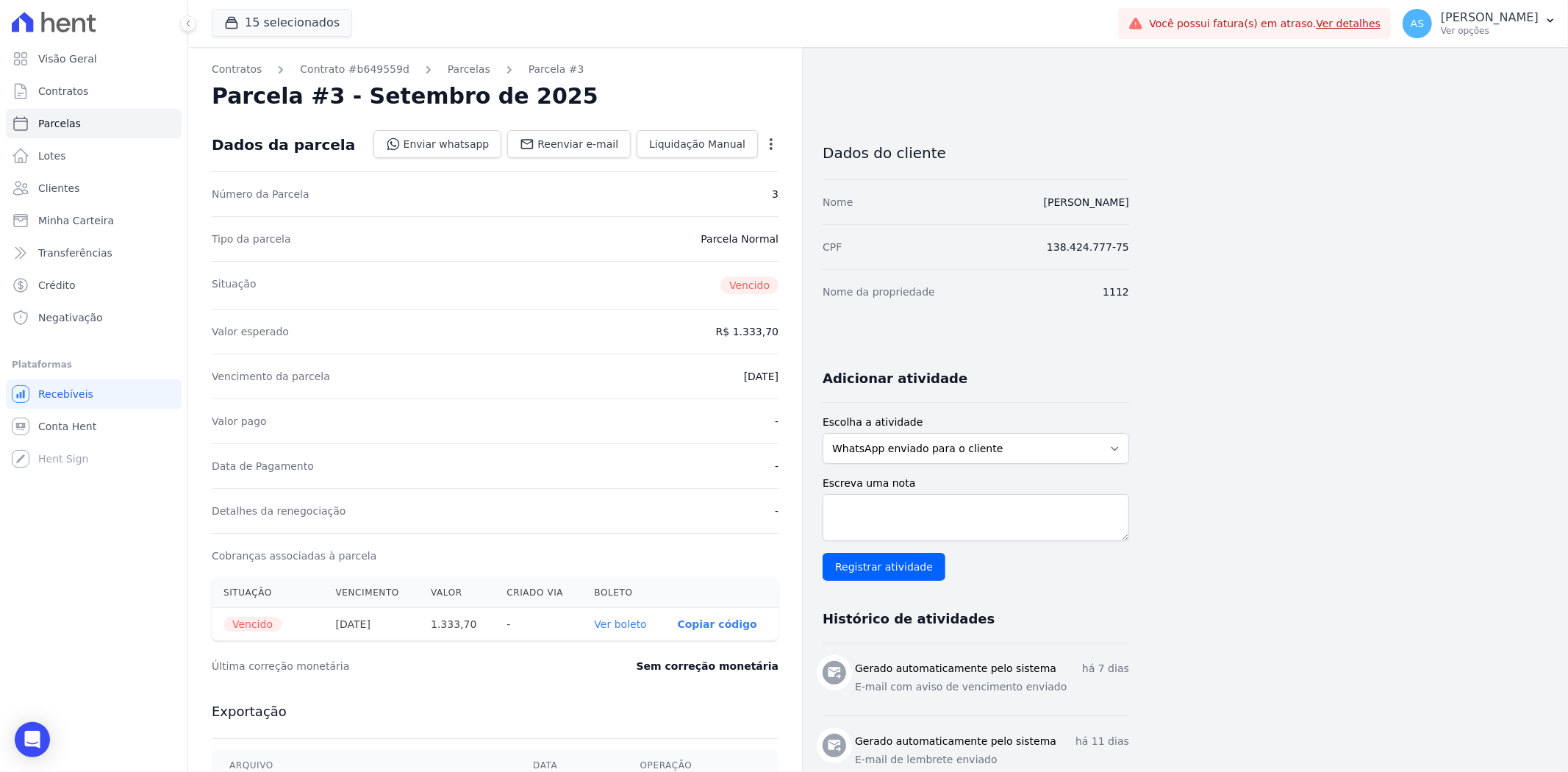
click at [626, 627] on link "Ver boleto" at bounding box center [620, 624] width 52 height 12
click at [769, 142] on icon "button" at bounding box center [770, 144] width 3 height 12
click at [666, 157] on link "Alterar" at bounding box center [707, 163] width 130 height 27
click at [759, 376] on input "2025-09-10" at bounding box center [720, 374] width 116 height 31
type input "2025-09-26"
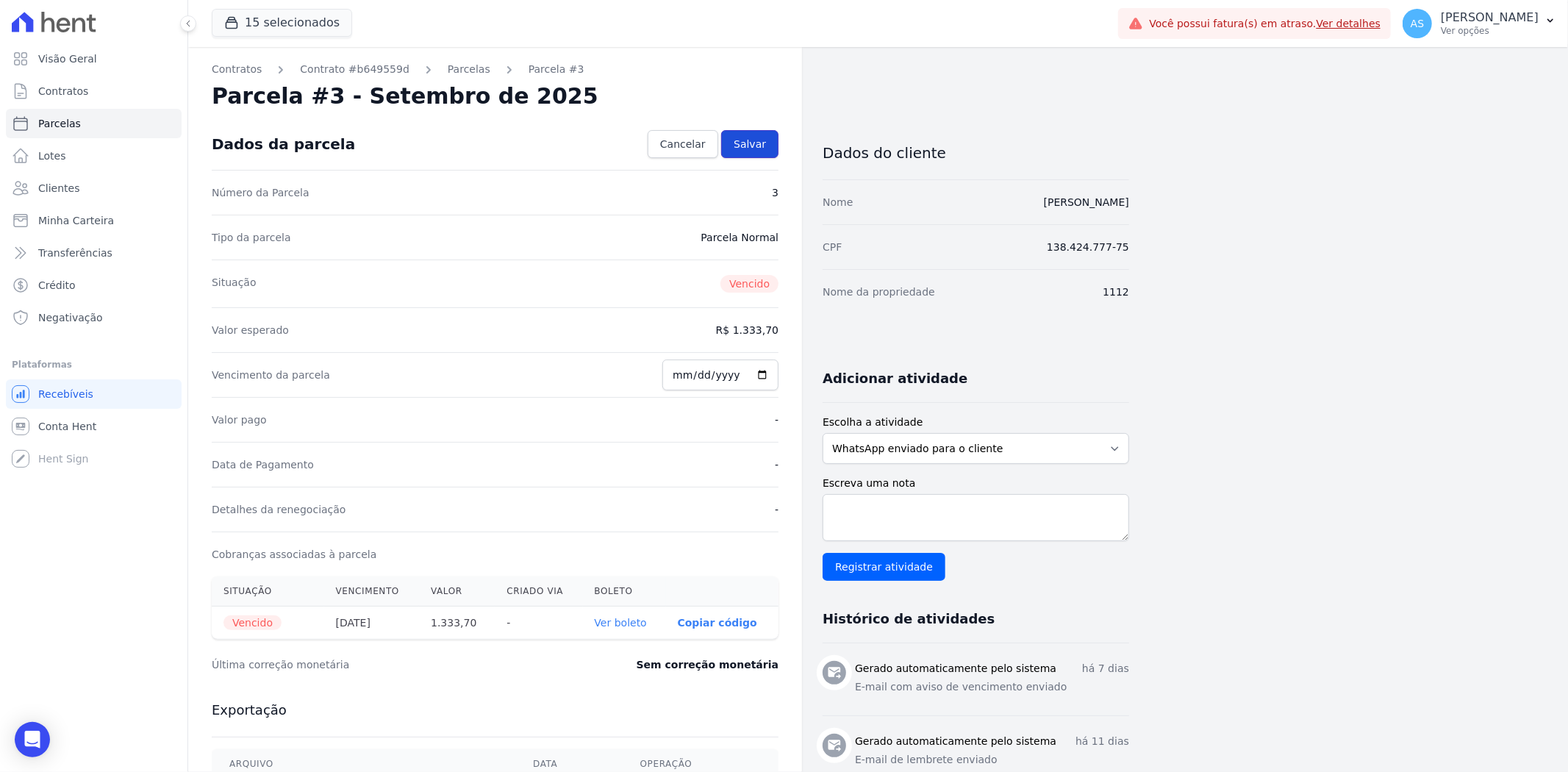
click at [757, 139] on span "Salvar" at bounding box center [749, 143] width 33 height 15
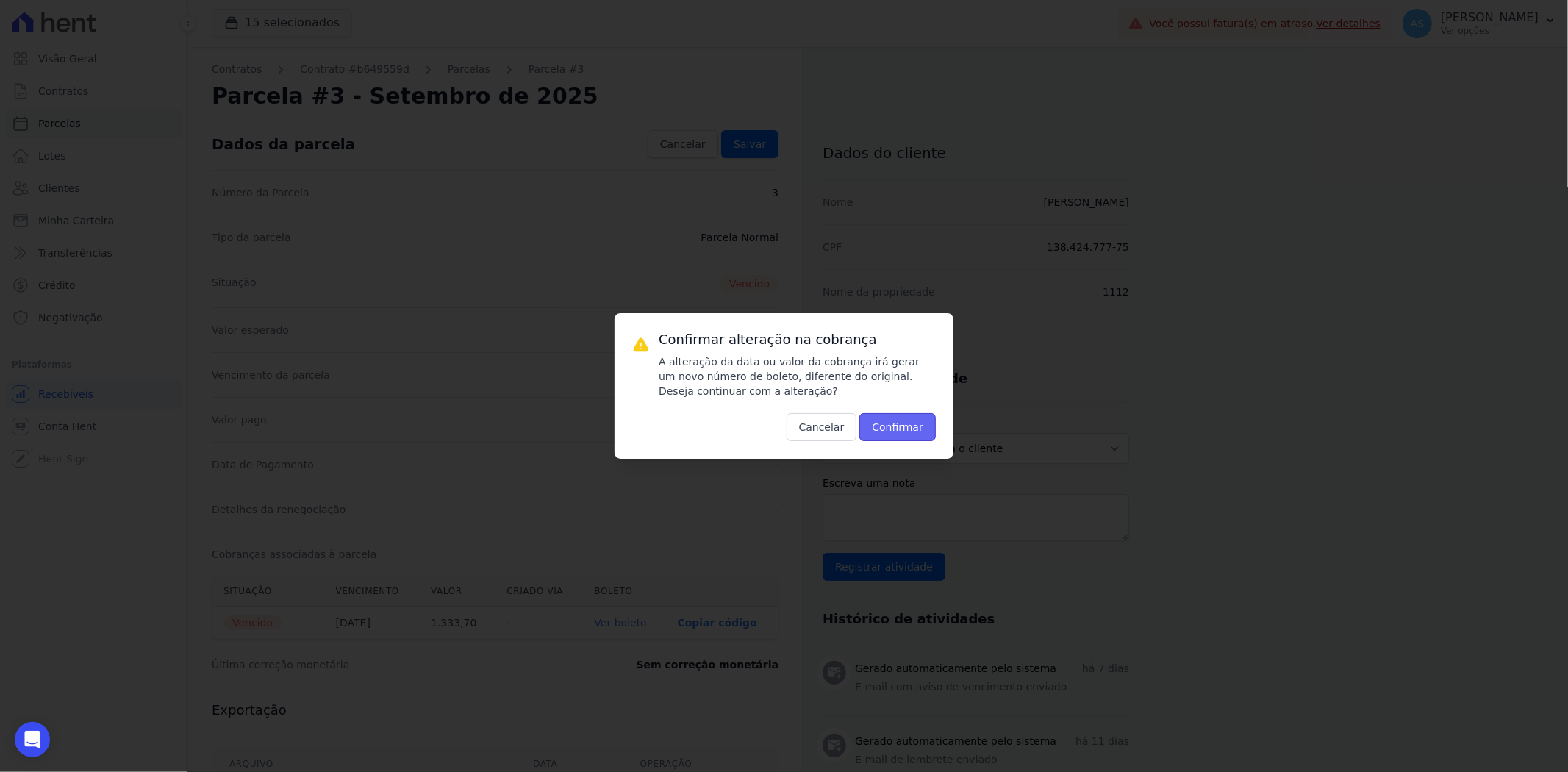
click at [894, 425] on button "Confirmar" at bounding box center [897, 427] width 76 height 28
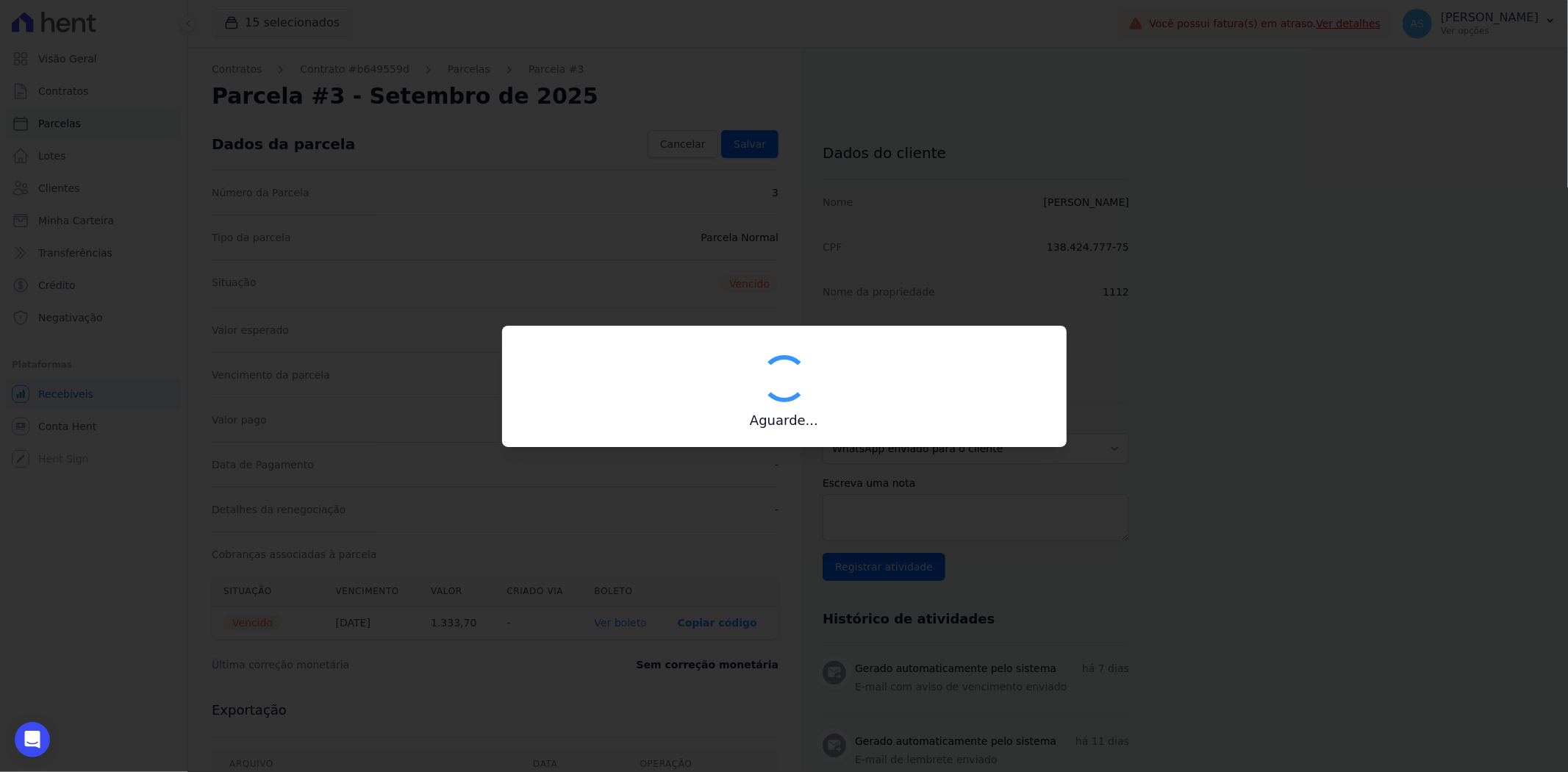
type input "00190000090335103300000675495170112050000133370"
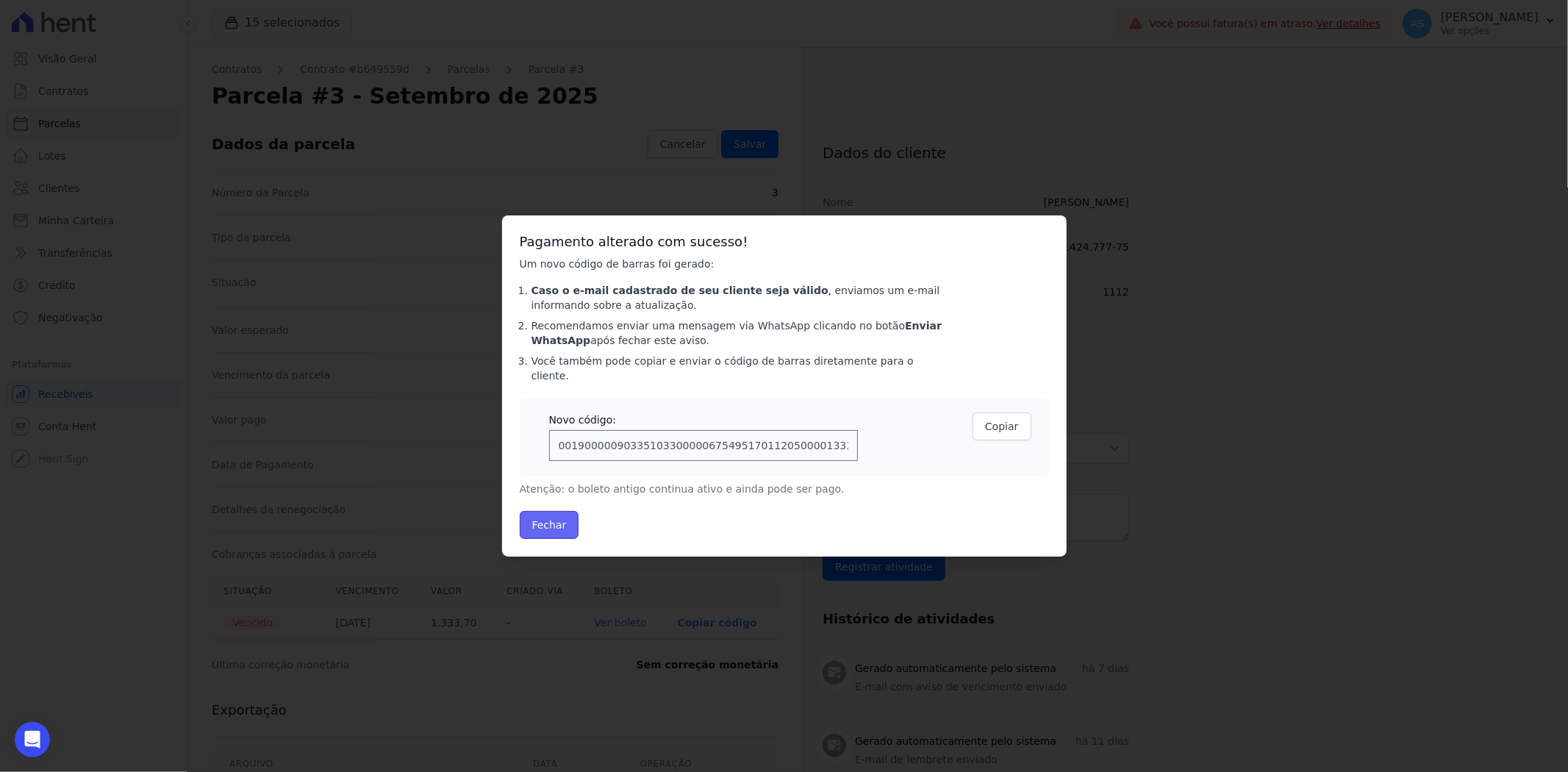
click at [535, 519] on button "Fechar" at bounding box center [550, 525] width 59 height 28
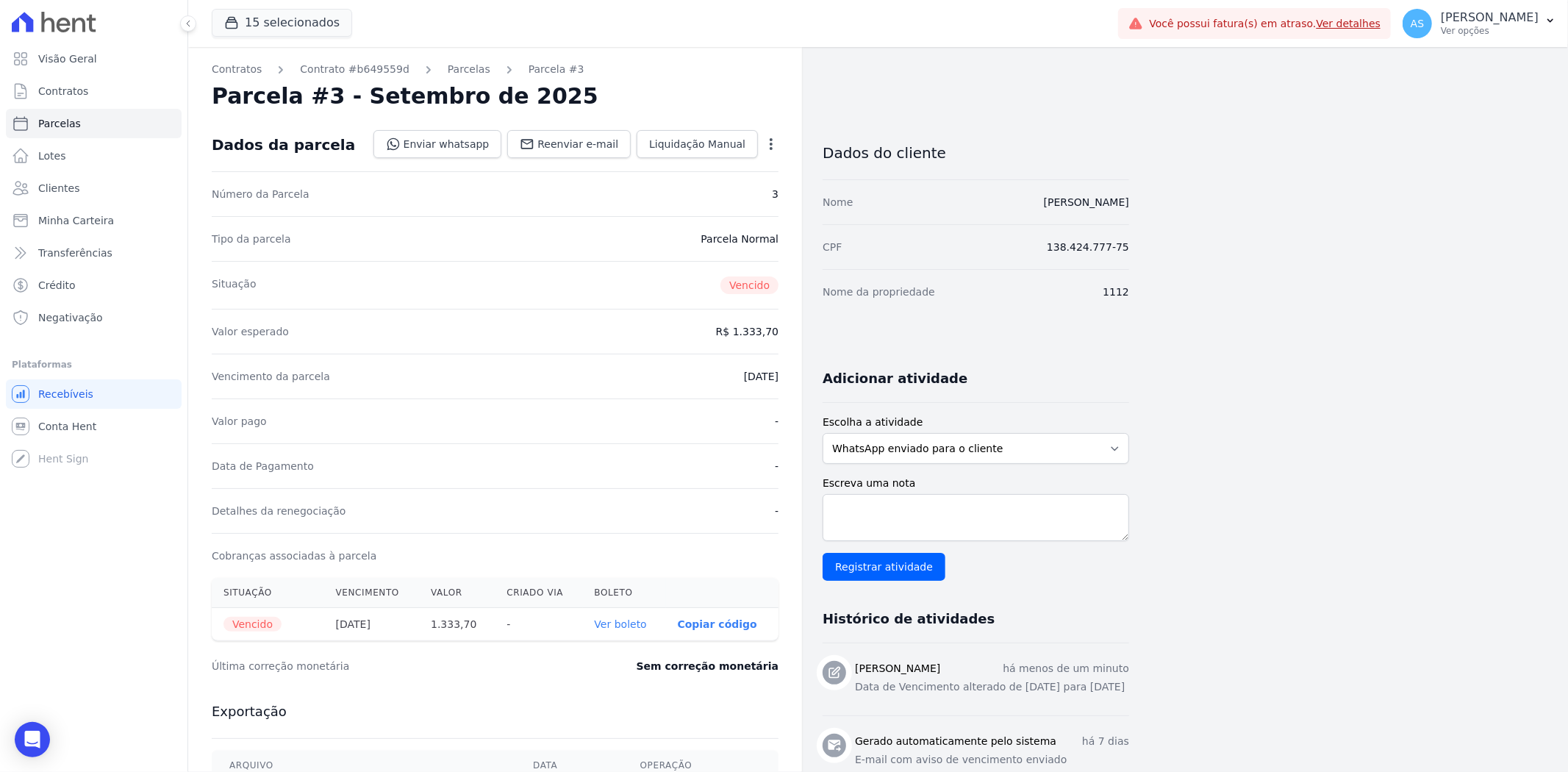
click at [626, 623] on link "Ver boleto" at bounding box center [620, 624] width 52 height 12
